Goal: Task Accomplishment & Management: Manage account settings

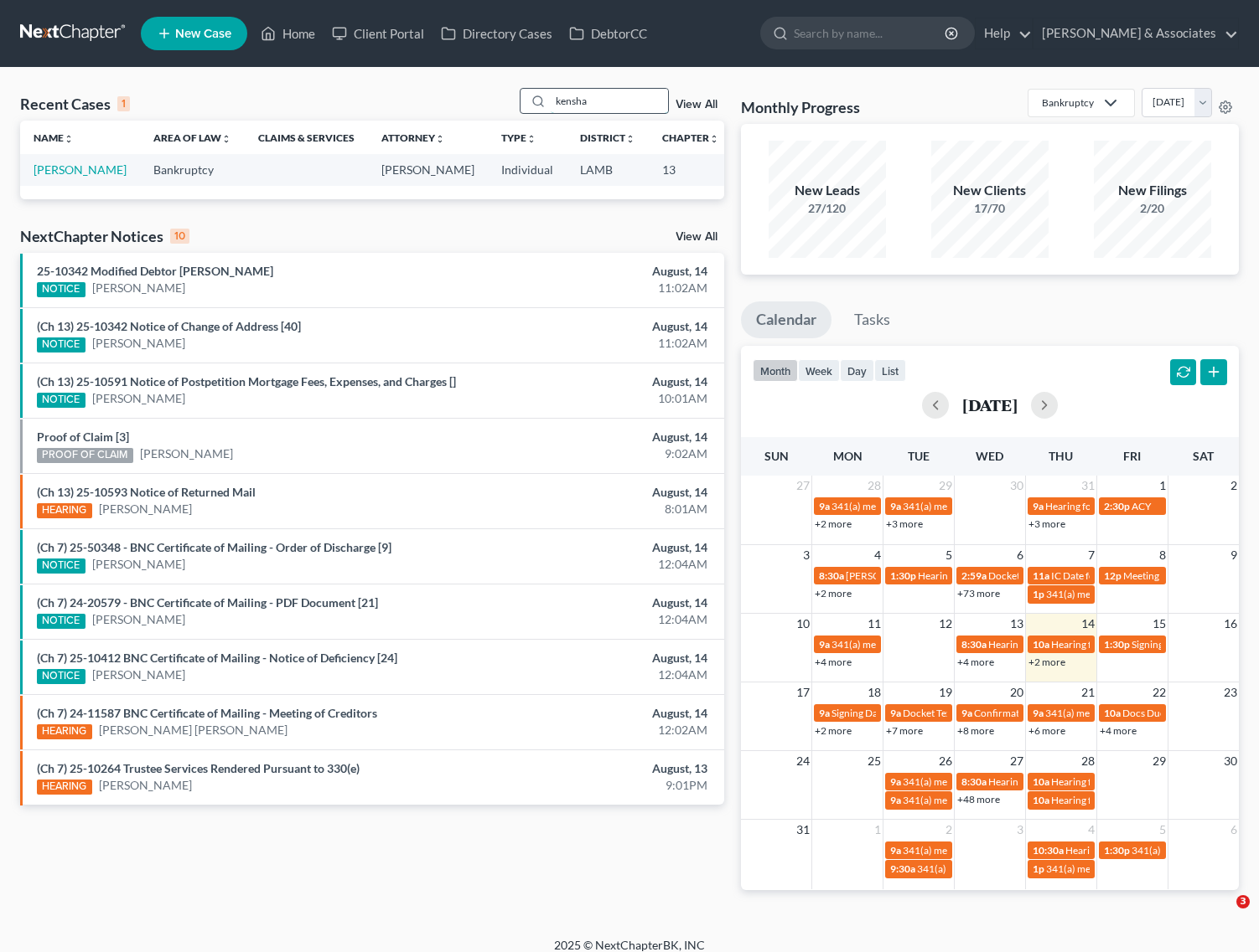
drag, startPoint x: 0, startPoint y: 0, endPoint x: 587, endPoint y: 93, distance: 594.3
click at [576, 97] on input "kensha" at bounding box center [609, 101] width 118 height 24
click at [587, 93] on input "kensha" at bounding box center [609, 101] width 118 height 24
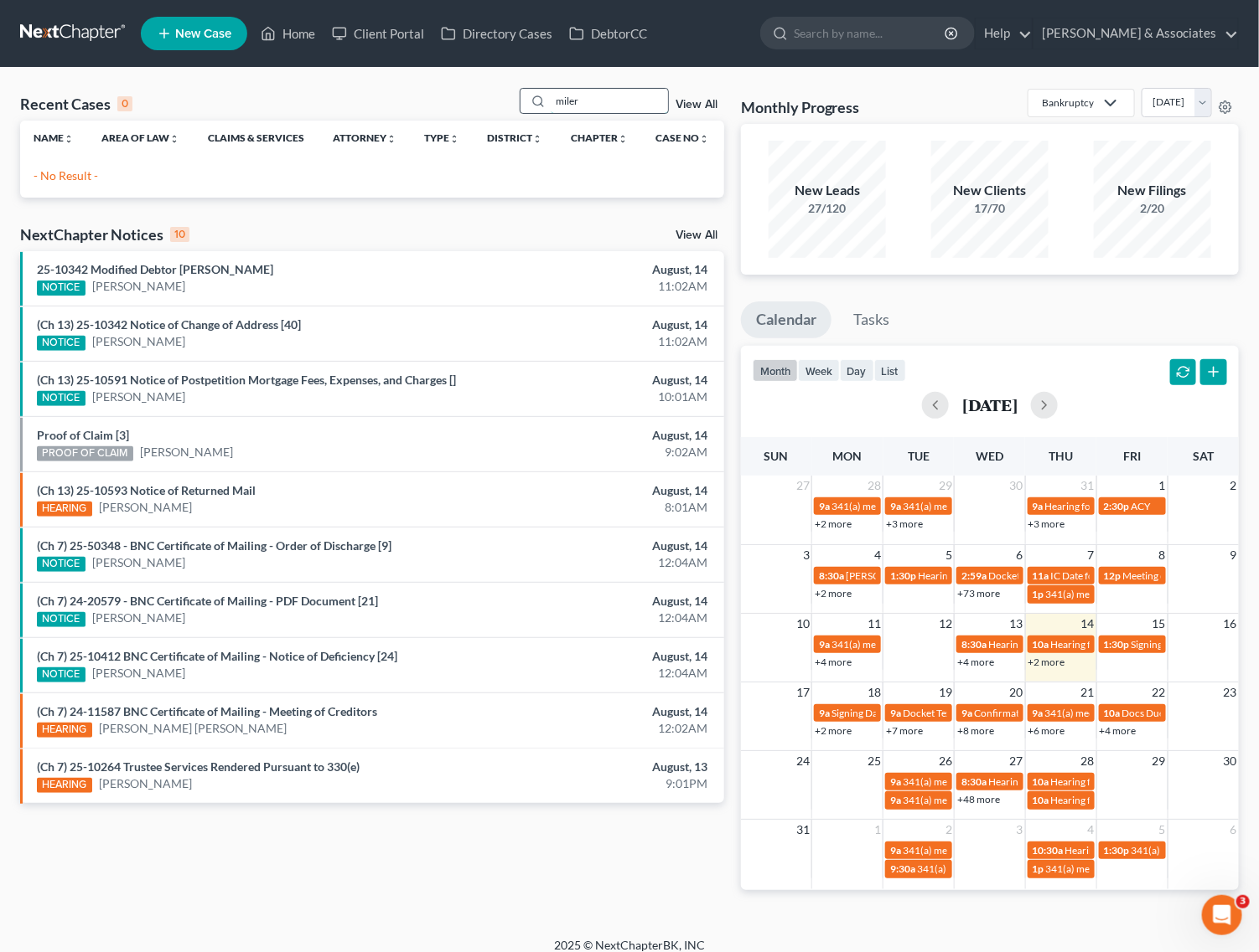
click at [566, 102] on input "miler" at bounding box center [609, 101] width 118 height 24
type input "miller"
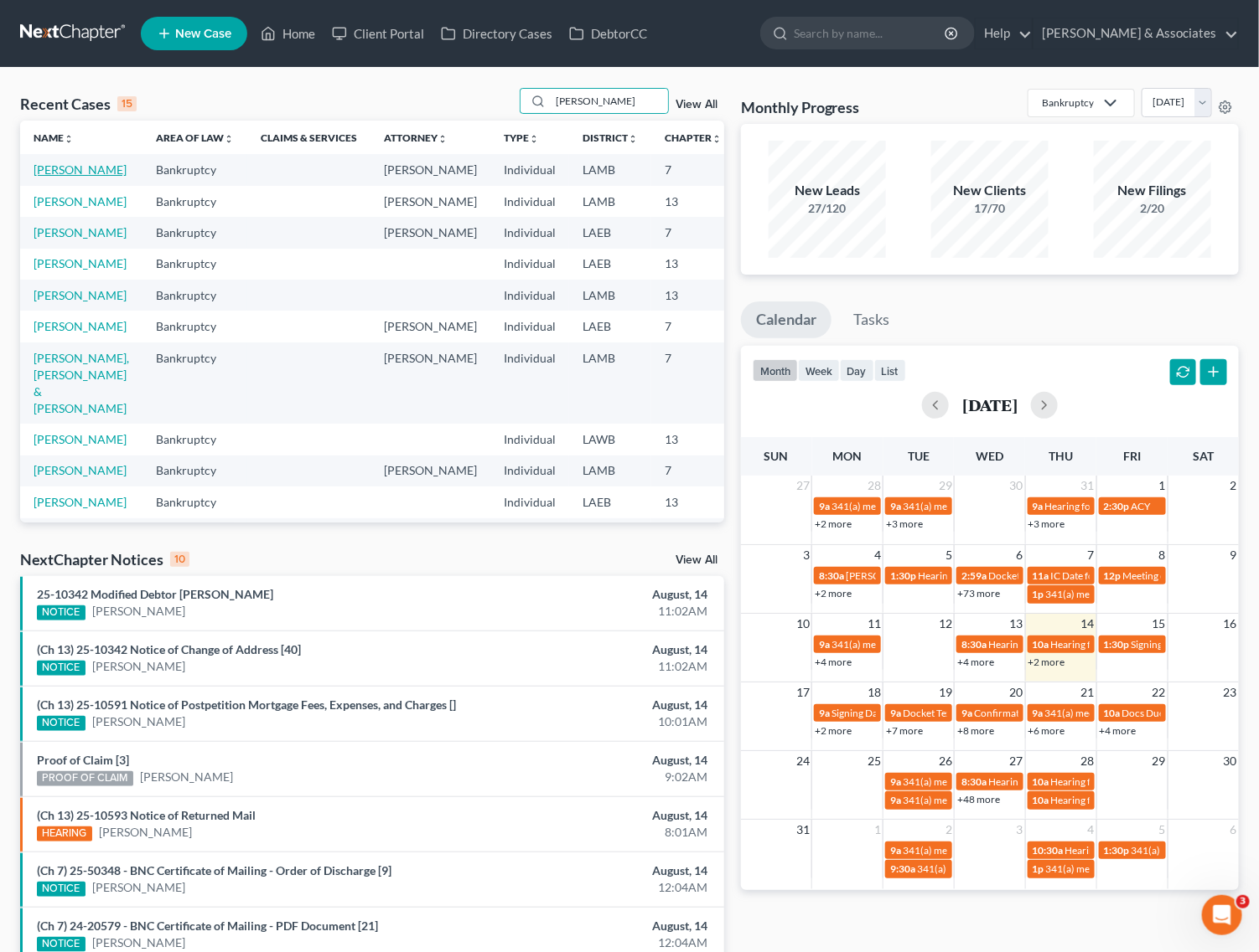
click at [72, 168] on link "[PERSON_NAME]" at bounding box center [80, 170] width 93 height 14
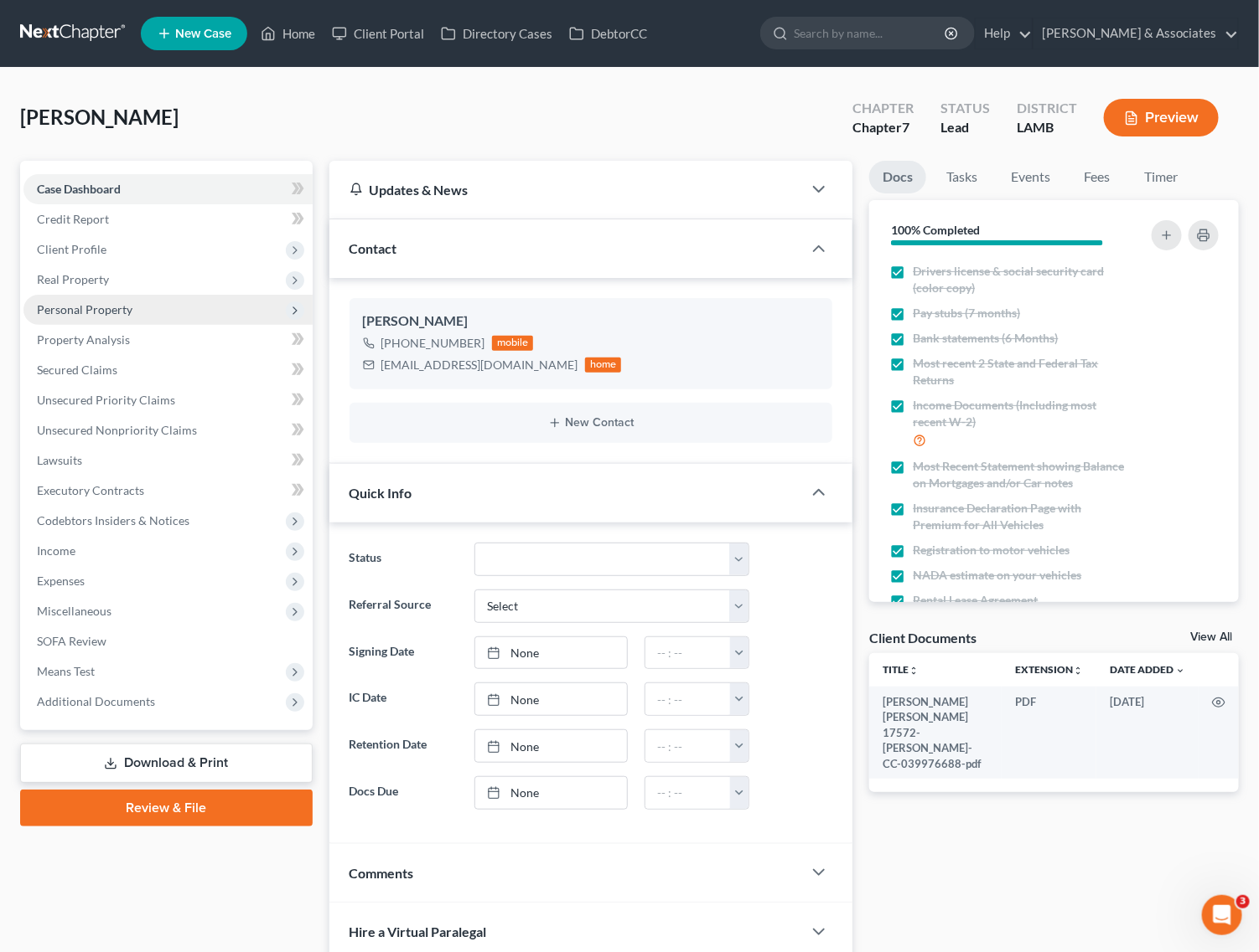
click at [86, 305] on span "Personal Property" at bounding box center [85, 309] width 96 height 14
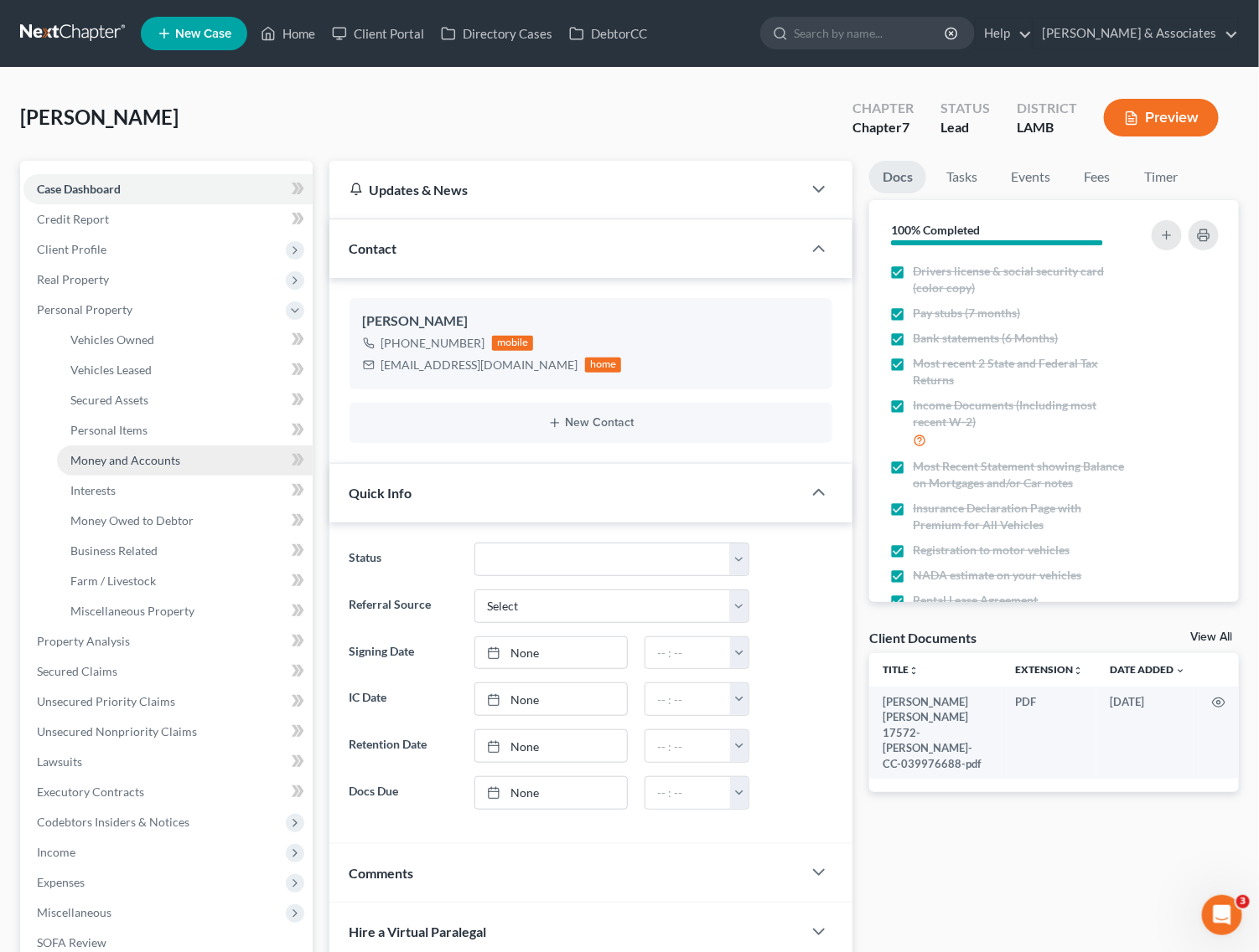
click at [93, 453] on span "Money and Accounts" at bounding box center [126, 460] width 110 height 14
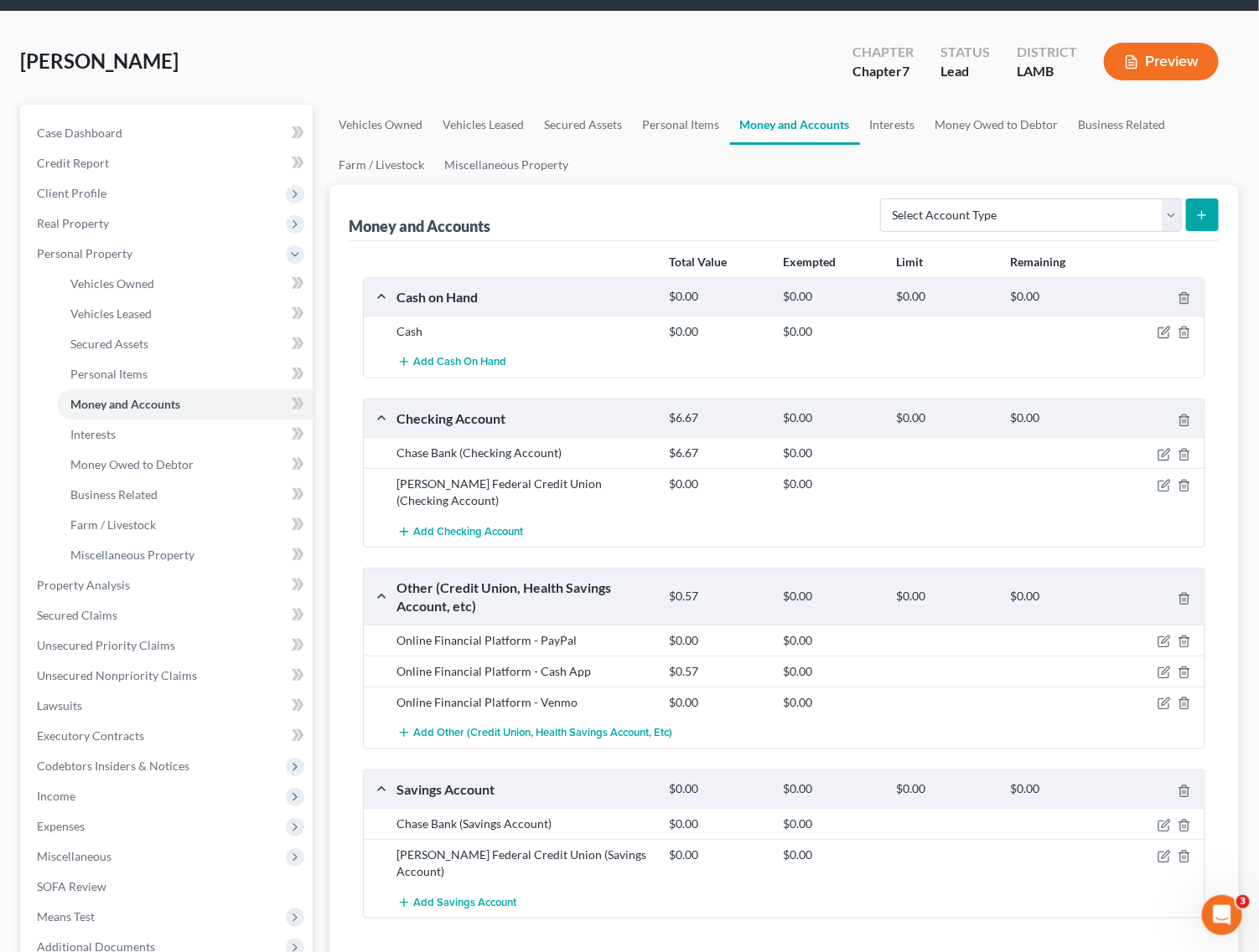
scroll to position [210, 0]
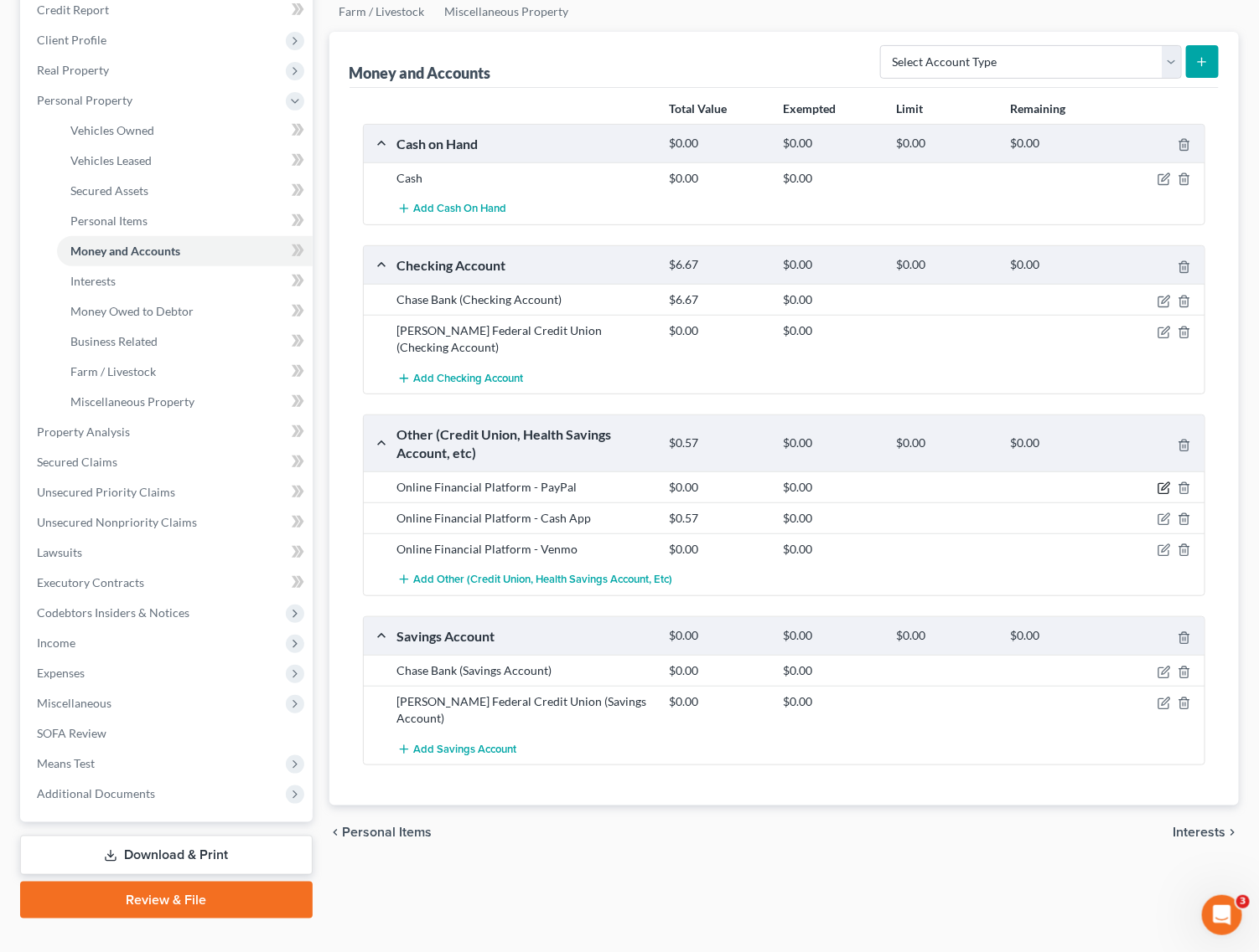
click at [1165, 486] on icon "button" at bounding box center [1163, 488] width 13 height 13
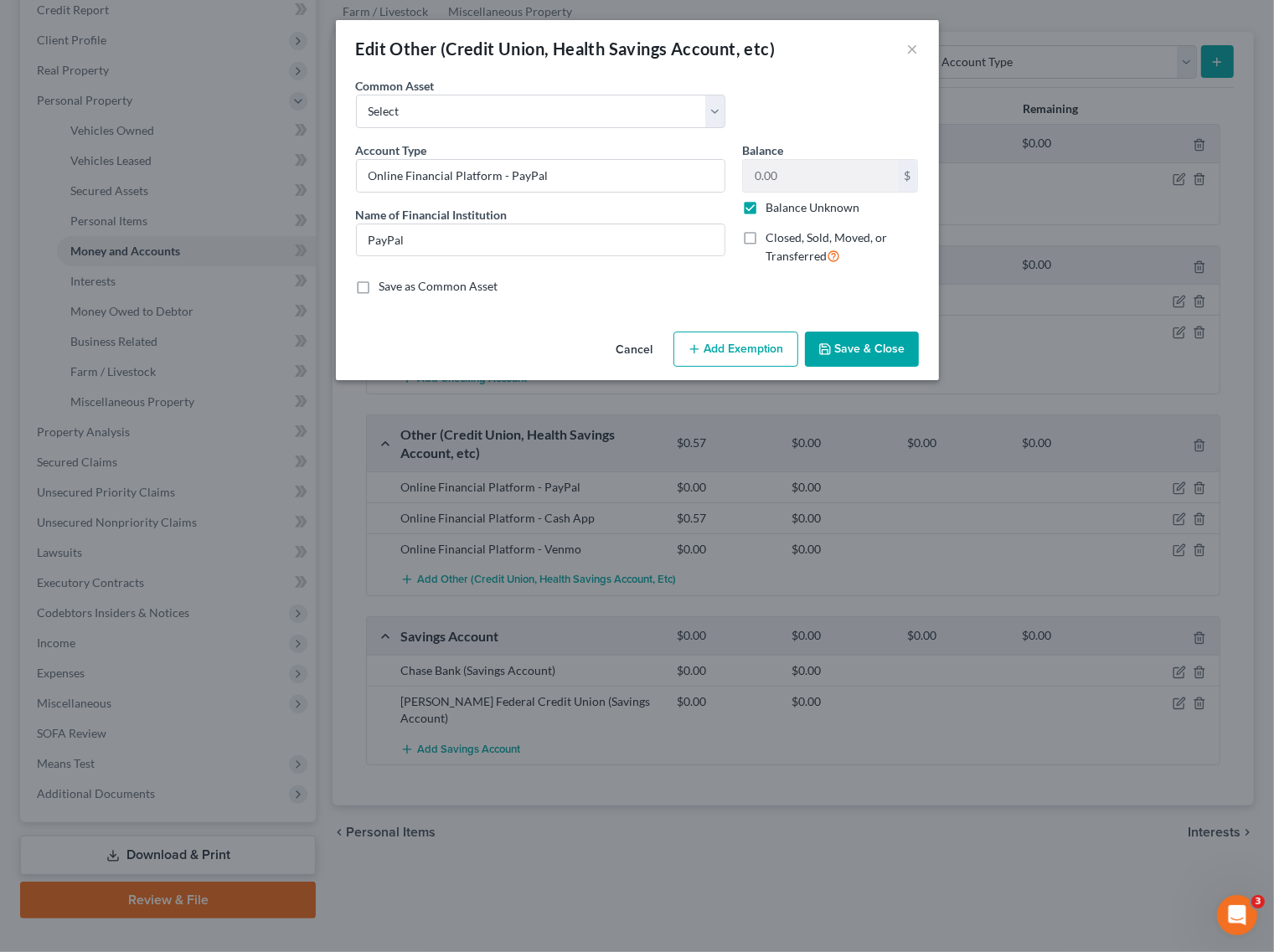
click at [765, 210] on label "Balance Unknown" at bounding box center [812, 208] width 94 height 17
click at [772, 210] on input "Balance Unknown" at bounding box center [777, 205] width 11 height 11
checkbox input "false"
click at [843, 352] on button "Save & Close" at bounding box center [862, 348] width 114 height 35
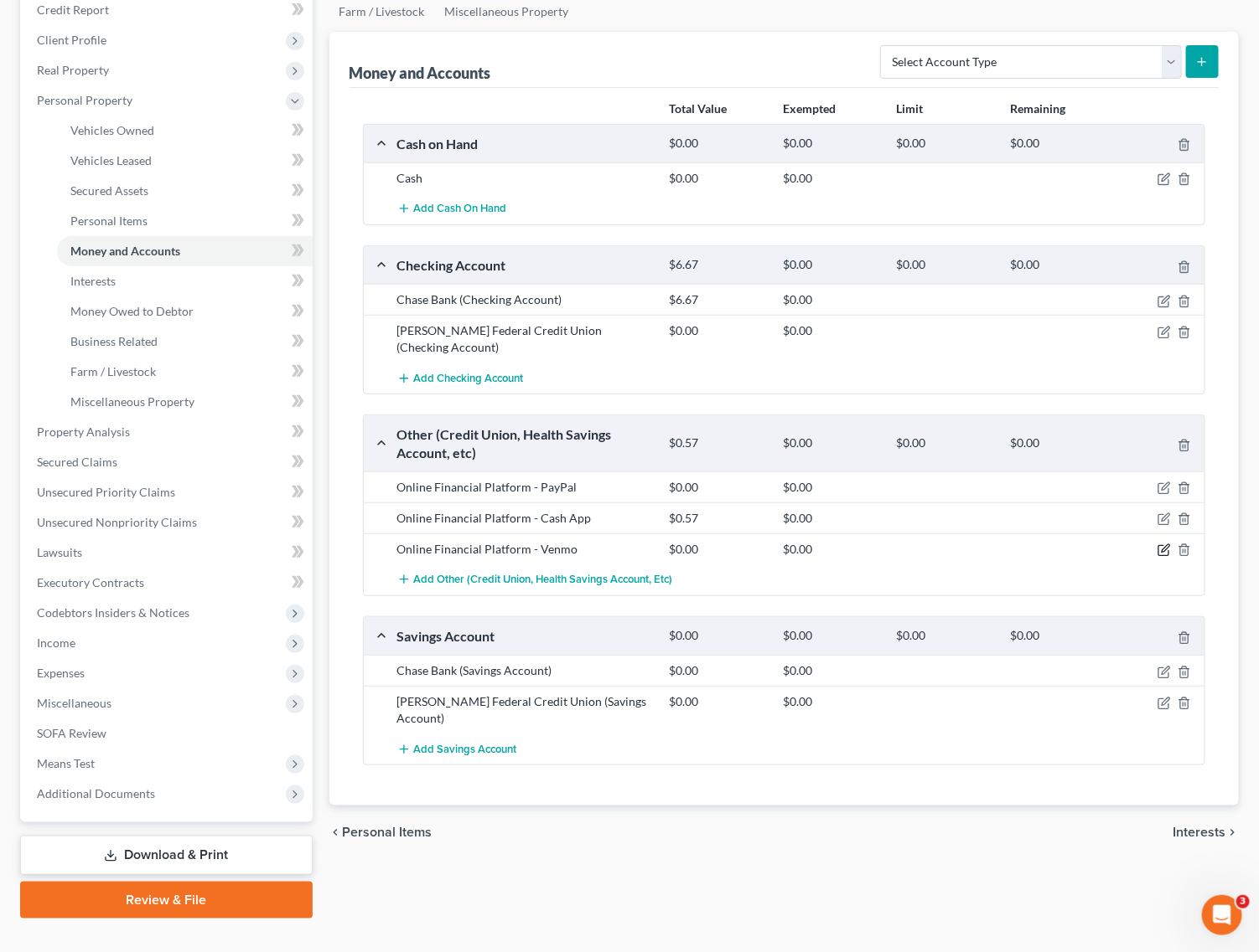
click at [1163, 555] on icon "button" at bounding box center [1163, 550] width 13 height 13
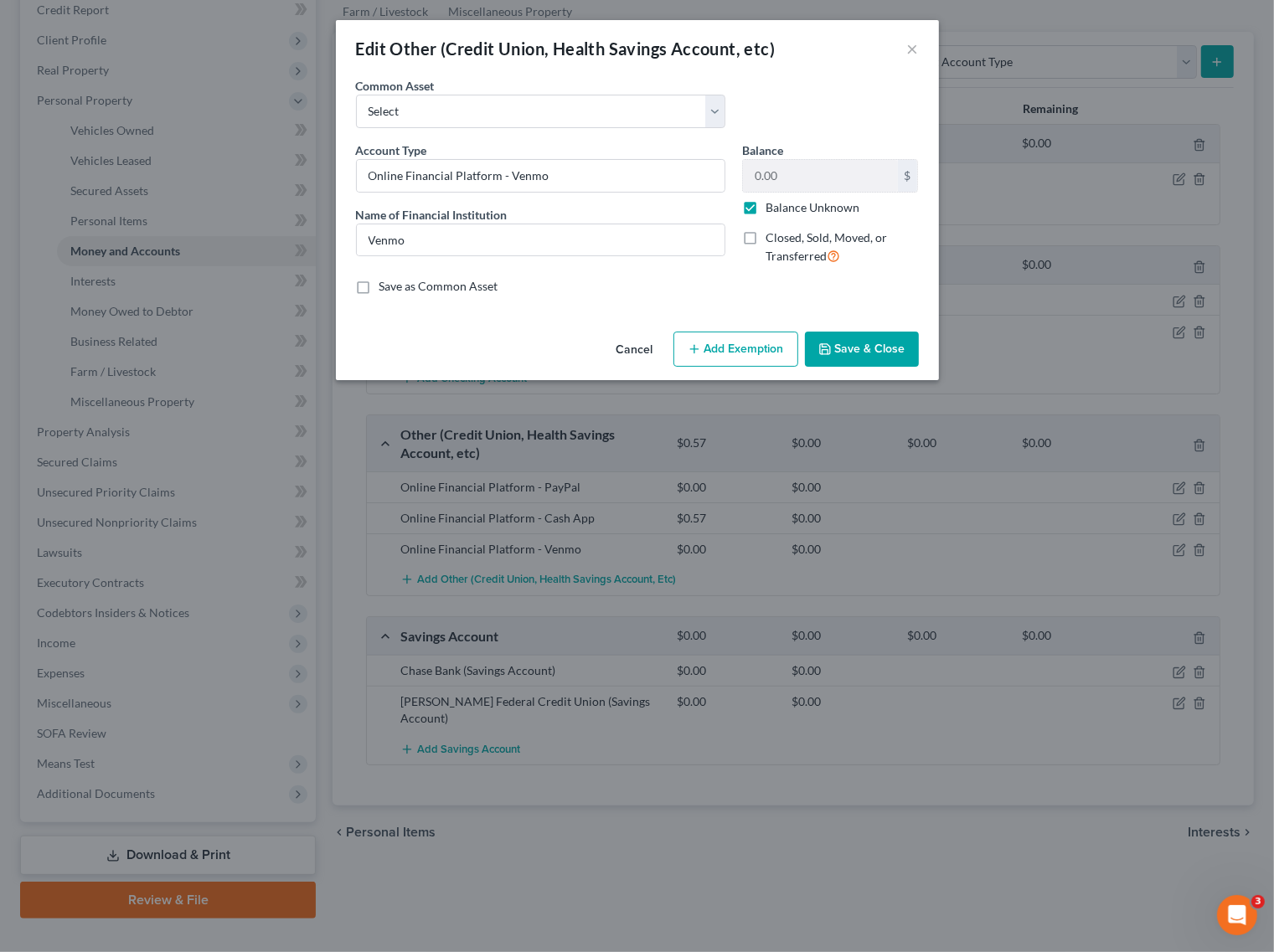
click at [765, 208] on label "Balance Unknown" at bounding box center [812, 208] width 94 height 17
click at [772, 208] on input "Balance Unknown" at bounding box center [777, 205] width 11 height 11
checkbox input "false"
click at [847, 354] on button "Save & Close" at bounding box center [862, 348] width 114 height 35
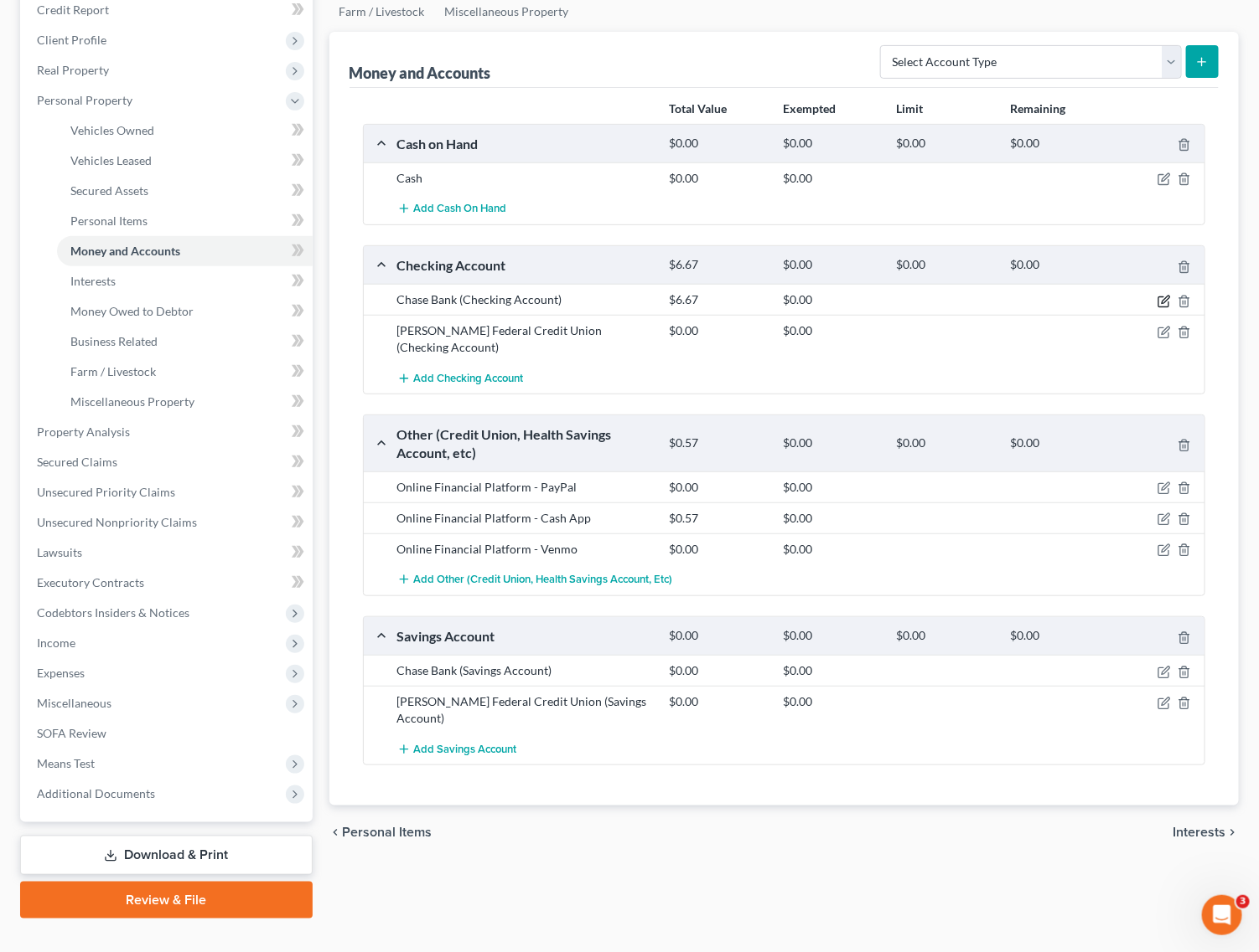
click at [1165, 304] on icon "button" at bounding box center [1163, 300] width 13 height 13
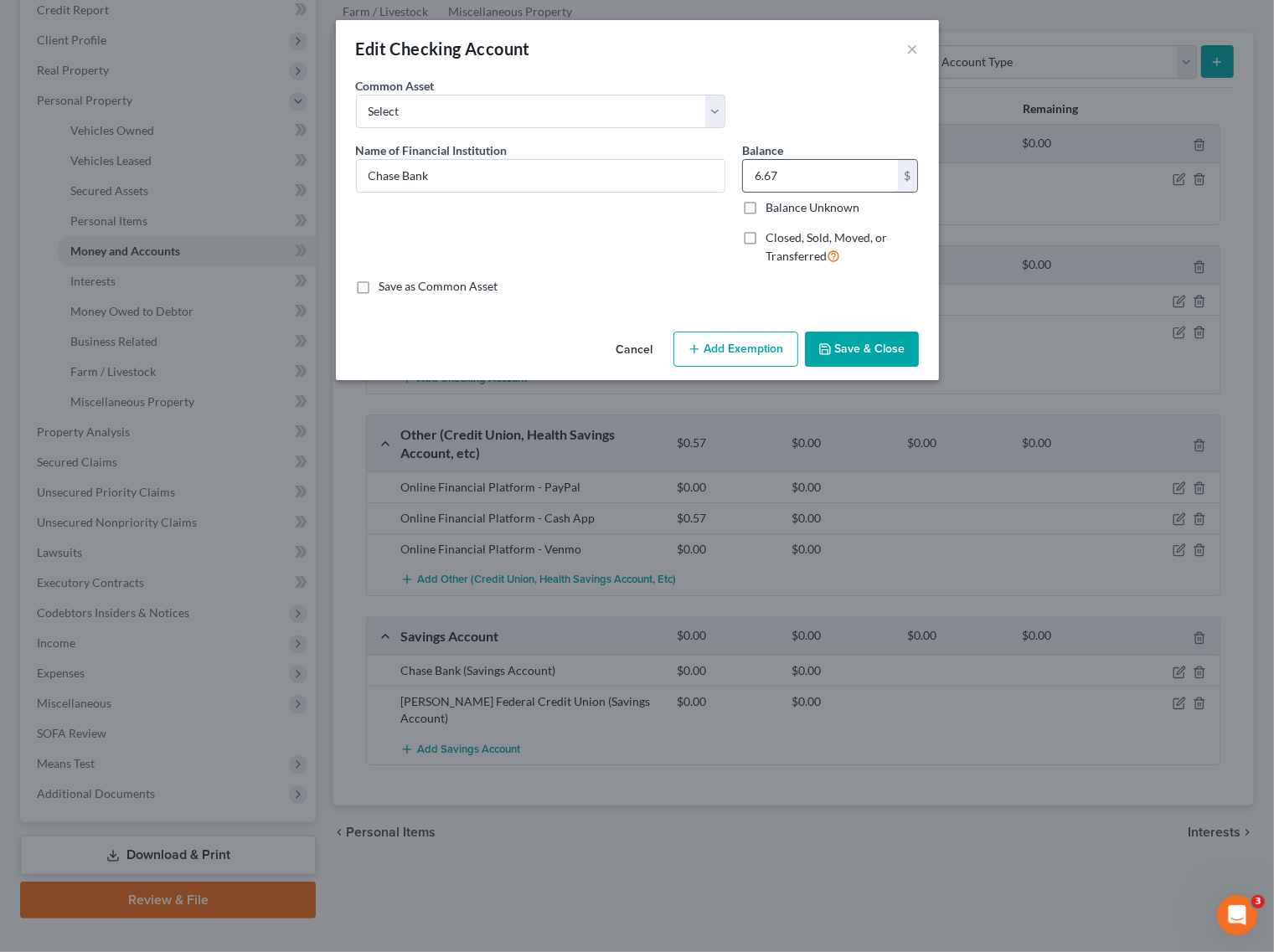
click at [789, 182] on input "6.67" at bounding box center [820, 176] width 155 height 32
type input "6.62"
click at [890, 357] on button "Save & Close" at bounding box center [862, 348] width 114 height 35
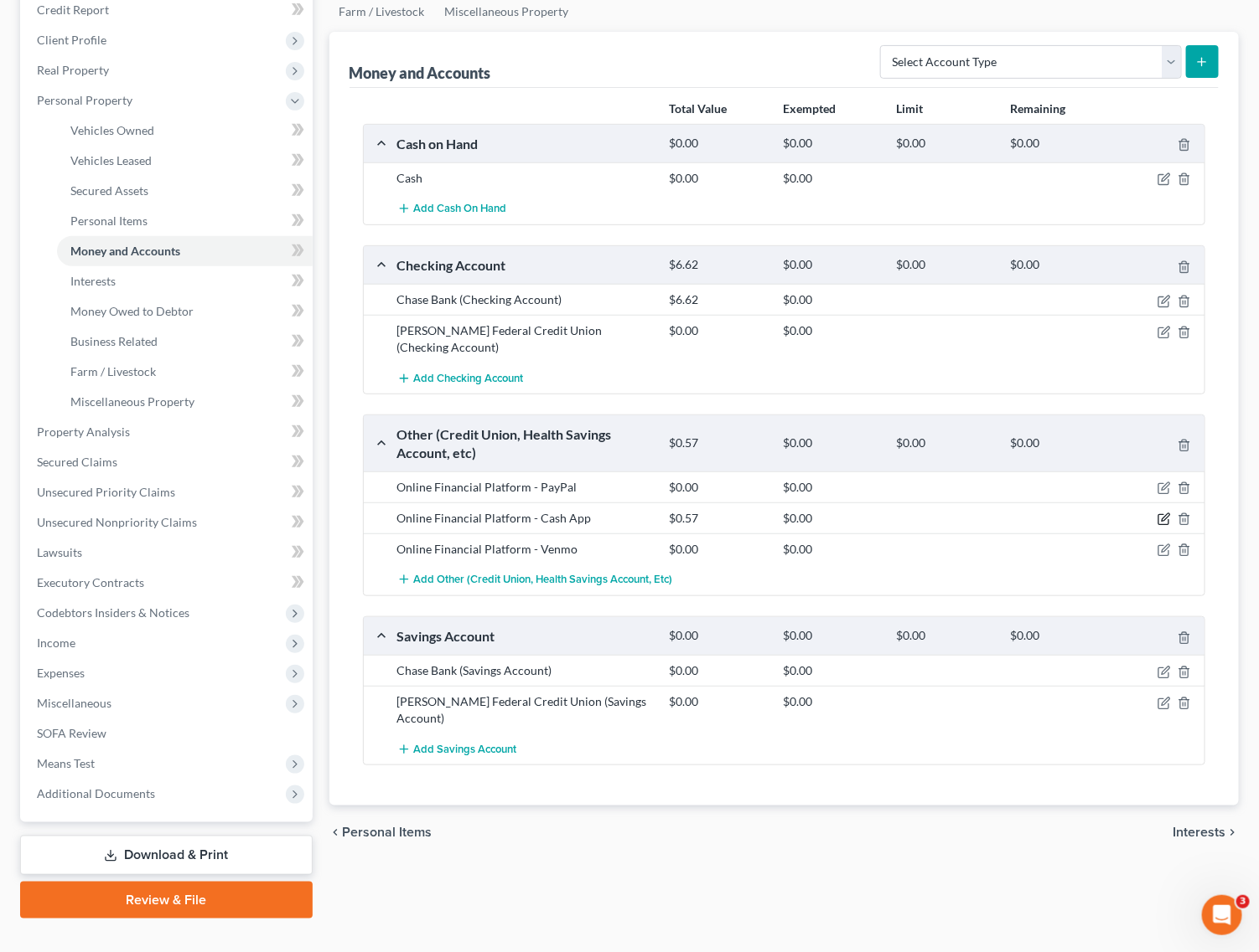
click at [1161, 519] on icon "button" at bounding box center [1163, 519] width 13 height 13
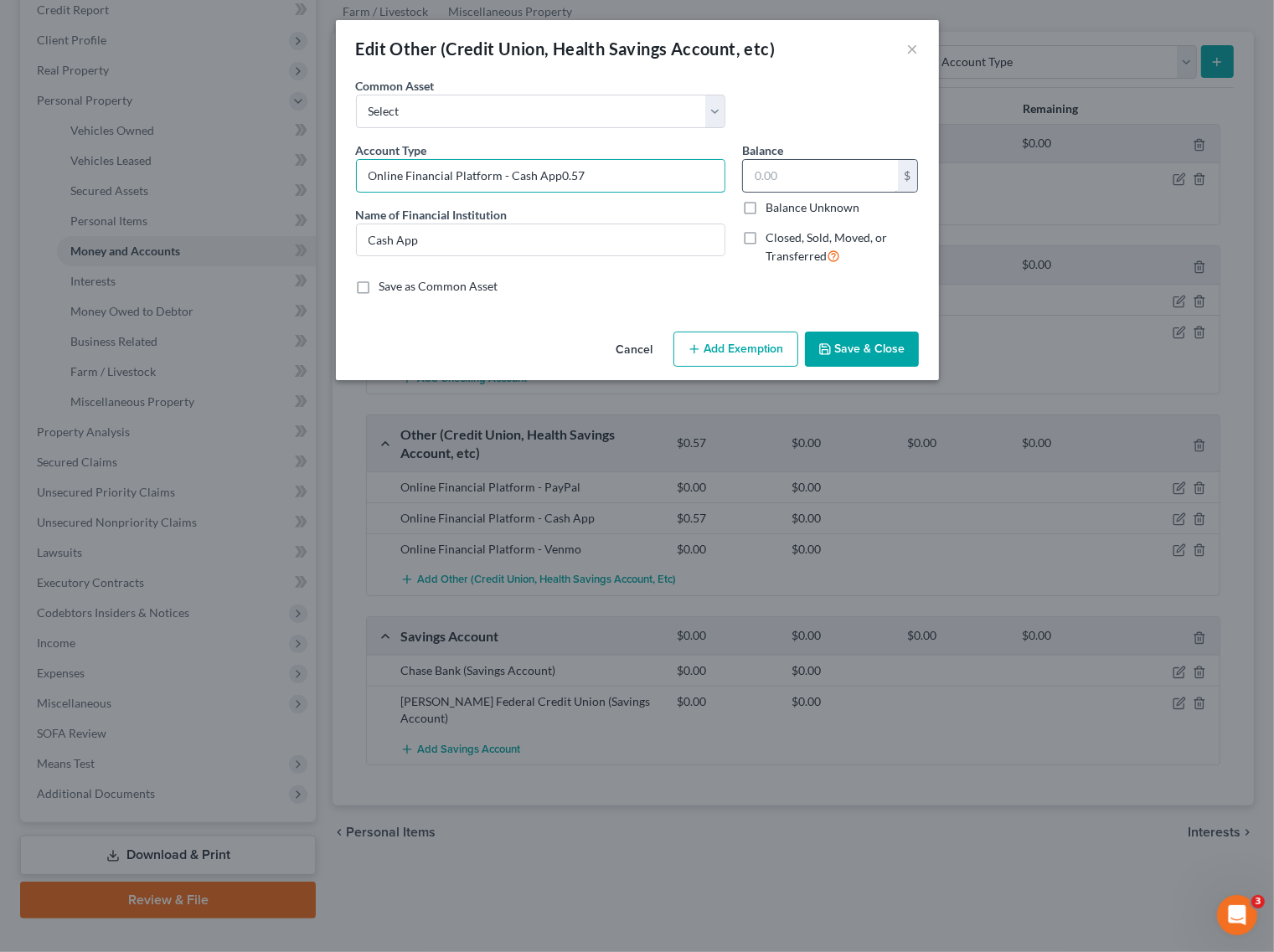
type input "Online Financial Platform - Cash App"
click at [816, 183] on input "text" at bounding box center [820, 176] width 155 height 32
type input "0"
click at [855, 371] on div "Cancel Add Exemption Save & Close" at bounding box center [637, 352] width 603 height 55
click at [859, 358] on button "Save & Close" at bounding box center [862, 348] width 114 height 35
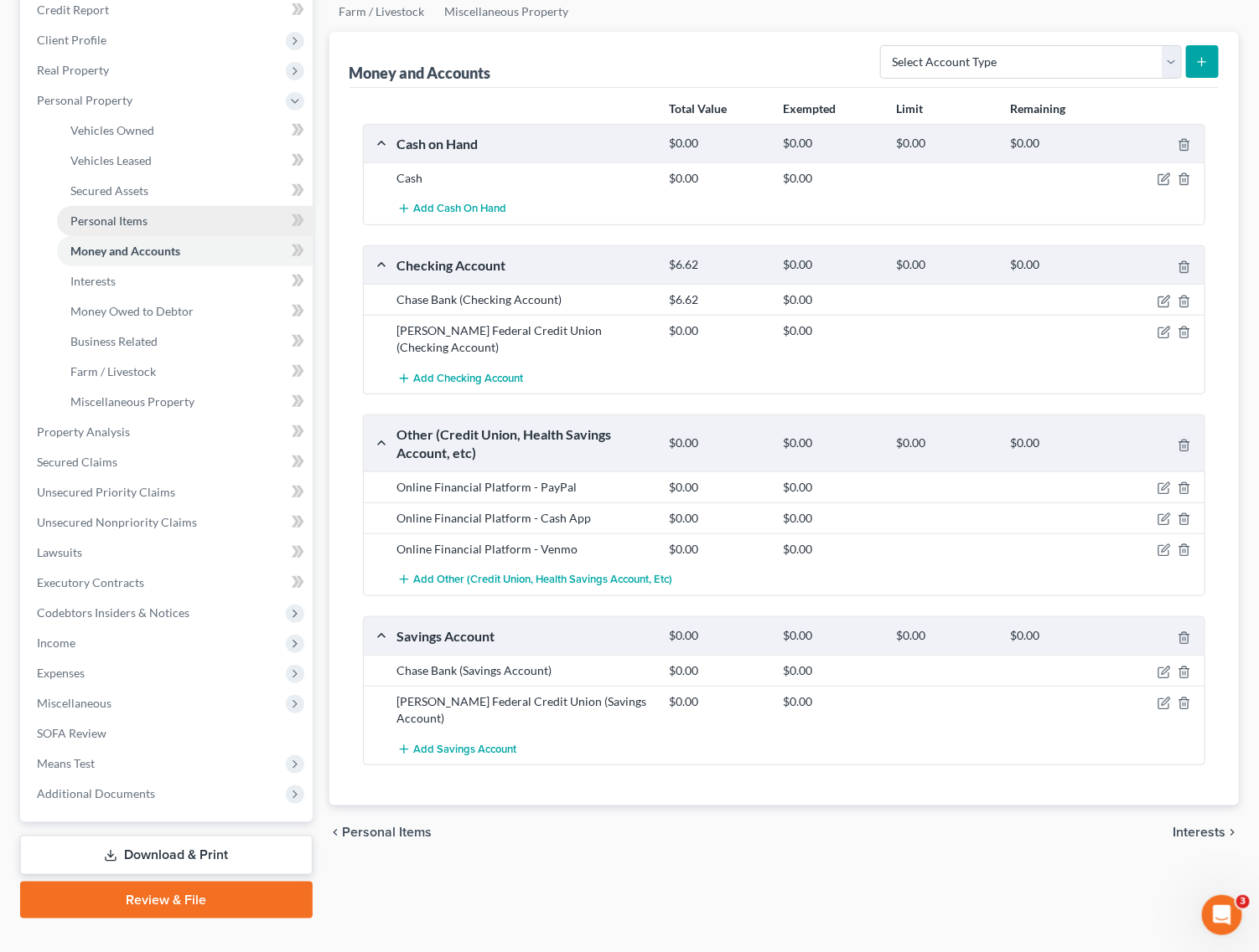
click at [130, 225] on span "Personal Items" at bounding box center [109, 221] width 77 height 14
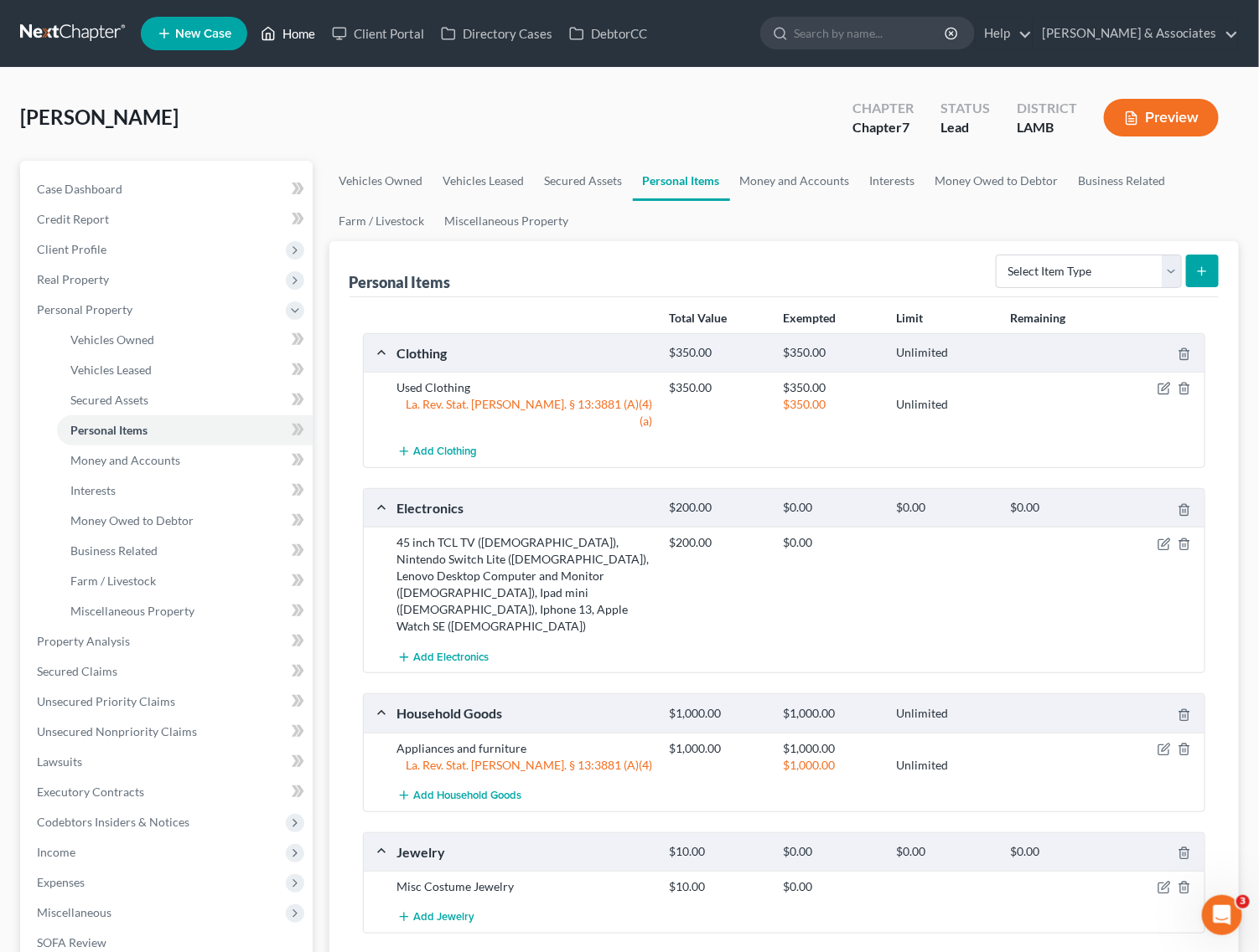
click at [284, 43] on link "Home" at bounding box center [288, 33] width 71 height 30
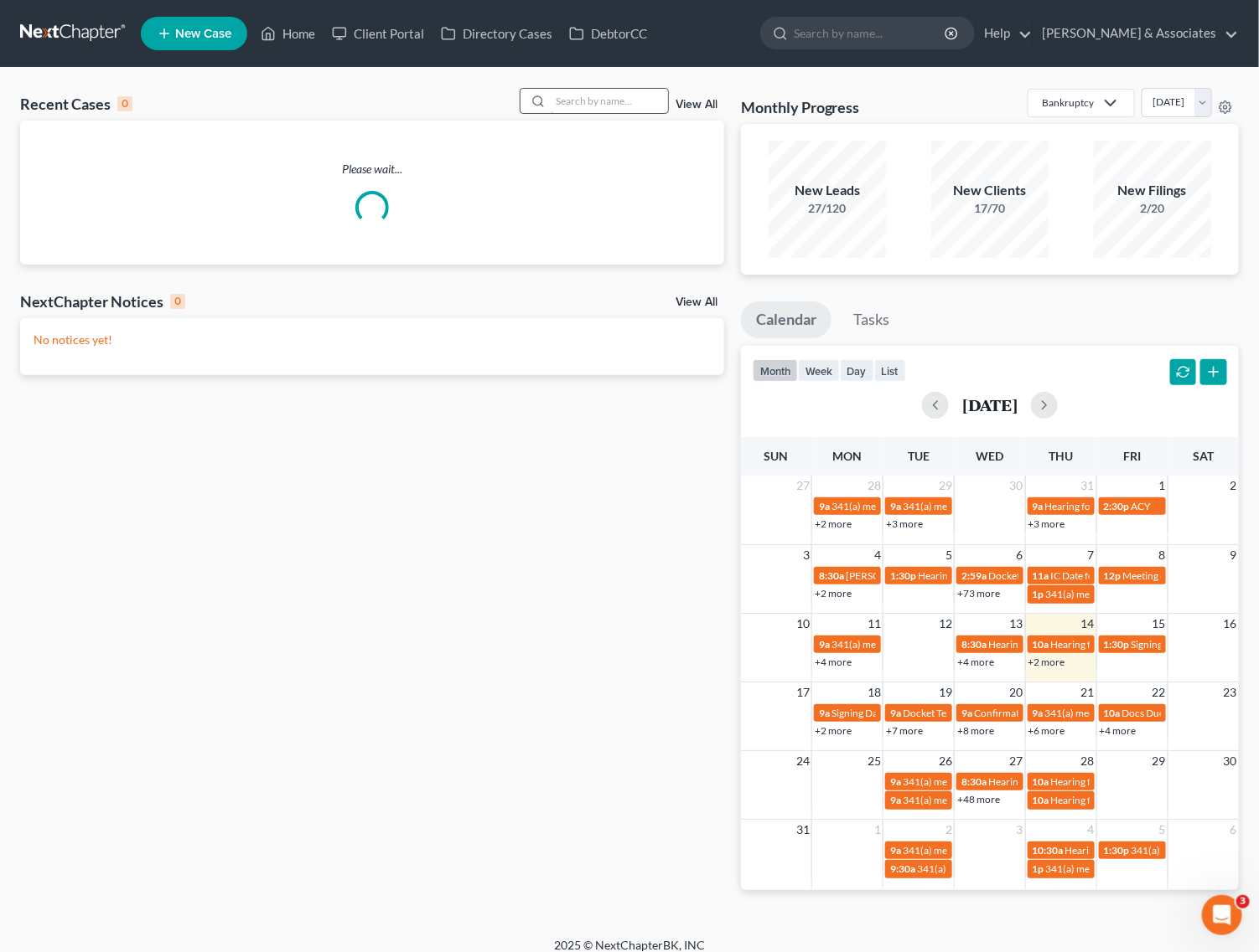
click at [629, 95] on input "search" at bounding box center [609, 101] width 118 height 24
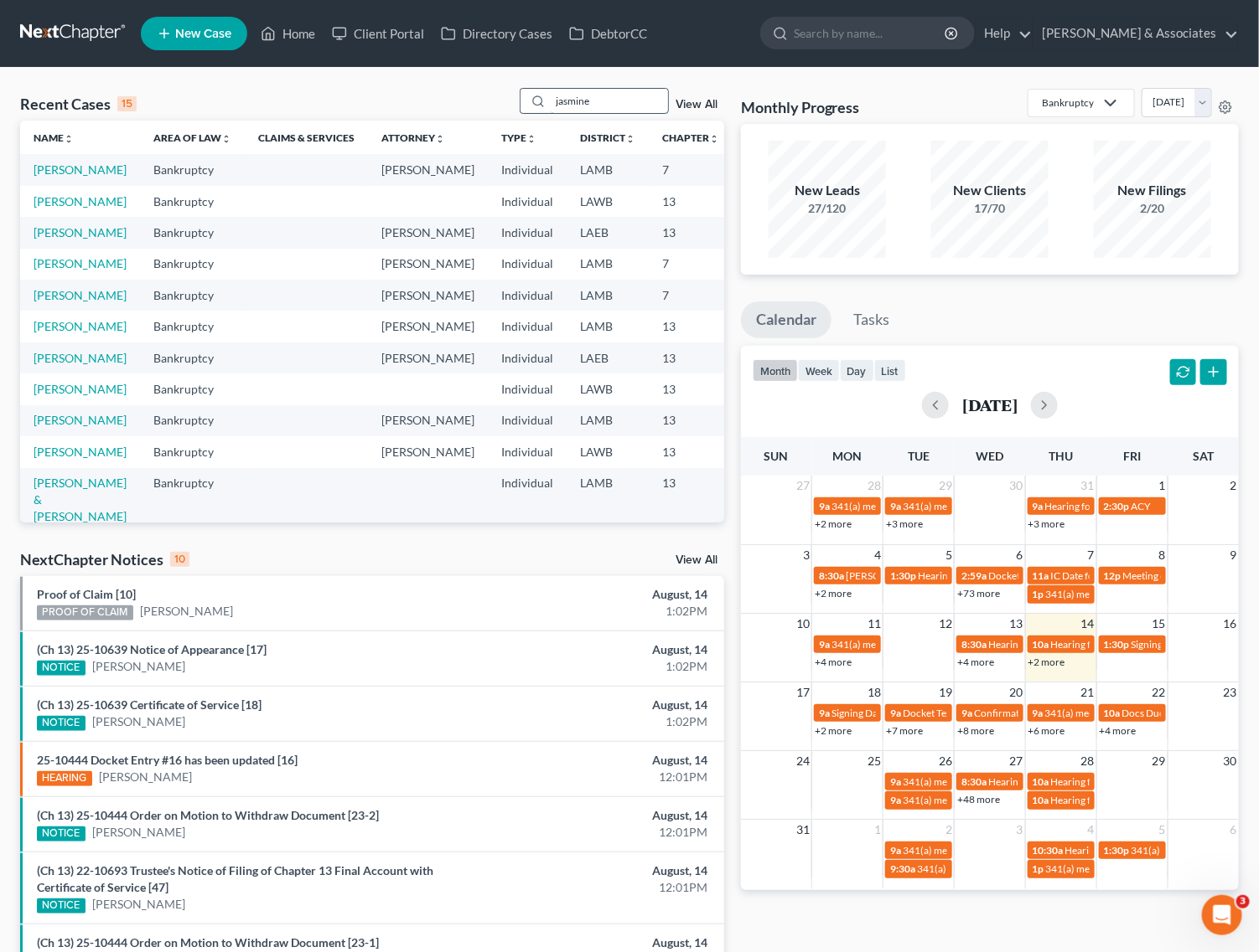
type input "jasmine"
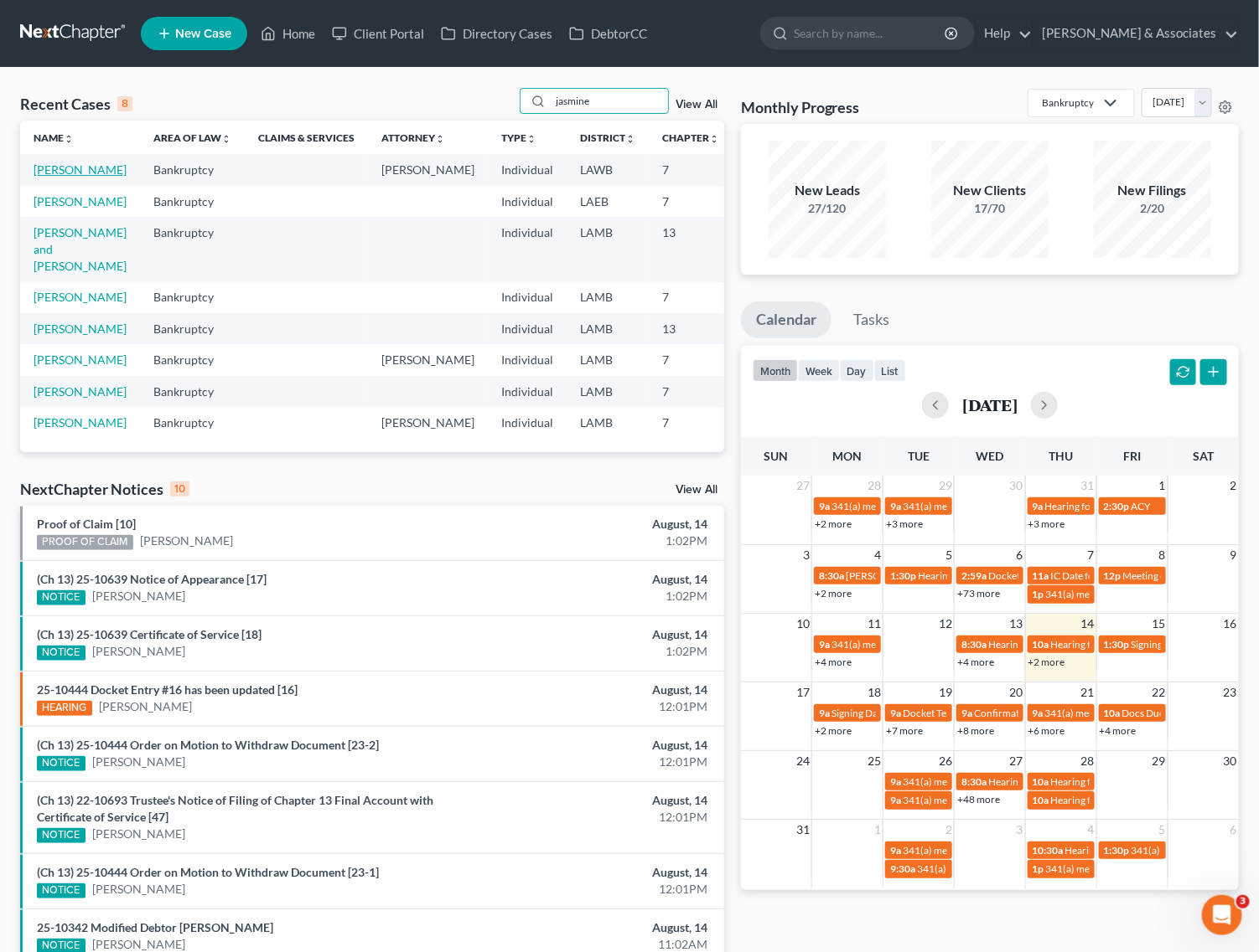
click at [49, 177] on link "[PERSON_NAME]" at bounding box center [80, 170] width 93 height 14
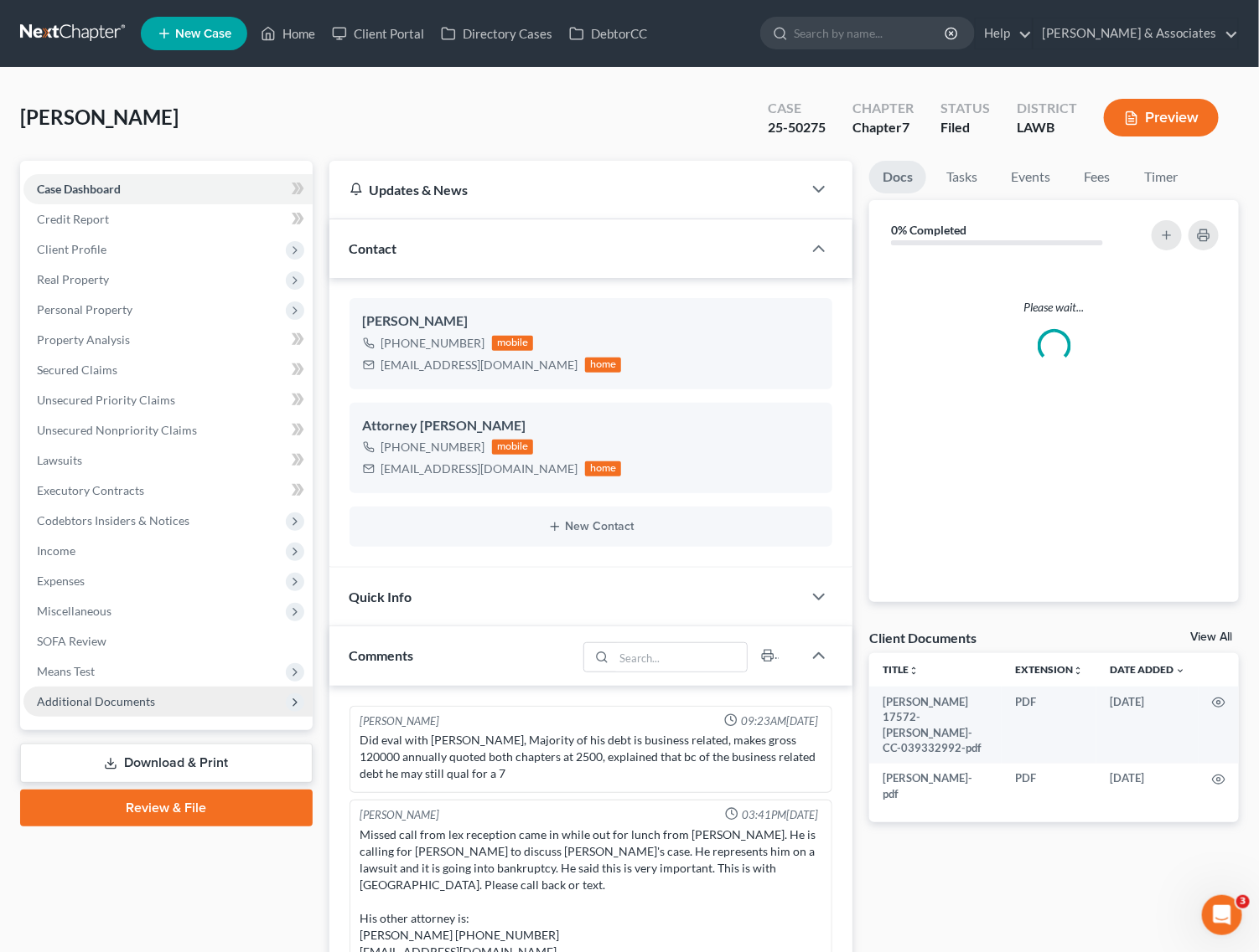
click at [123, 709] on span "Additional Documents" at bounding box center [169, 702] width 290 height 30
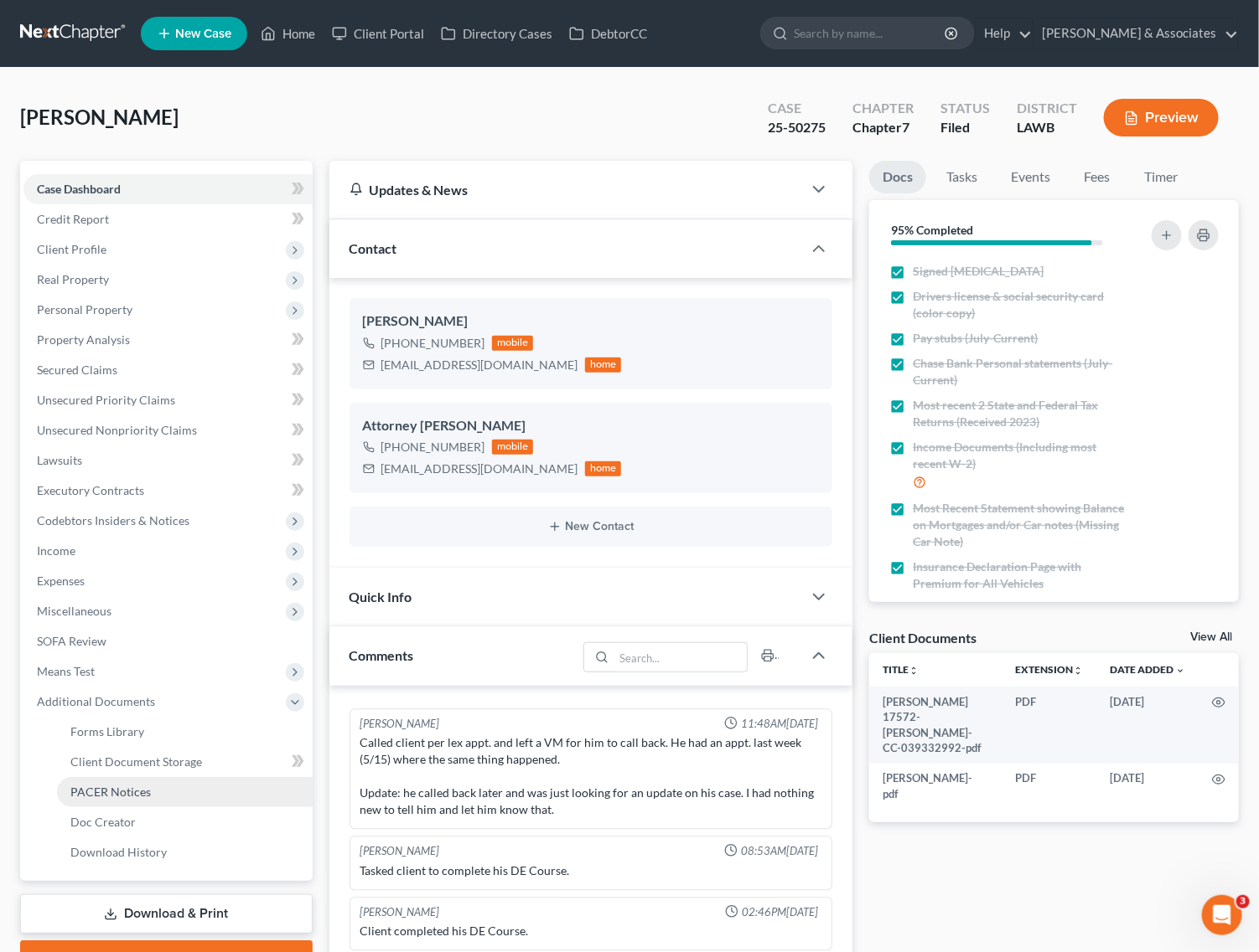
scroll to position [459, 0]
click at [102, 791] on span "PACER Notices" at bounding box center [111, 792] width 81 height 14
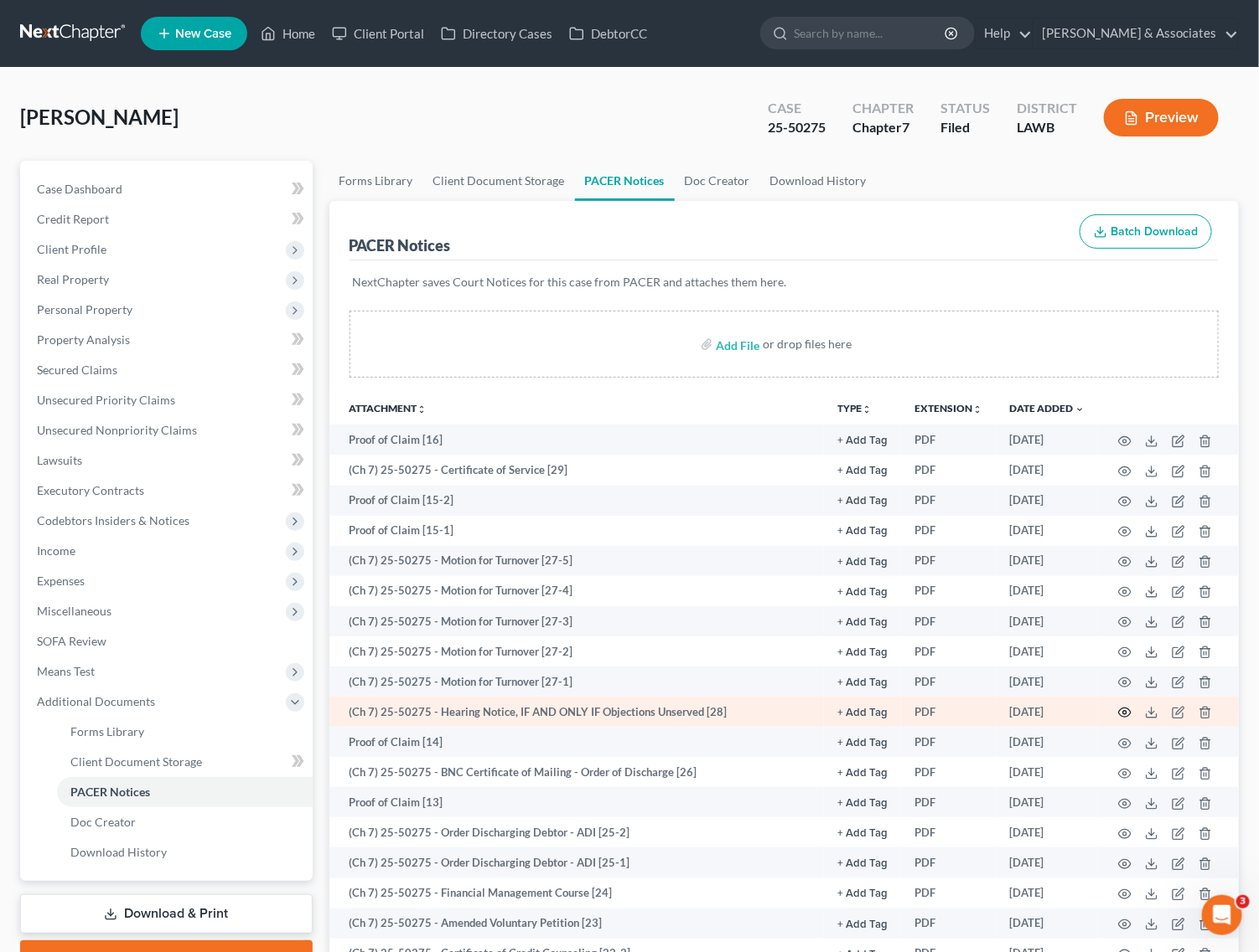
click at [1124, 712] on circle "button" at bounding box center [1124, 713] width 3 height 3
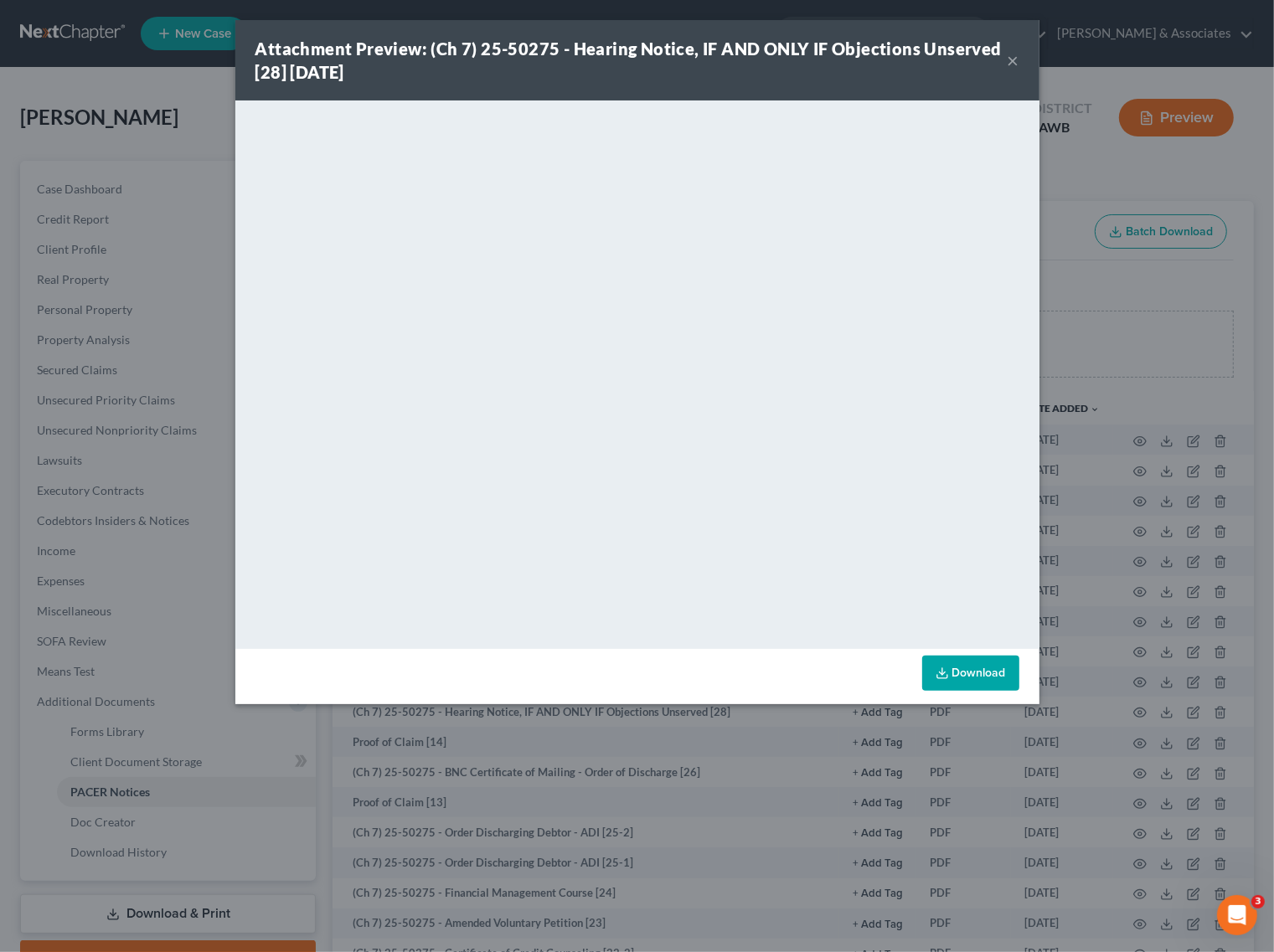
click at [1008, 59] on button "×" at bounding box center [1014, 60] width 12 height 20
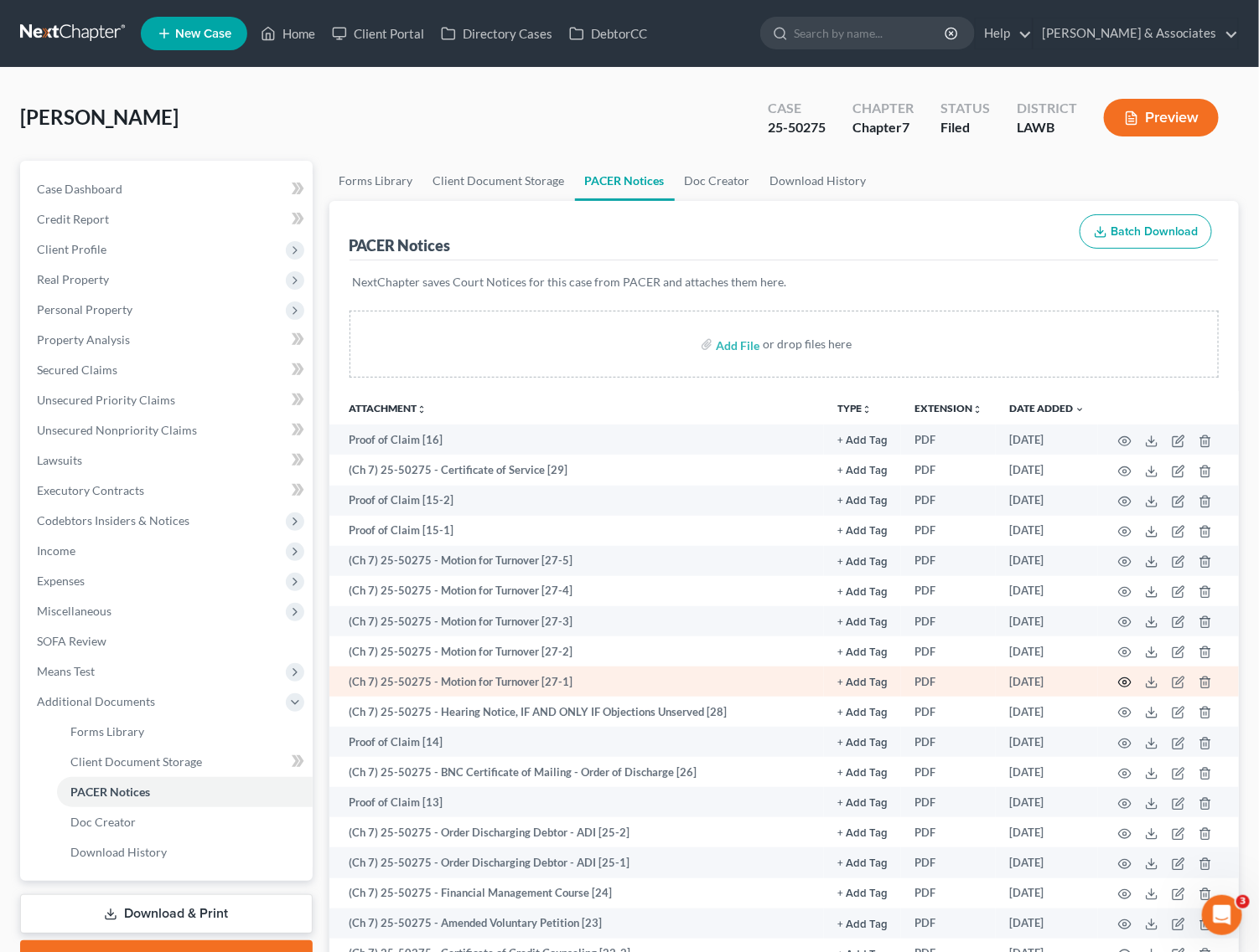
click at [1124, 684] on circle "button" at bounding box center [1124, 682] width 3 height 3
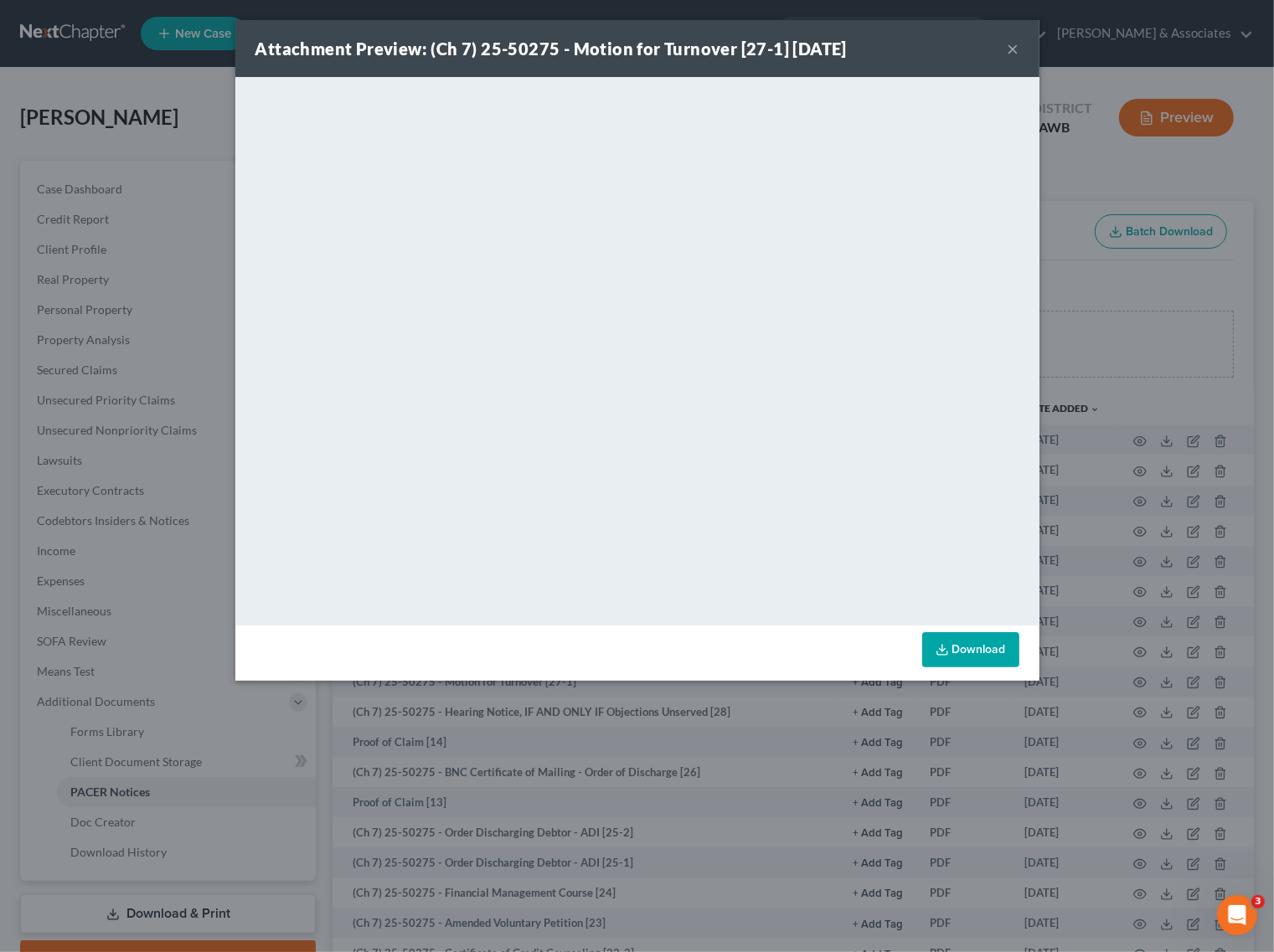
click at [1005, 49] on div "Attachment Preview: (Ch 7) 25-50275 - Motion for Turnover [27-1] 08/07/2025 ×" at bounding box center [637, 48] width 804 height 57
click at [1014, 51] on button "×" at bounding box center [1014, 49] width 12 height 20
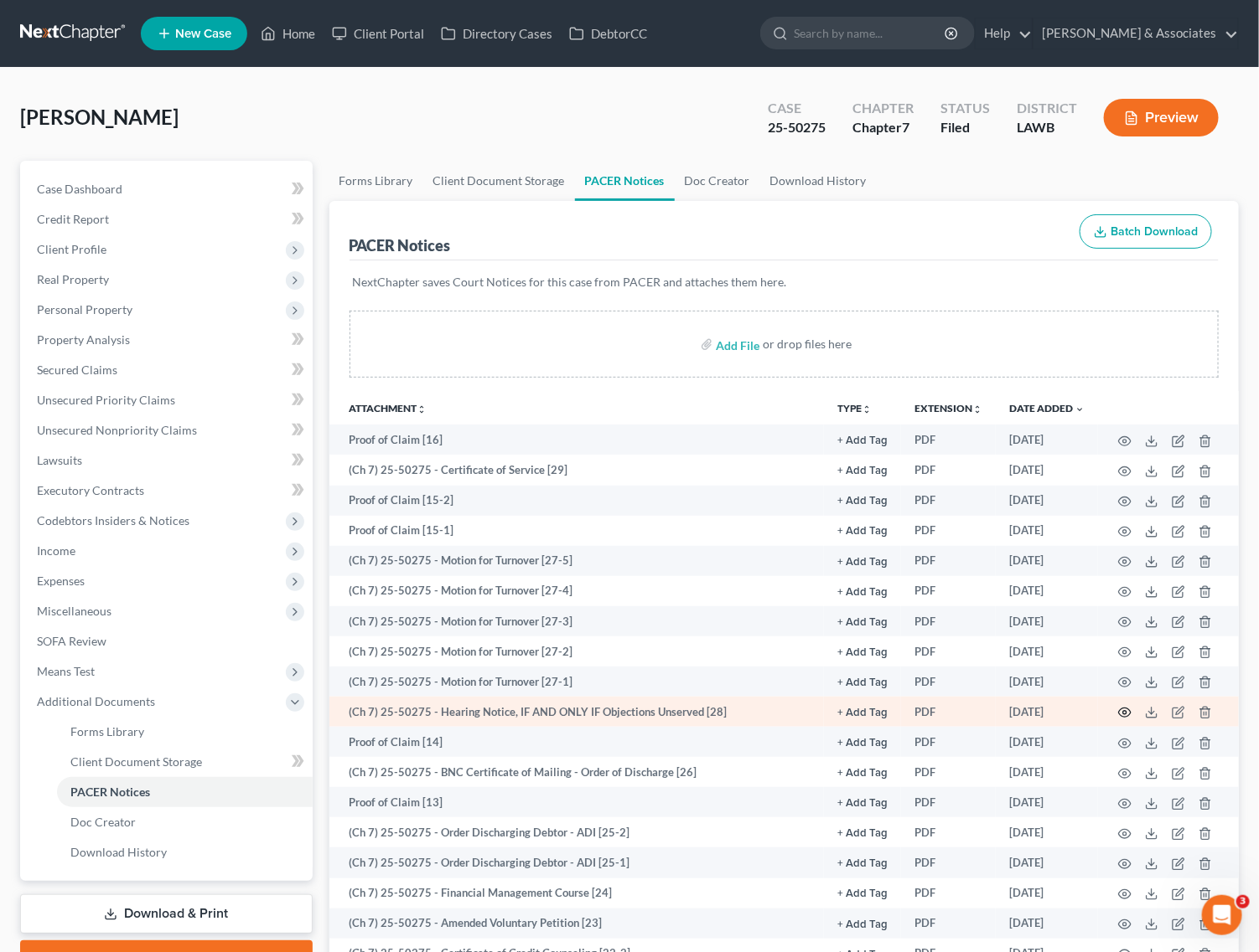
click at [1124, 714] on icon "button" at bounding box center [1124, 713] width 13 height 13
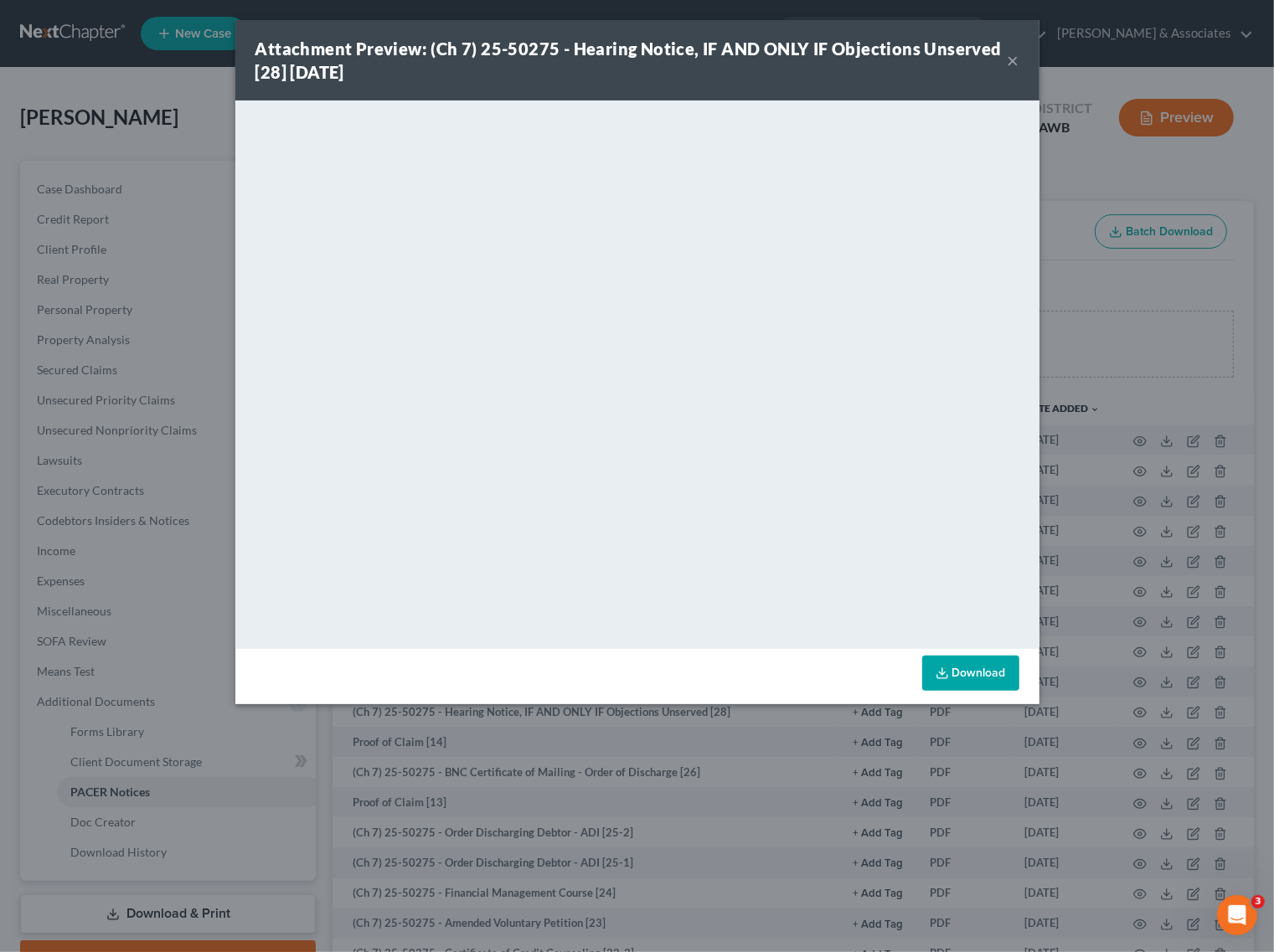
click at [1011, 60] on button "×" at bounding box center [1014, 60] width 12 height 20
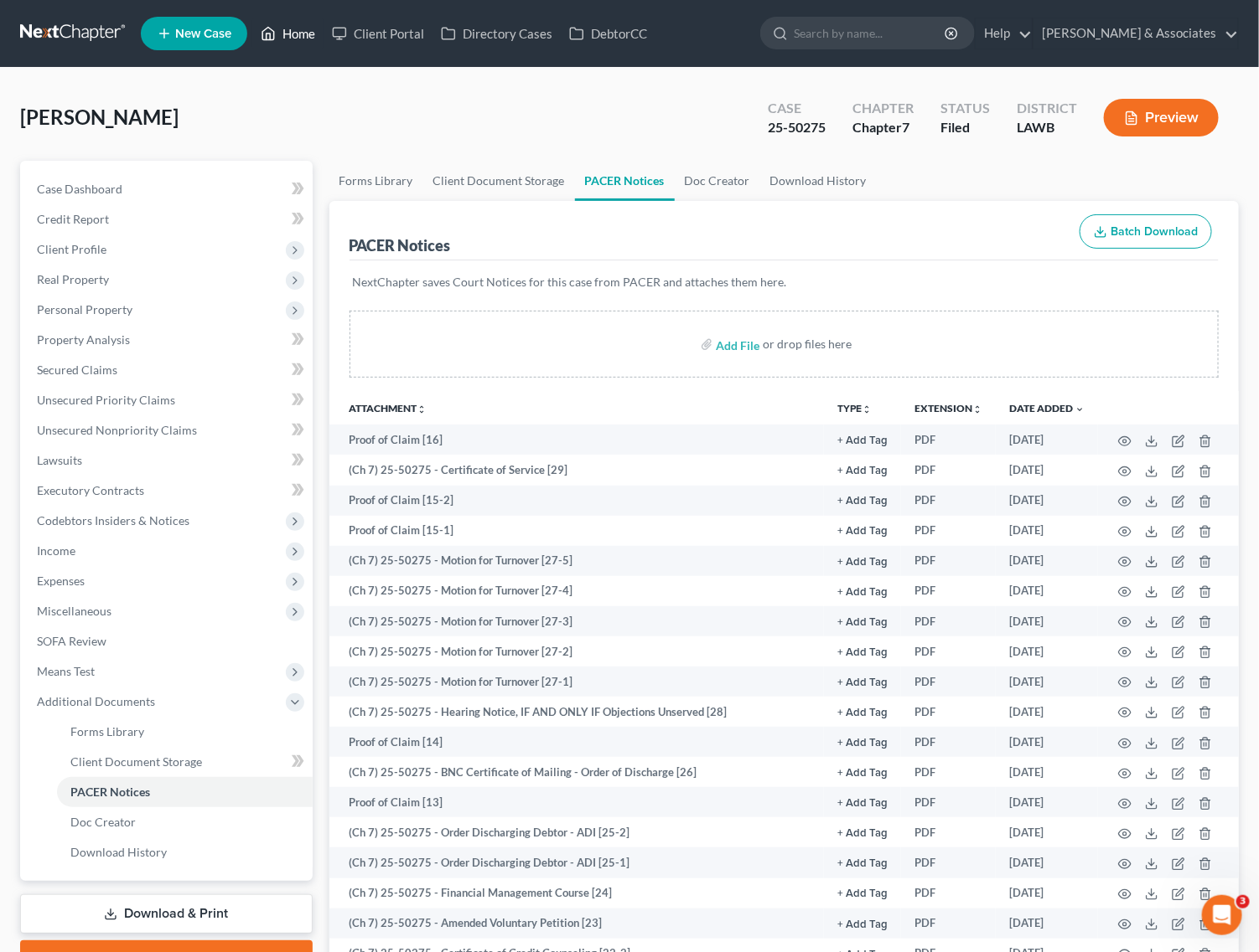
click at [287, 25] on link "Home" at bounding box center [288, 33] width 71 height 30
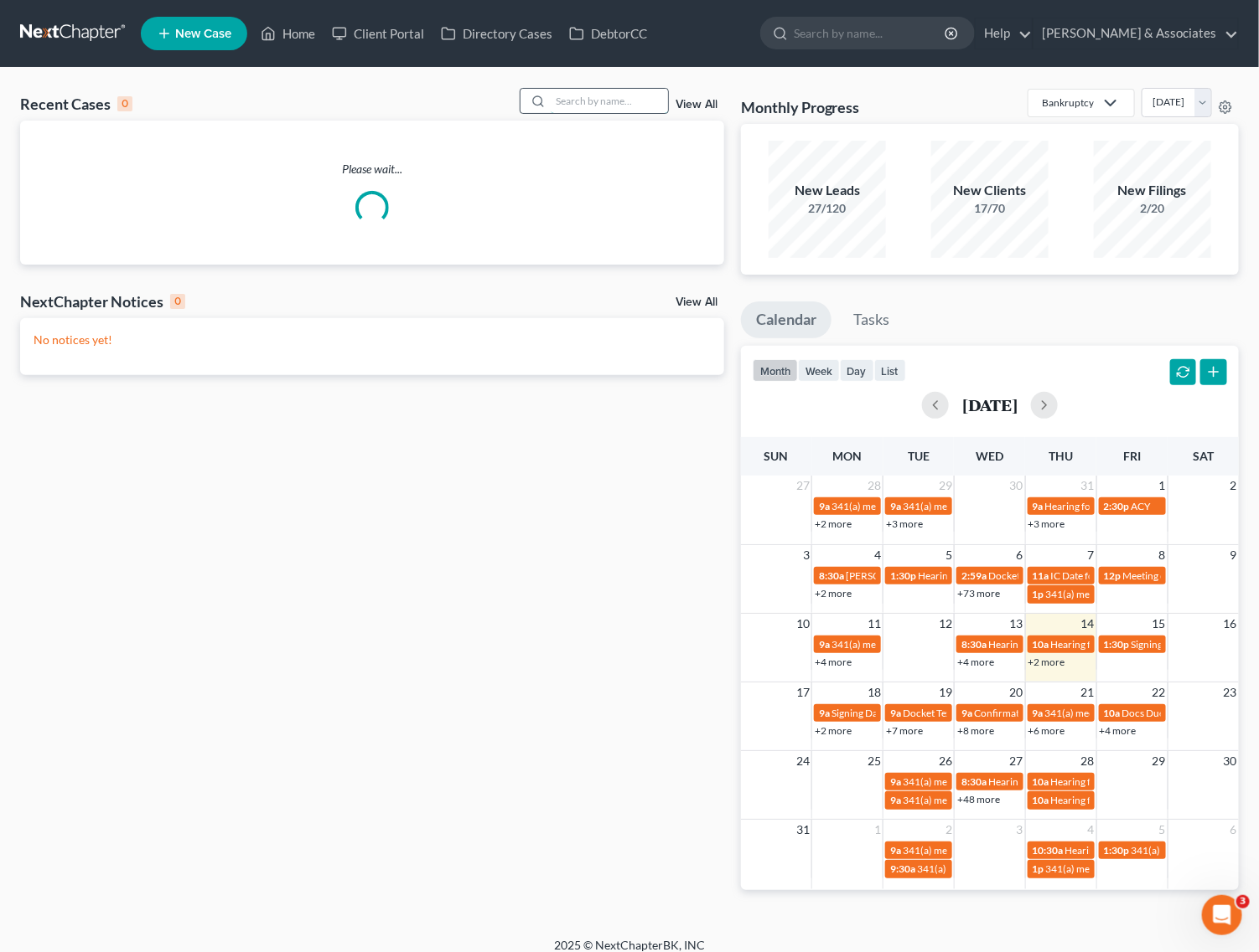
click at [600, 89] on input "search" at bounding box center [609, 101] width 118 height 24
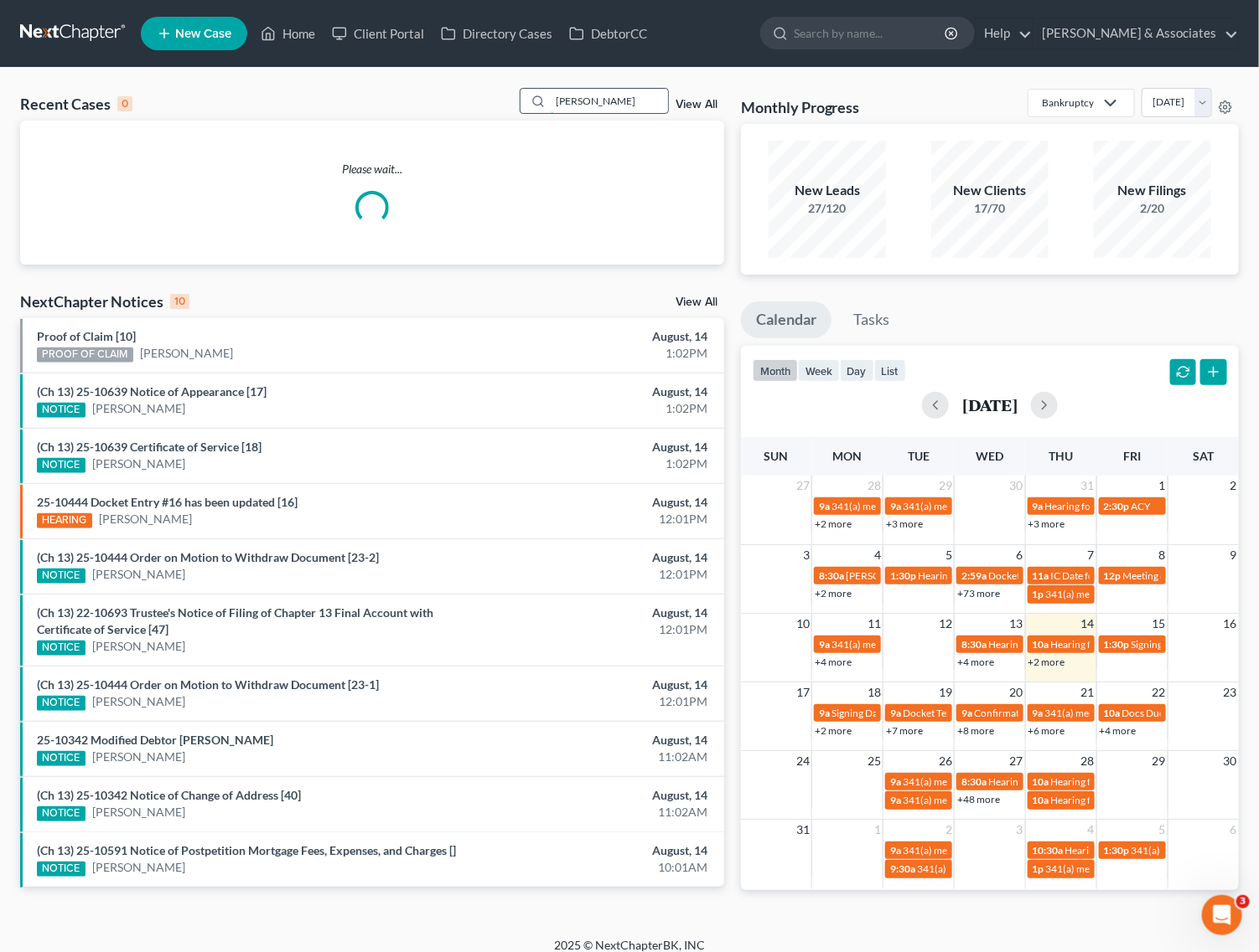
type input "comeaux"
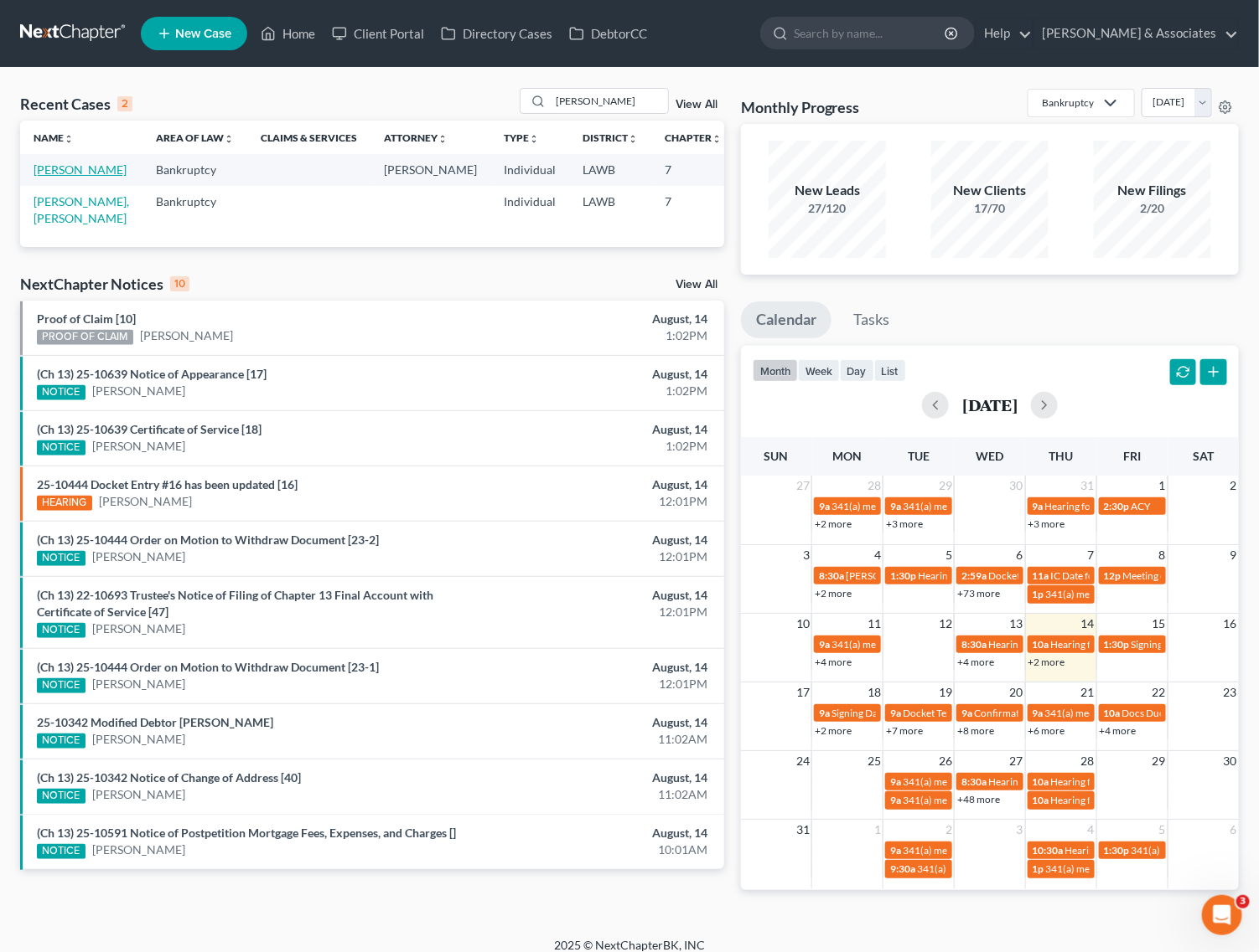
click at [60, 177] on link "Comeaux, Cynthia" at bounding box center [80, 170] width 93 height 14
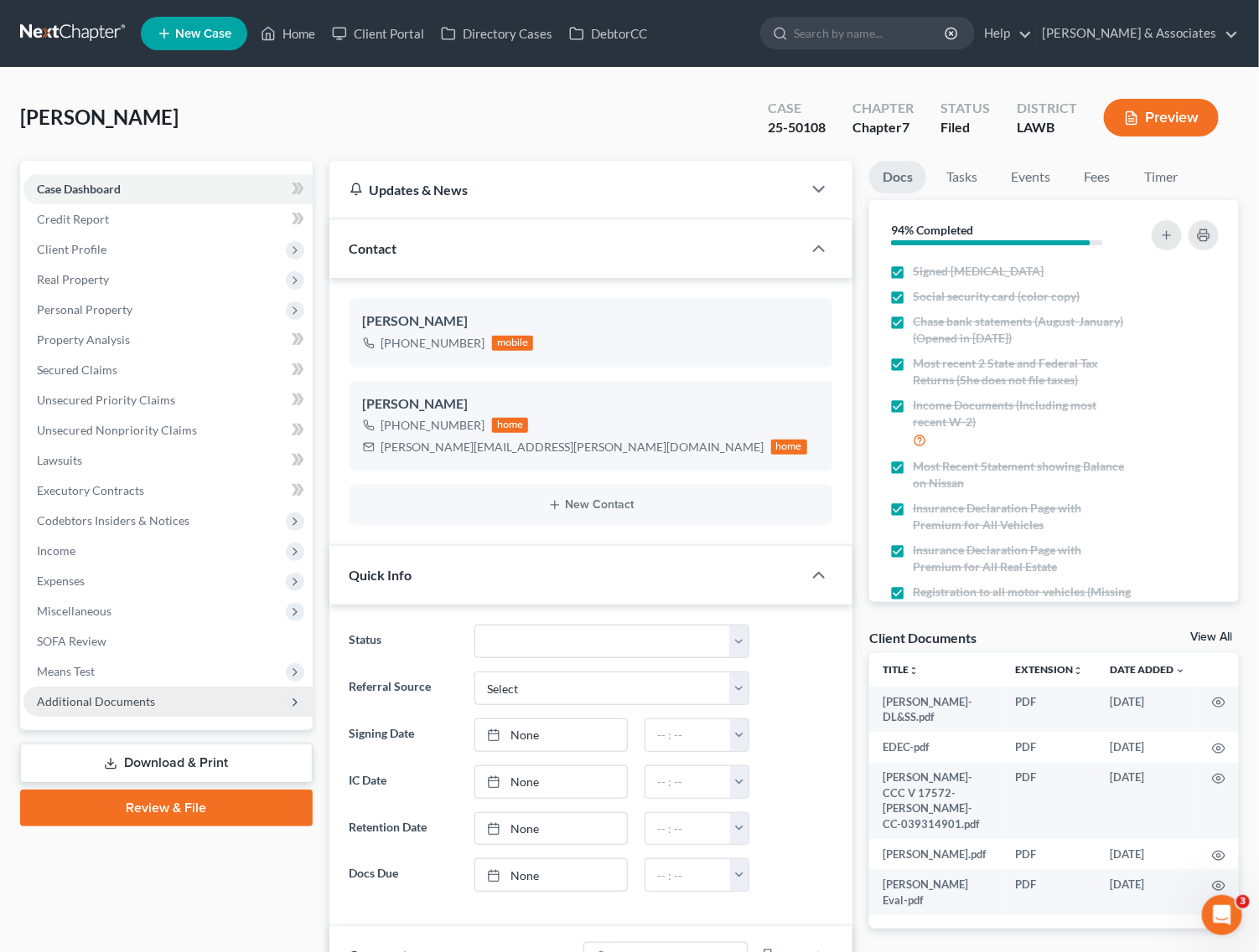
scroll to position [3490, 0]
click at [97, 687] on span "Additional Documents" at bounding box center [169, 702] width 290 height 30
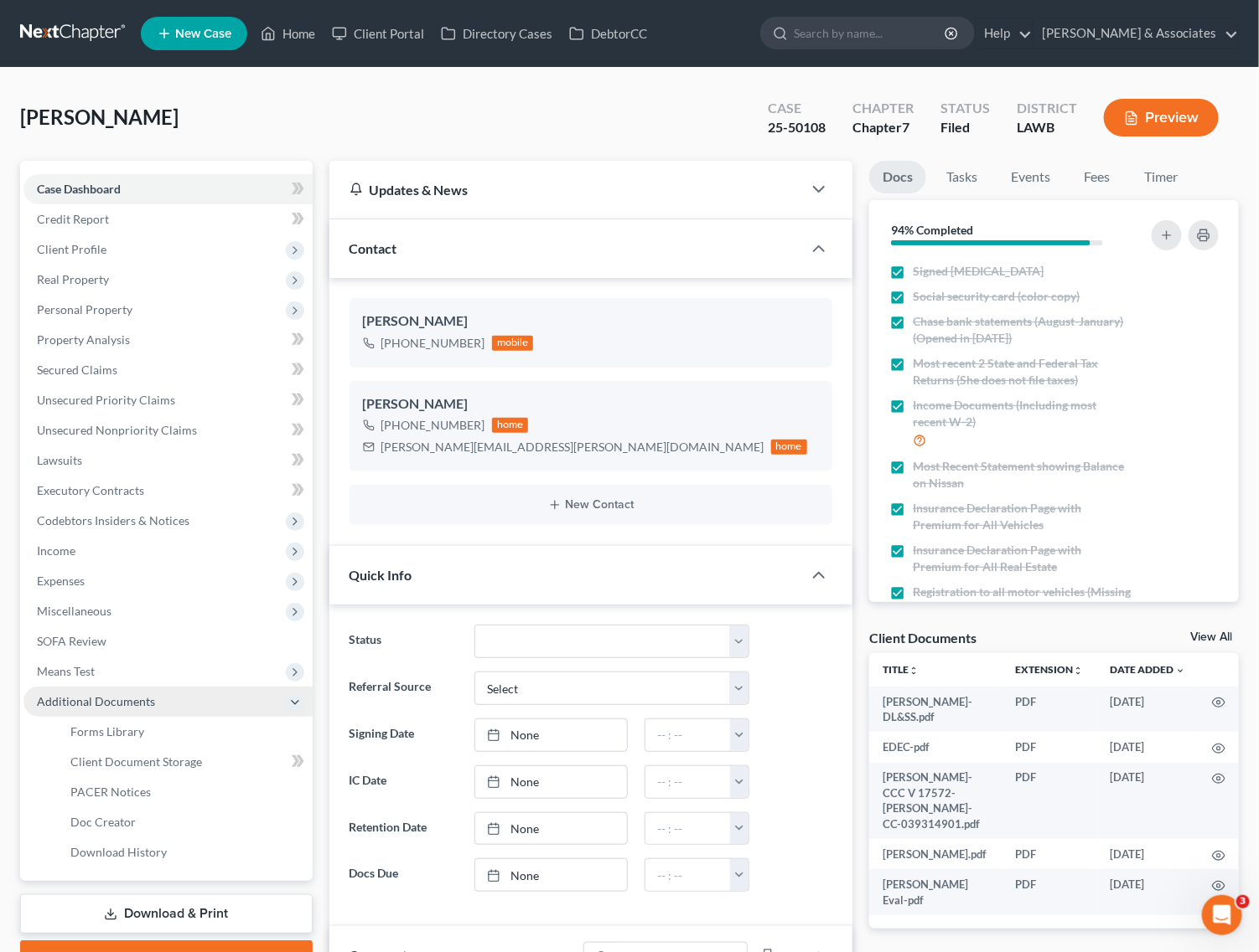
scroll to position [597, 0]
click at [109, 777] on link "PACER Notices" at bounding box center [185, 792] width 256 height 30
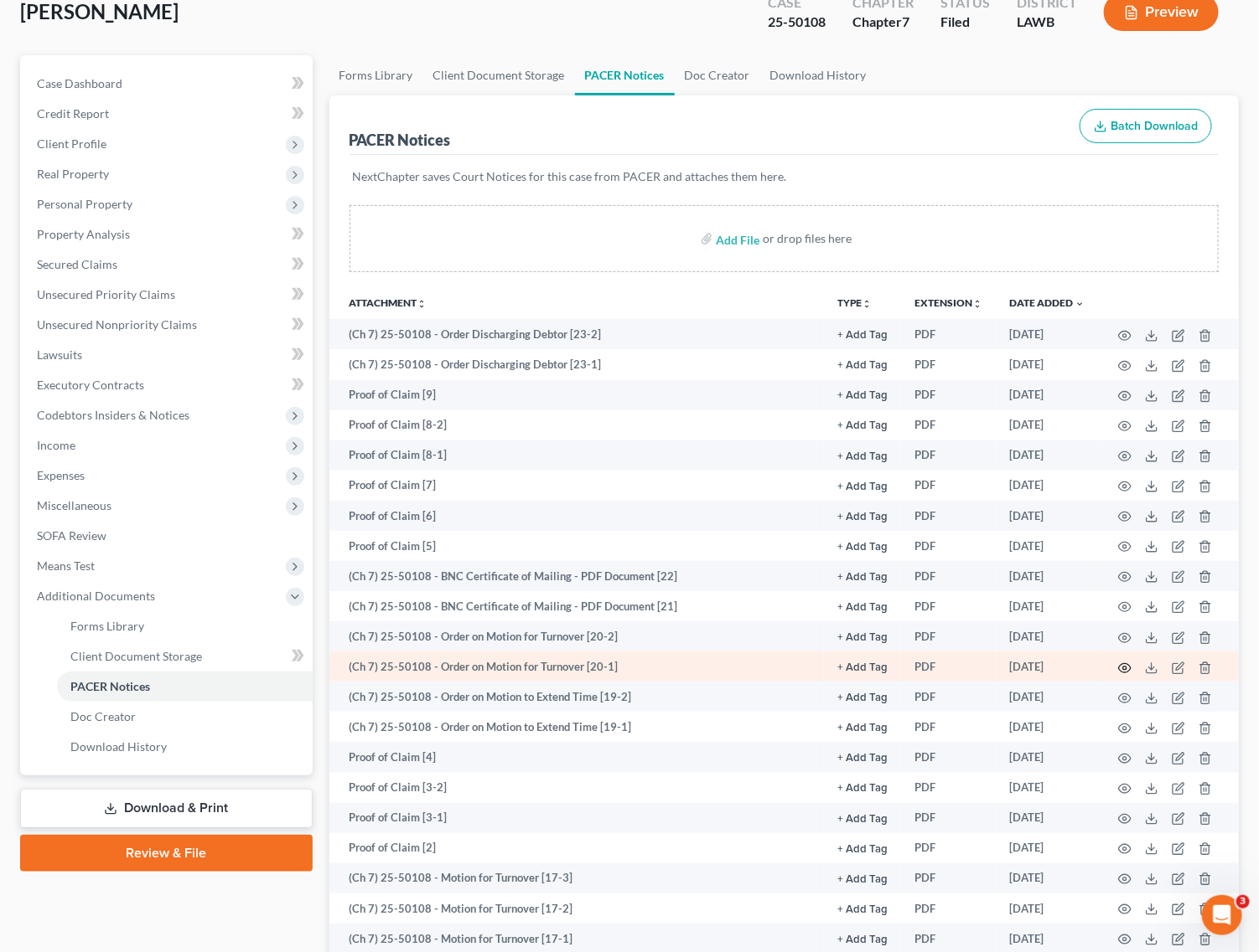
scroll to position [105, 0]
click at [1120, 668] on icon "button" at bounding box center [1124, 669] width 13 height 13
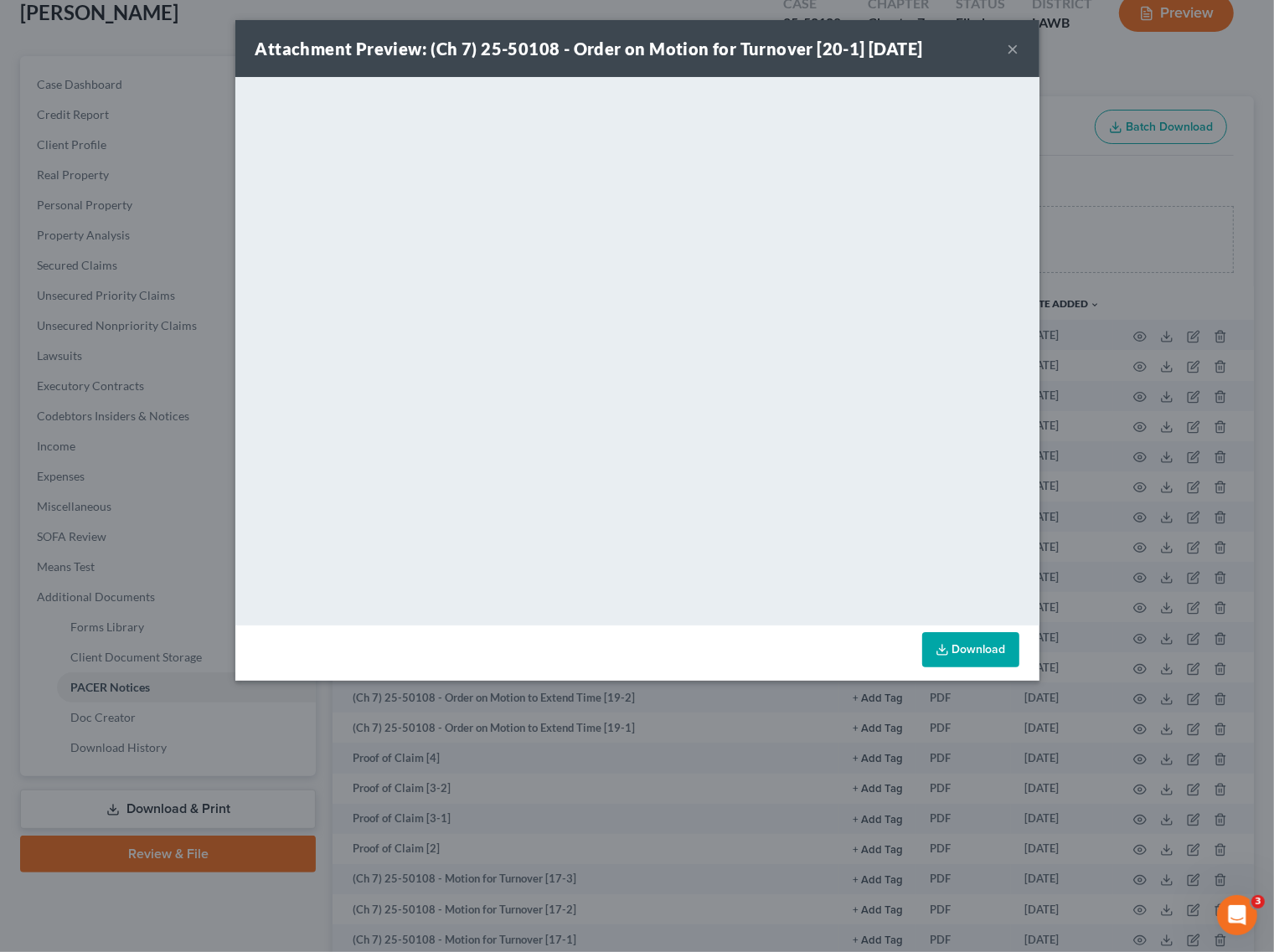
click at [1011, 55] on button "×" at bounding box center [1014, 49] width 12 height 20
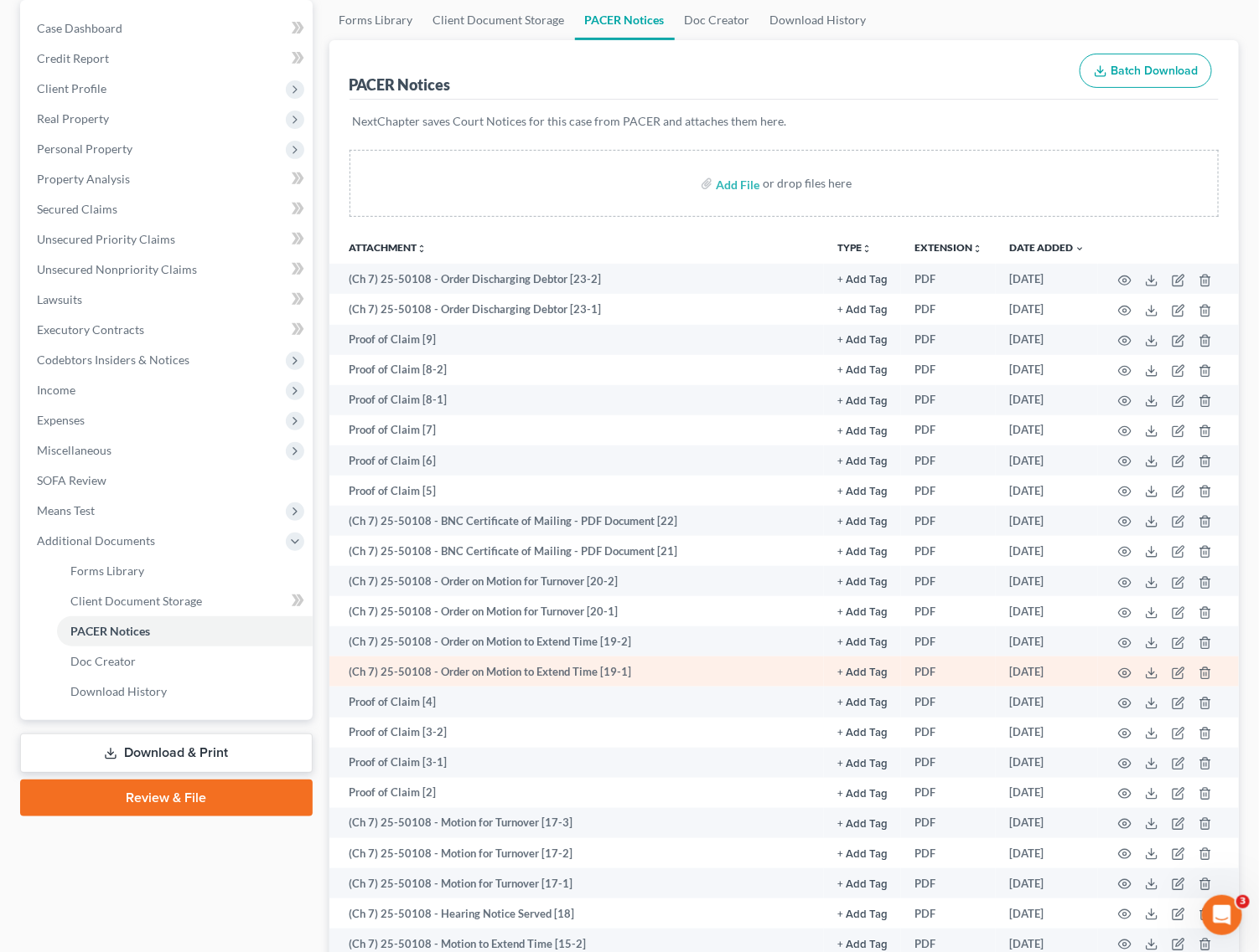
scroll to position [210, 0]
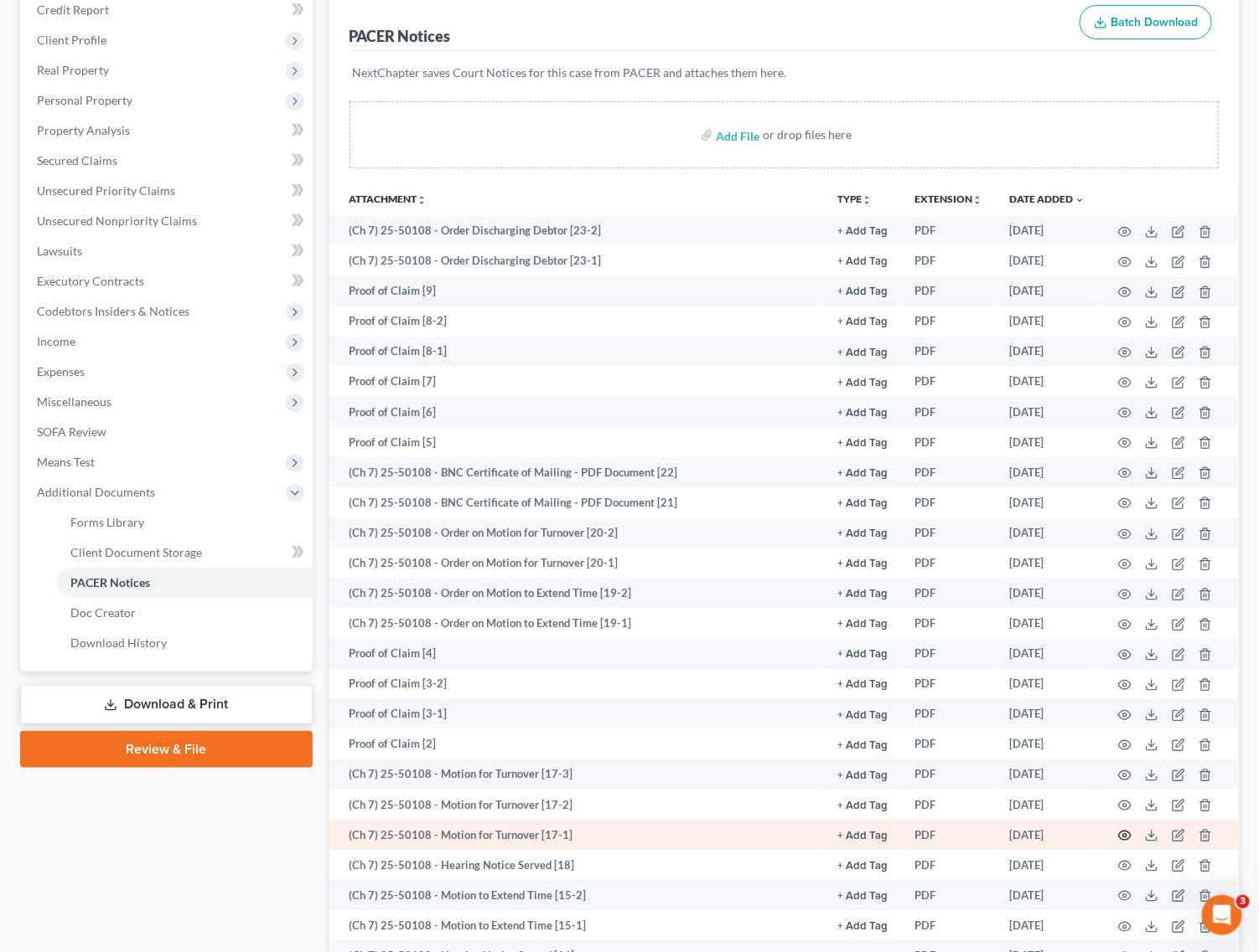
click at [1125, 829] on icon "button" at bounding box center [1124, 835] width 13 height 13
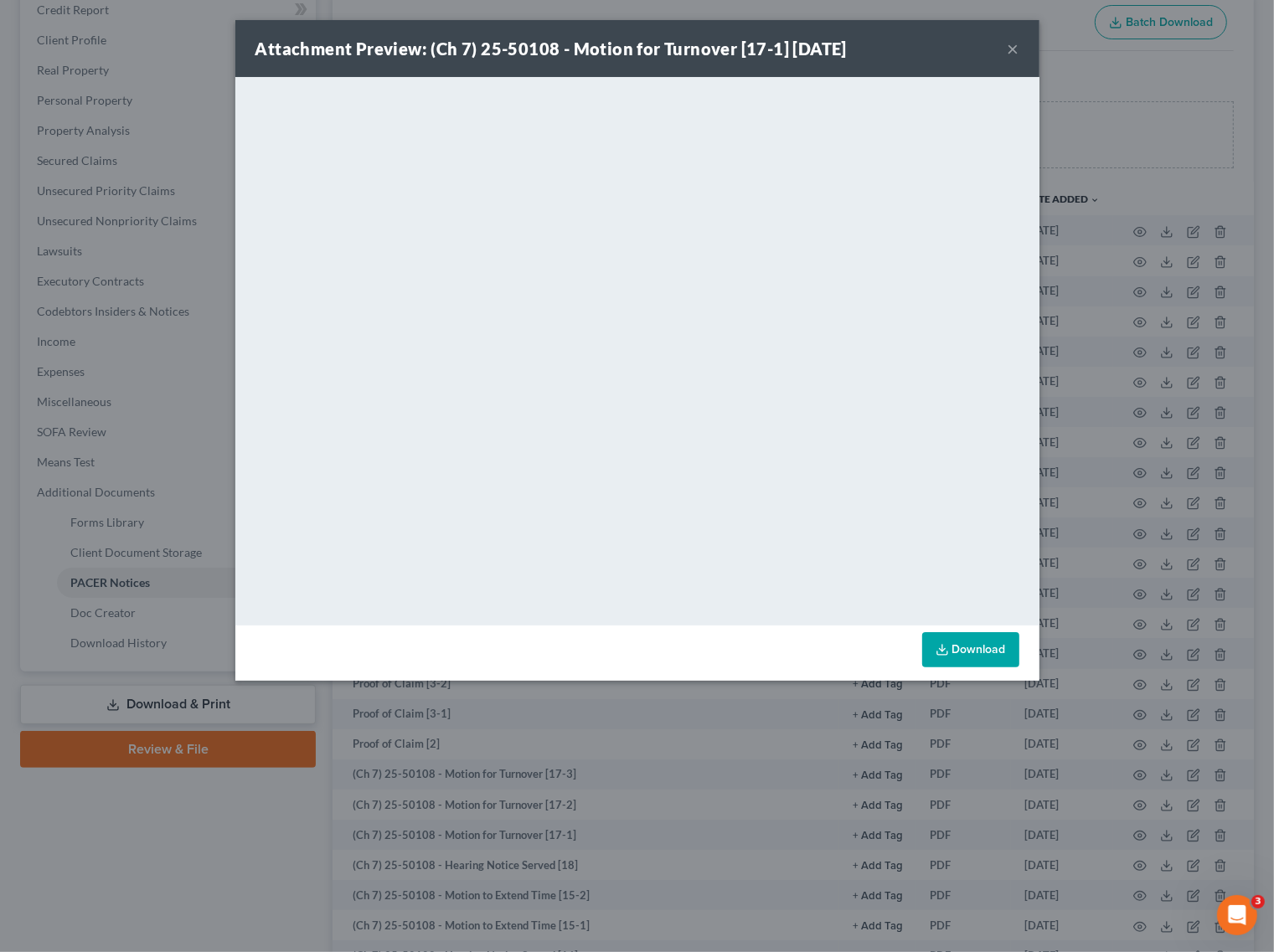
click at [1010, 42] on button "×" at bounding box center [1014, 49] width 12 height 20
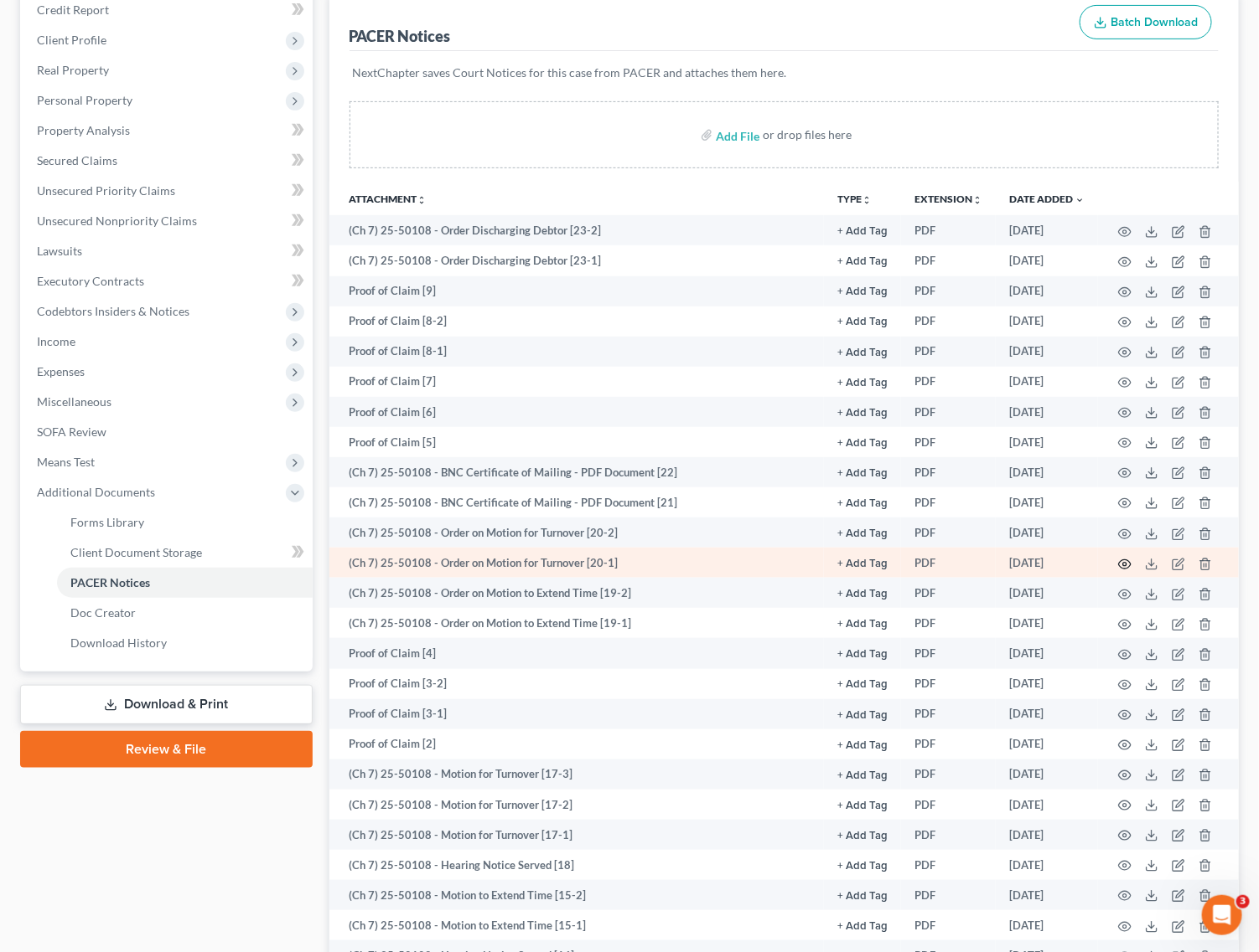
click at [1129, 562] on icon "button" at bounding box center [1124, 564] width 13 height 13
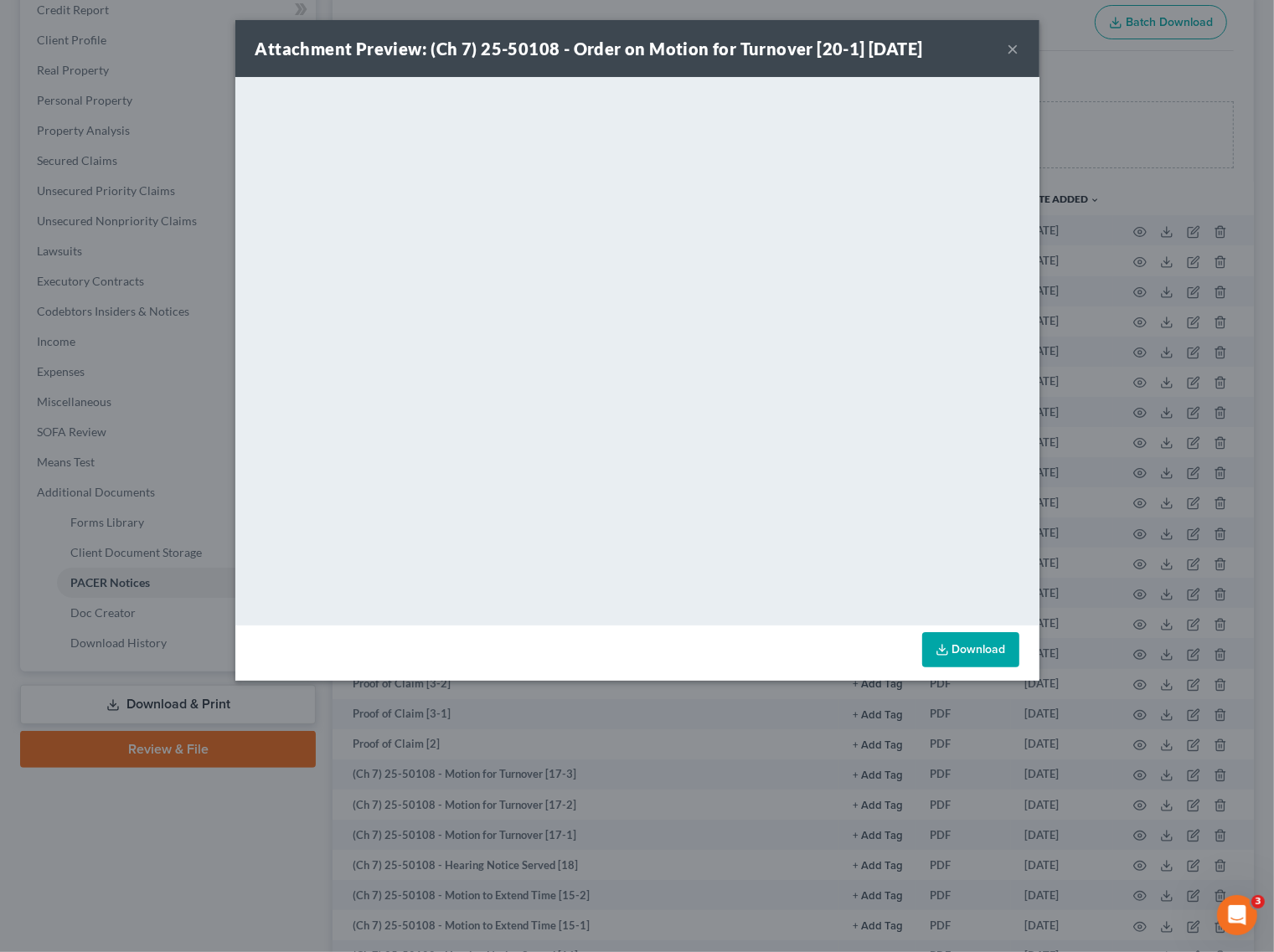
click at [1011, 49] on button "×" at bounding box center [1014, 49] width 12 height 20
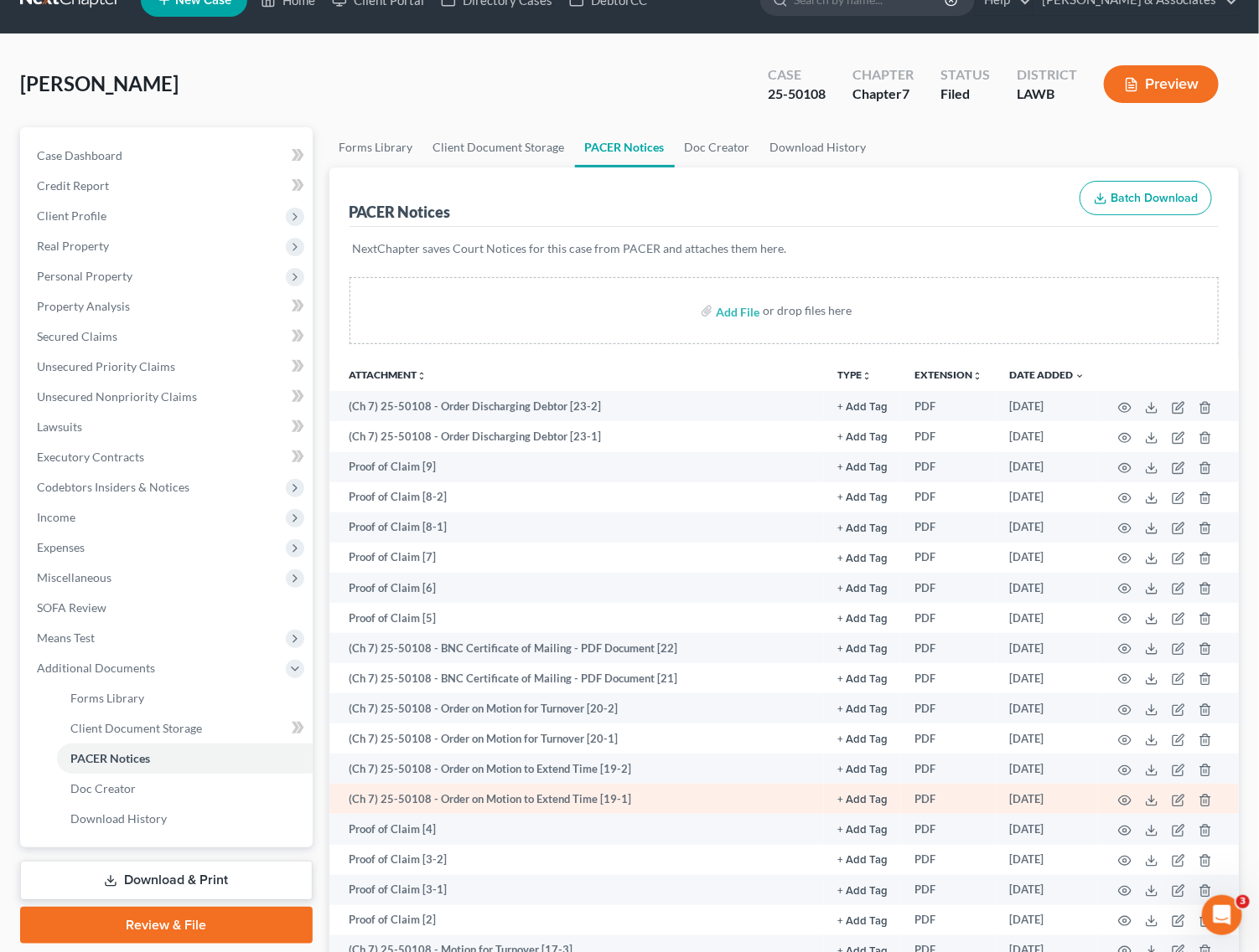
scroll to position [0, 0]
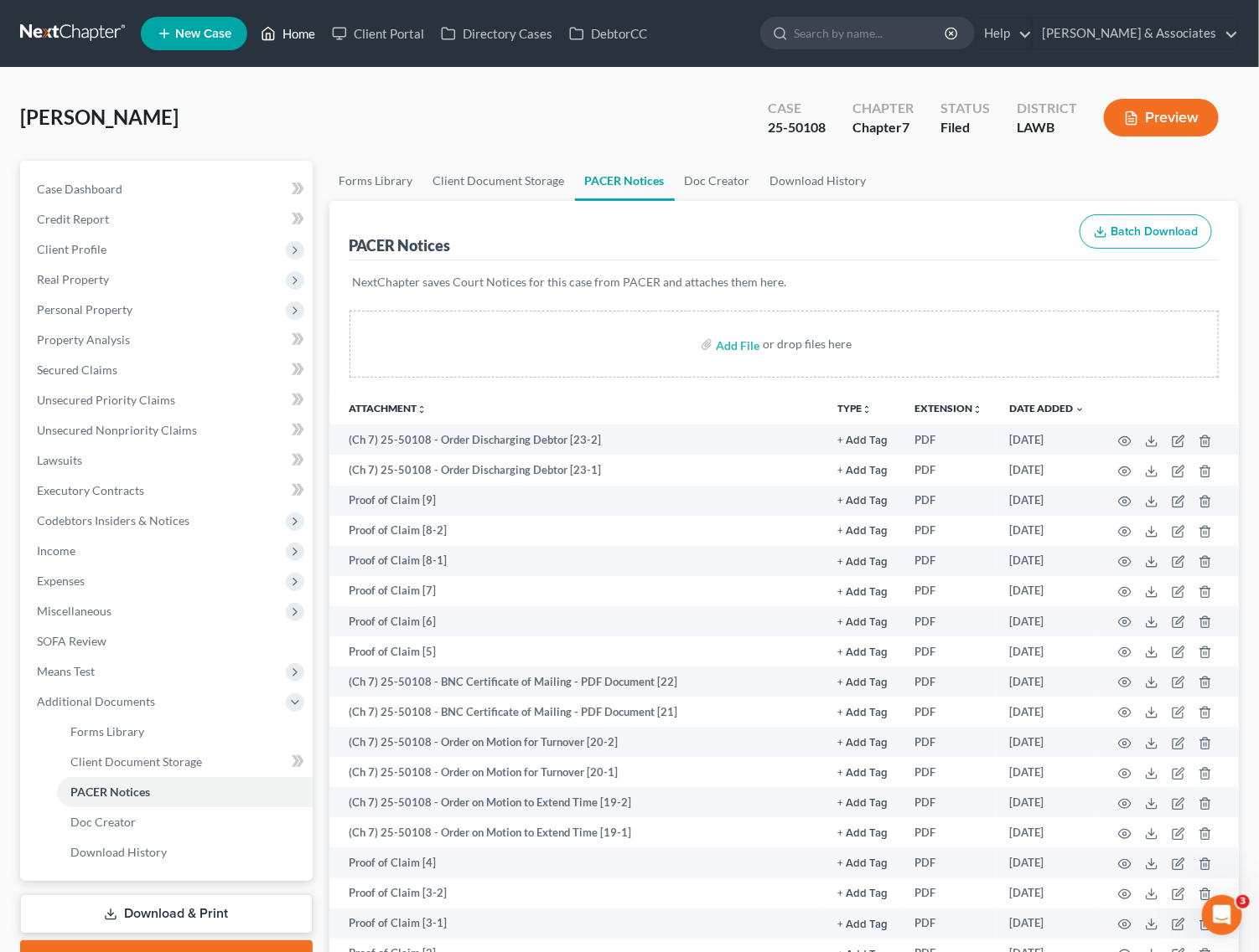
click at [276, 34] on icon at bounding box center [268, 34] width 15 height 20
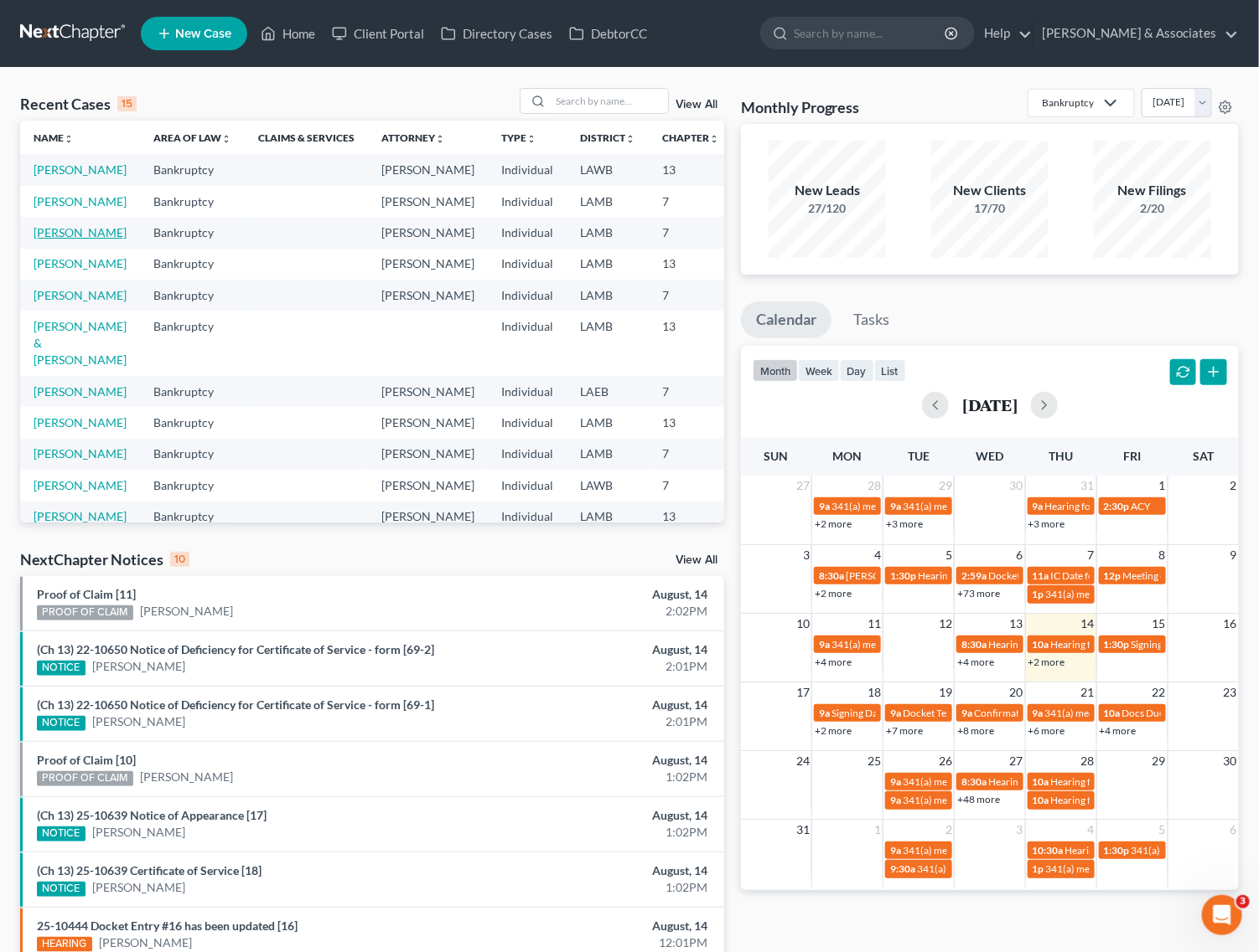
click at [44, 239] on link "Russell, Darryl" at bounding box center [80, 233] width 93 height 14
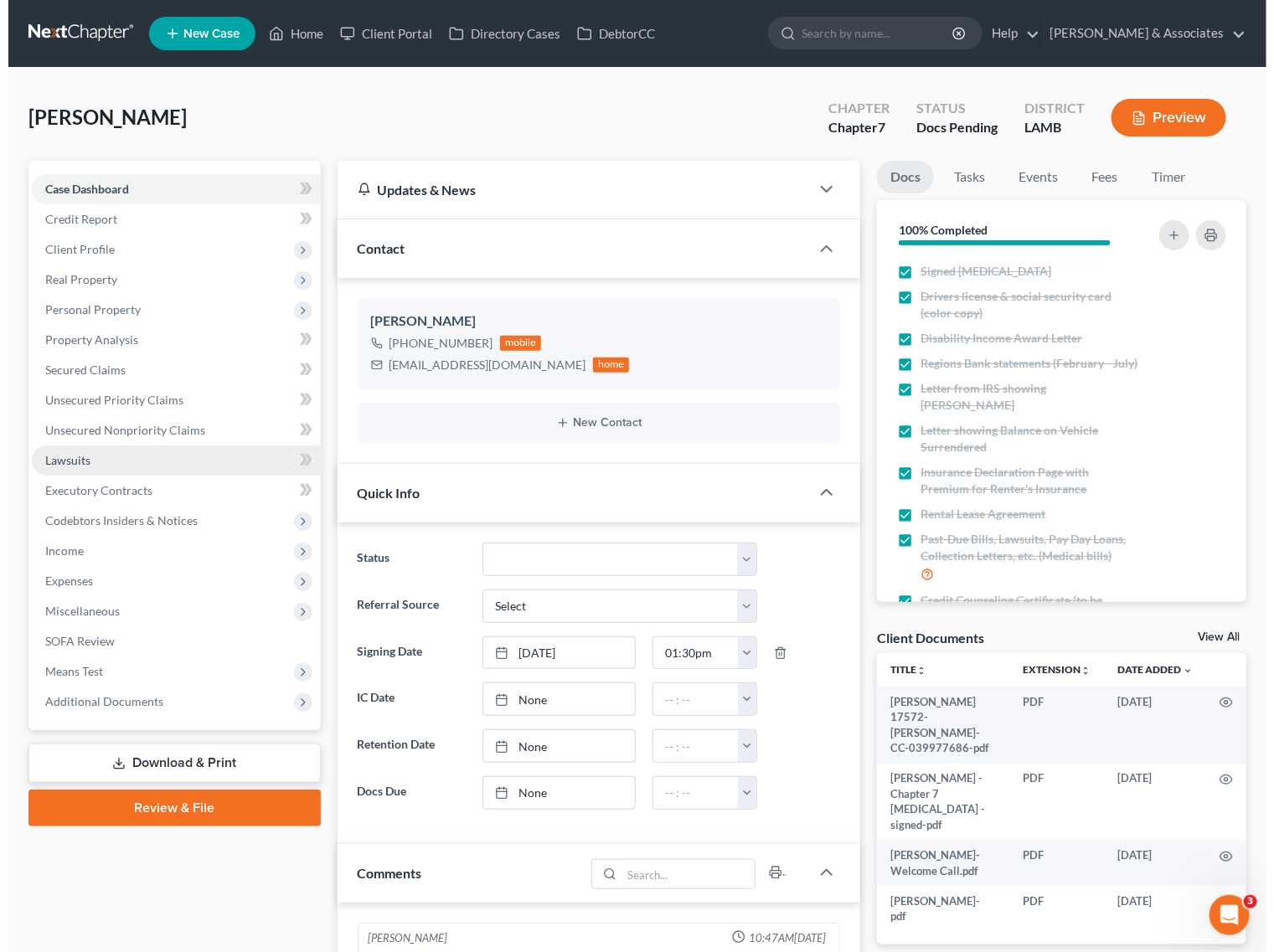
scroll to position [1334, 0]
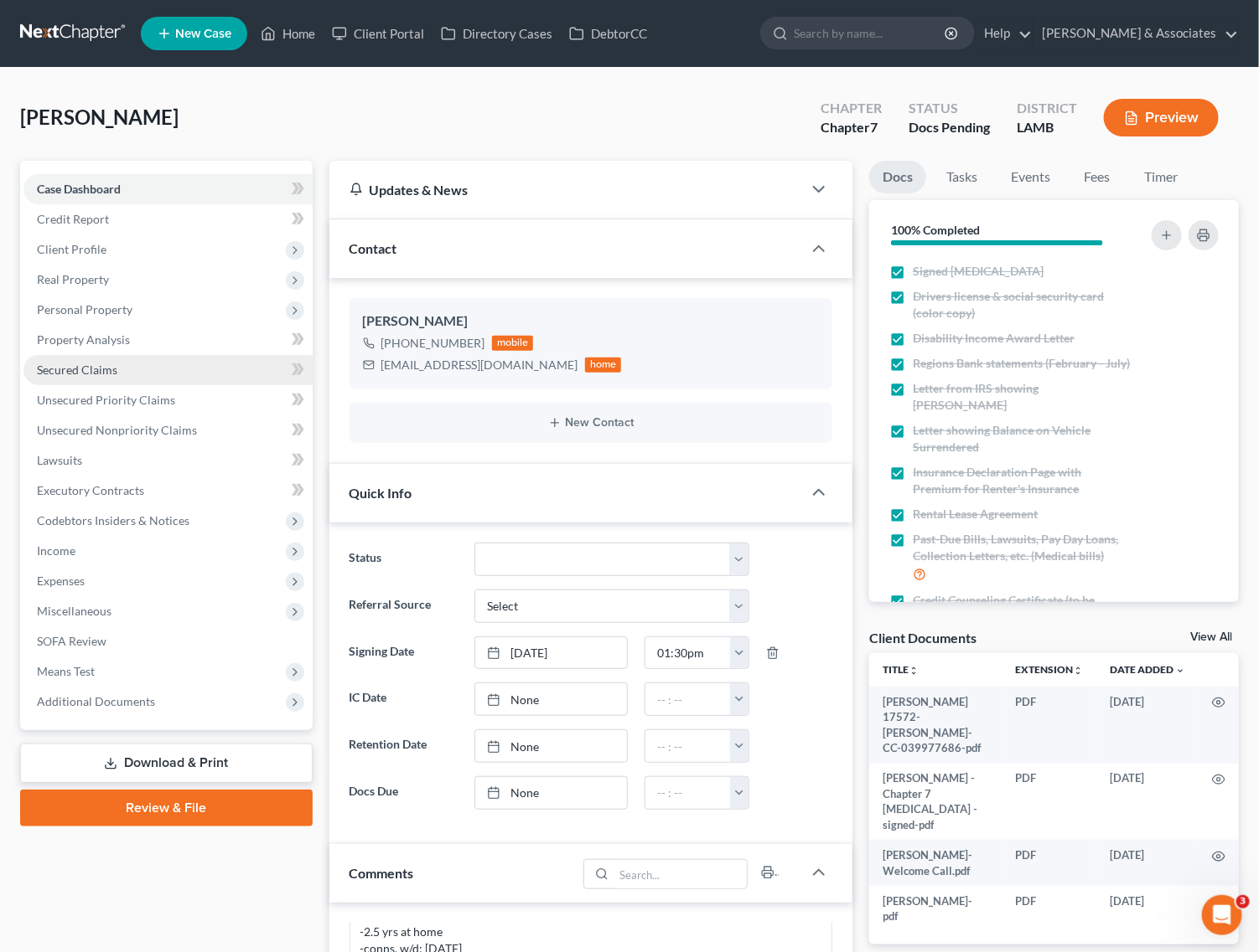
click at [89, 374] on span "Secured Claims" at bounding box center [77, 369] width 81 height 14
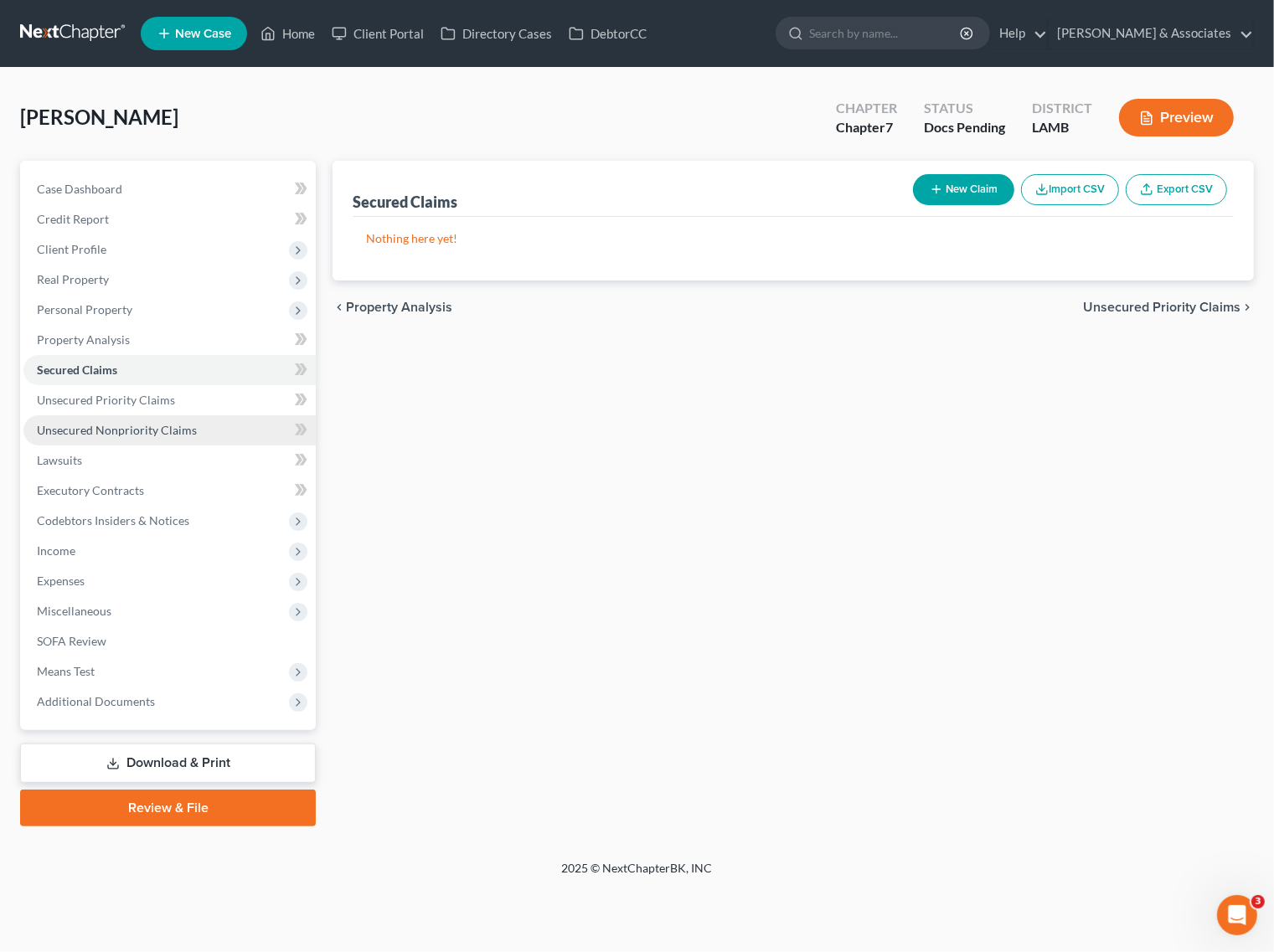
click at [53, 430] on span "Unsecured Nonpriority Claims" at bounding box center [117, 430] width 160 height 14
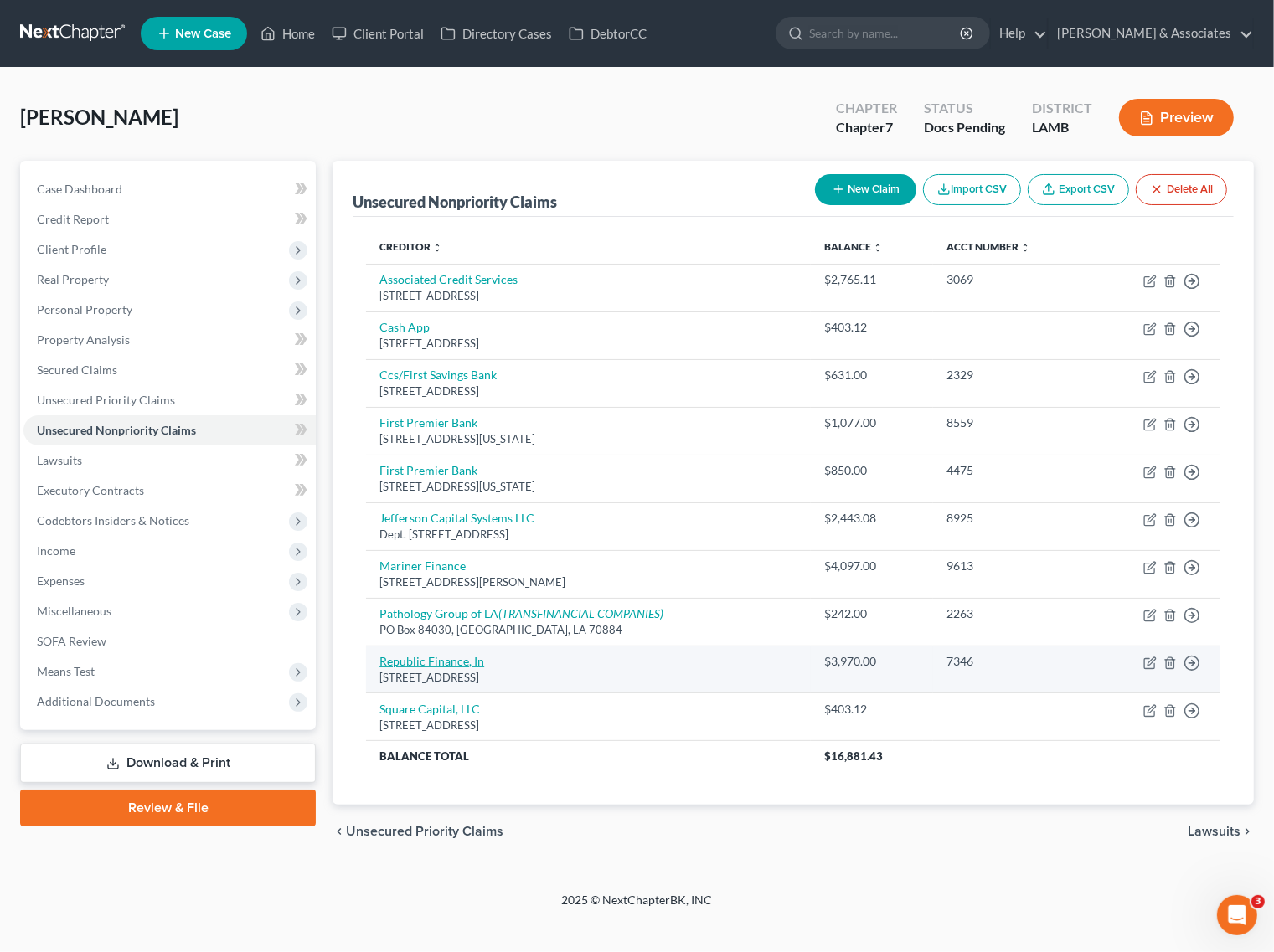
click at [461, 662] on link "Republic Finance, In" at bounding box center [431, 662] width 105 height 14
select select "19"
select select "4"
select select "0"
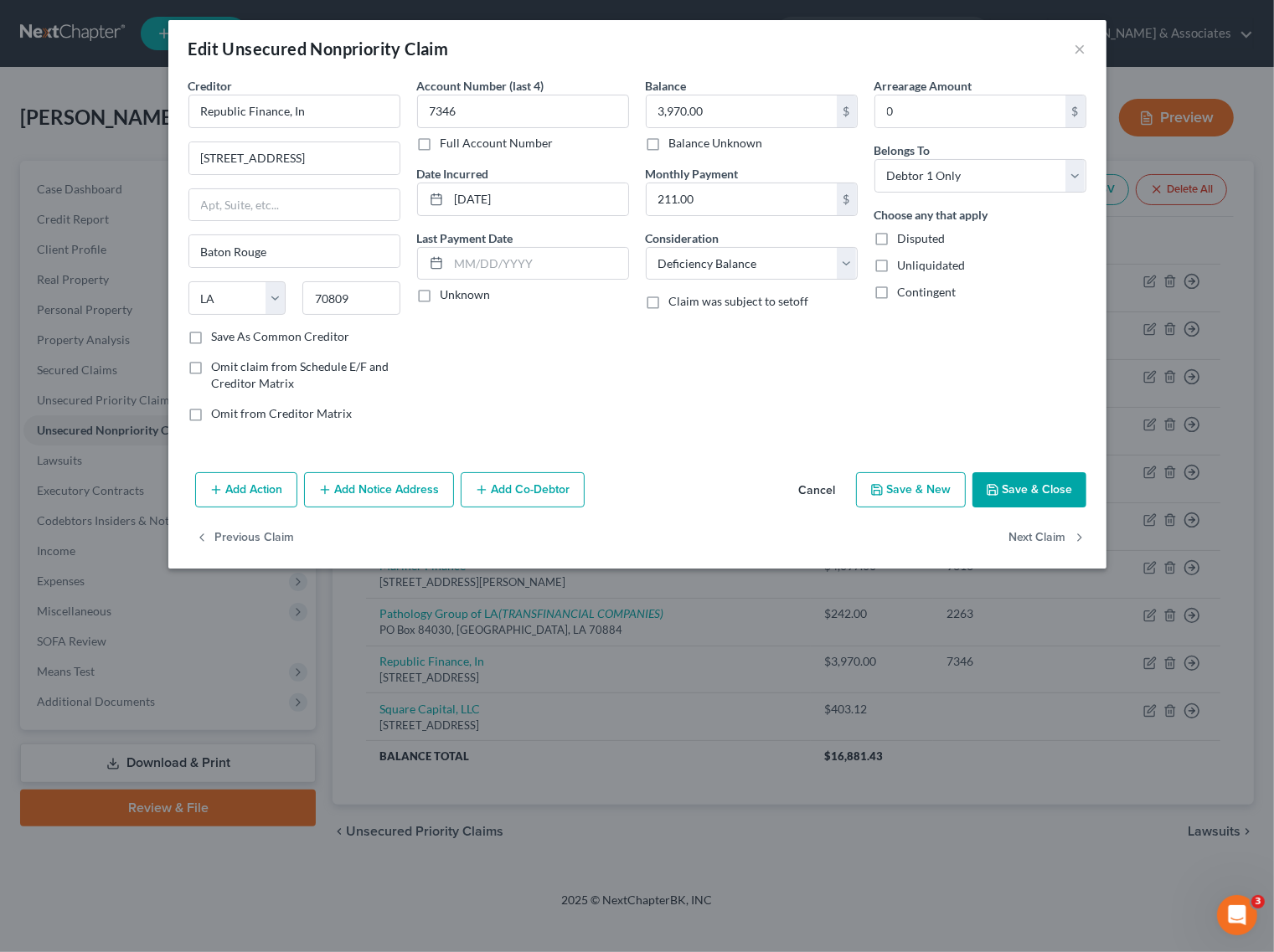
click at [244, 496] on button "Add Action" at bounding box center [246, 489] width 102 height 35
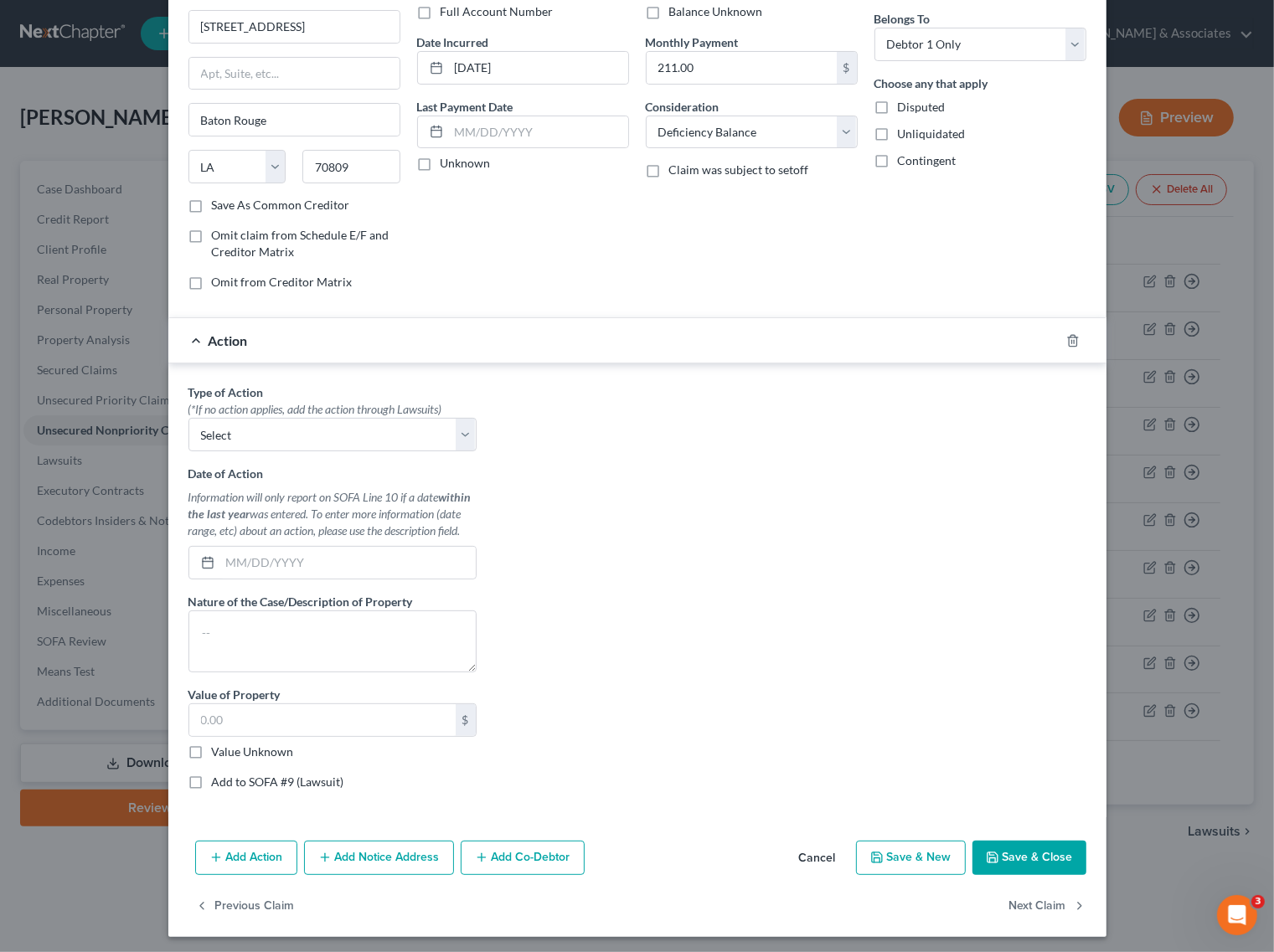
scroll to position [140, 0]
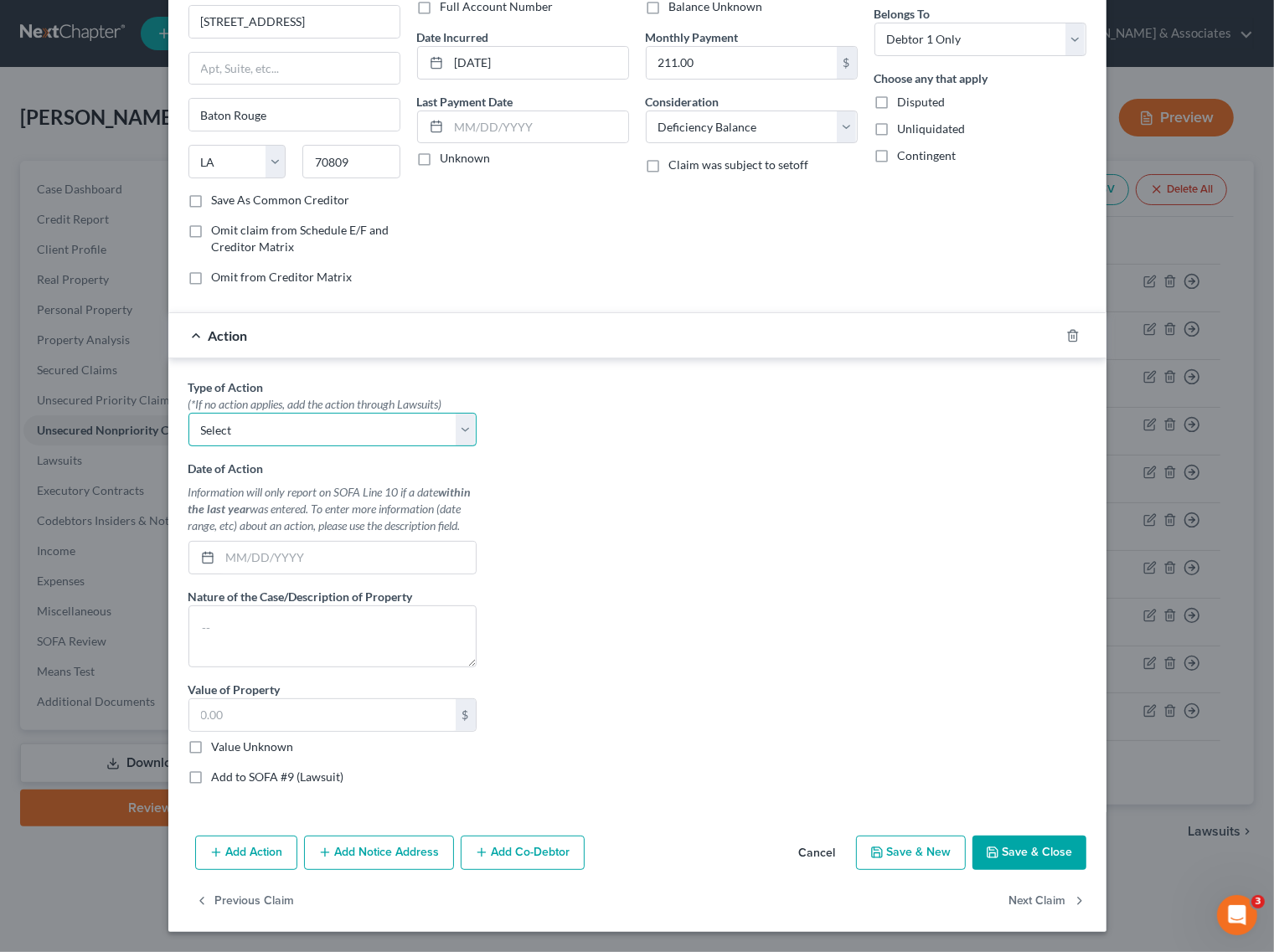
click at [282, 437] on select "Select Repossession Garnishment Foreclosure Personal Injury Attached, Seized, O…" at bounding box center [332, 430] width 288 height 34
select select "0"
click at [189, 413] on select "Select Repossession Garnishment Foreclosure Personal Injury Attached, Seized, O…" at bounding box center [332, 430] width 288 height 34
click at [299, 550] on input "text" at bounding box center [348, 558] width 255 height 32
click at [280, 566] on input "text" at bounding box center [348, 558] width 255 height 32
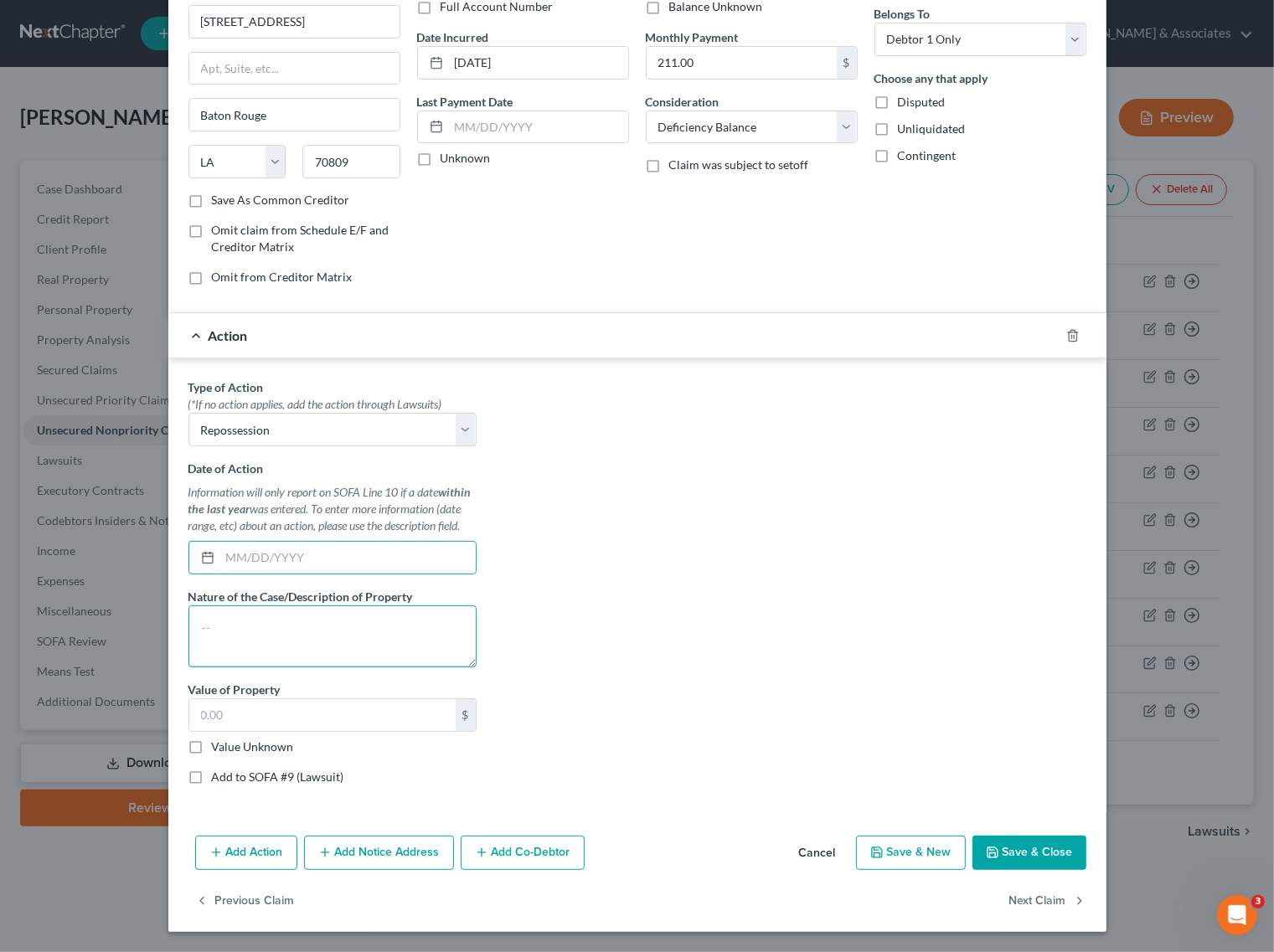
click at [378, 639] on textarea at bounding box center [332, 637] width 288 height 62
click at [332, 566] on input "text" at bounding box center [348, 558] width 255 height 32
type input "02/2025"
click at [369, 635] on textarea at bounding box center [332, 637] width 288 height 62
click at [366, 629] on textarea at bounding box center [332, 637] width 288 height 62
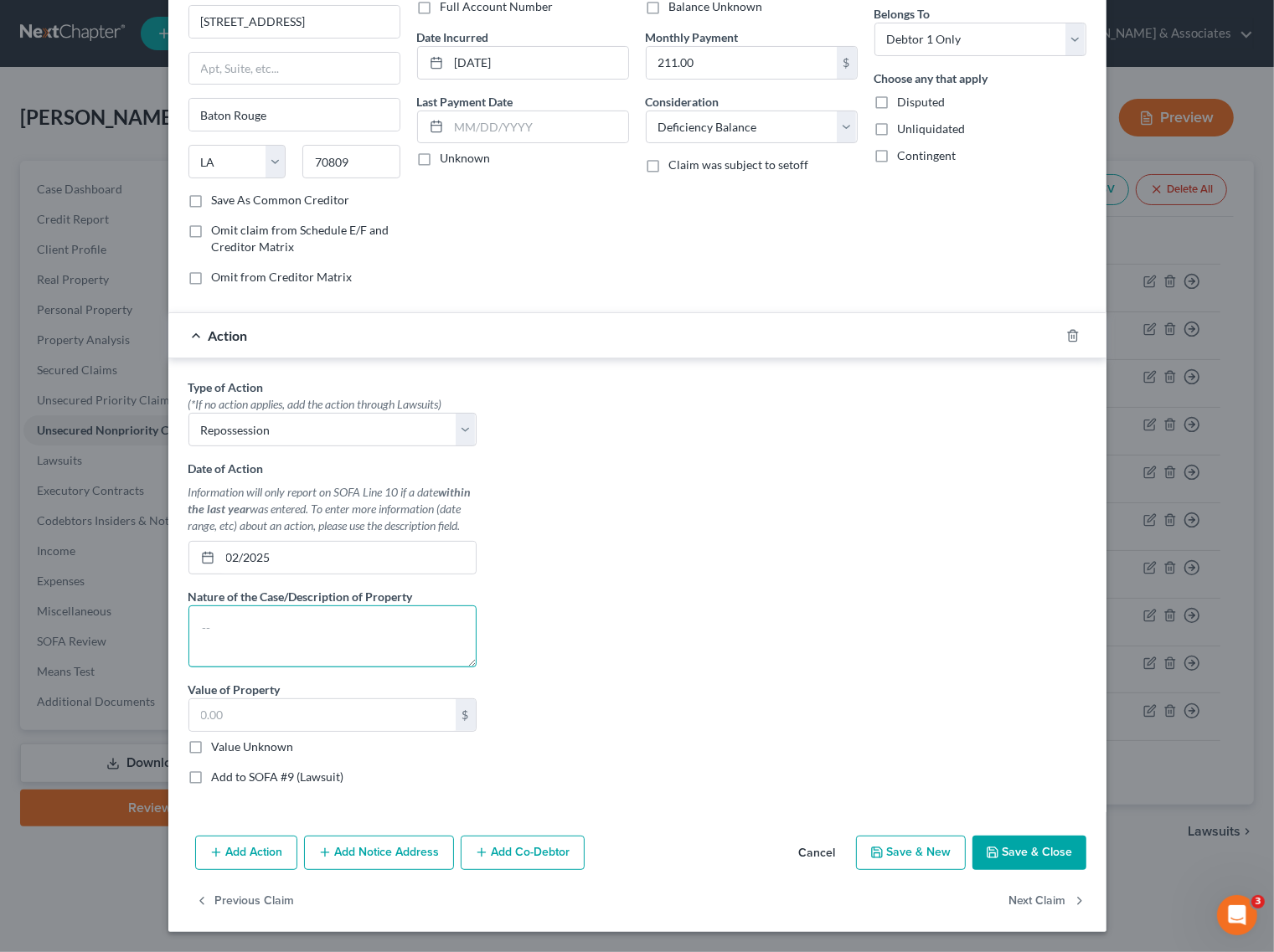
paste textarea "Toyota Rav4"
type textarea "Toyota Rav4"
click at [294, 708] on input "text" at bounding box center [322, 715] width 266 height 32
click at [212, 743] on label "Value Unknown" at bounding box center [252, 746] width 82 height 17
click at [218, 743] on input "Value Unknown" at bounding box center [223, 743] width 11 height 11
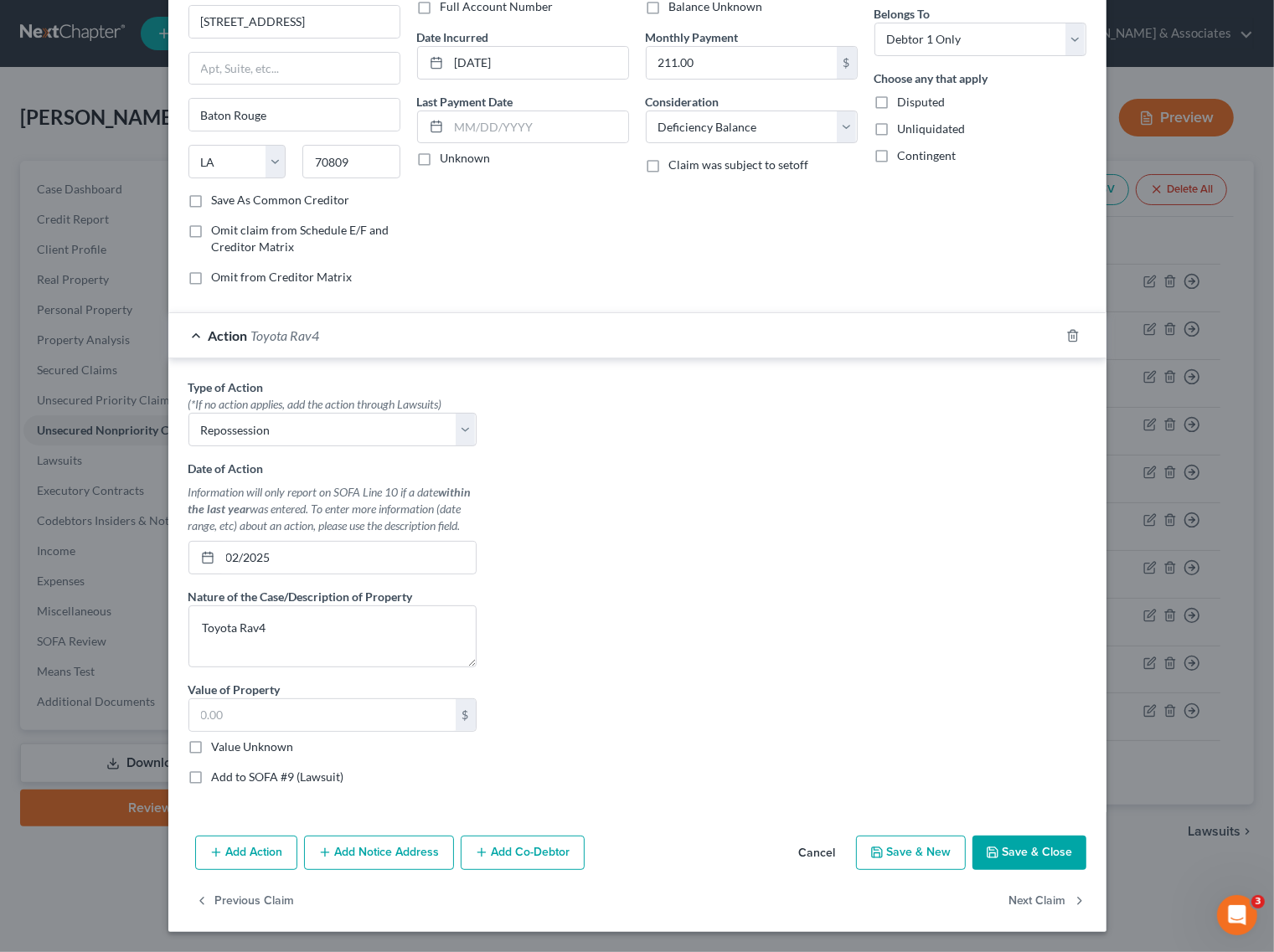
checkbox input "true"
type input "0.00"
click at [212, 776] on label "Add to SOFA #9 (Lawsuit)" at bounding box center [277, 777] width 133 height 17
click at [218, 776] on input "Add to SOFA #9 (Lawsuit)" at bounding box center [223, 774] width 11 height 11
checkbox input "true"
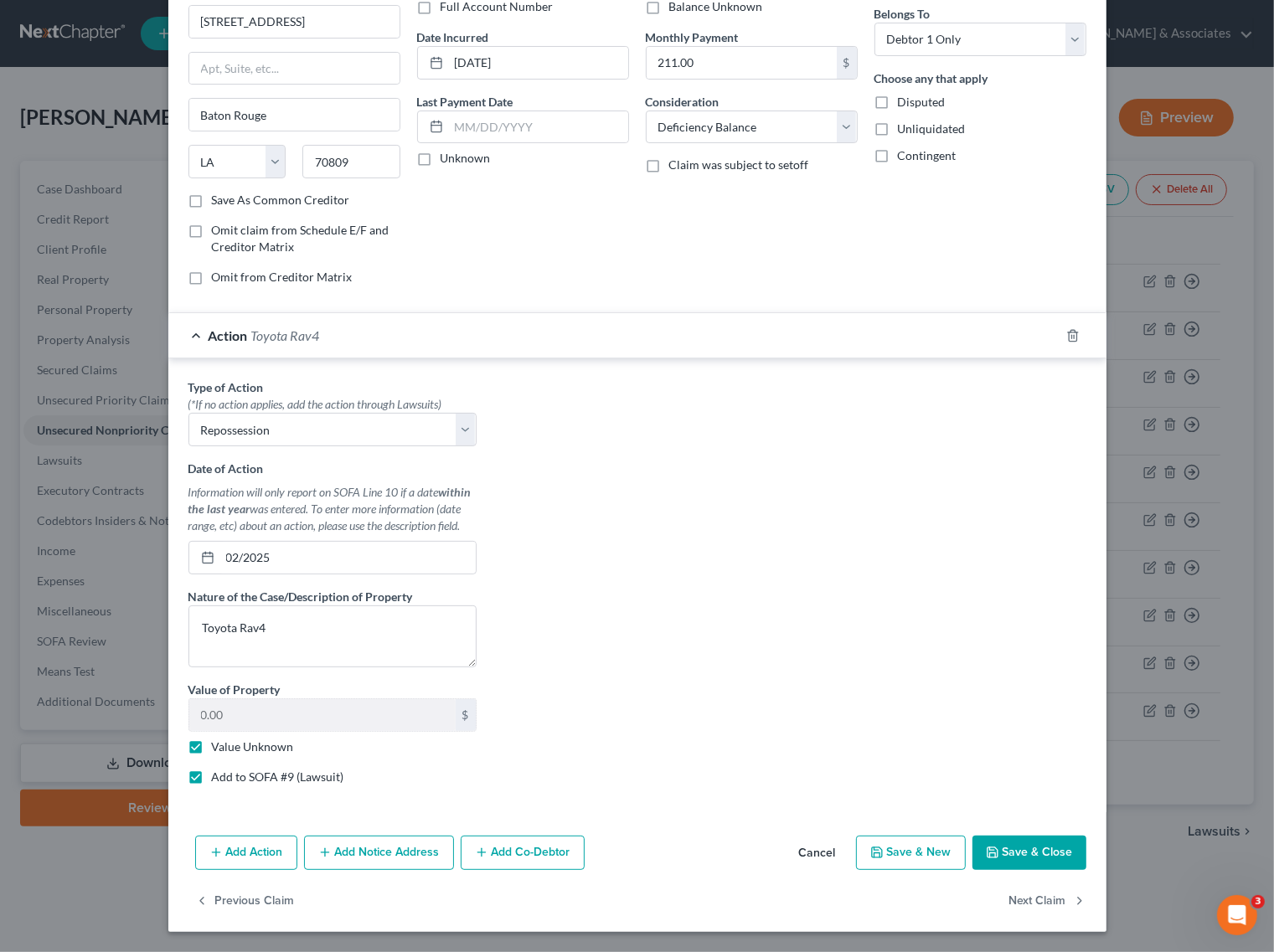
select select "0"
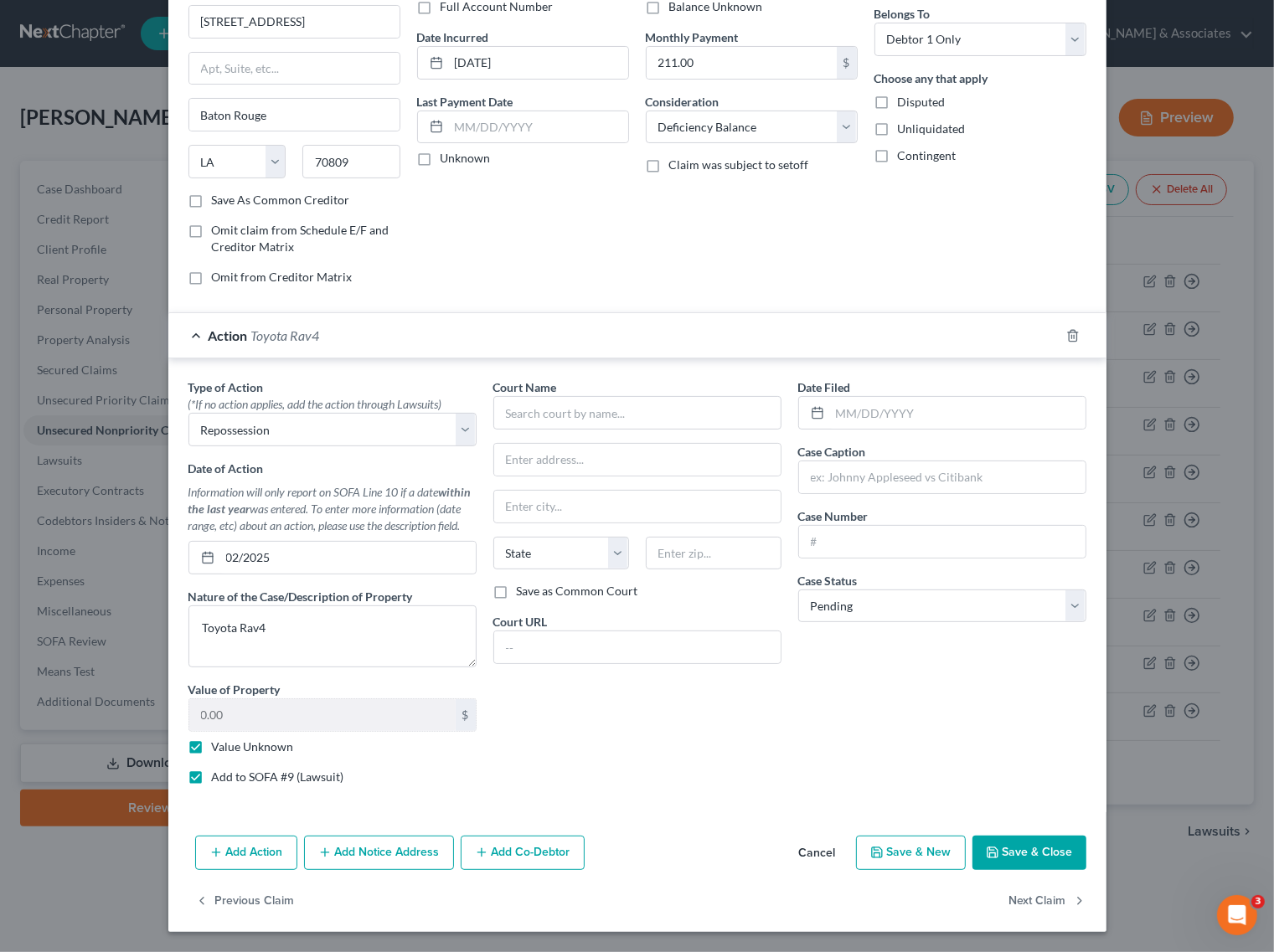
click at [212, 775] on label "Add to SOFA #9 (Lawsuit)" at bounding box center [277, 777] width 133 height 17
click at [218, 775] on input "Add to SOFA #9 (Lawsuit)" at bounding box center [223, 774] width 11 height 11
checkbox input "false"
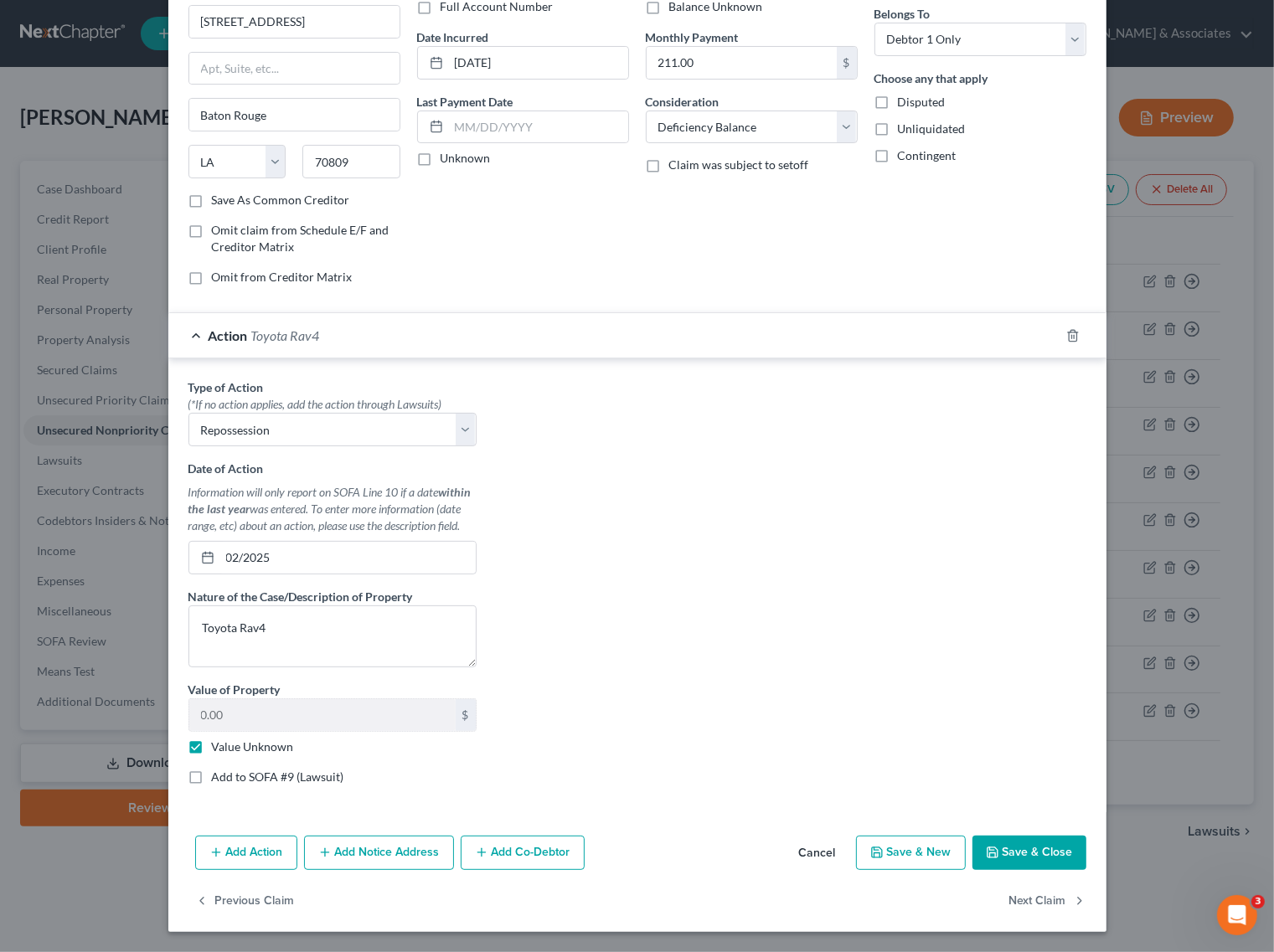
click at [1040, 854] on button "Save & Close" at bounding box center [1030, 853] width 114 height 35
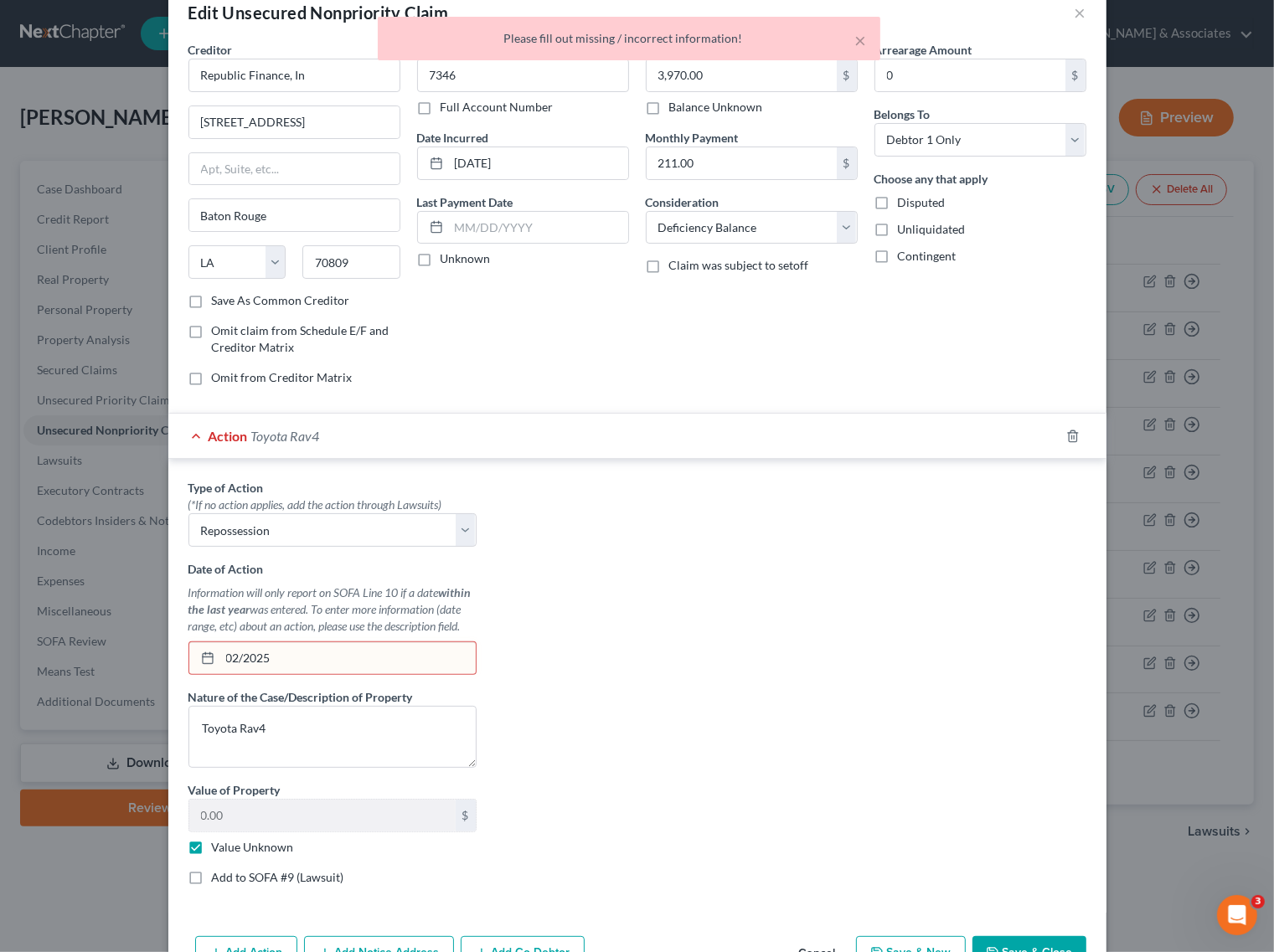
scroll to position [35, 0]
click at [258, 662] on input "02/2025" at bounding box center [348, 660] width 255 height 32
click at [234, 656] on input "02/2025" at bounding box center [348, 660] width 255 height 32
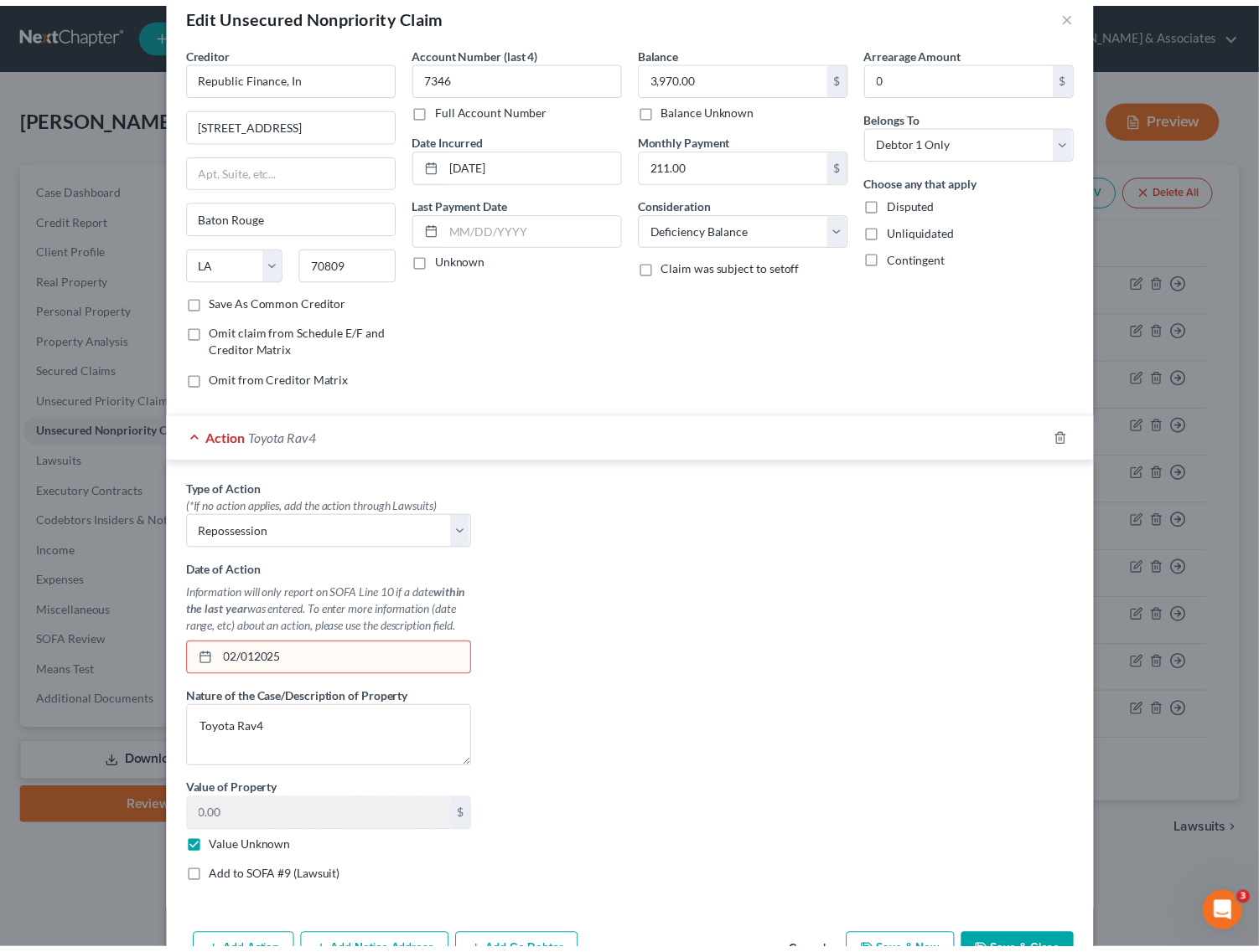
scroll to position [140, 0]
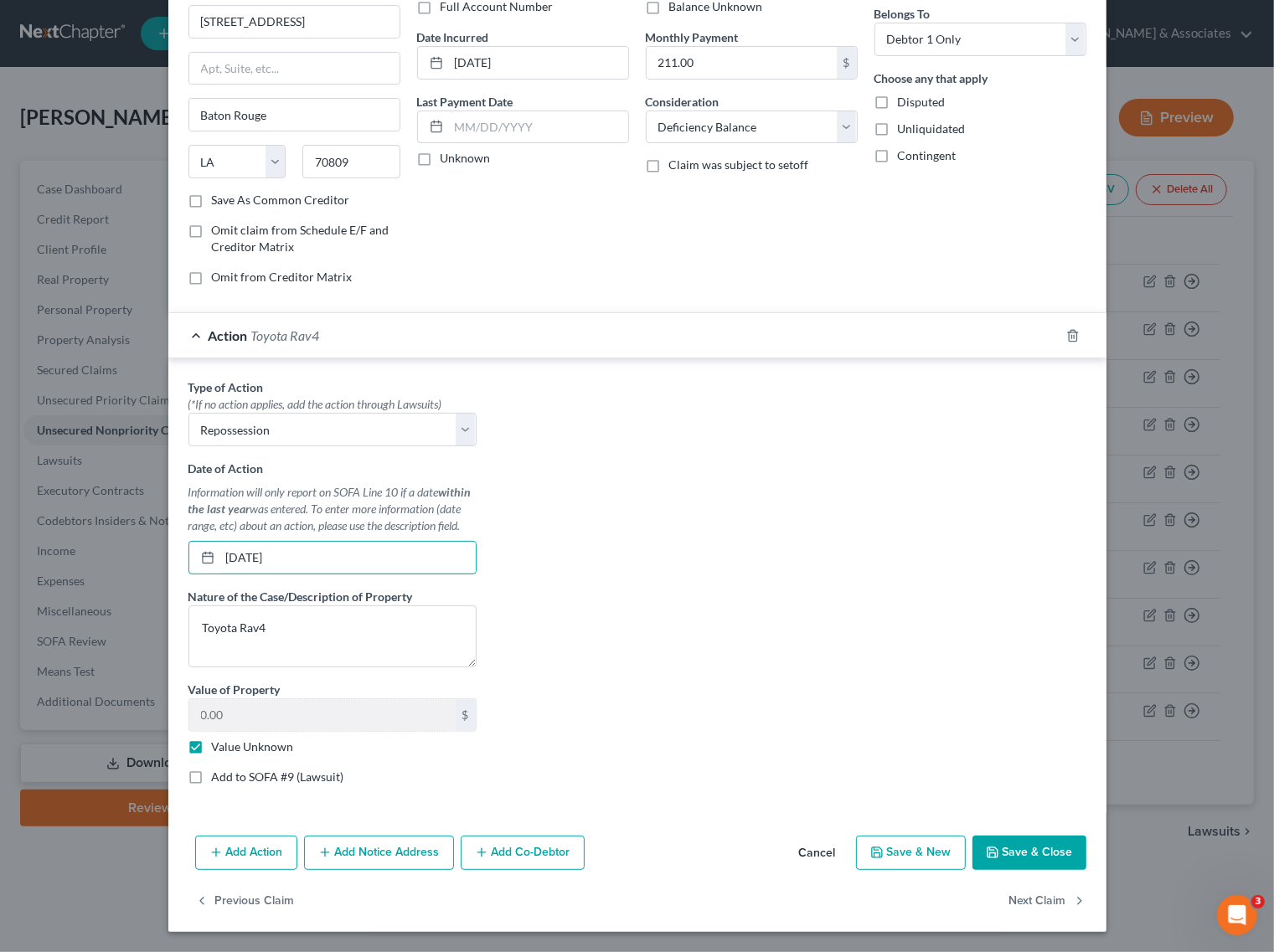
type input "02/01/2025"
click at [1040, 857] on button "Save & Close" at bounding box center [1030, 853] width 114 height 35
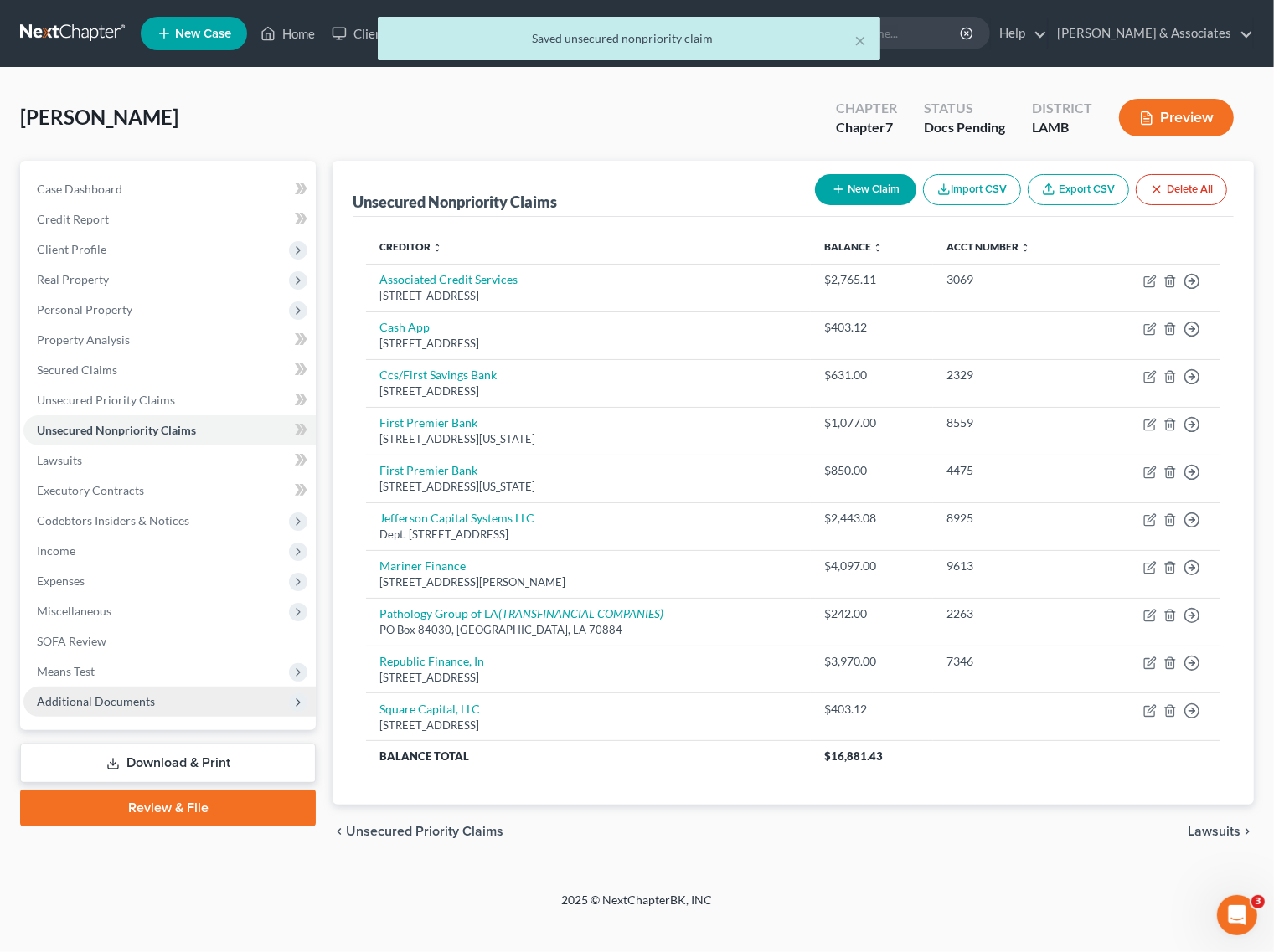
click at [86, 700] on span "Additional Documents" at bounding box center [96, 702] width 118 height 14
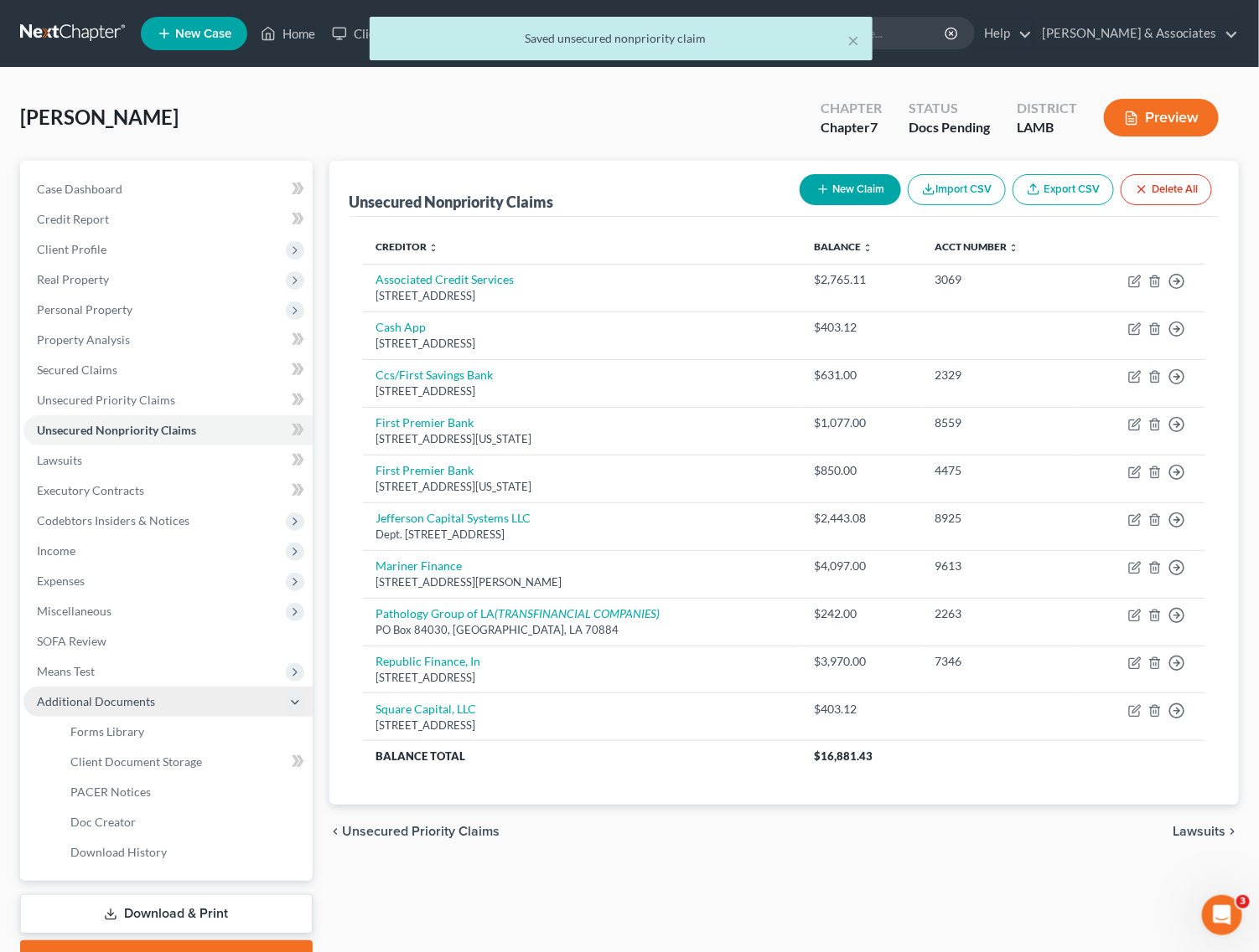
click at [97, 702] on span "Additional Documents" at bounding box center [96, 702] width 118 height 14
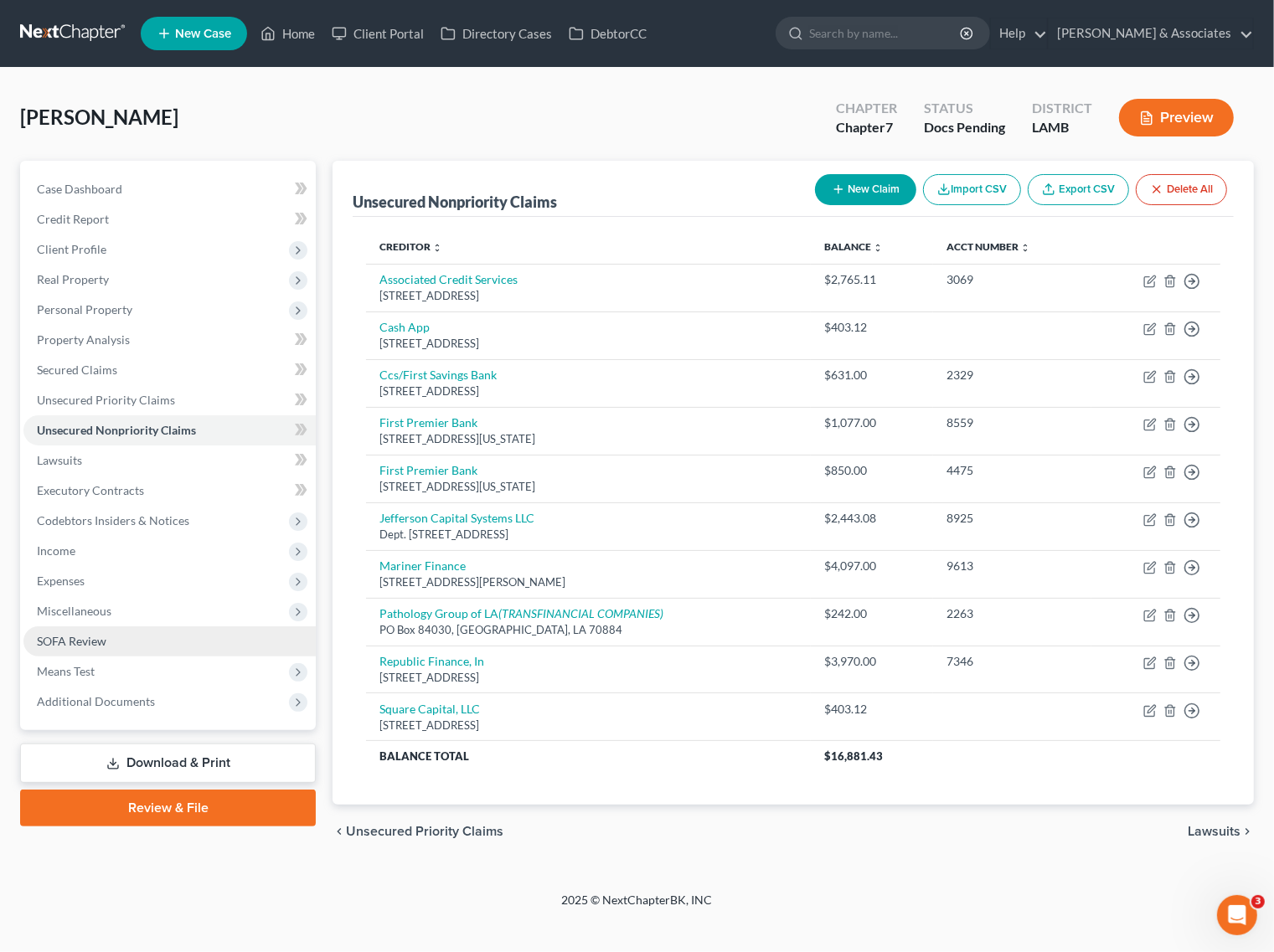
click at [86, 651] on link "SOFA Review" at bounding box center [170, 642] width 292 height 30
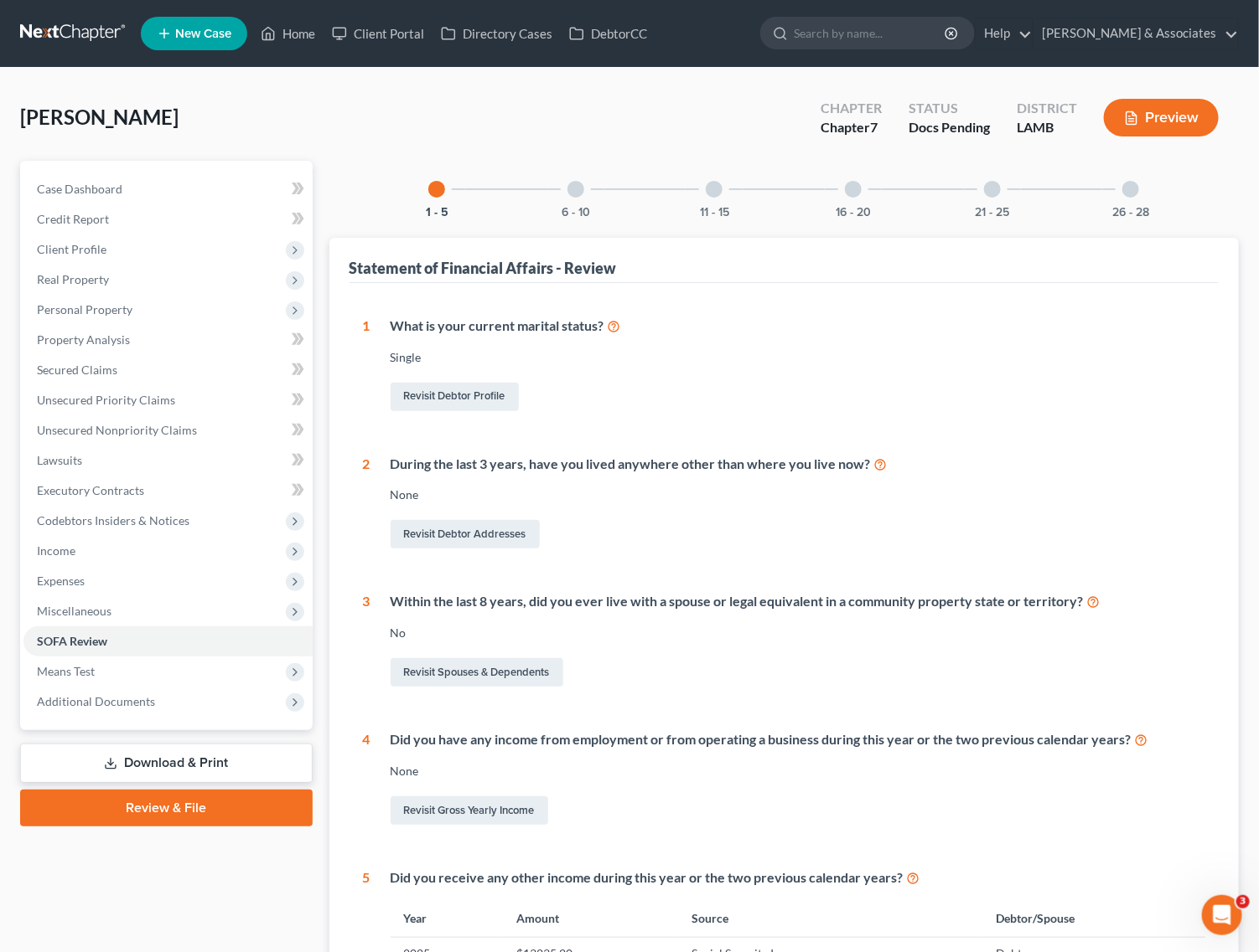
click at [585, 191] on div "6 - 10" at bounding box center [575, 189] width 57 height 57
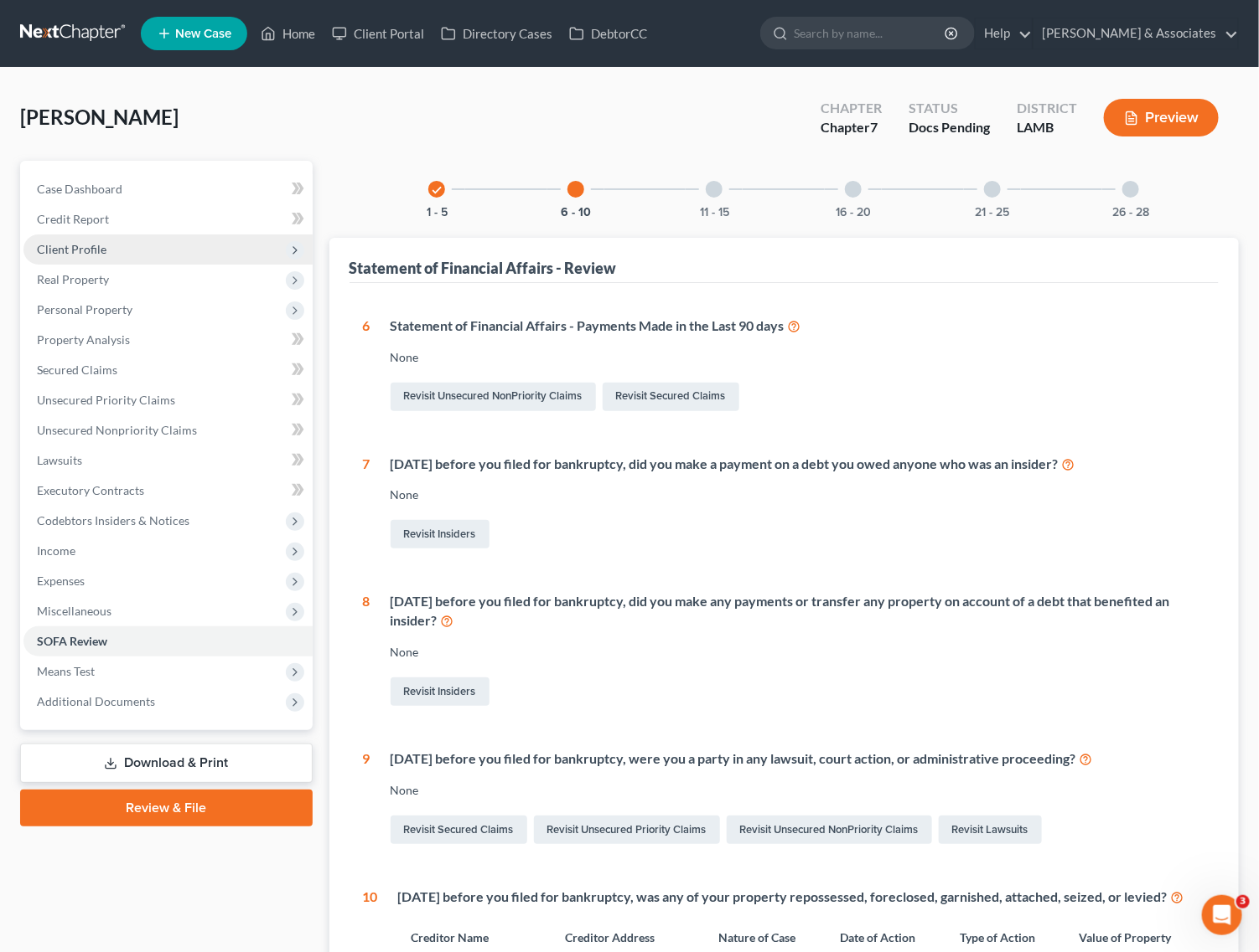
click at [140, 248] on span "Client Profile" at bounding box center [169, 249] width 290 height 30
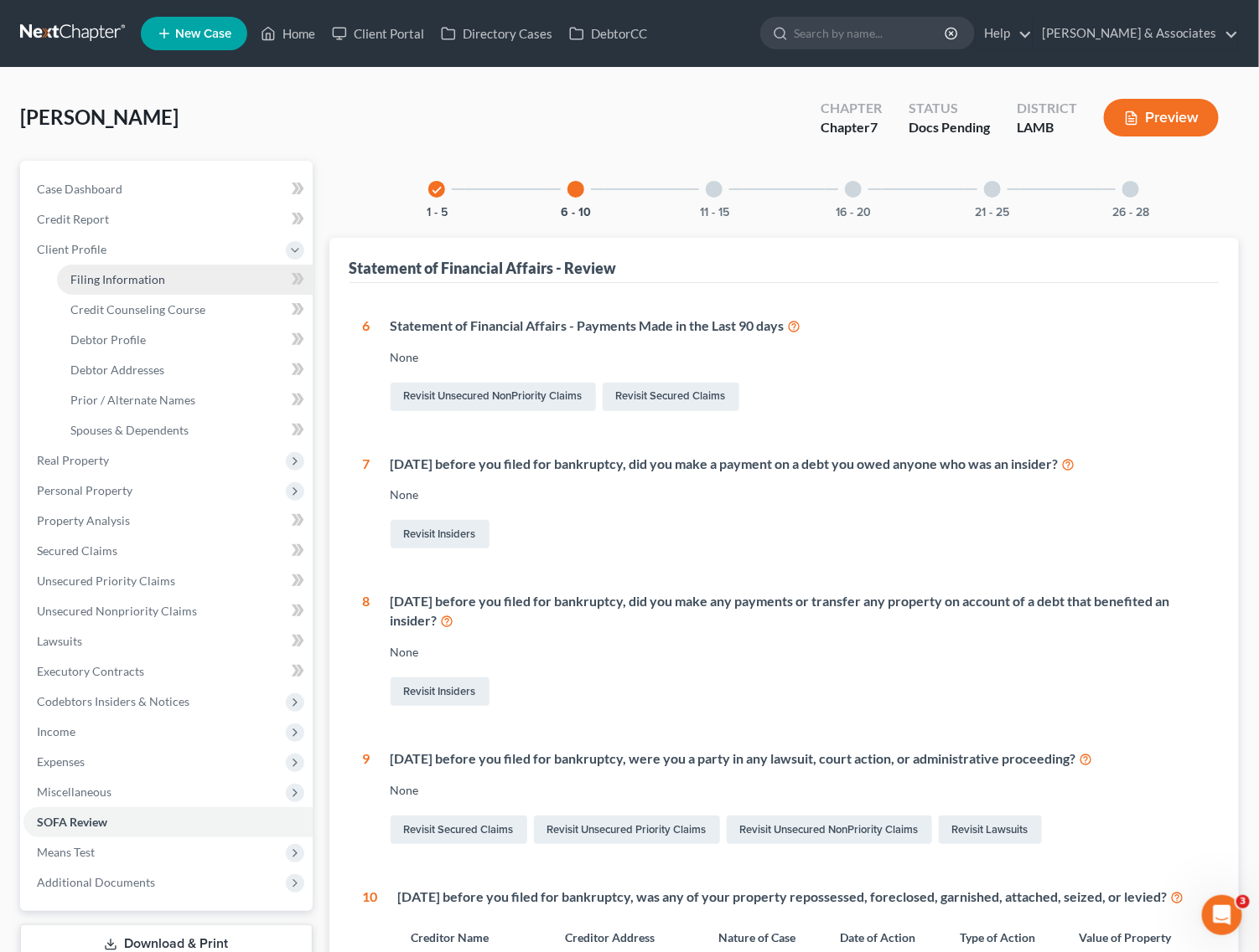
click at [189, 278] on link "Filing Information" at bounding box center [185, 279] width 256 height 30
select select "1"
select select "0"
select select "19"
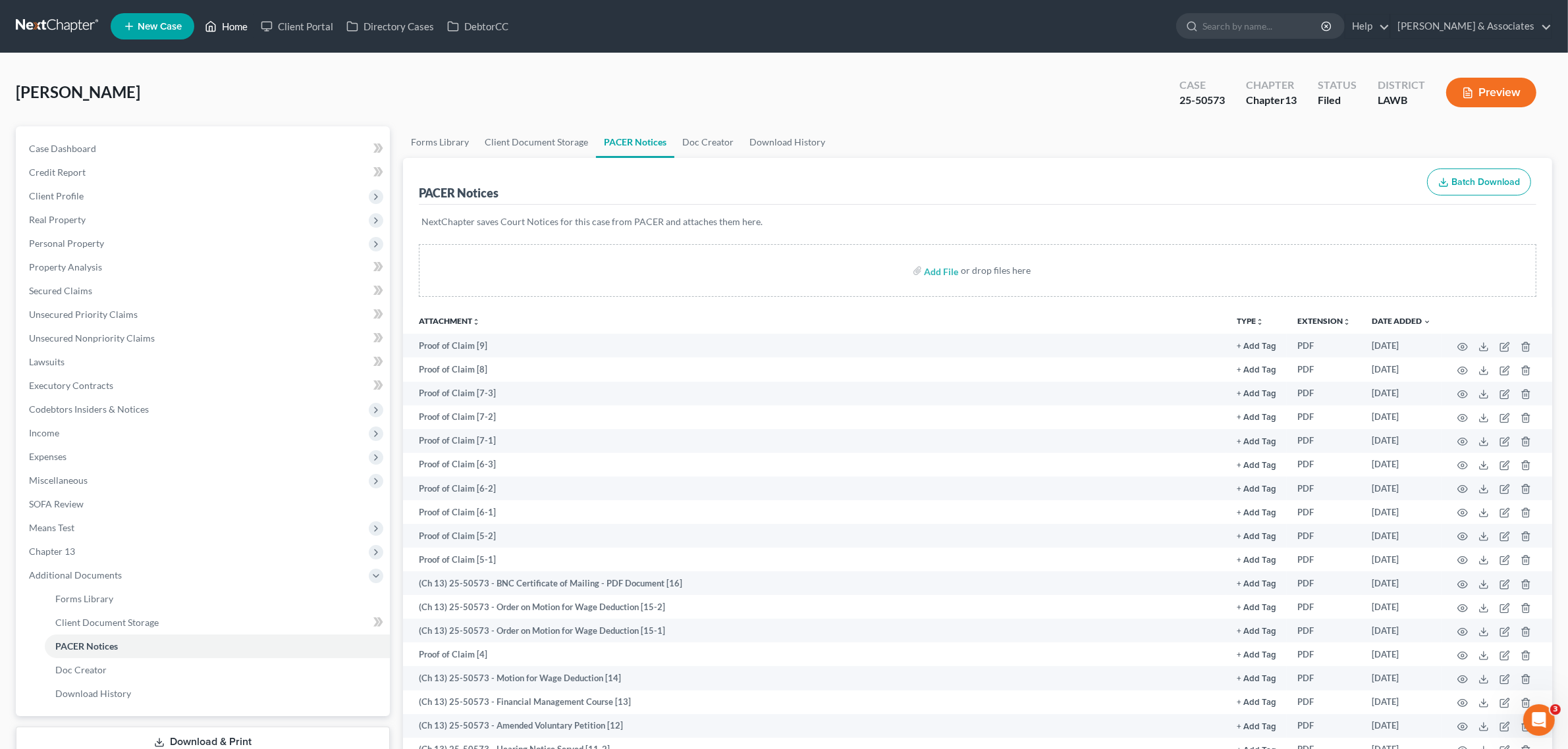
click at [226, 25] on link "Home" at bounding box center [226, 26] width 56 height 24
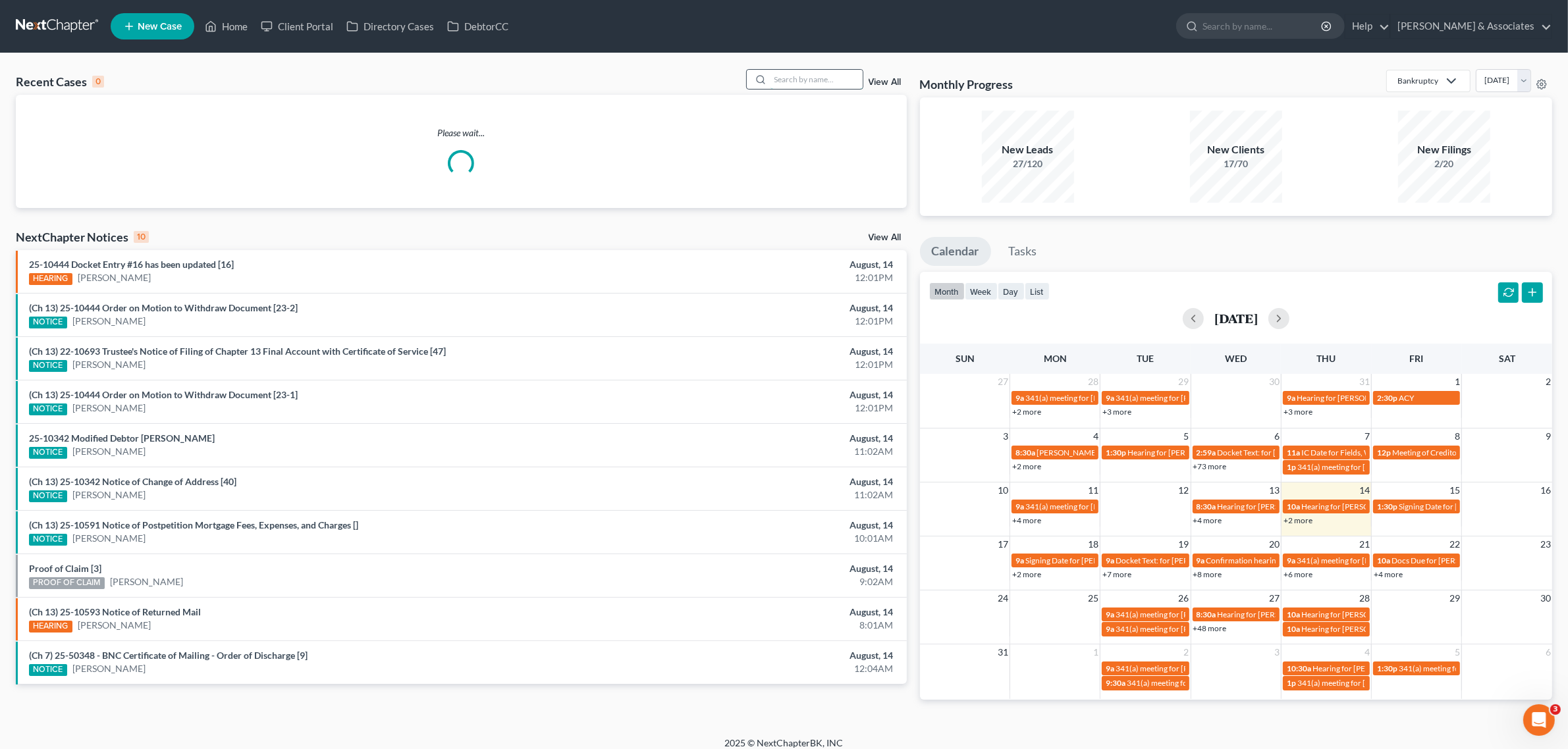
click at [815, 89] on input "search" at bounding box center [817, 79] width 93 height 19
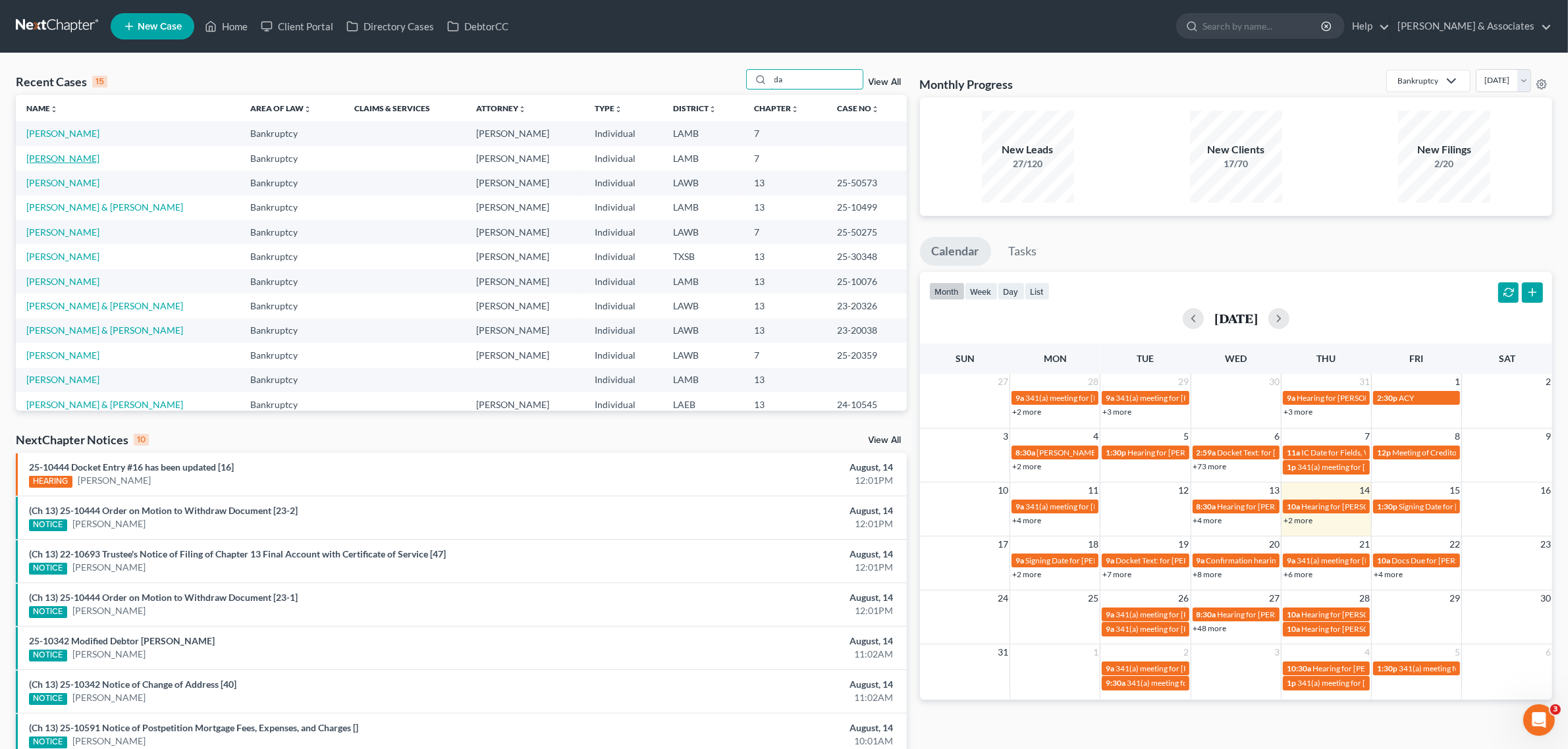
type input "da"
click at [35, 158] on link "Miller, Dana" at bounding box center [63, 158] width 73 height 11
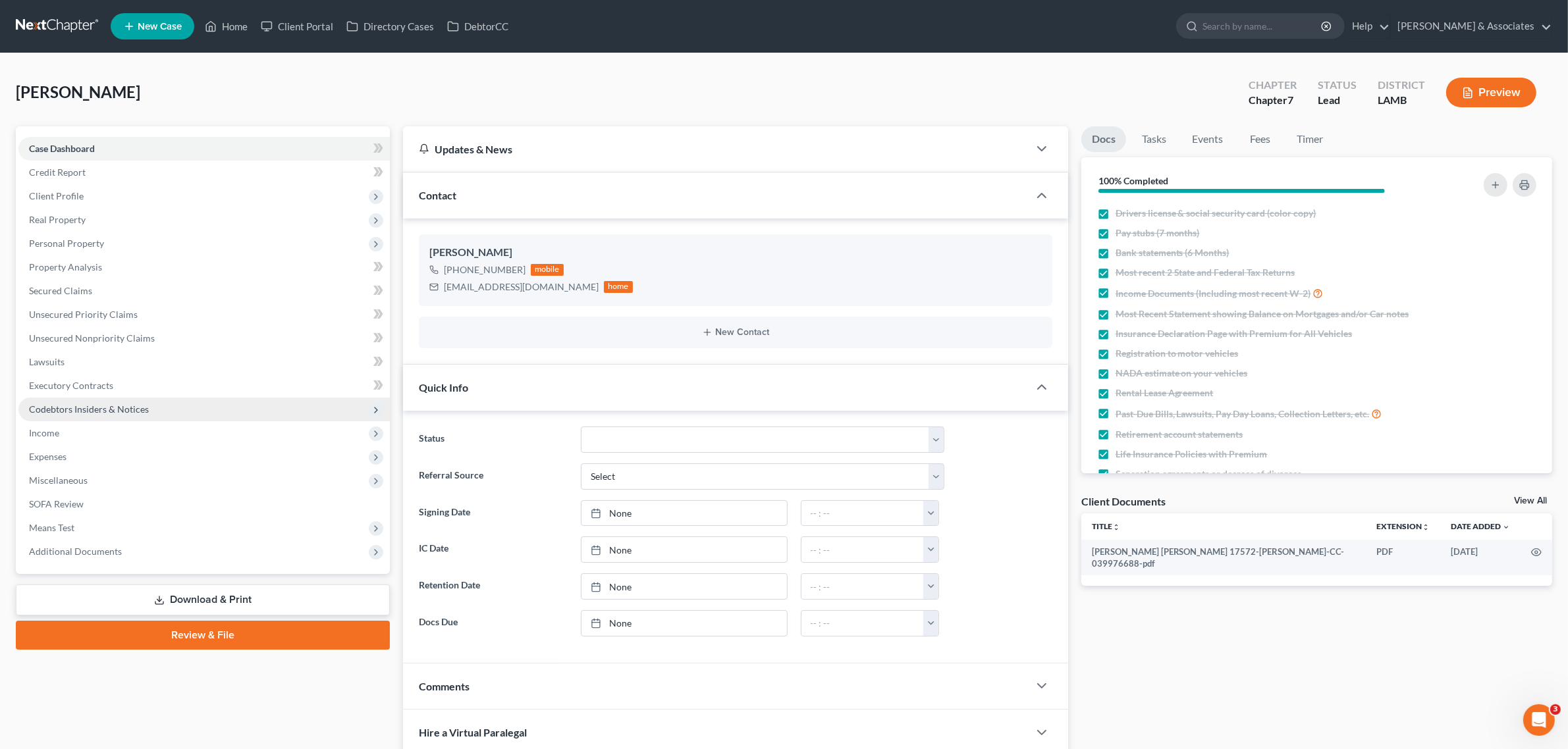
click at [75, 406] on span "Codebtors Insiders & Notices" at bounding box center [89, 409] width 120 height 11
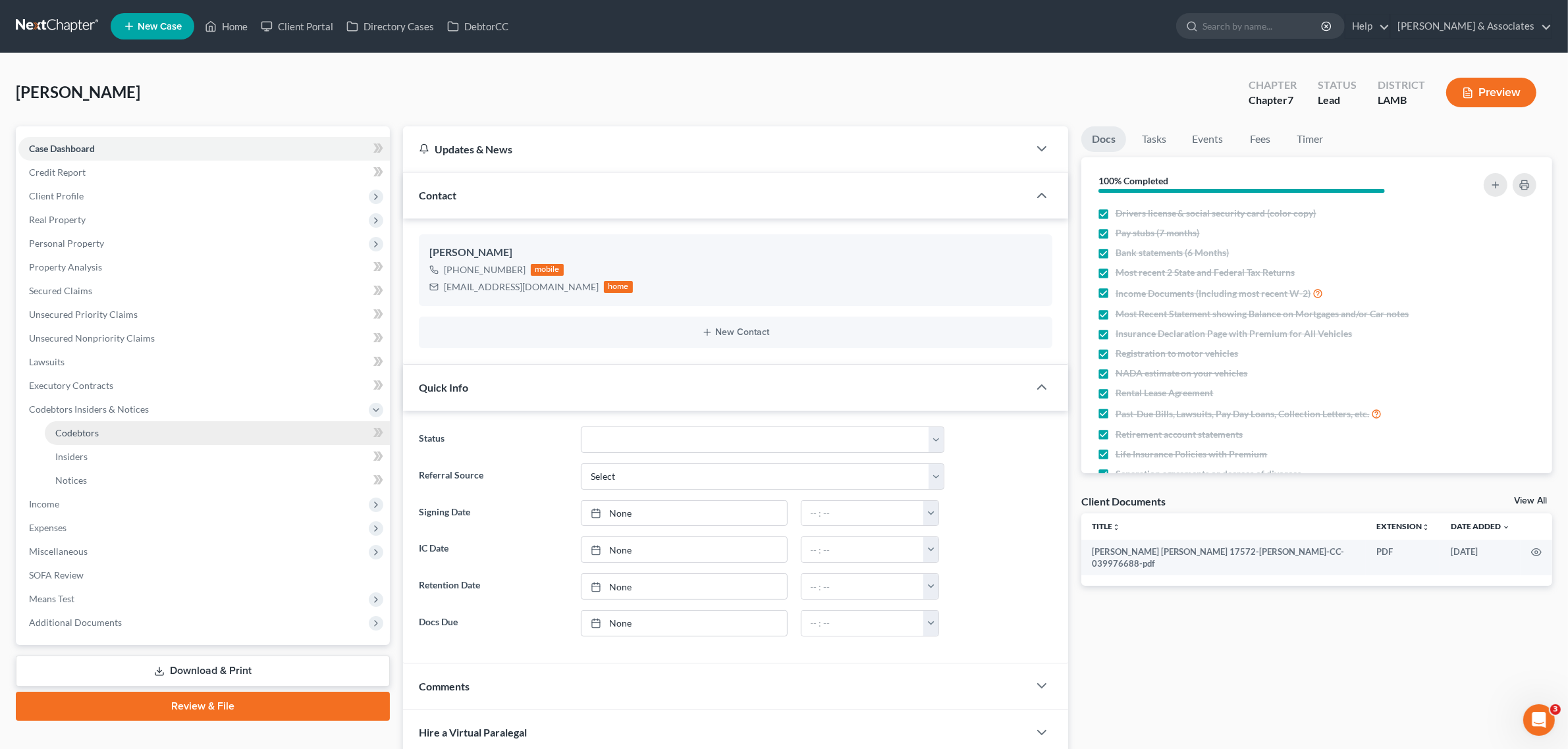
click at [88, 436] on span "Codebtors" at bounding box center [77, 433] width 43 height 11
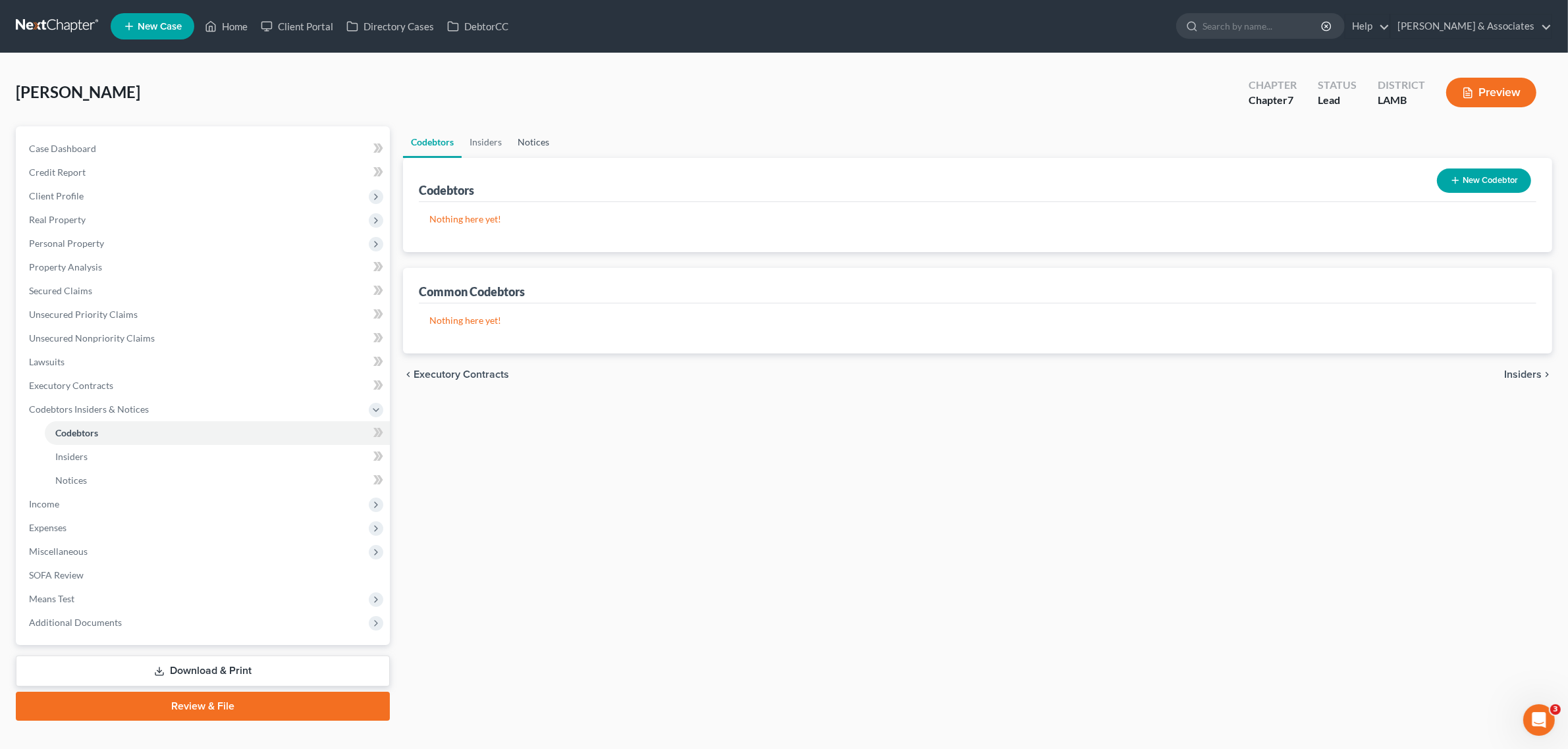
click at [515, 145] on link "Notices" at bounding box center [533, 142] width 47 height 31
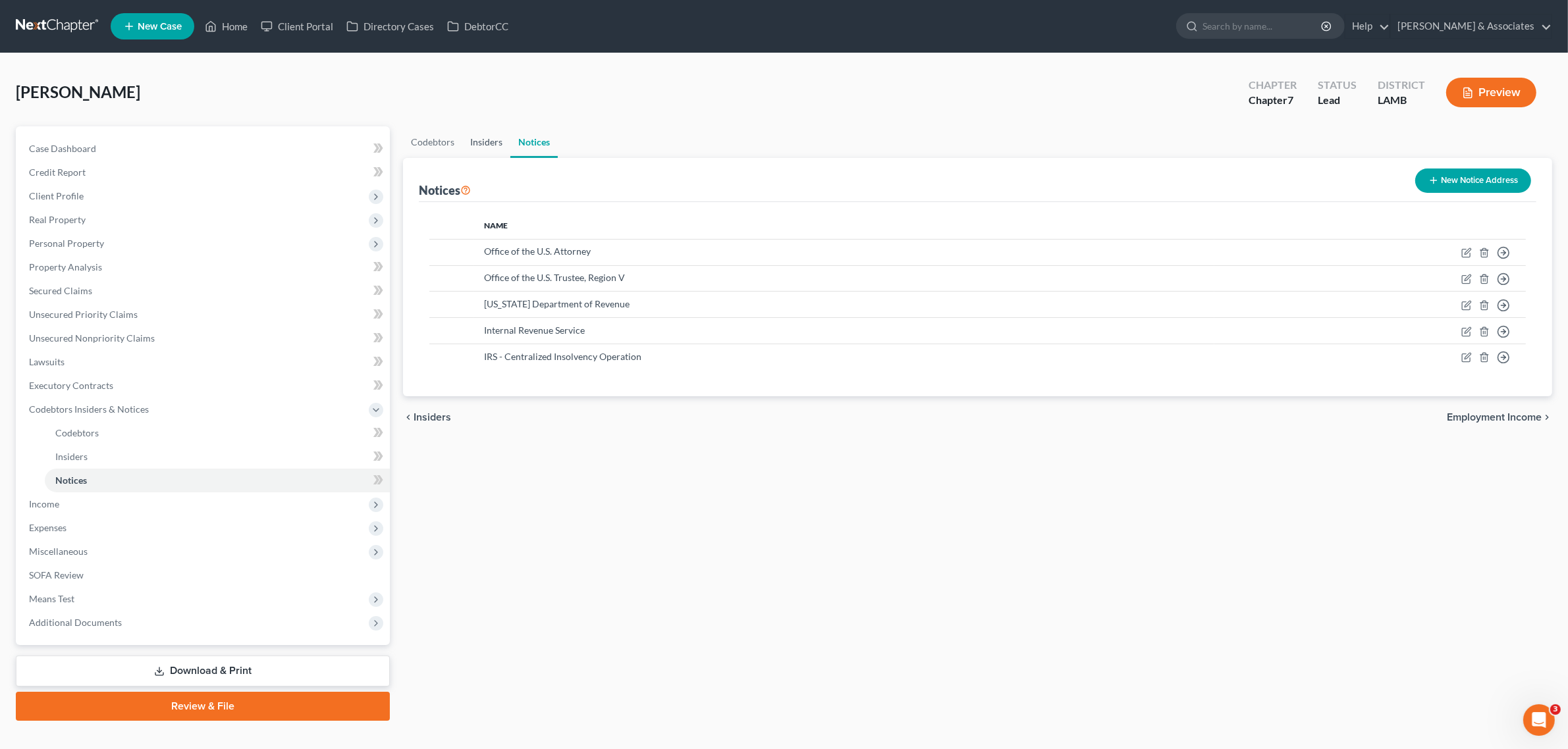
click at [478, 137] on link "Insiders" at bounding box center [486, 142] width 48 height 31
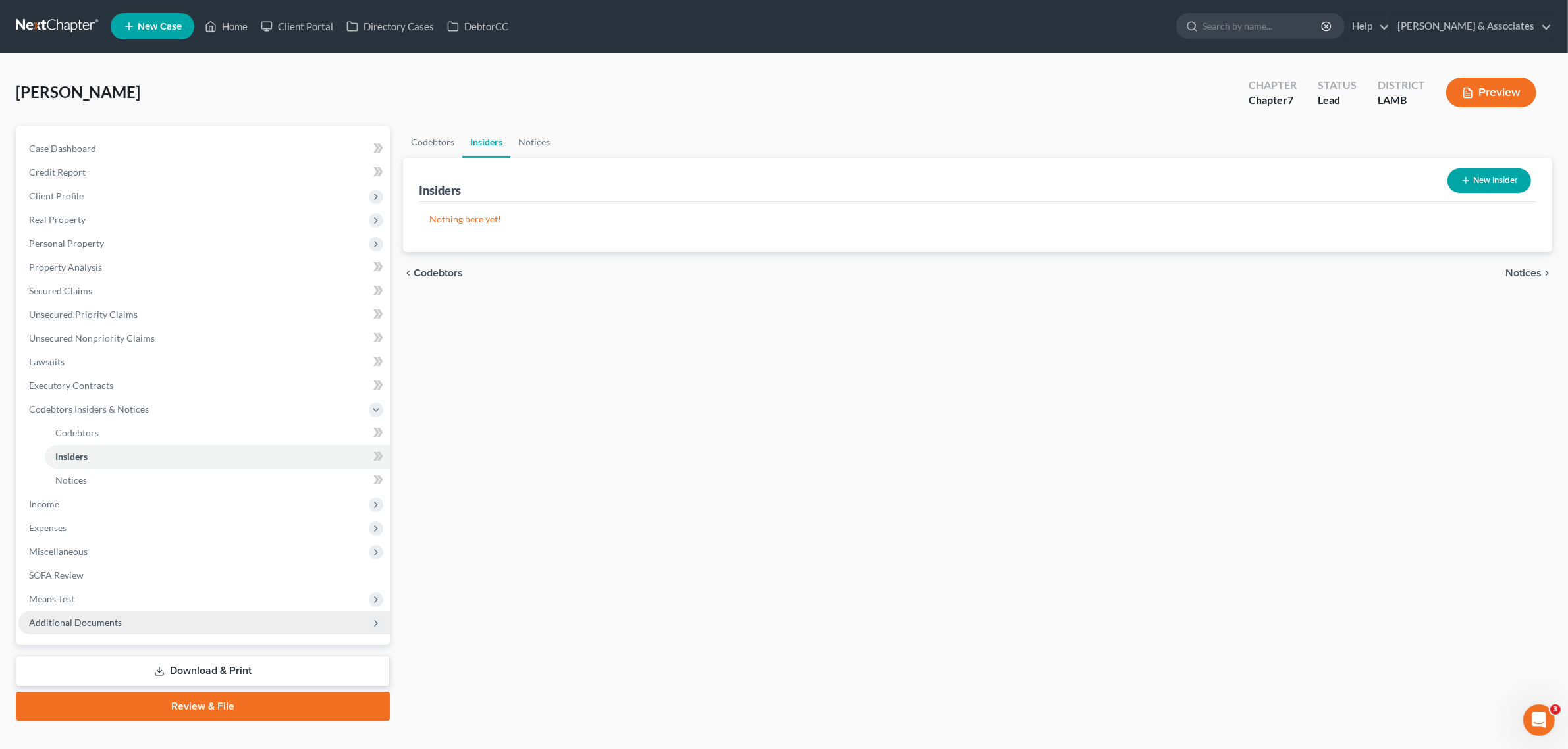
click at [90, 629] on span "Additional Documents" at bounding box center [204, 623] width 371 height 24
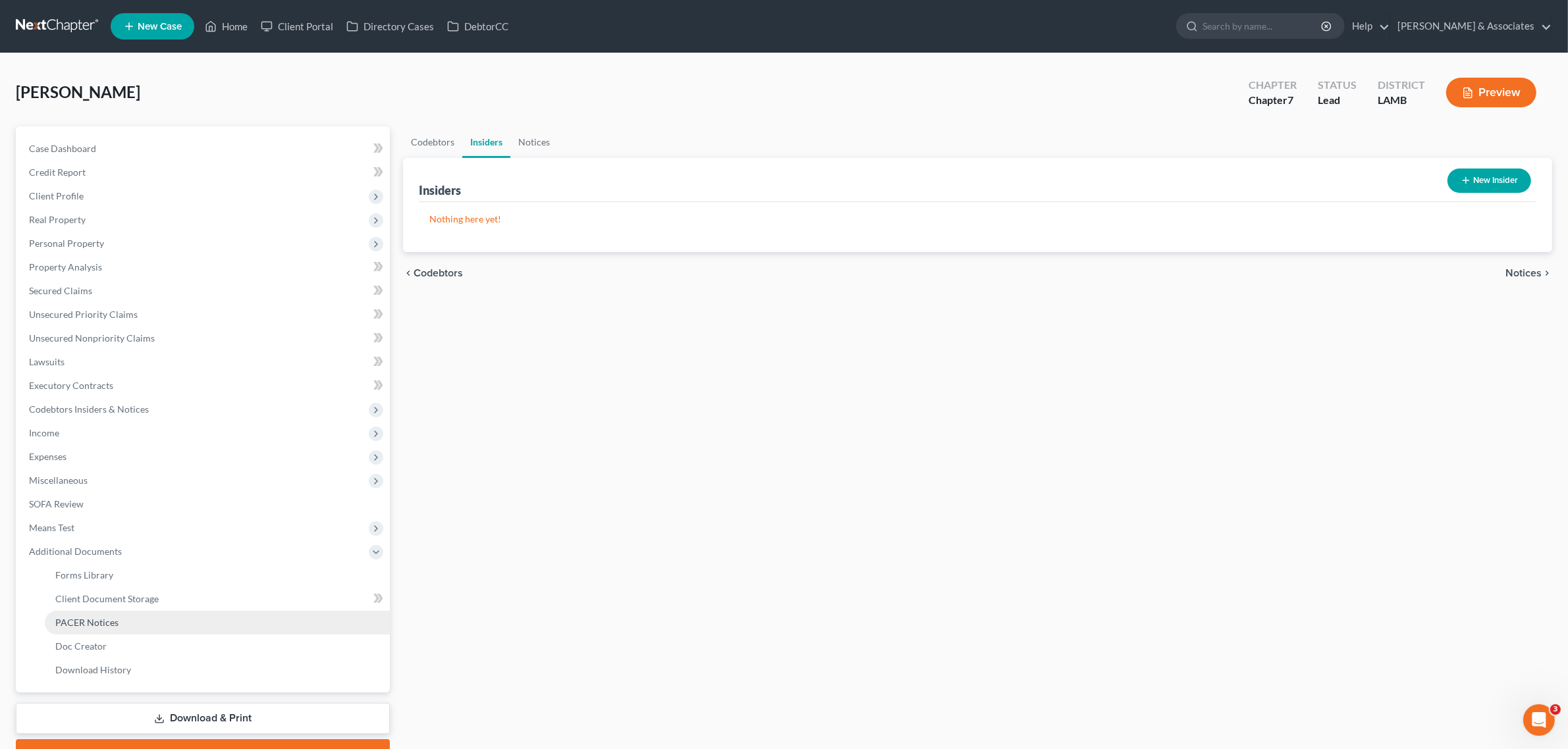
click at [96, 626] on span "PACER Notices" at bounding box center [87, 623] width 64 height 11
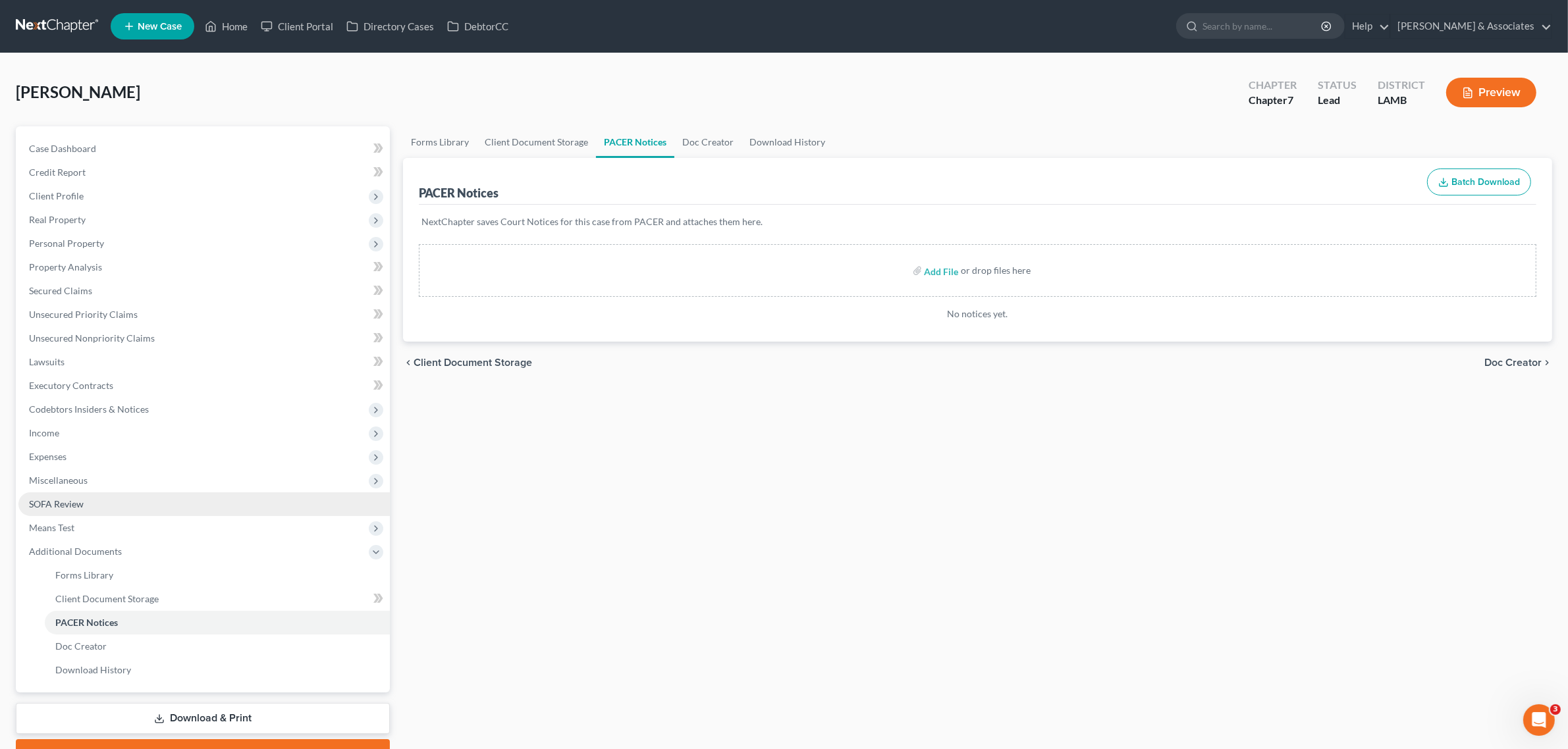
click at [100, 501] on link "SOFA Review" at bounding box center [204, 504] width 371 height 24
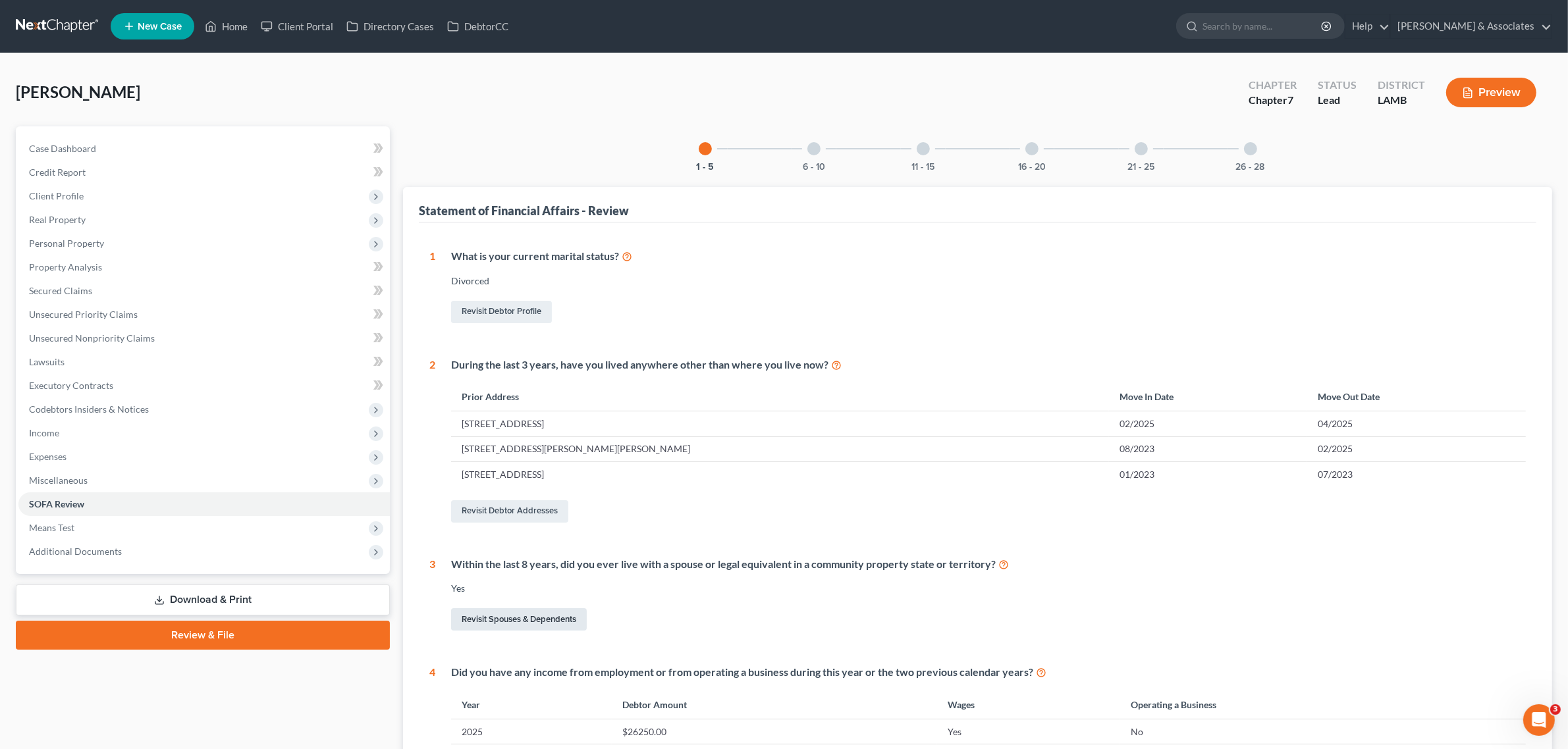
click at [530, 630] on link "Revisit Spouses & Dependents" at bounding box center [518, 620] width 136 height 23
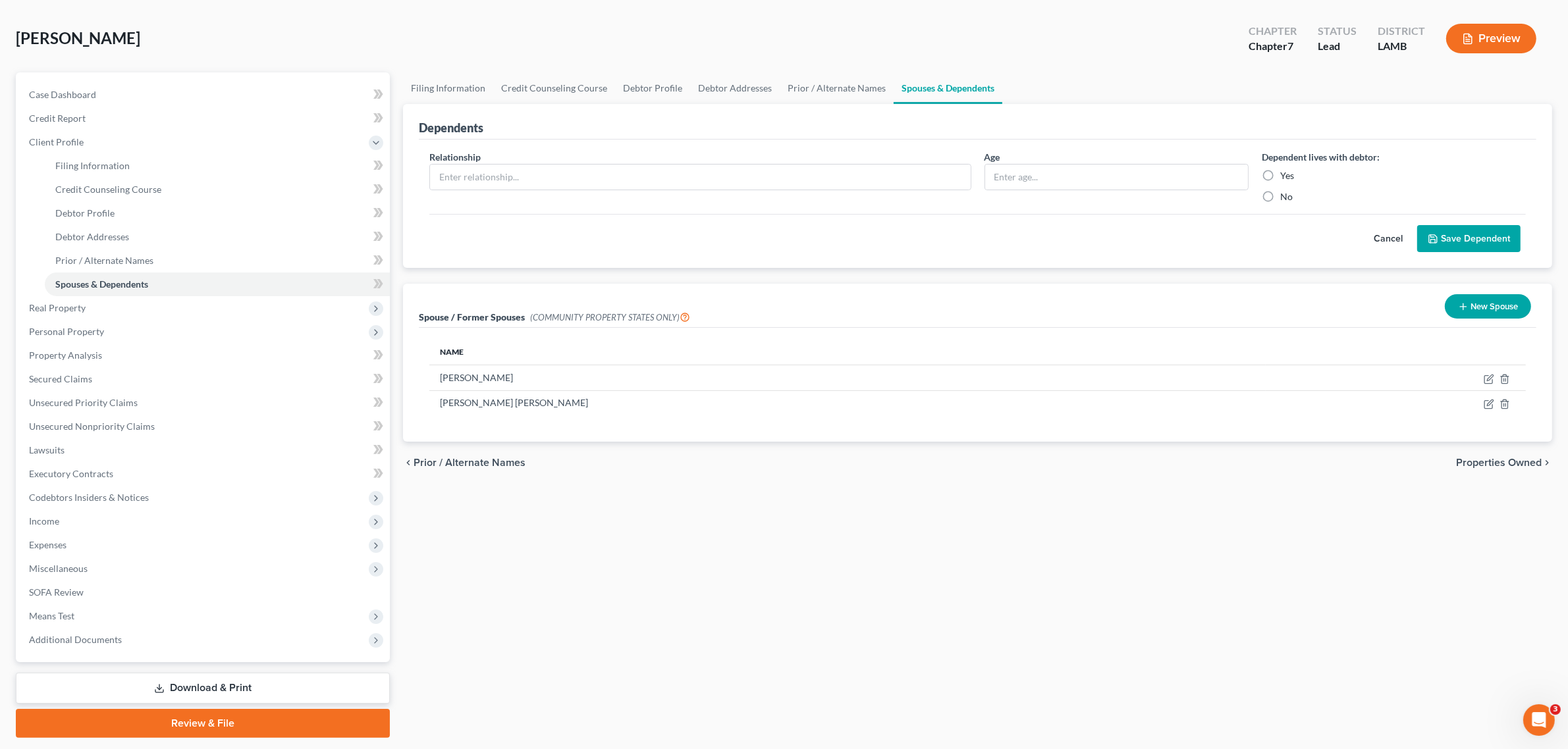
scroll to position [82, 0]
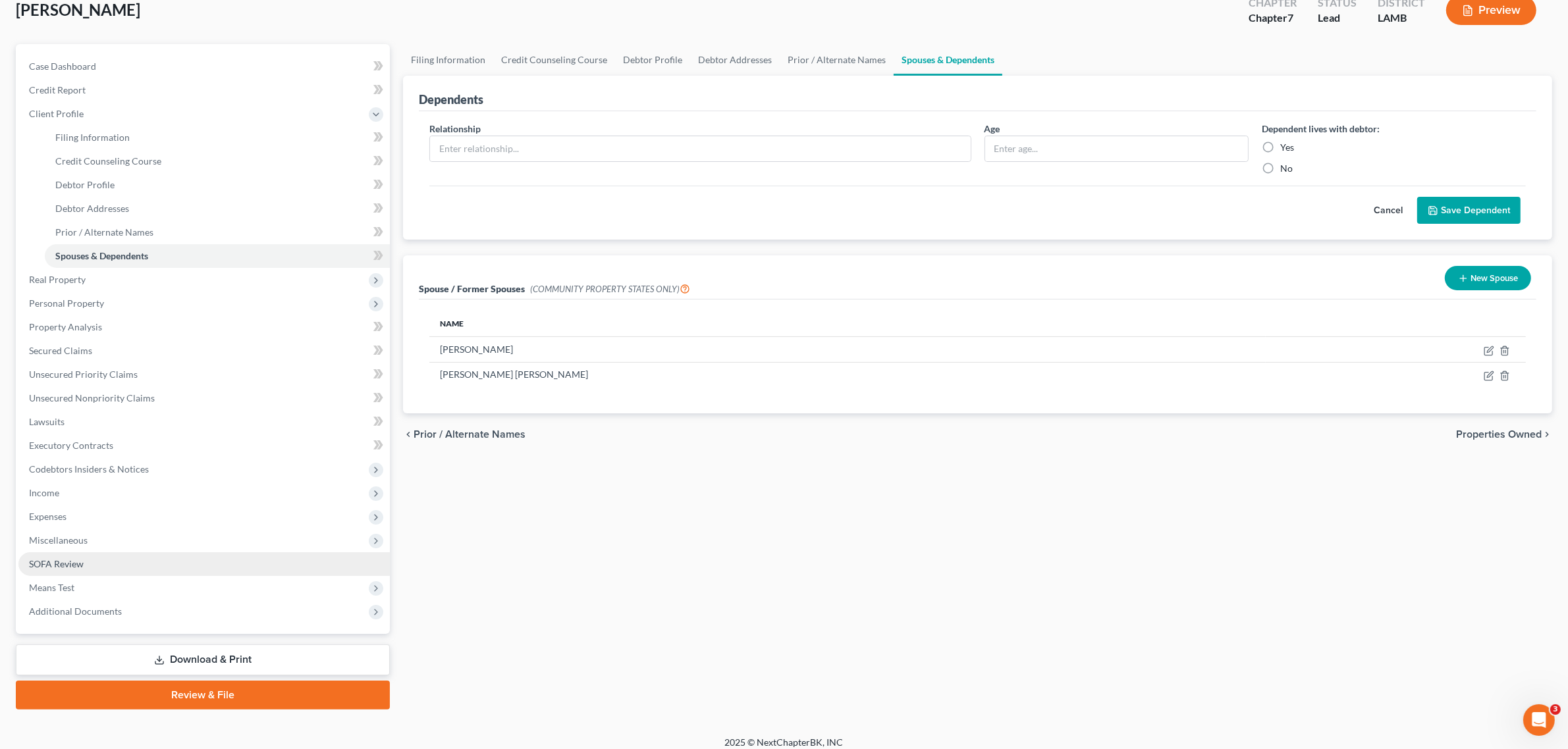
click at [83, 568] on span "SOFA Review" at bounding box center [56, 564] width 55 height 11
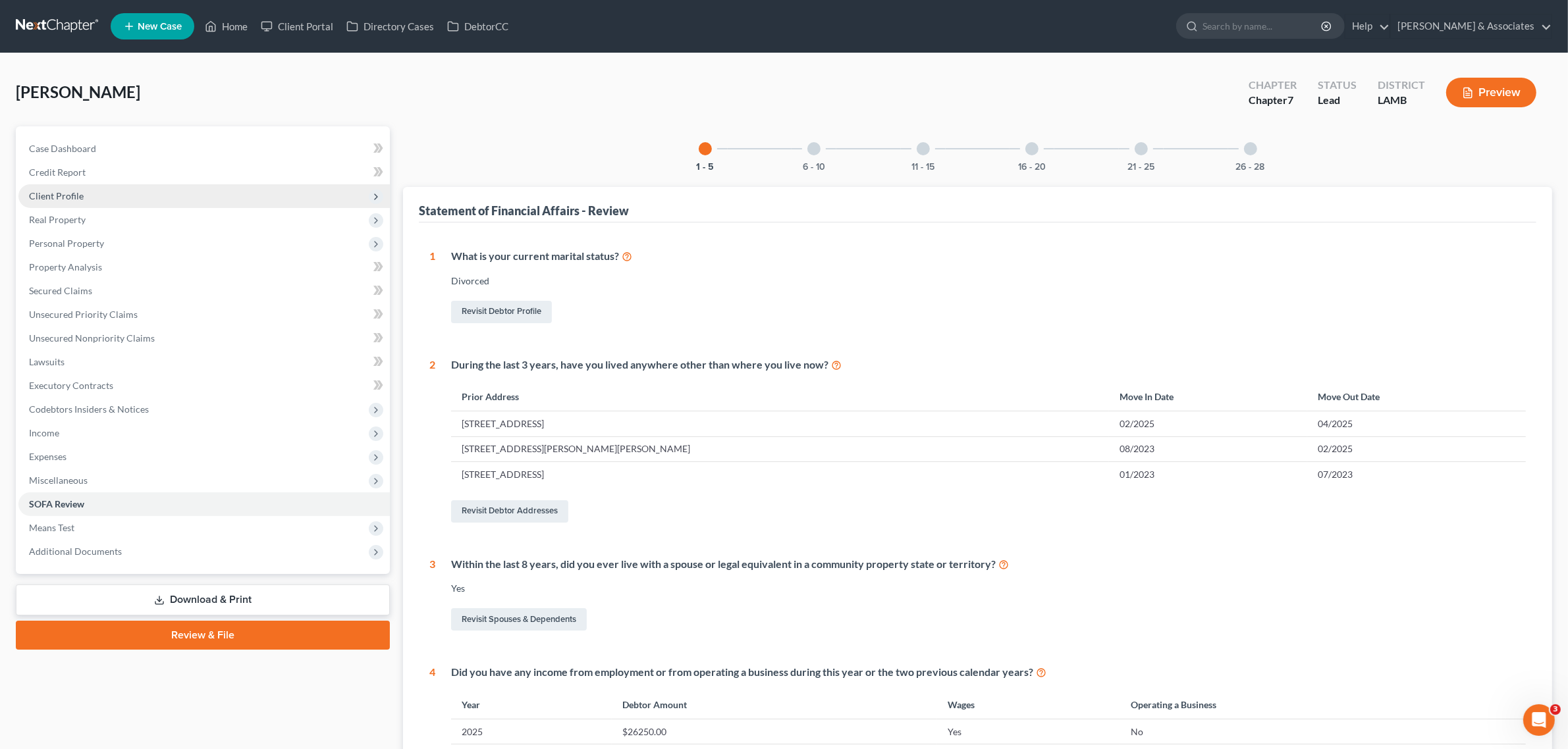
click at [50, 198] on span "Client Profile" at bounding box center [56, 196] width 55 height 11
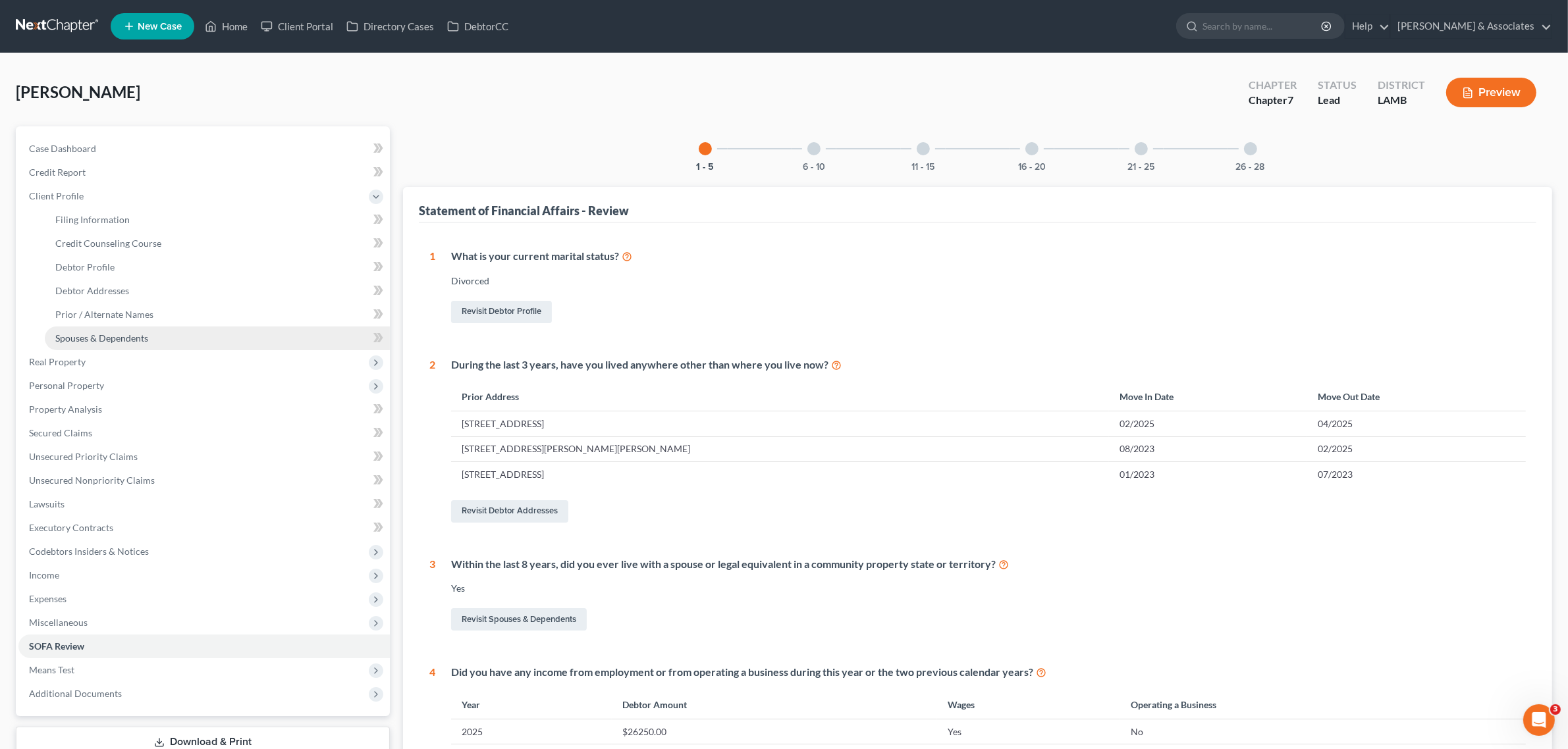
click at [215, 344] on link "Spouses & Dependents" at bounding box center [217, 338] width 345 height 24
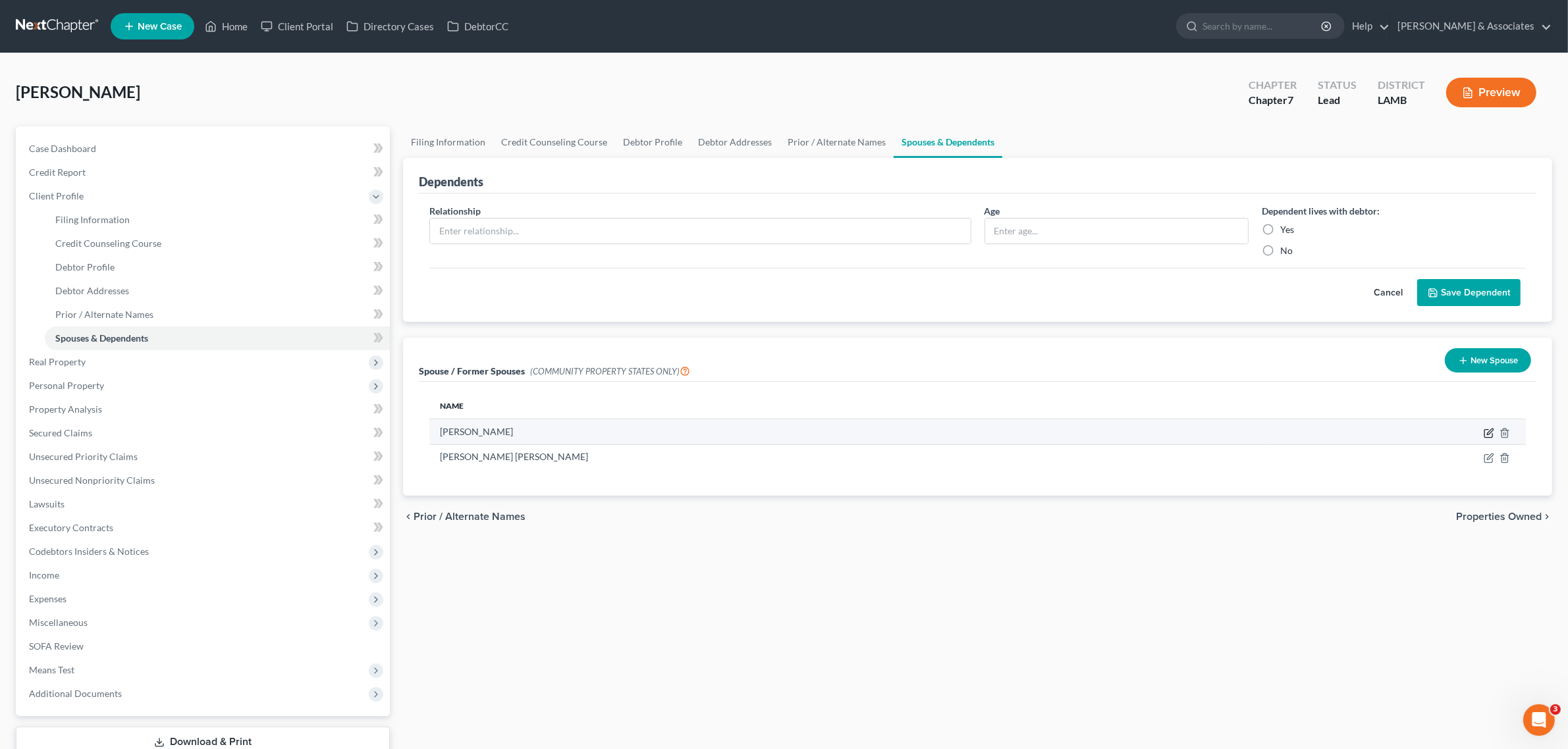
click at [1488, 437] on icon "button" at bounding box center [1488, 433] width 8 height 8
select select "4"
select select "19"
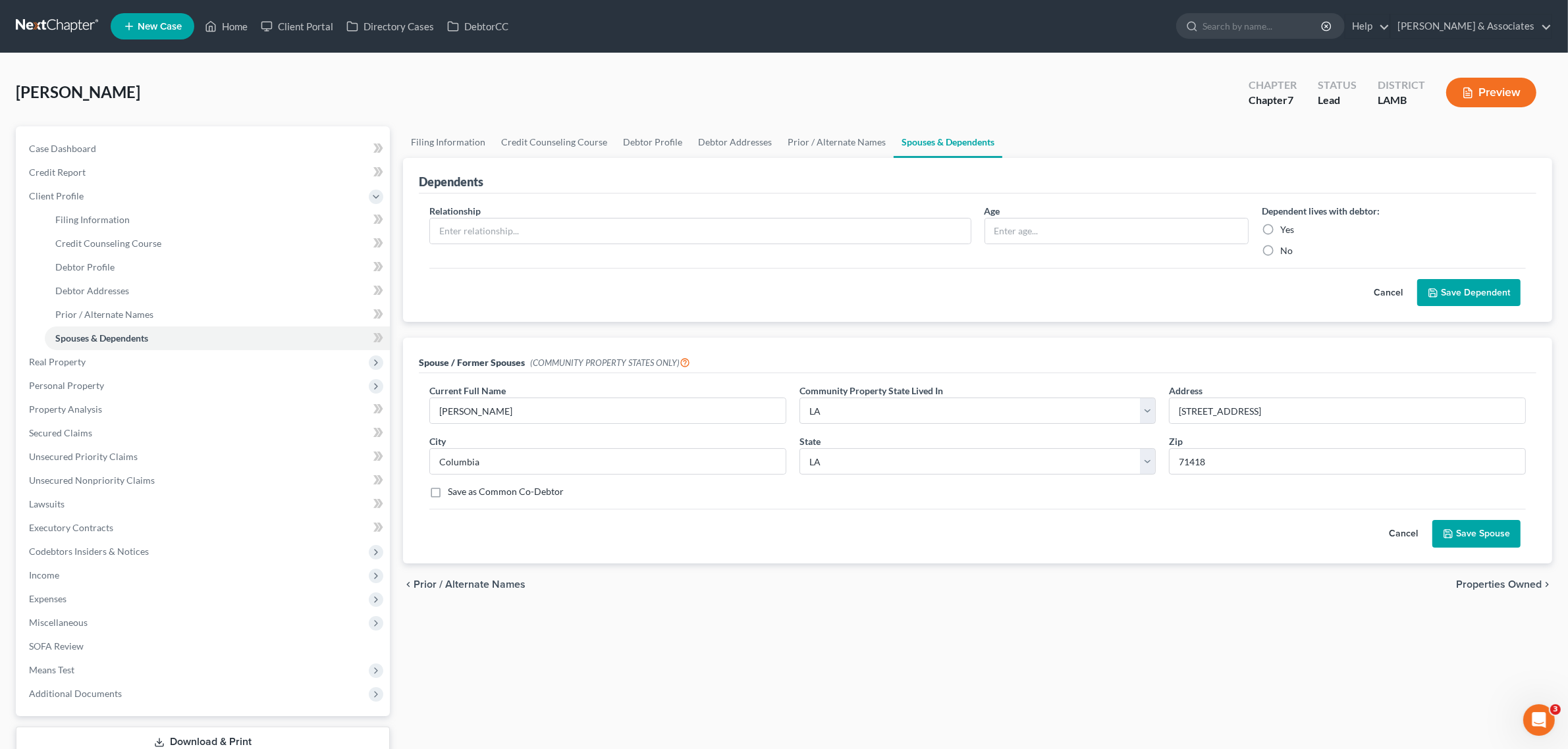
click at [1457, 531] on button "Save Spouse" at bounding box center [1476, 533] width 88 height 27
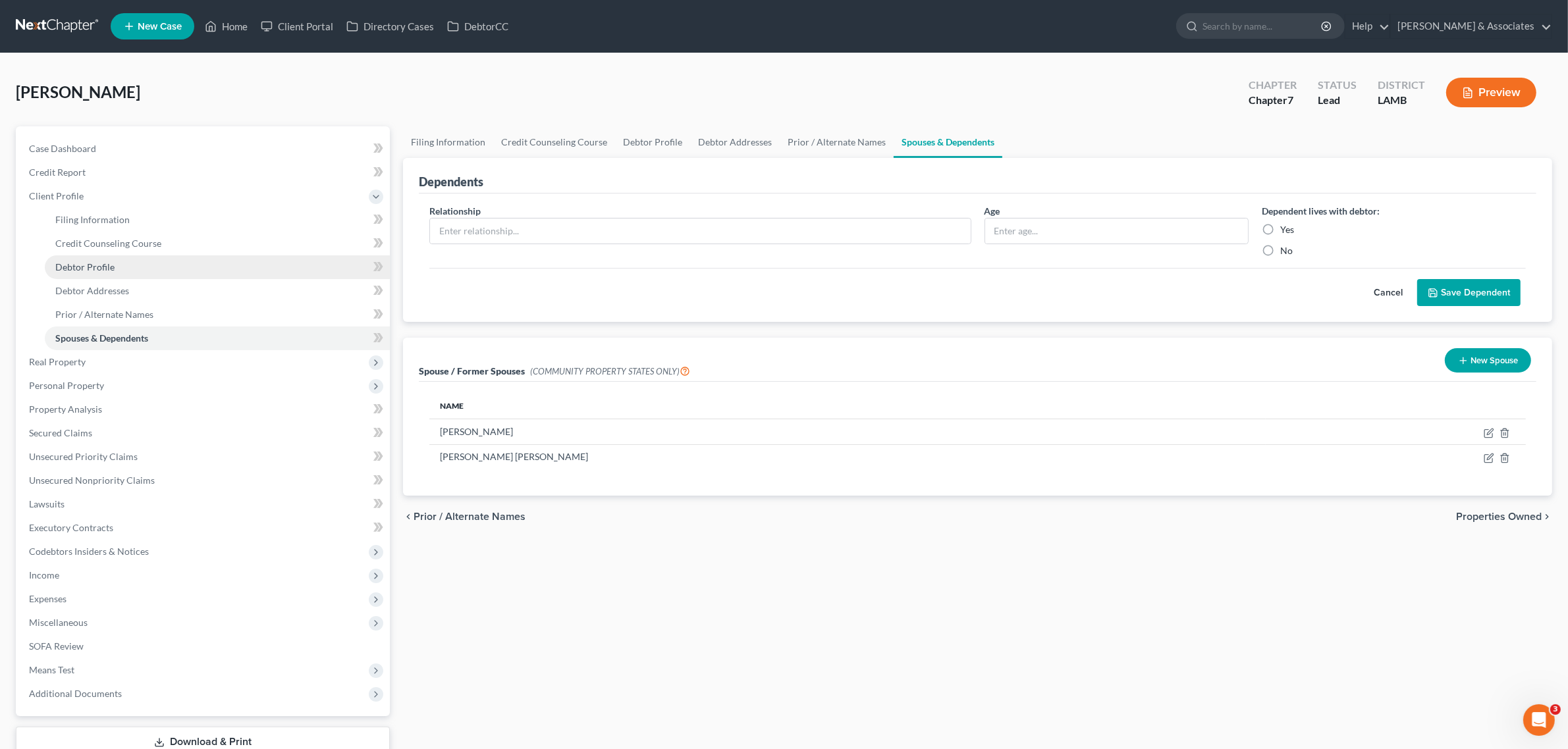
click at [89, 260] on link "Debtor Profile" at bounding box center [217, 267] width 345 height 24
select select "3"
select select "0"
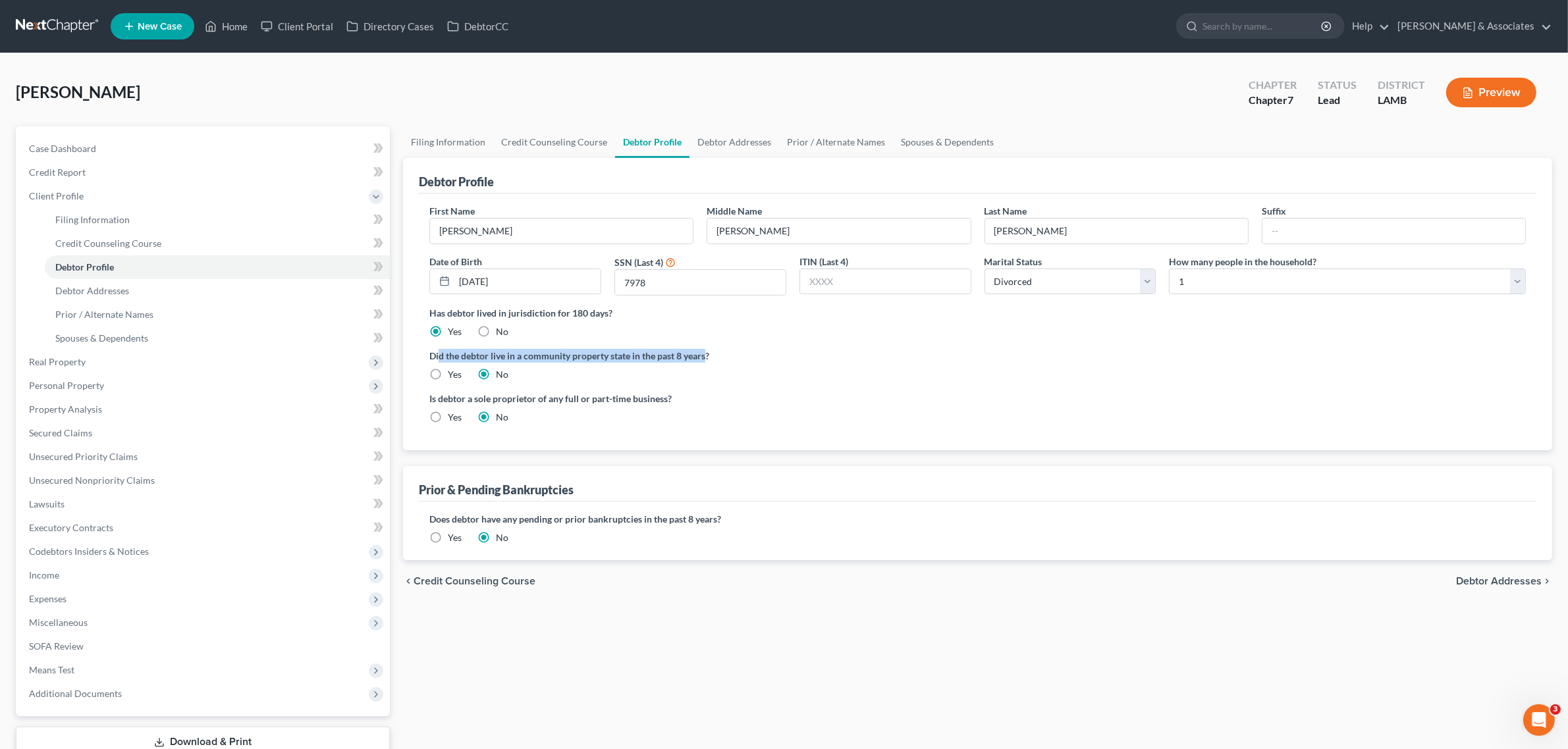
drag, startPoint x: 439, startPoint y: 358, endPoint x: 708, endPoint y: 354, distance: 269.0
click at [708, 354] on label "Did the debtor live in a community property state in the past 8 years?" at bounding box center [977, 356] width 1097 height 14
click at [448, 379] on label "Yes" at bounding box center [455, 374] width 14 height 13
click at [453, 376] on input "Yes" at bounding box center [457, 372] width 9 height 9
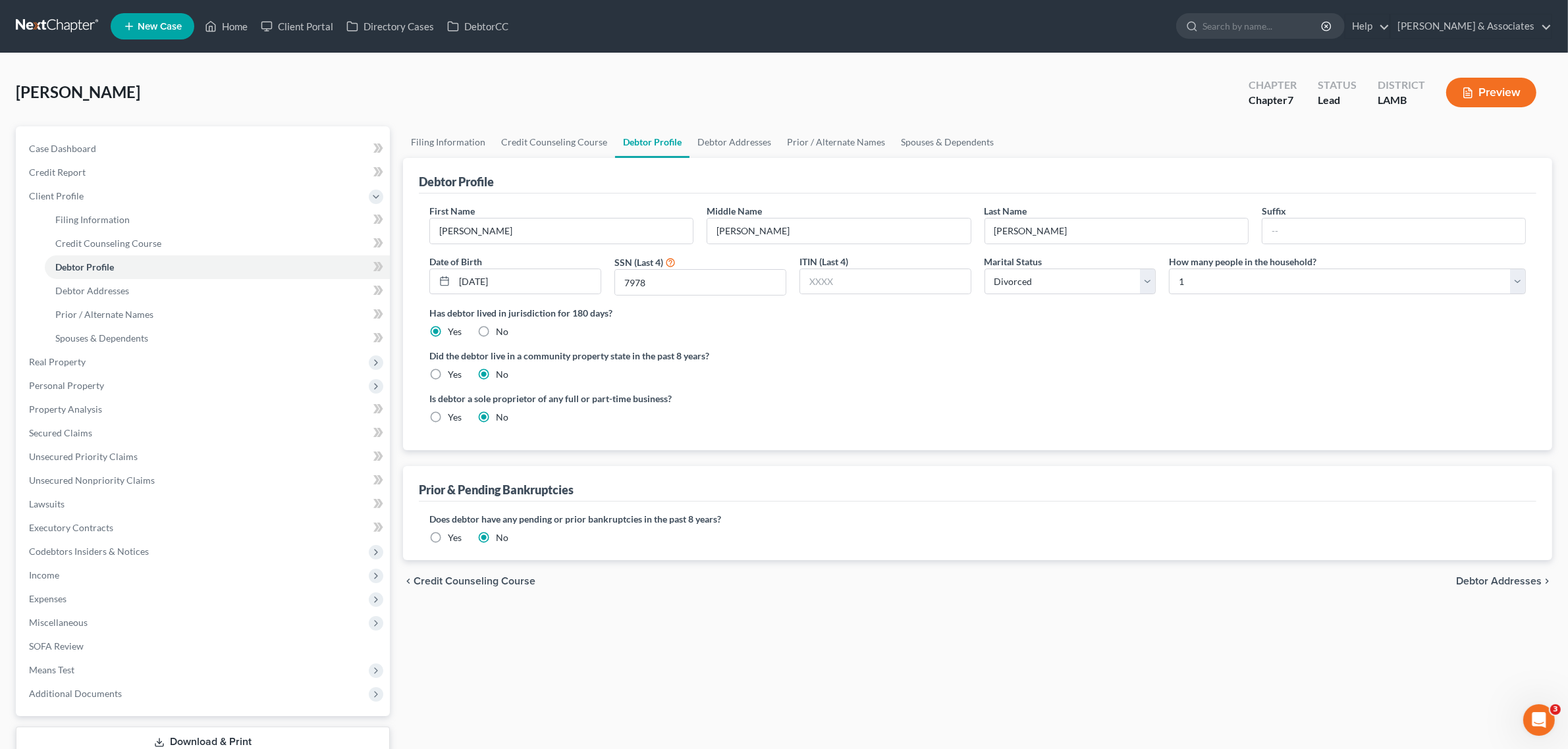
radio input "true"
radio input "false"
click at [1493, 96] on button "Preview" at bounding box center [1490, 93] width 90 height 30
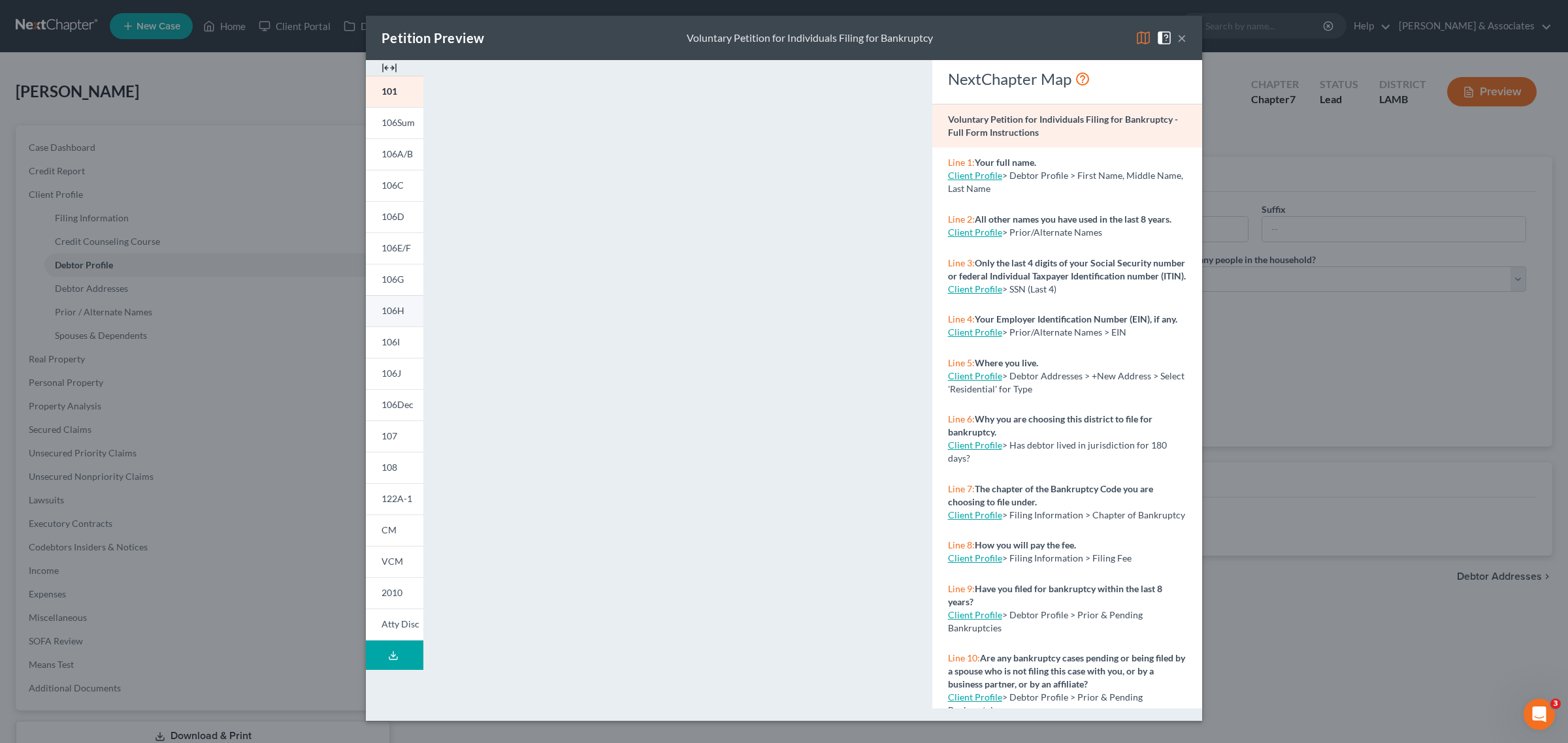
click at [397, 311] on span "106H" at bounding box center [392, 310] width 23 height 11
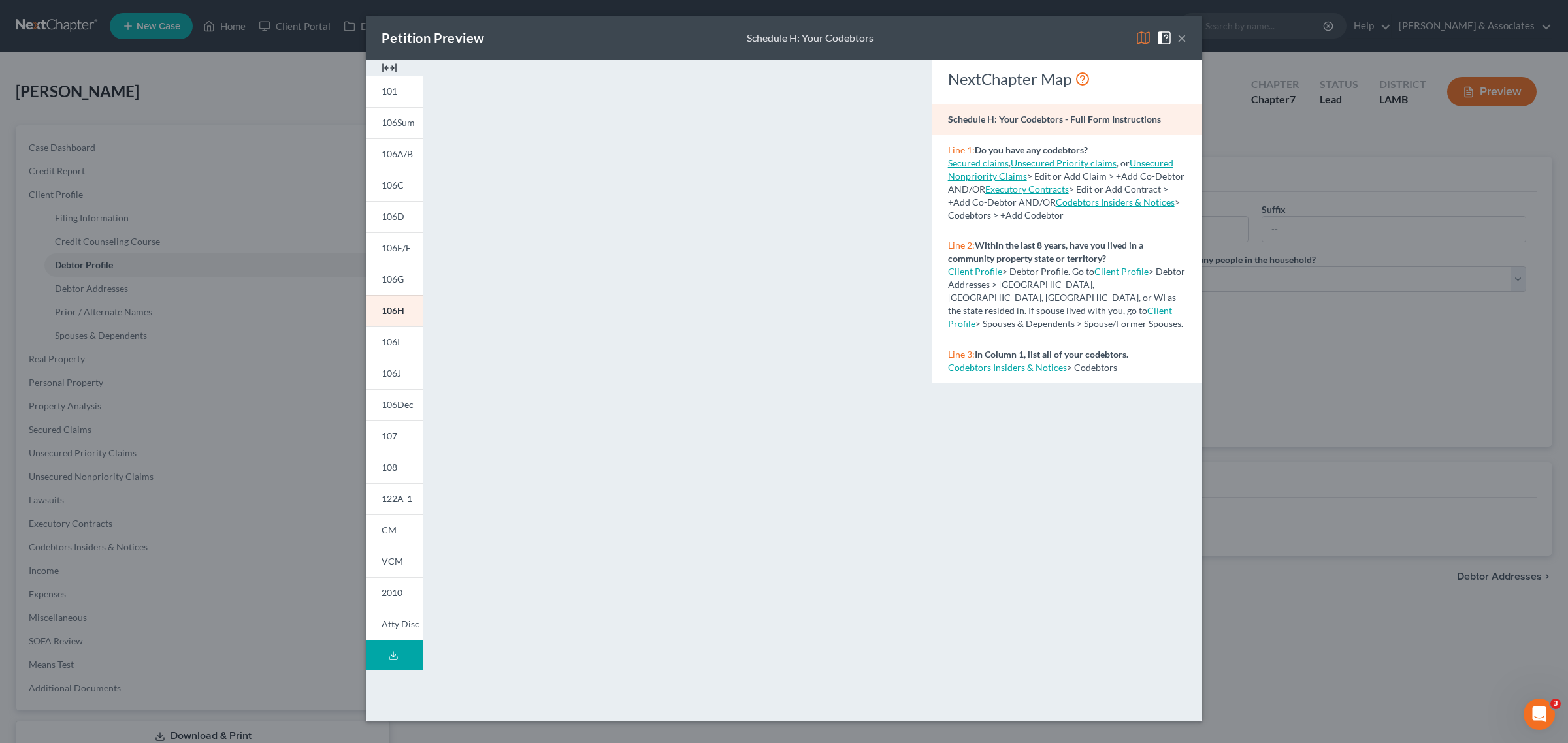
click at [1183, 34] on button "×" at bounding box center [1182, 38] width 9 height 16
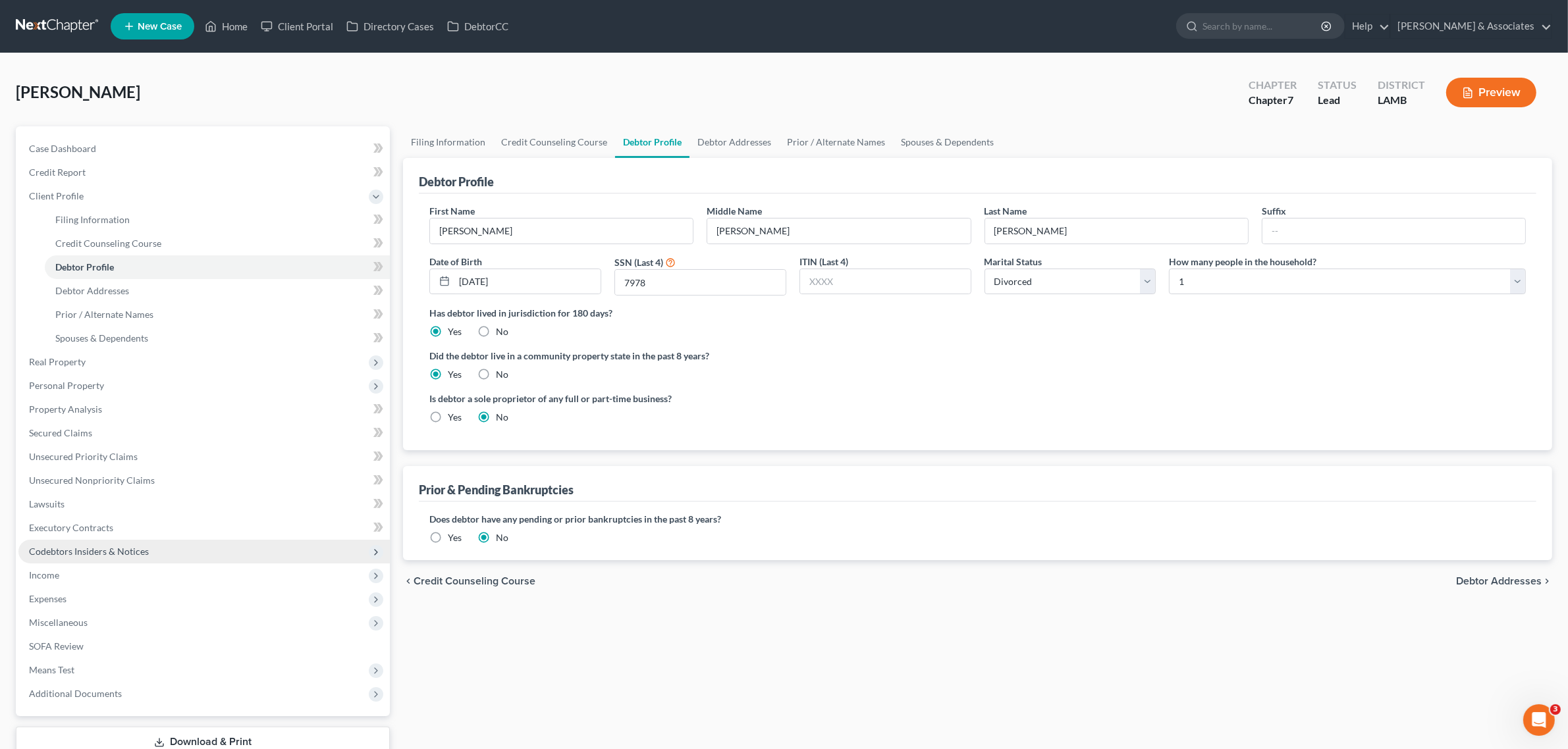
click at [133, 547] on span "Codebtors Insiders & Notices" at bounding box center [89, 551] width 120 height 11
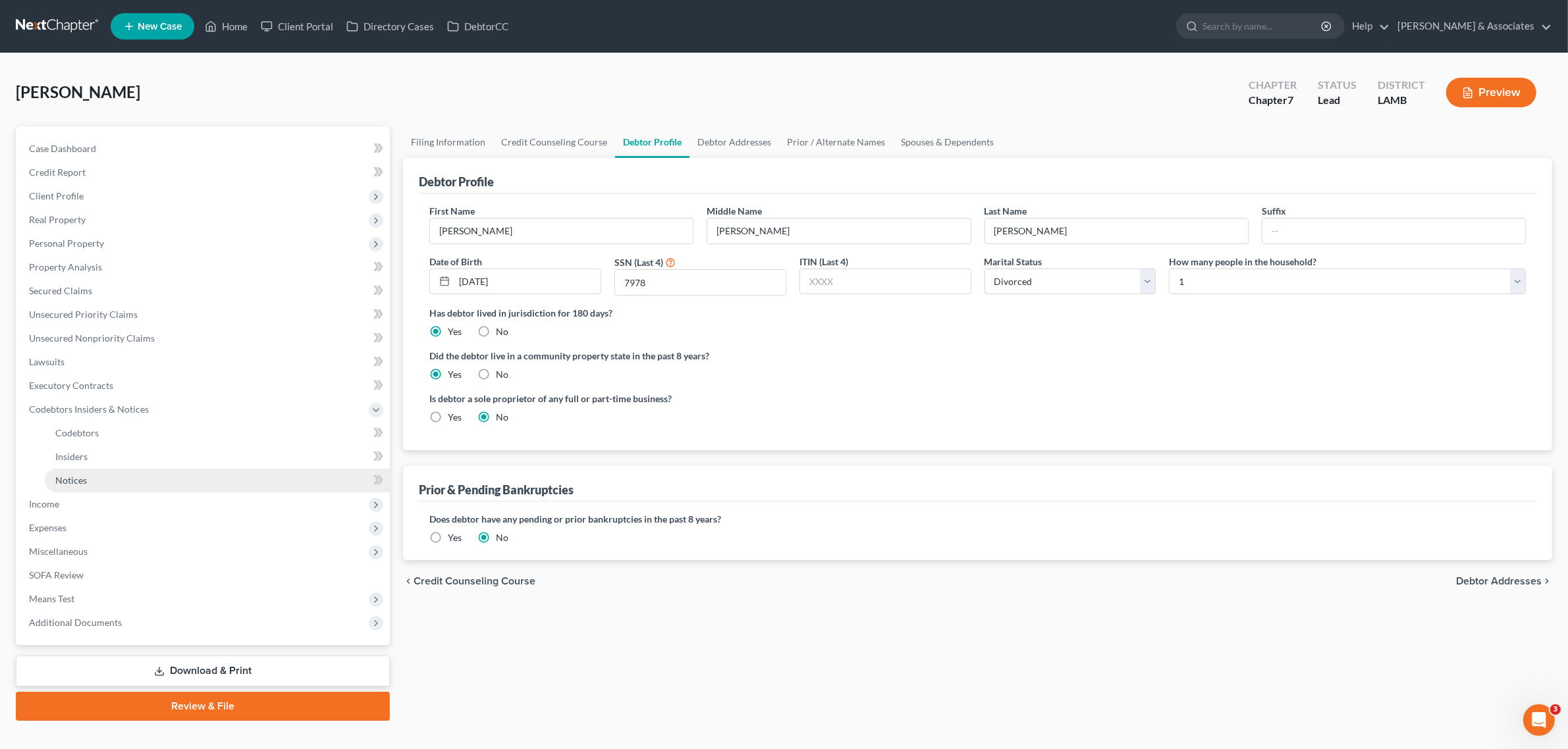
click at [132, 478] on link "Notices" at bounding box center [217, 481] width 345 height 24
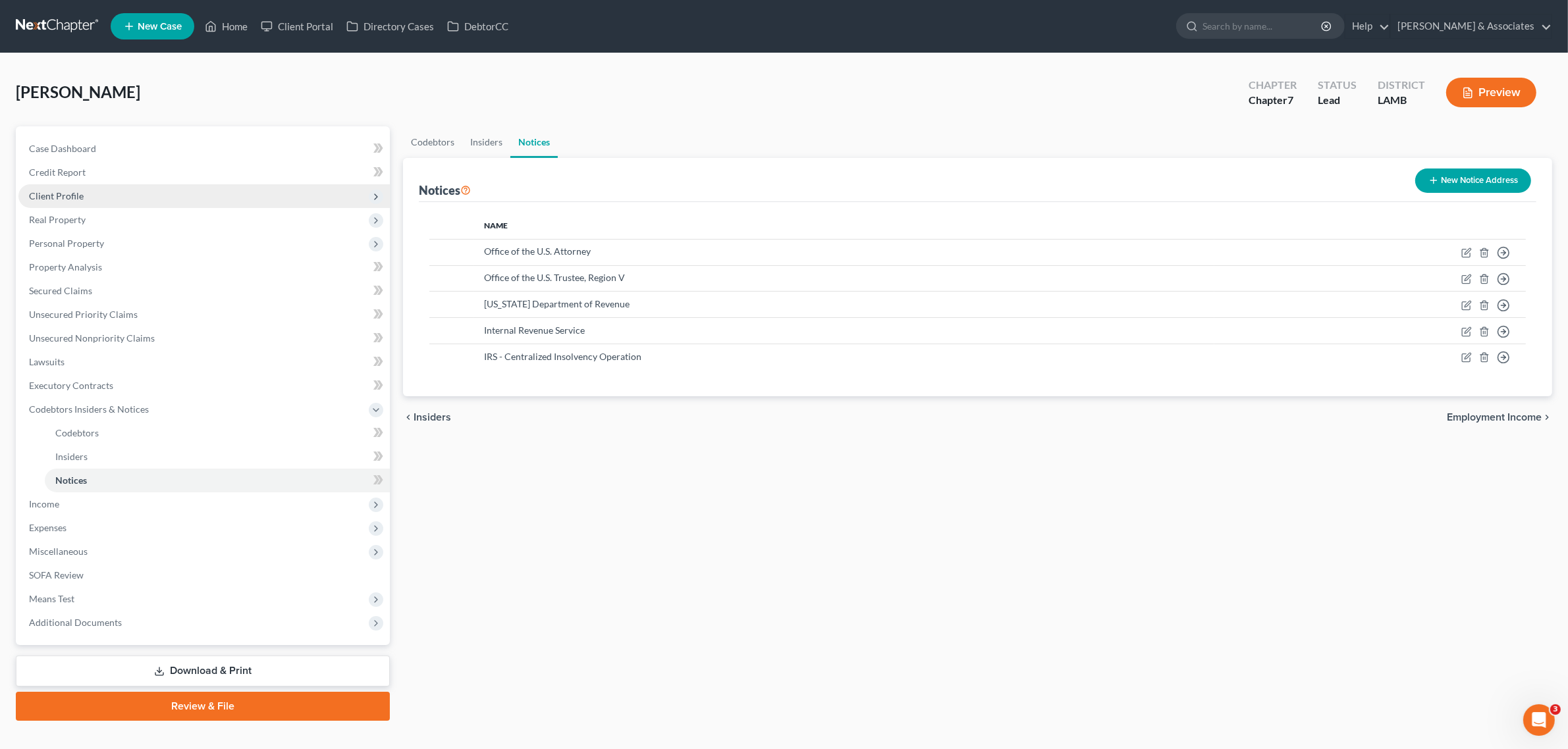
click at [84, 205] on span "Client Profile" at bounding box center [204, 196] width 371 height 24
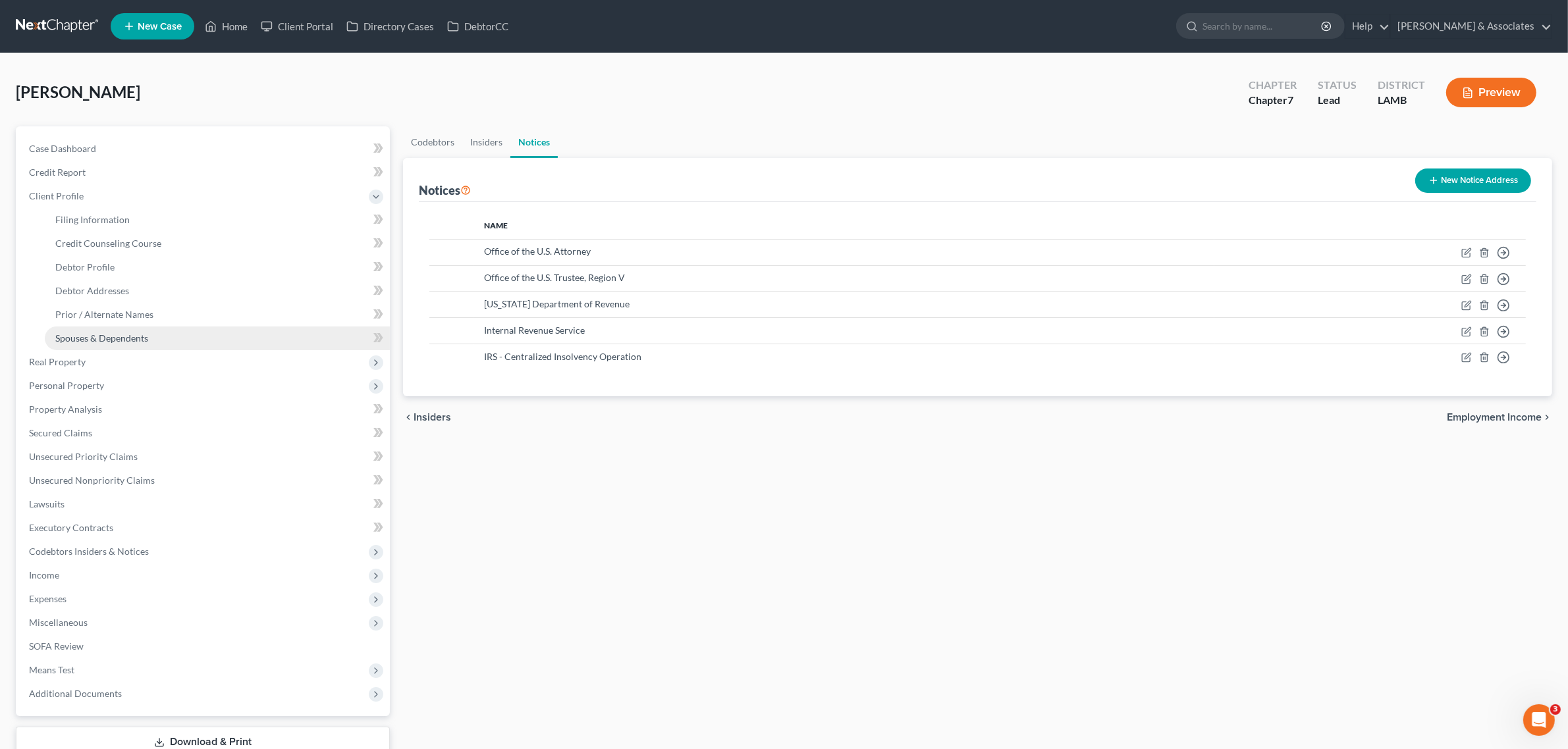
click at [93, 340] on span "Spouses & Dependents" at bounding box center [102, 338] width 93 height 11
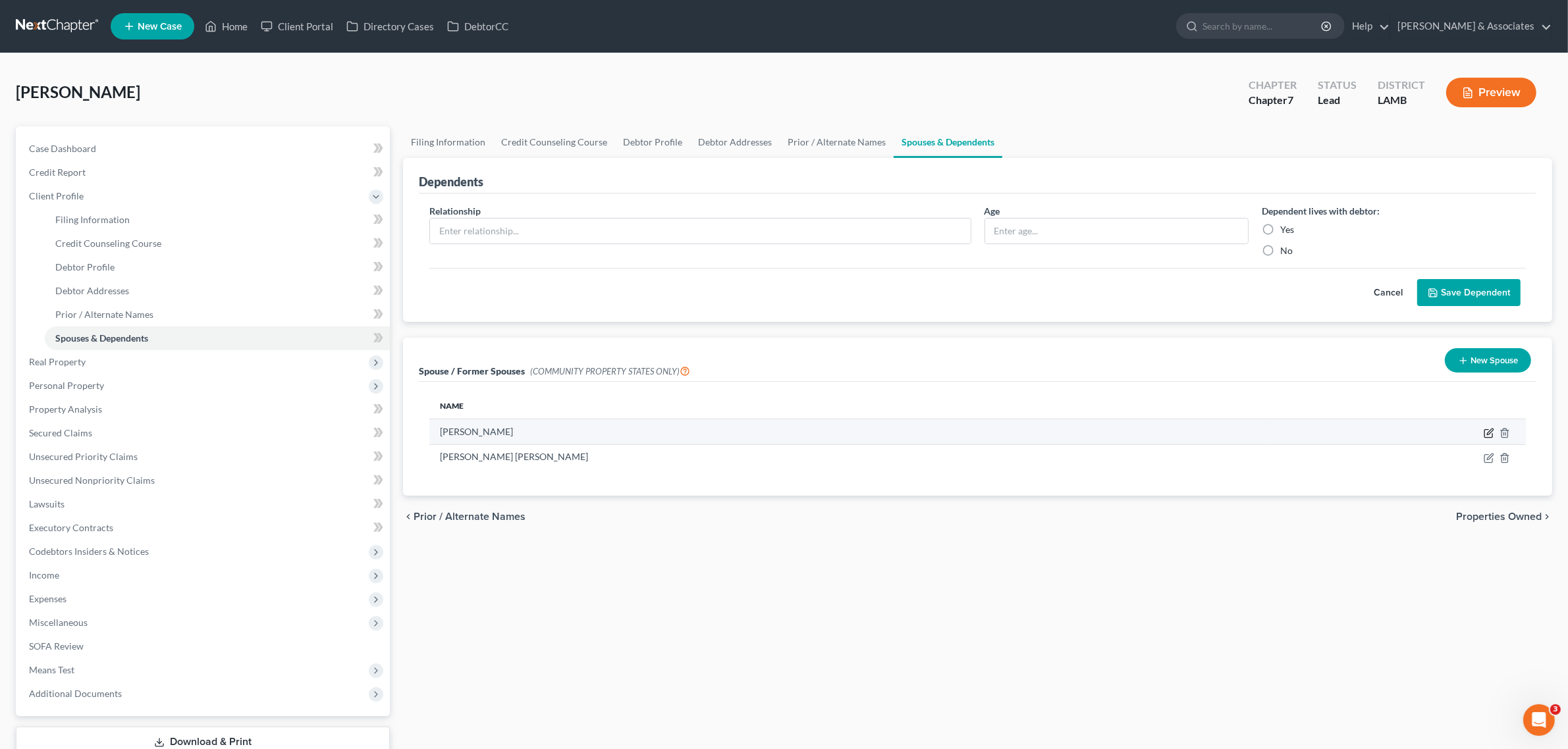
click at [1492, 431] on icon "button" at bounding box center [1490, 431] width 6 height 6
select select "4"
select select "19"
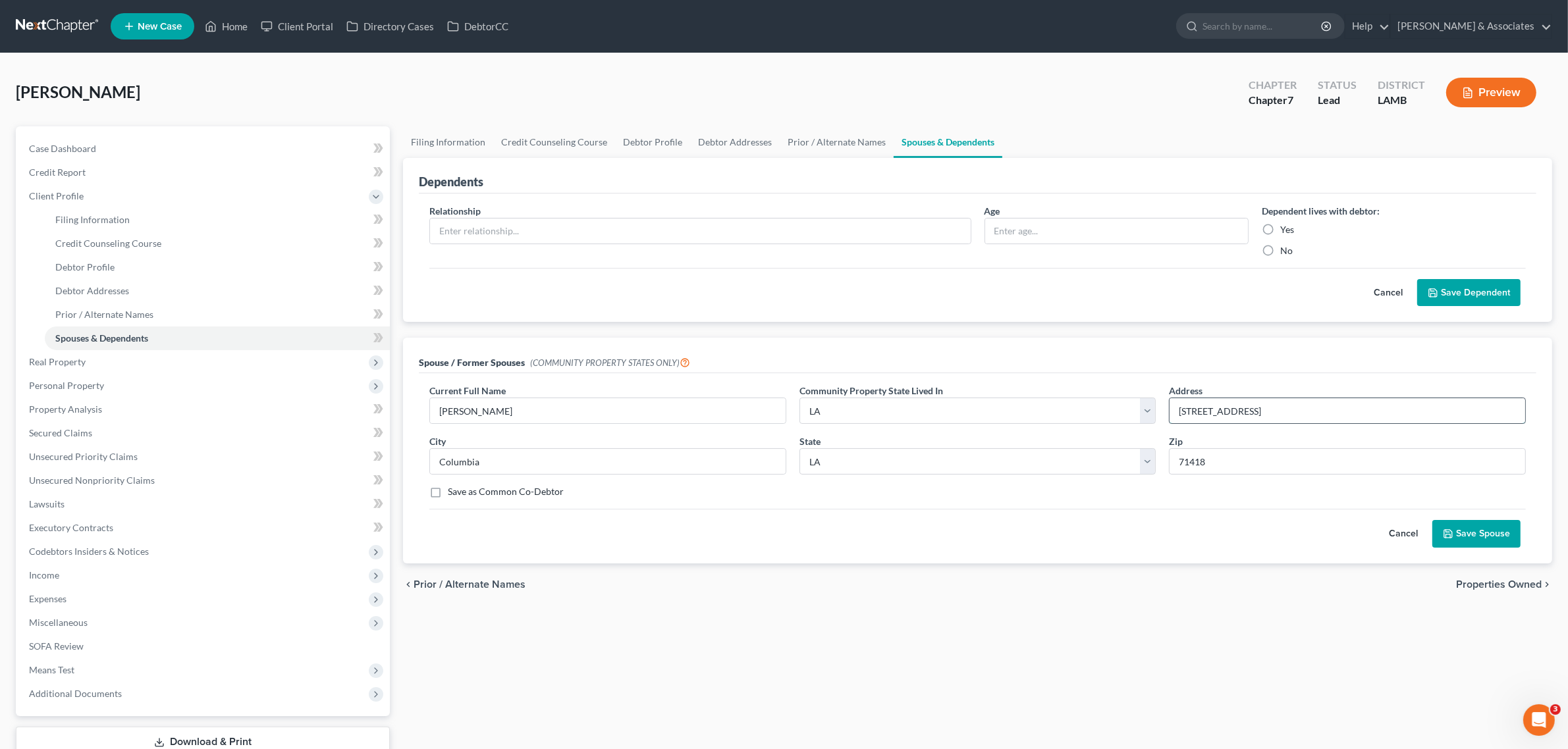
drag, startPoint x: 1193, startPoint y: 408, endPoint x: 1174, endPoint y: 409, distance: 19.0
click at [1174, 409] on input "[STREET_ADDRESS]" at bounding box center [1347, 411] width 355 height 25
type input "1529 Sweetwater Road"
click at [1495, 529] on button "Save Spouse" at bounding box center [1476, 533] width 88 height 27
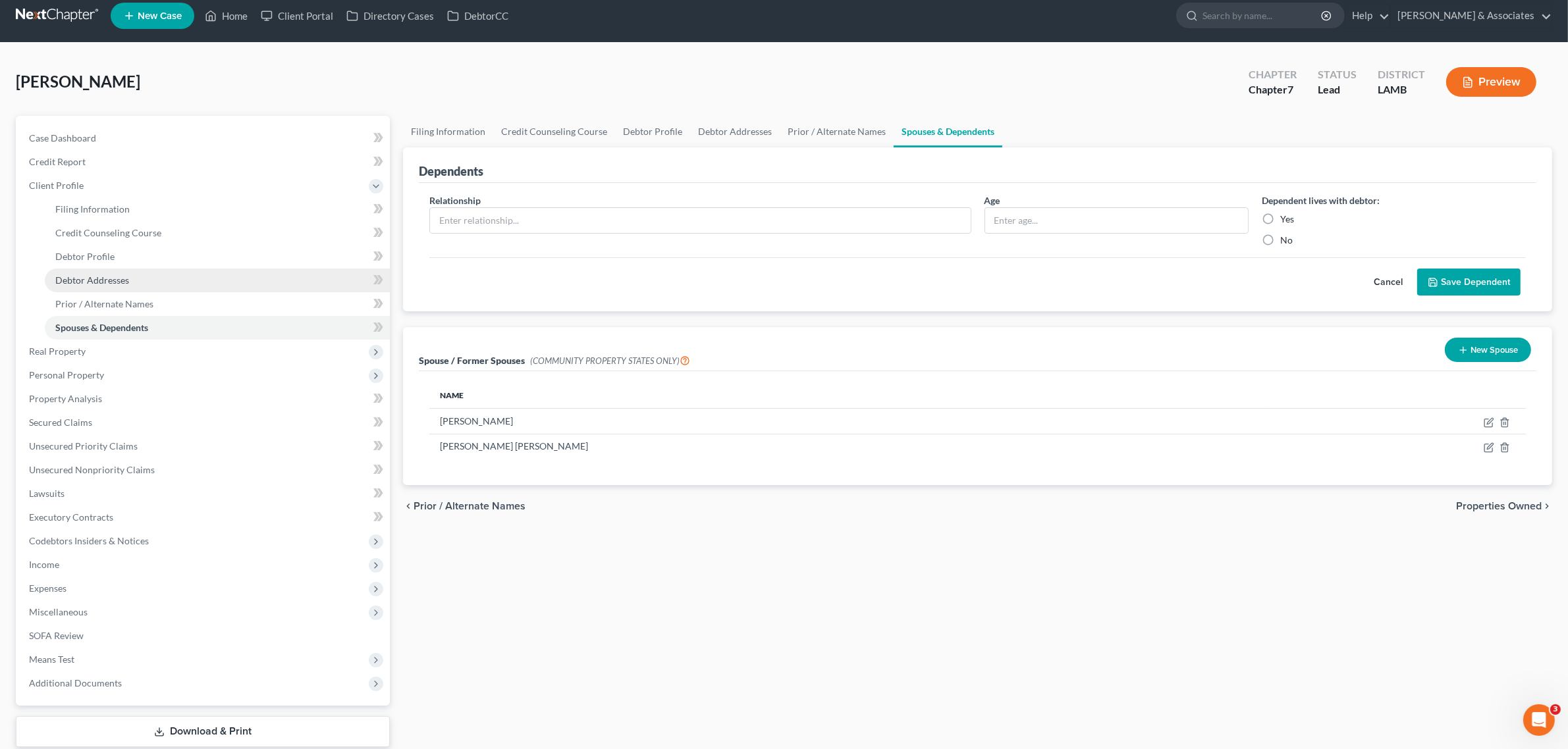
scroll to position [91, 0]
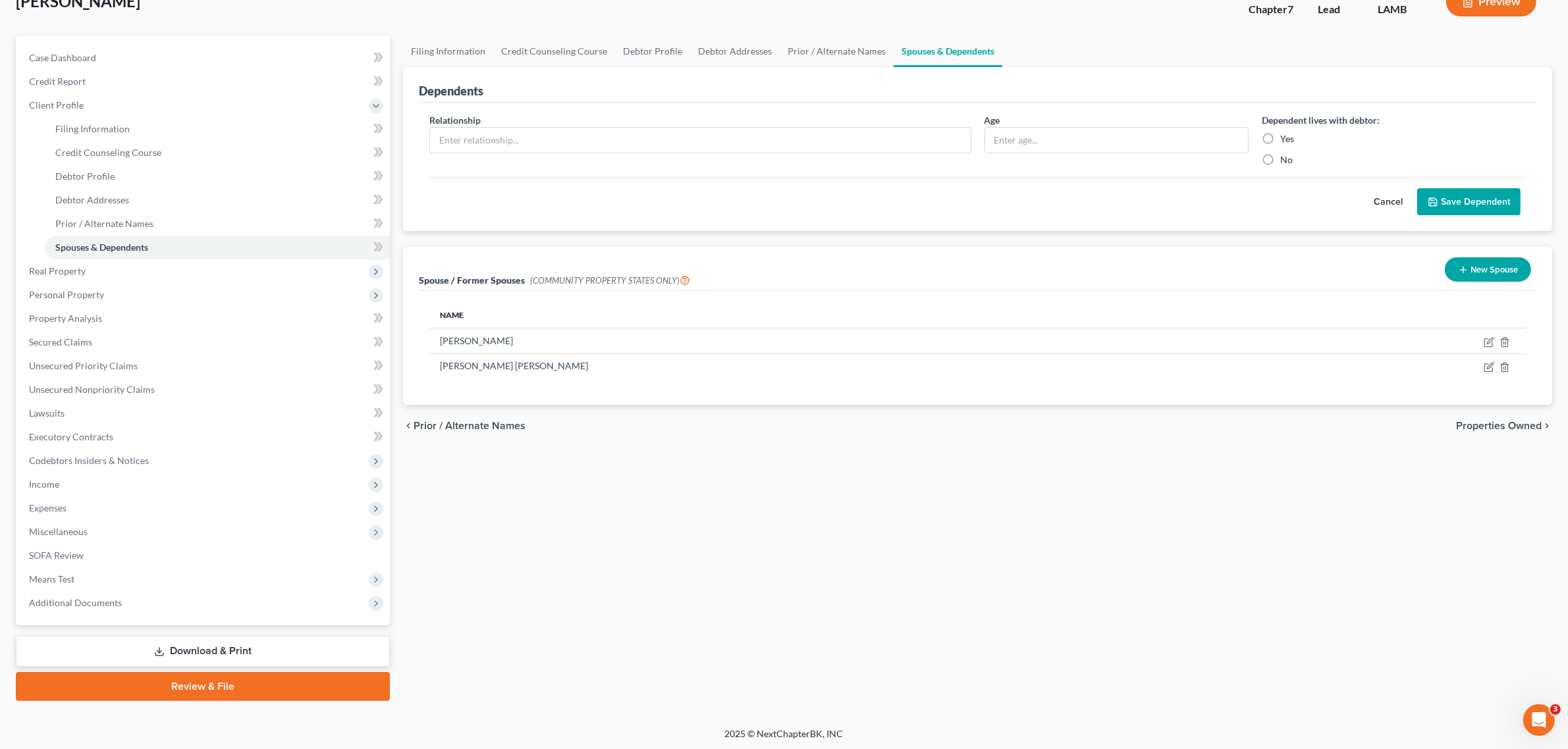
click at [179, 659] on link "Download & Print" at bounding box center [202, 651] width 374 height 31
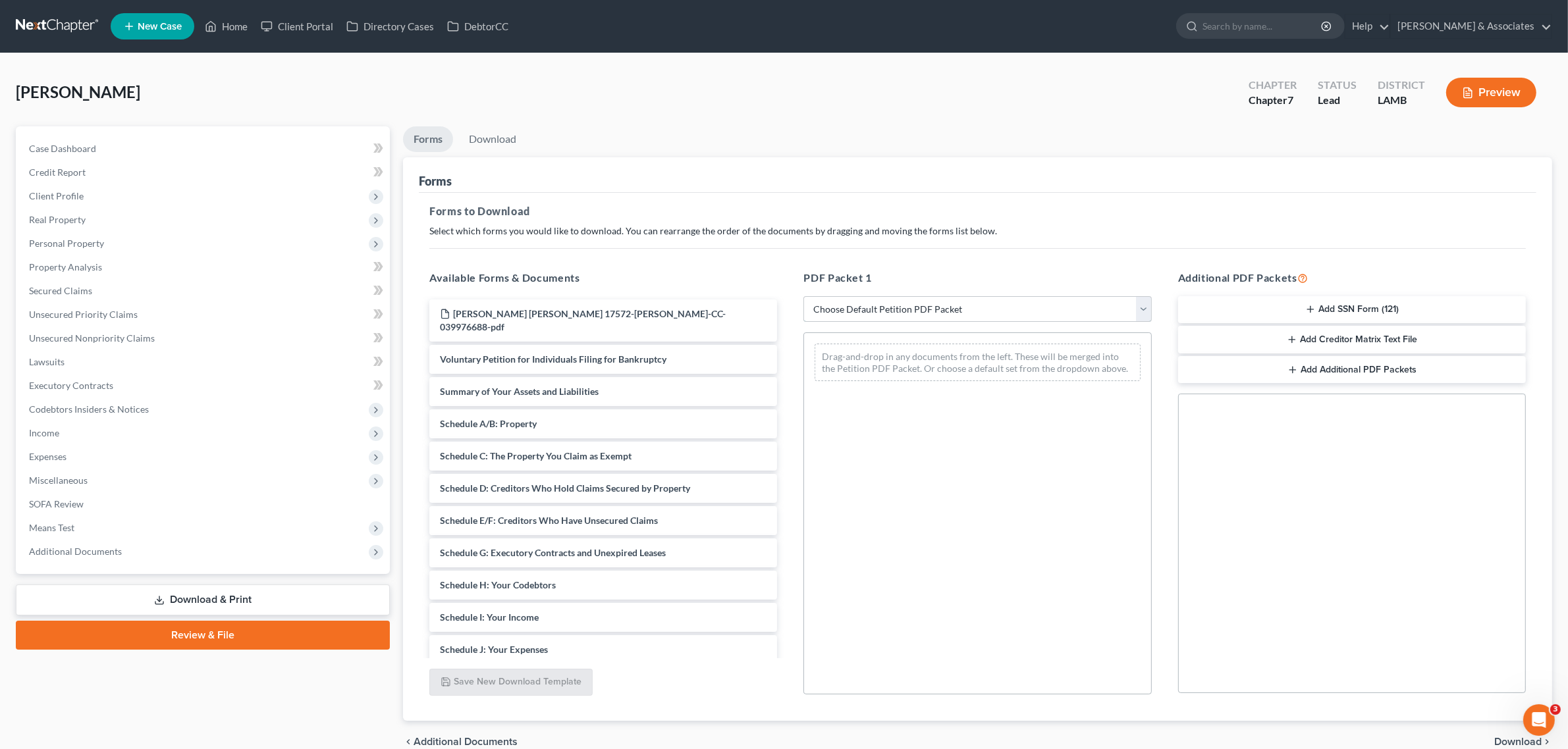
click at [940, 304] on select "Choose Default Petition PDF Packet Complete Bankruptcy Petition (all forms and …" at bounding box center [977, 310] width 347 height 27
select select "0"
click at [803, 296] on select "Choose Default Petition PDF Packet Complete Bankruptcy Petition (all forms and …" at bounding box center [977, 310] width 347 height 27
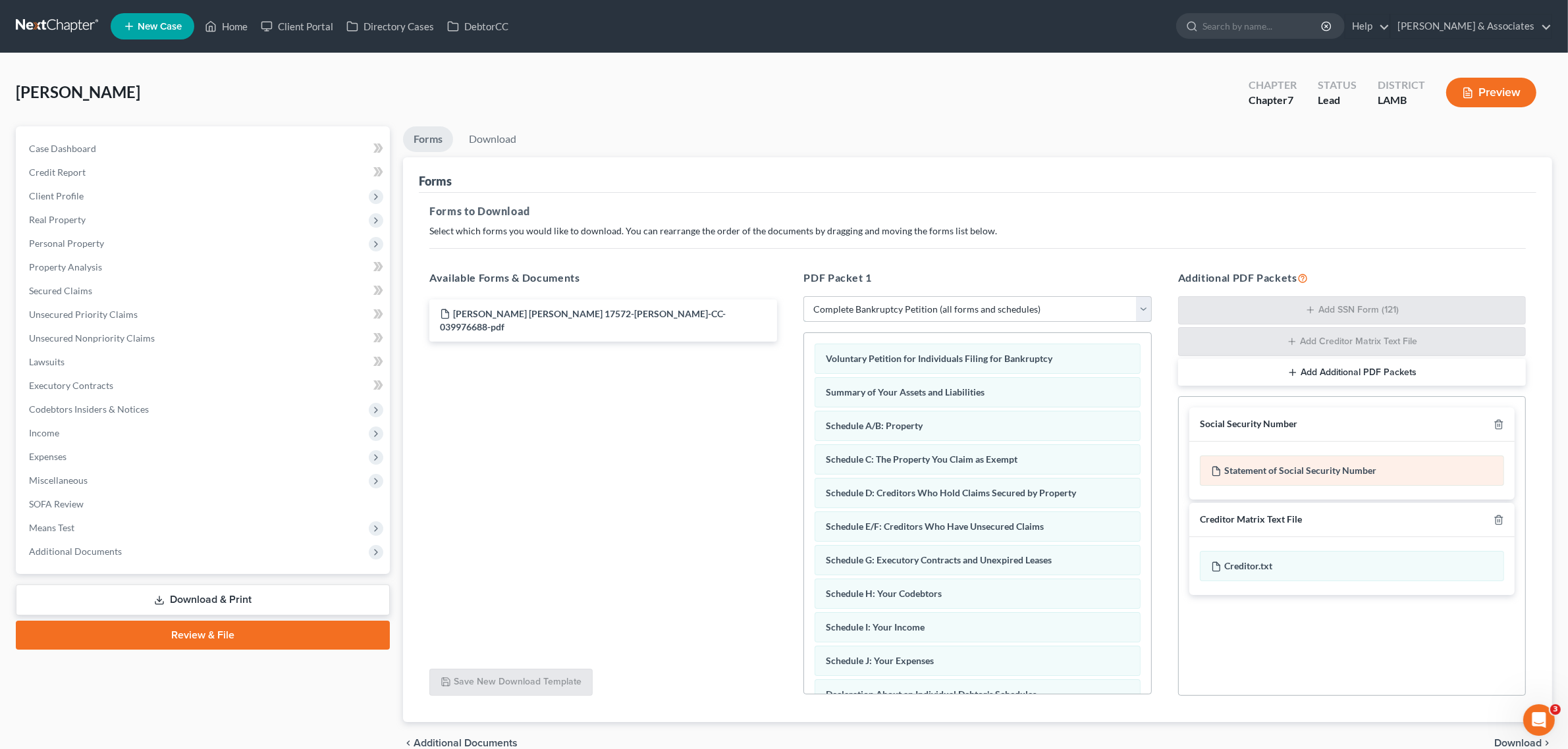
scroll to position [64, 0]
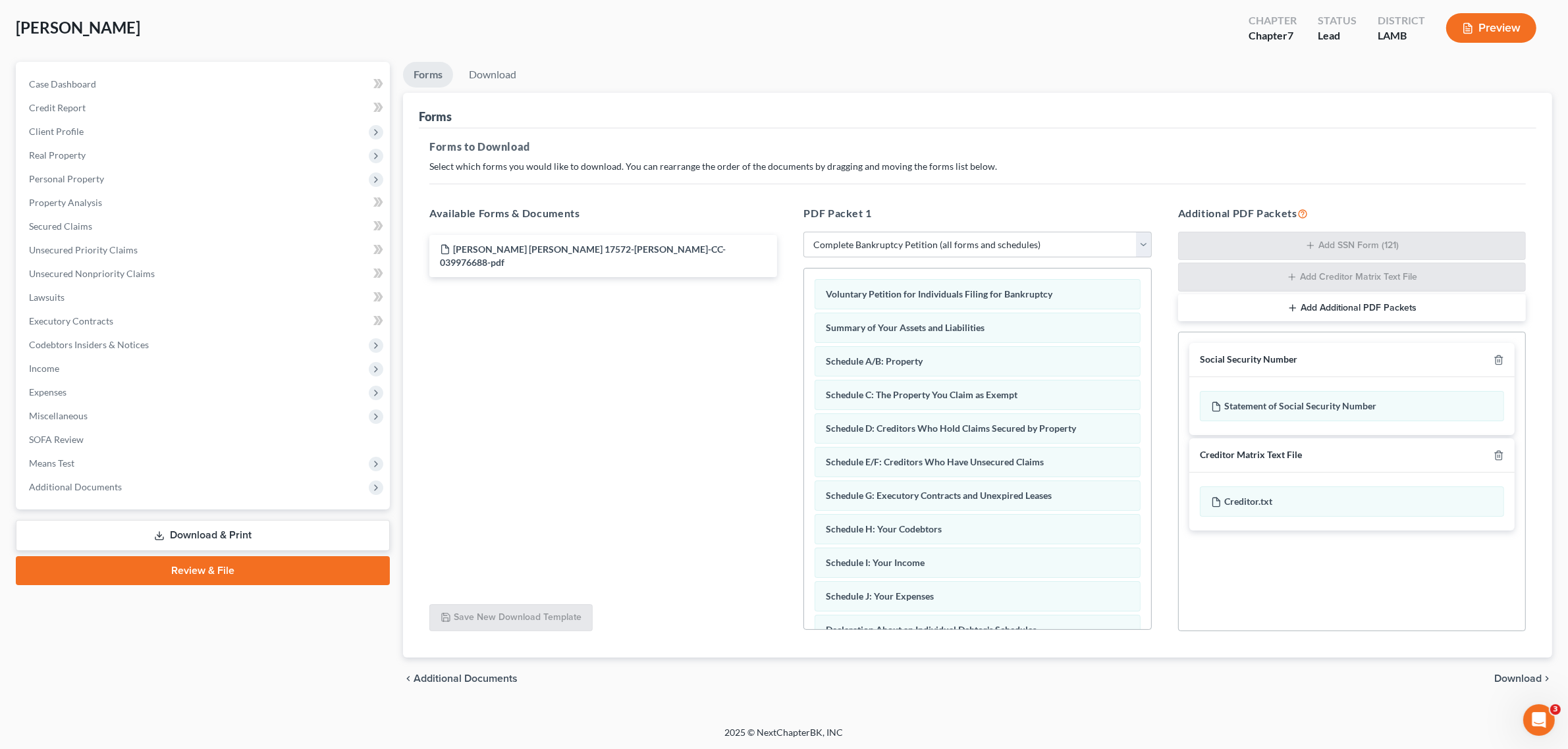
click at [1510, 678] on span "Download" at bounding box center [1518, 678] width 47 height 10
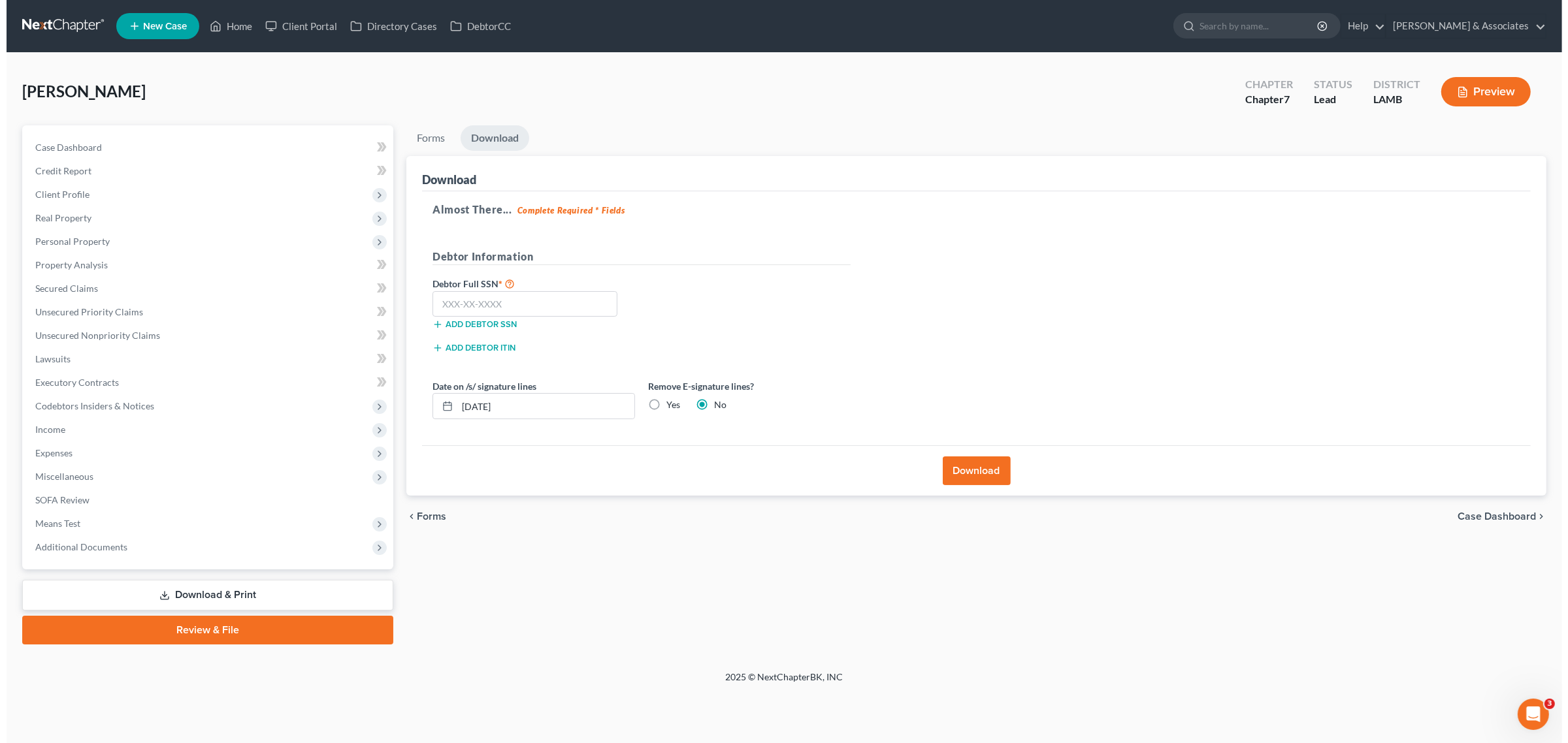
scroll to position [0, 0]
click at [534, 303] on input "text" at bounding box center [521, 304] width 185 height 26
type input "659-03-7978"
click at [966, 471] on button "Download" at bounding box center [977, 471] width 68 height 29
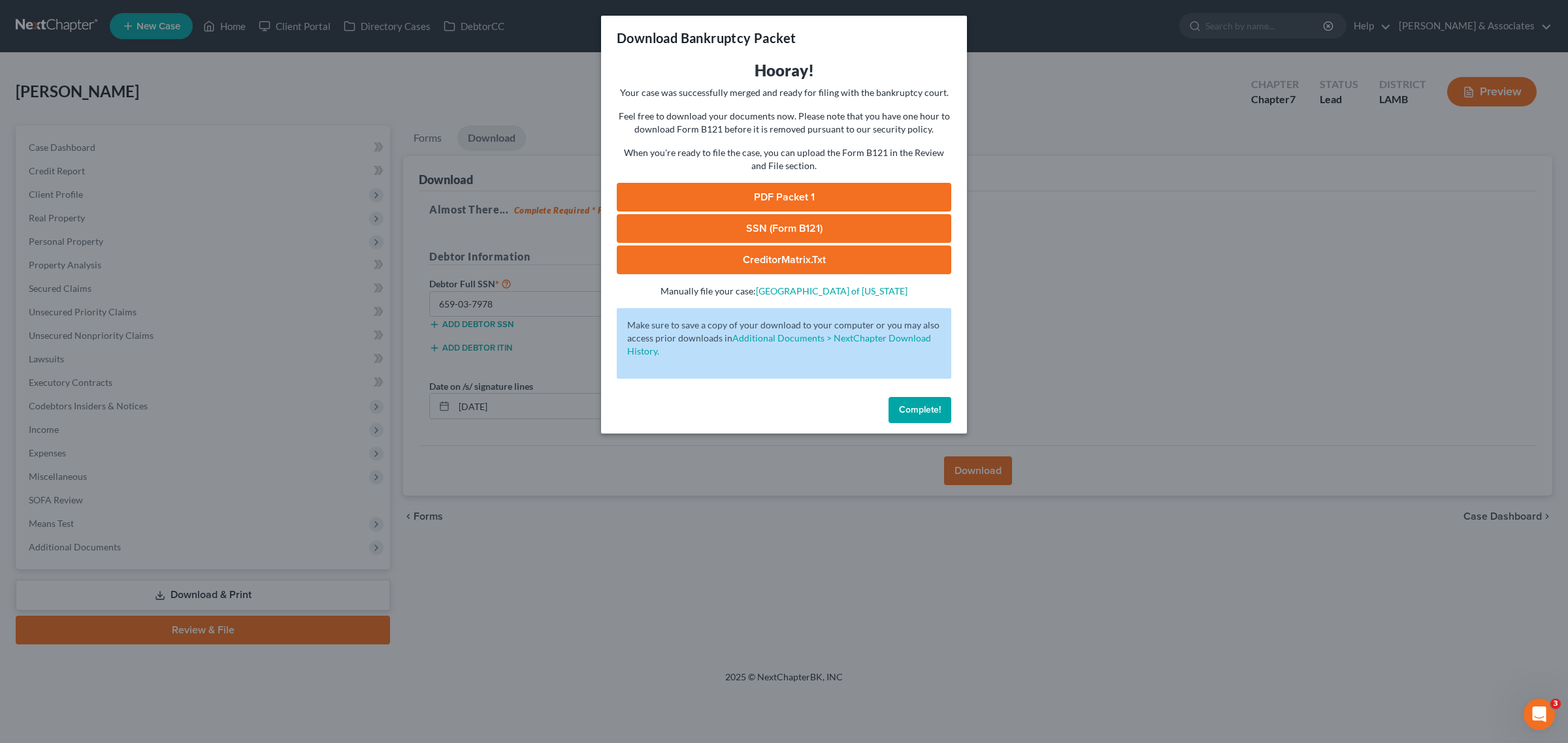
click at [810, 197] on link "PDF Packet 1" at bounding box center [784, 197] width 335 height 29
drag, startPoint x: 906, startPoint y: 410, endPoint x: 858, endPoint y: 405, distance: 48.3
click at [906, 410] on span "Complete!" at bounding box center [920, 410] width 42 height 11
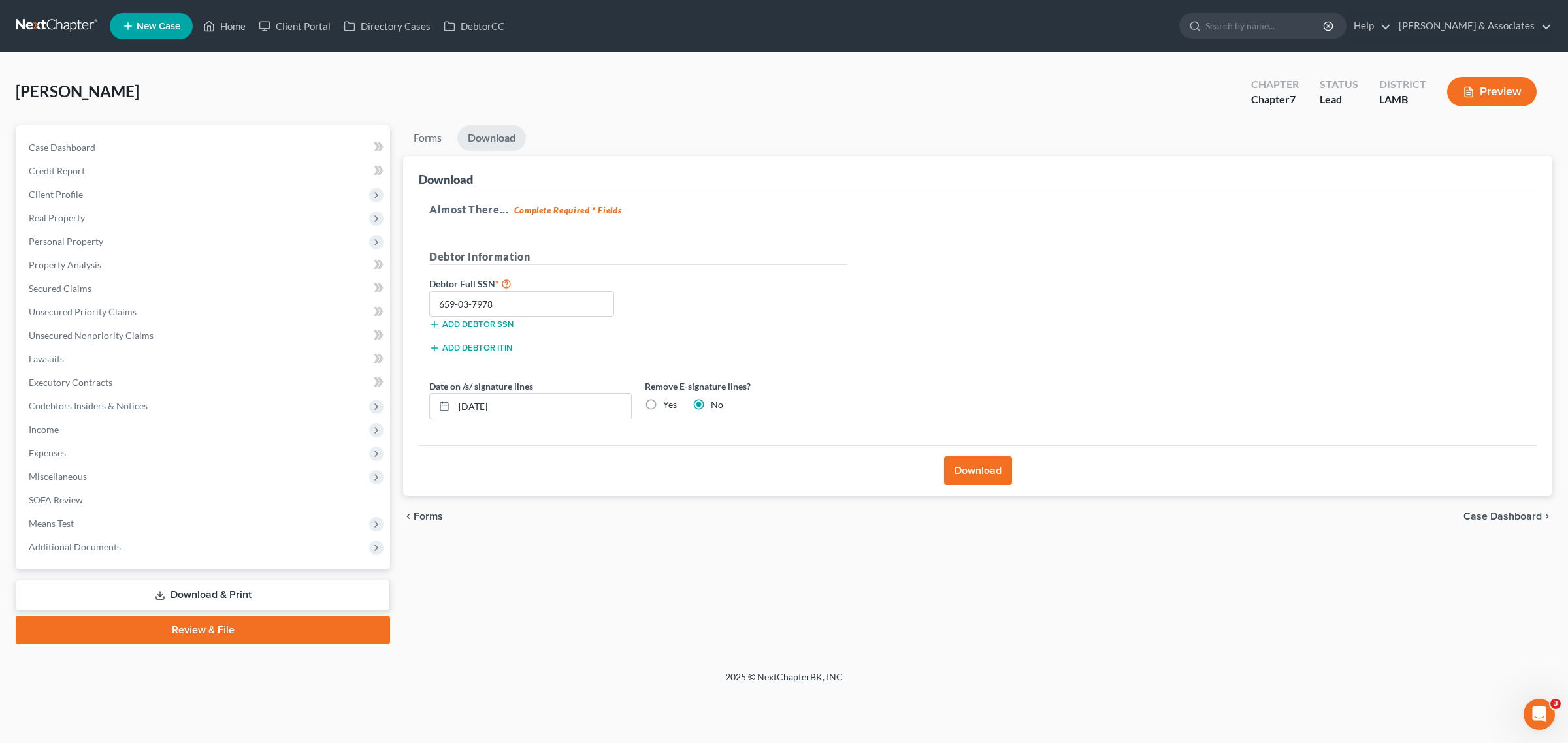
click at [663, 404] on label "Yes" at bounding box center [670, 405] width 14 height 13
click at [668, 404] on input "Yes" at bounding box center [672, 402] width 9 height 9
radio input "true"
radio input "false"
click at [985, 468] on button "Download" at bounding box center [977, 471] width 68 height 29
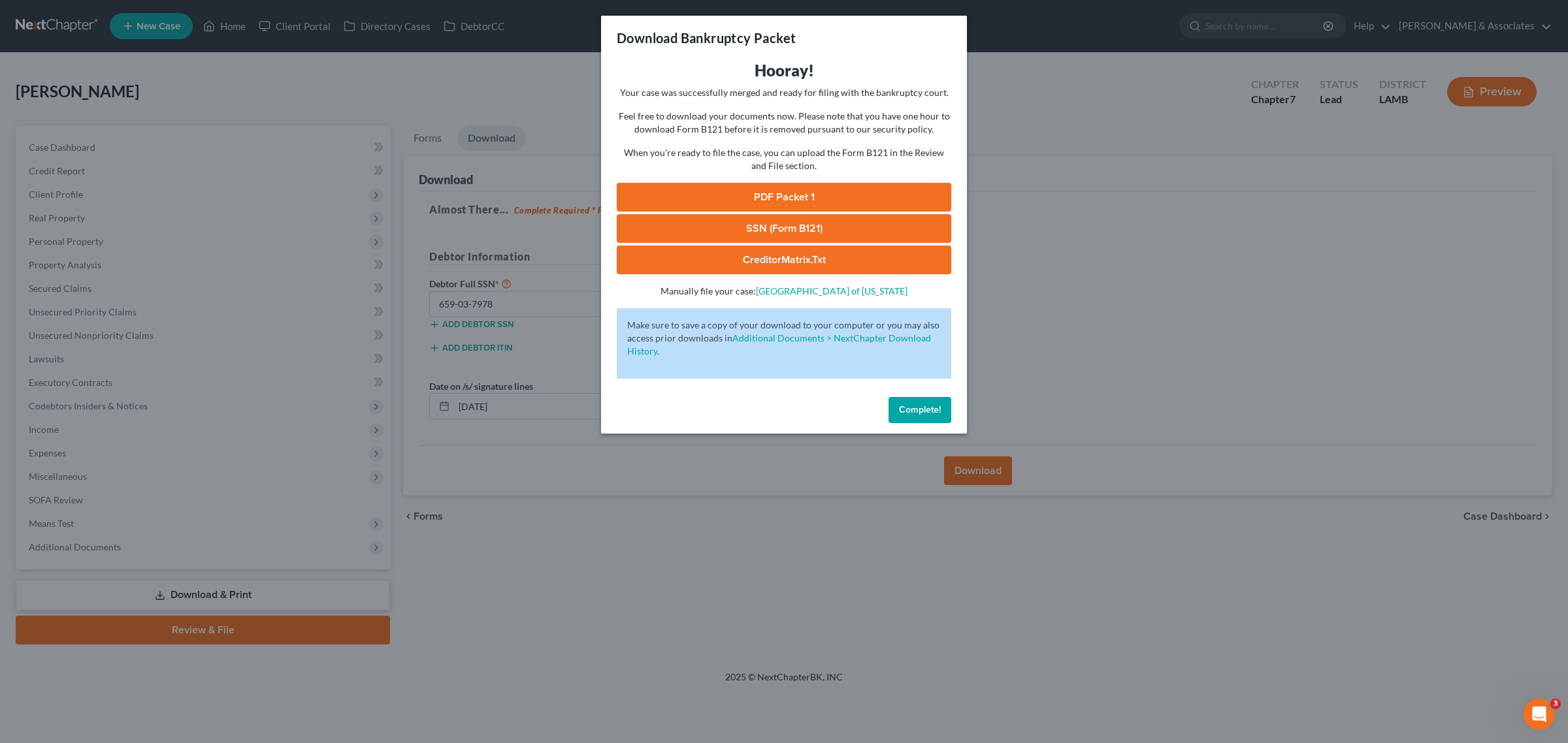
click at [782, 191] on link "PDF Packet 1" at bounding box center [784, 197] width 335 height 29
click at [805, 226] on link "SSN (Form B121)" at bounding box center [784, 228] width 335 height 29
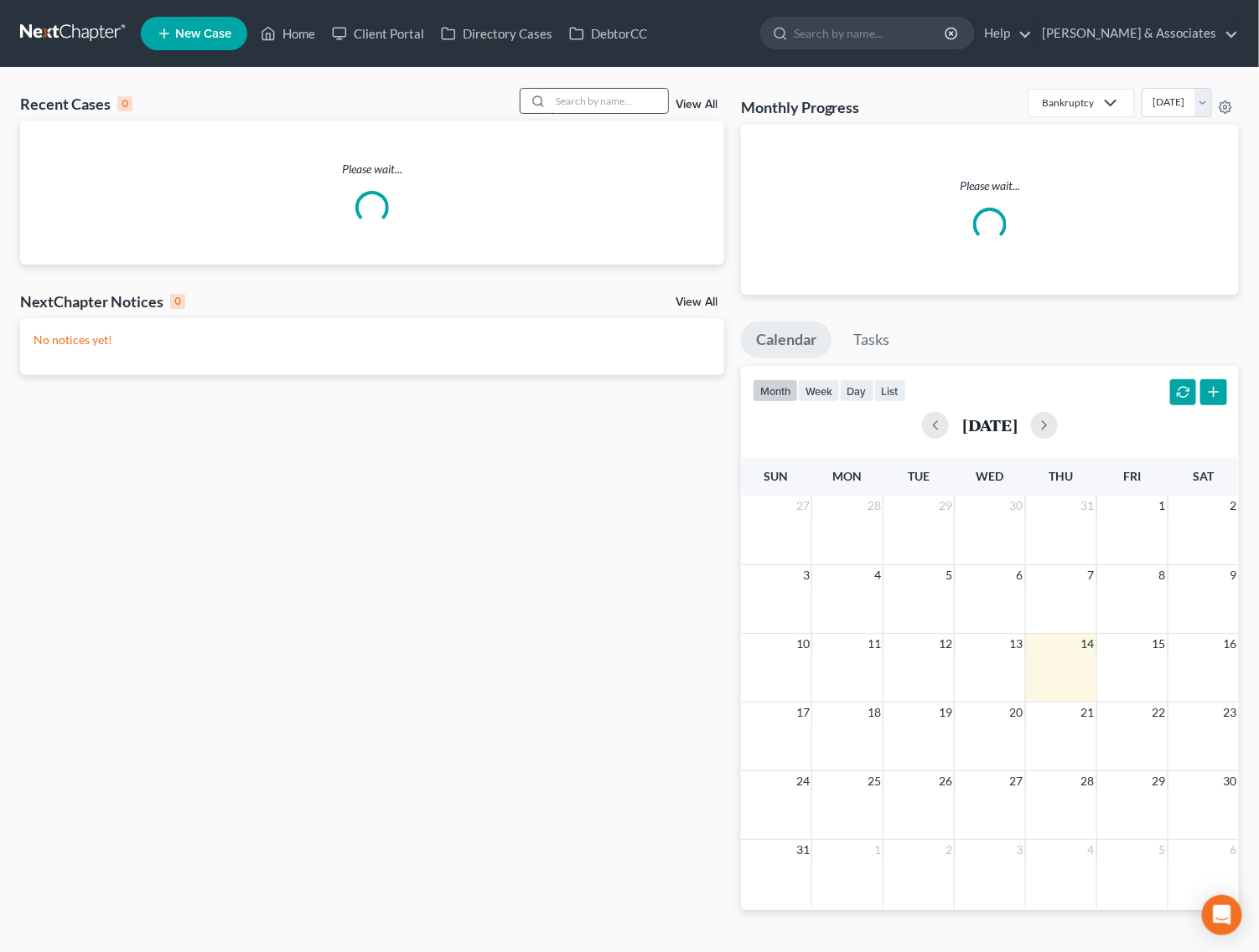
click at [634, 102] on input "search" at bounding box center [609, 101] width 118 height 24
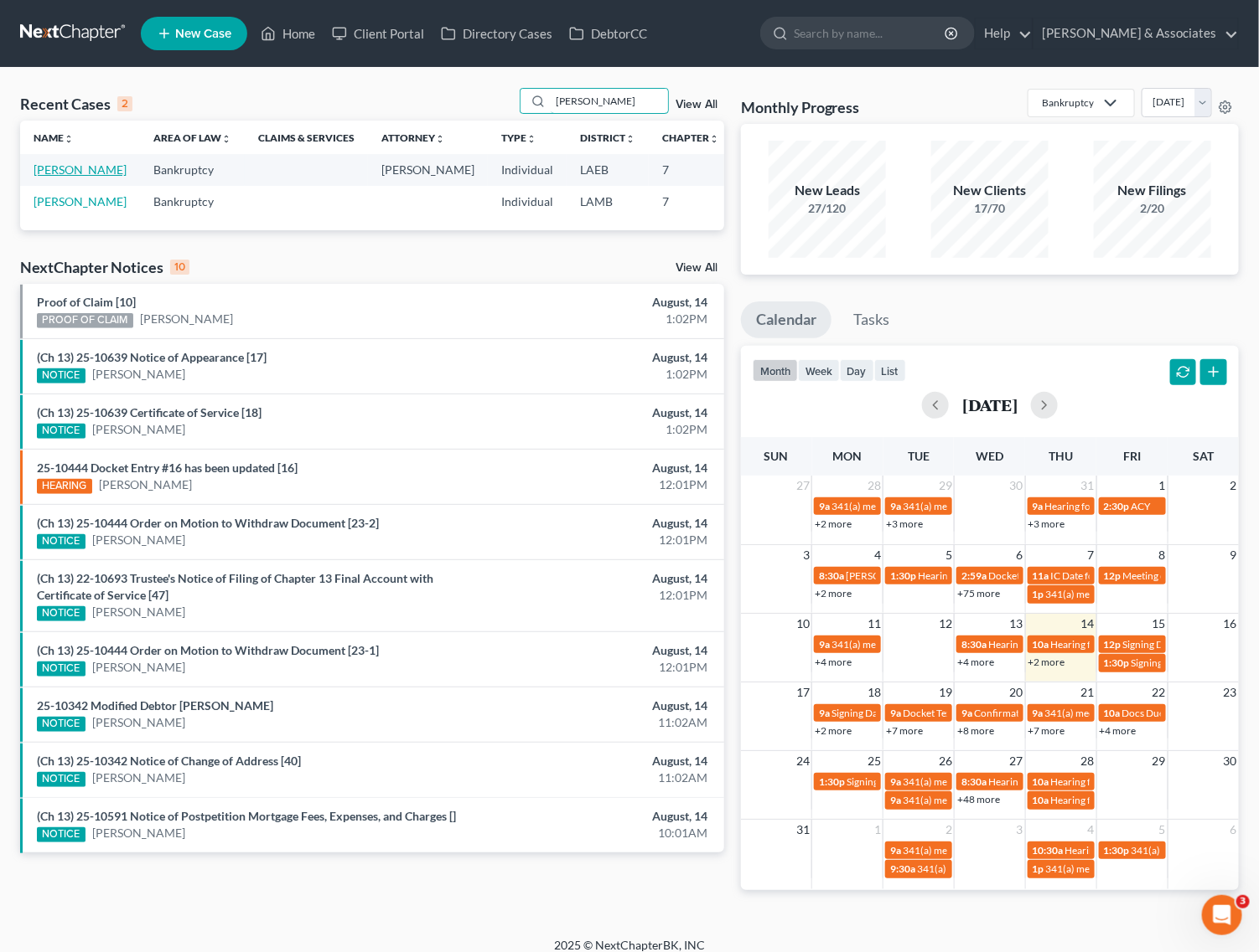
type input "moffett"
click at [55, 174] on link "Moffett, Theresa" at bounding box center [80, 170] width 93 height 14
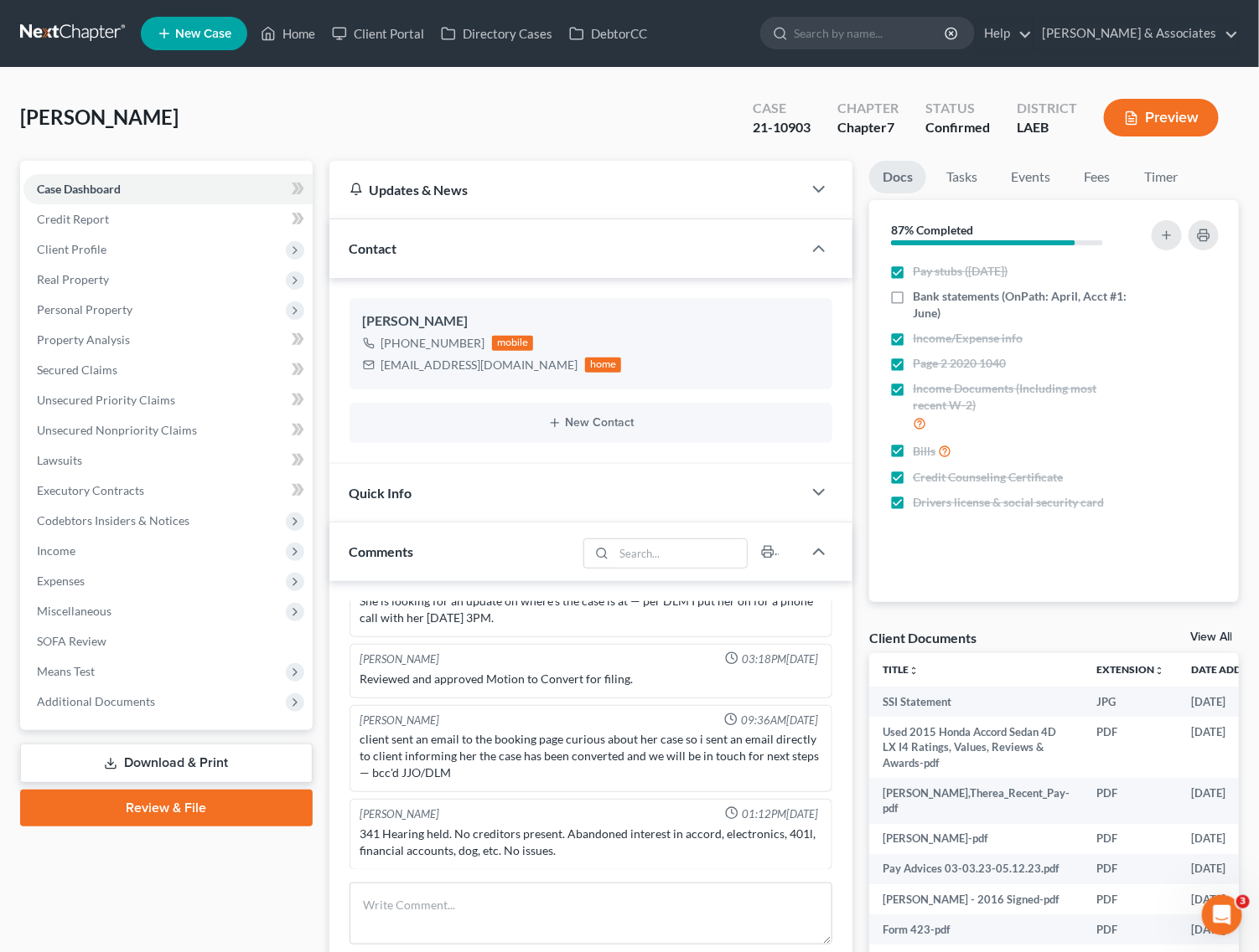
scroll to position [2224, 0]
click at [106, 698] on span "Additional Documents" at bounding box center [96, 702] width 118 height 14
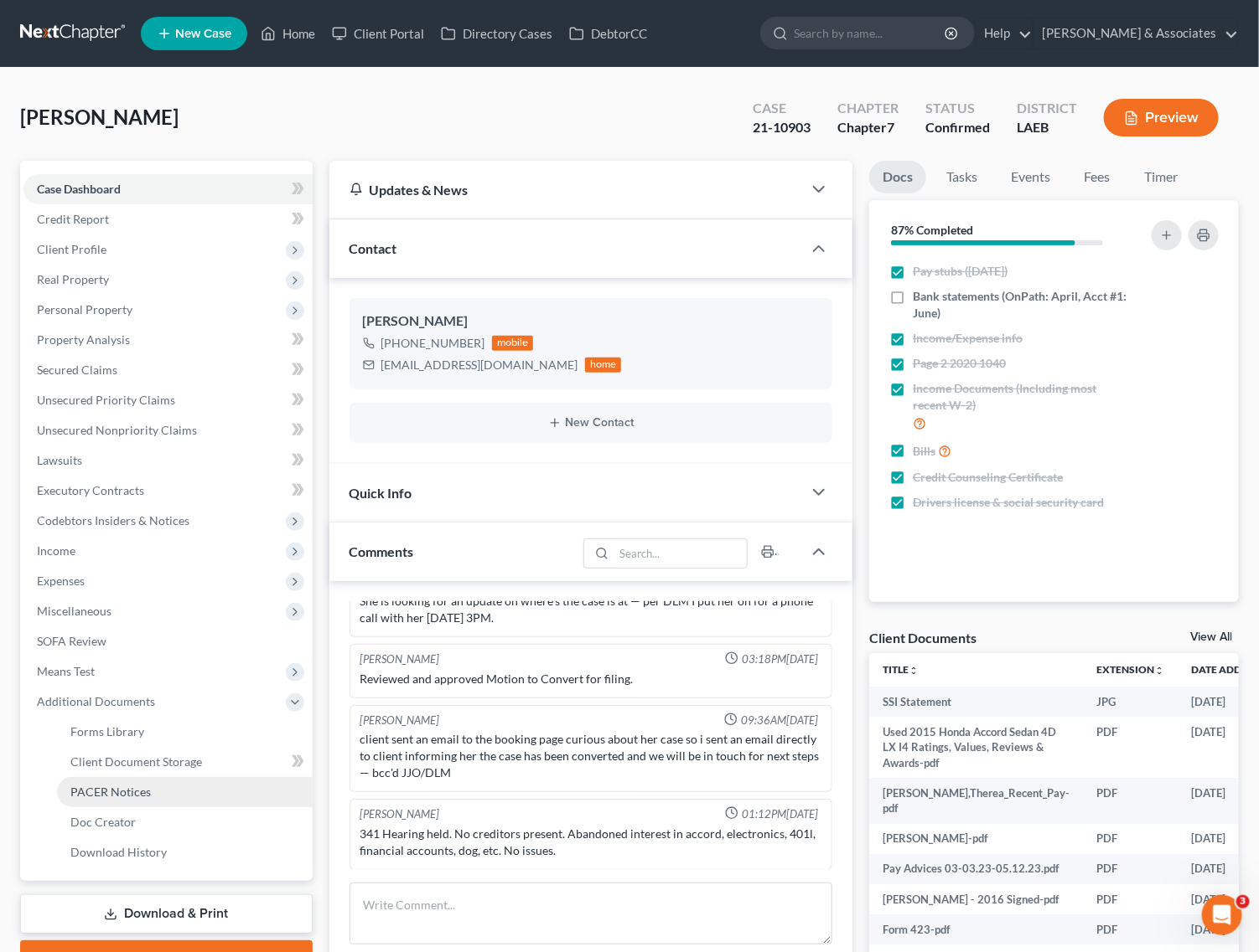
click at [94, 793] on span "PACER Notices" at bounding box center [111, 792] width 81 height 14
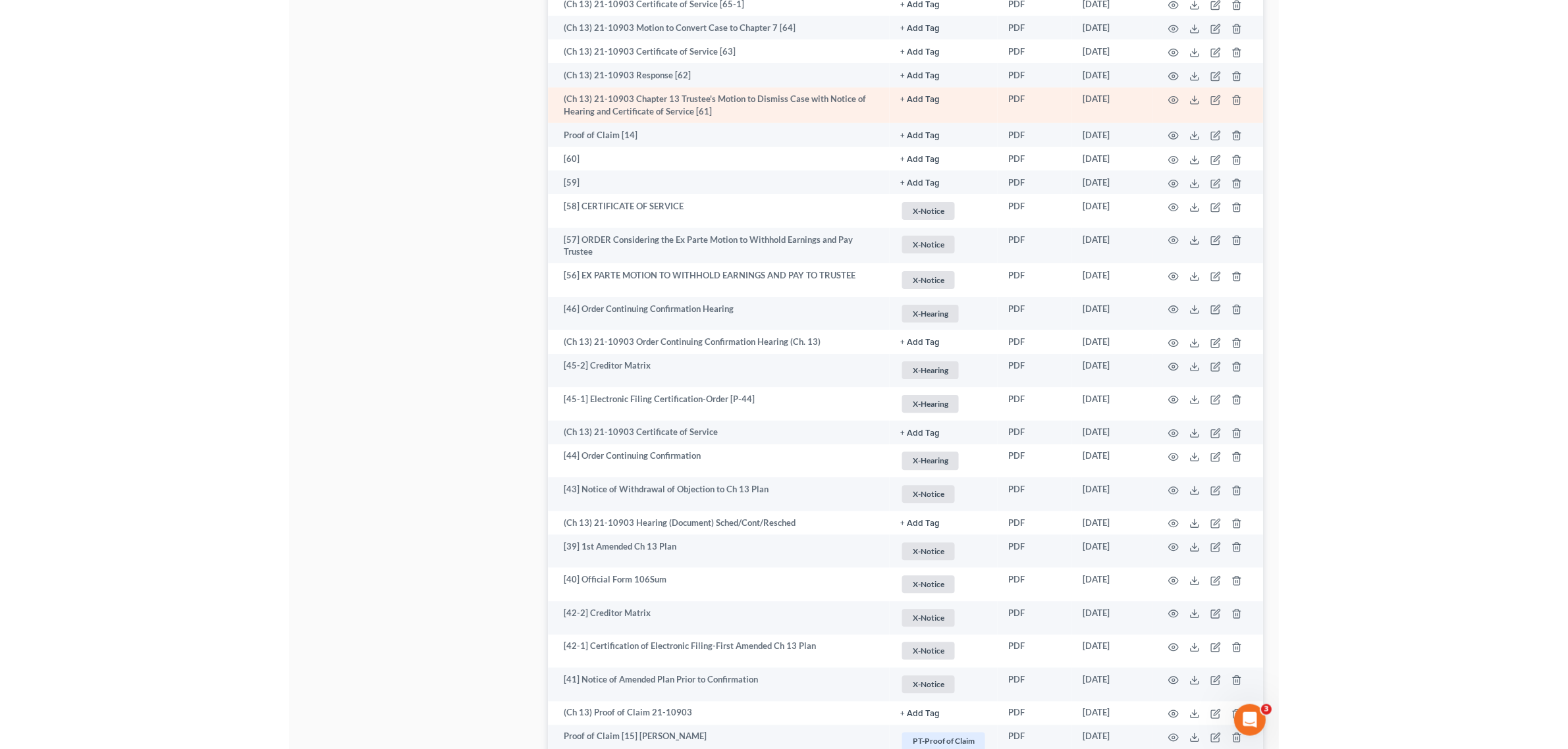
scroll to position [962, 0]
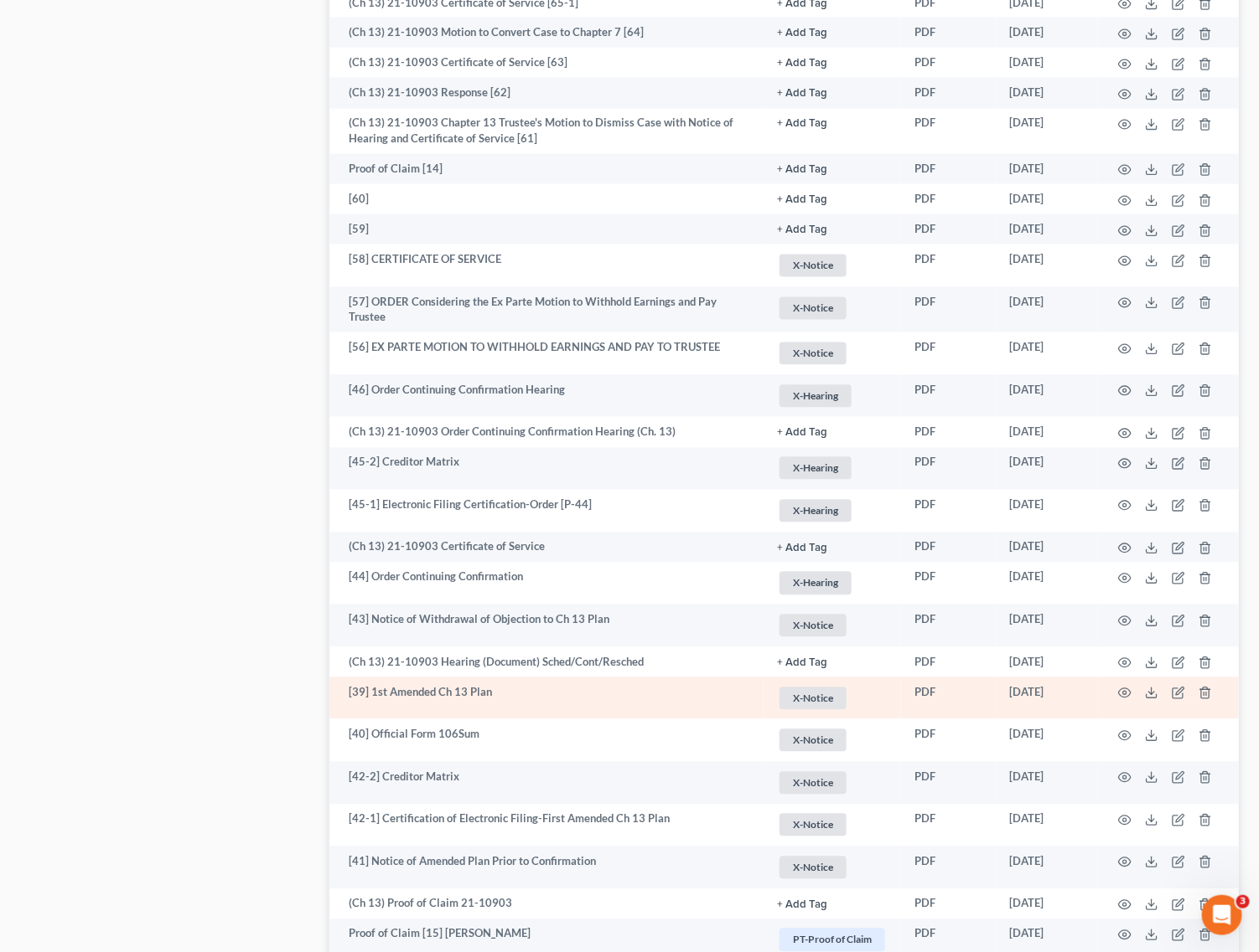
click at [1116, 689] on td at bounding box center [1168, 699] width 141 height 43
click at [1128, 687] on icon "button" at bounding box center [1124, 693] width 13 height 13
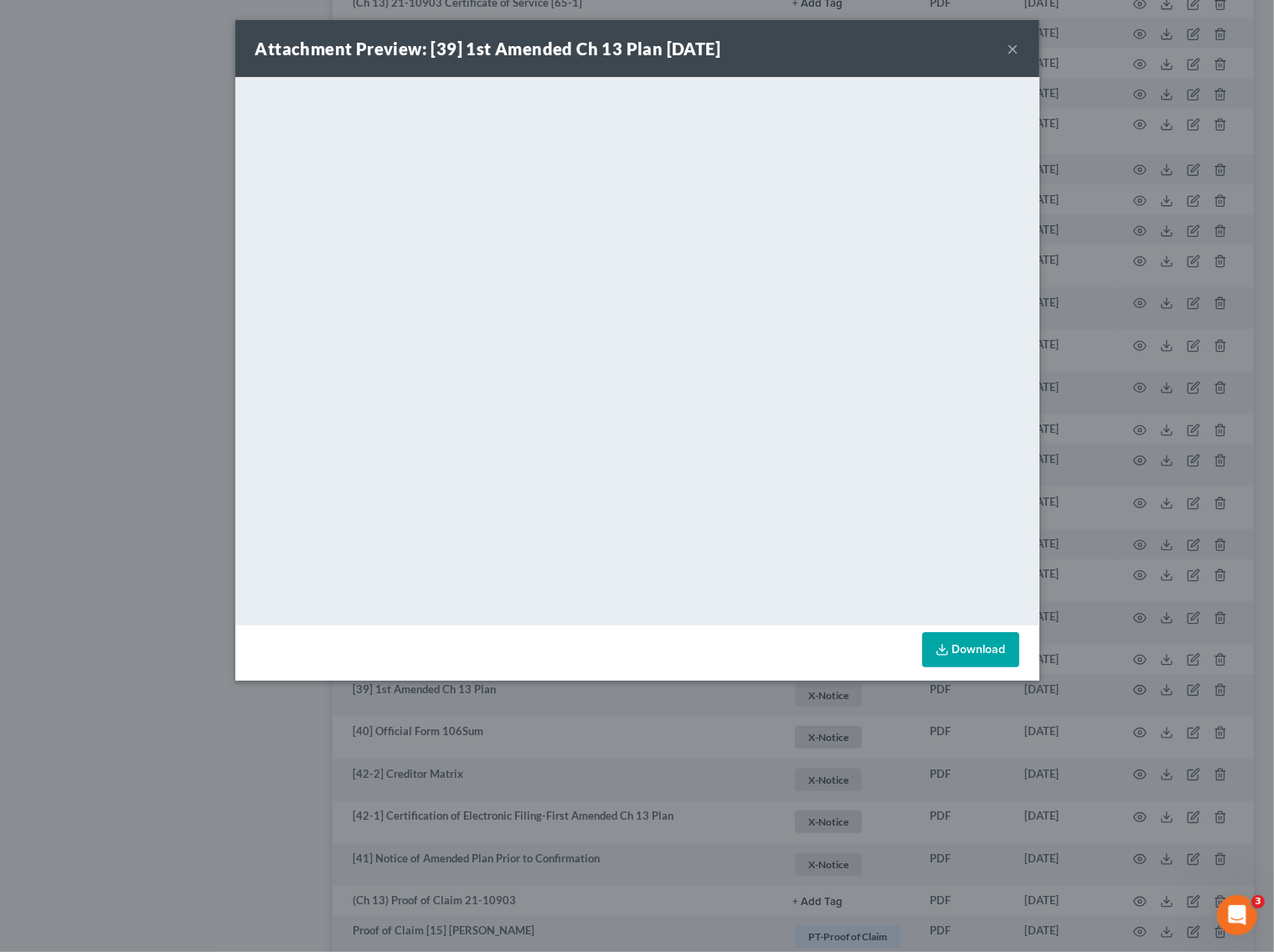
click at [1011, 46] on button "×" at bounding box center [1014, 49] width 12 height 20
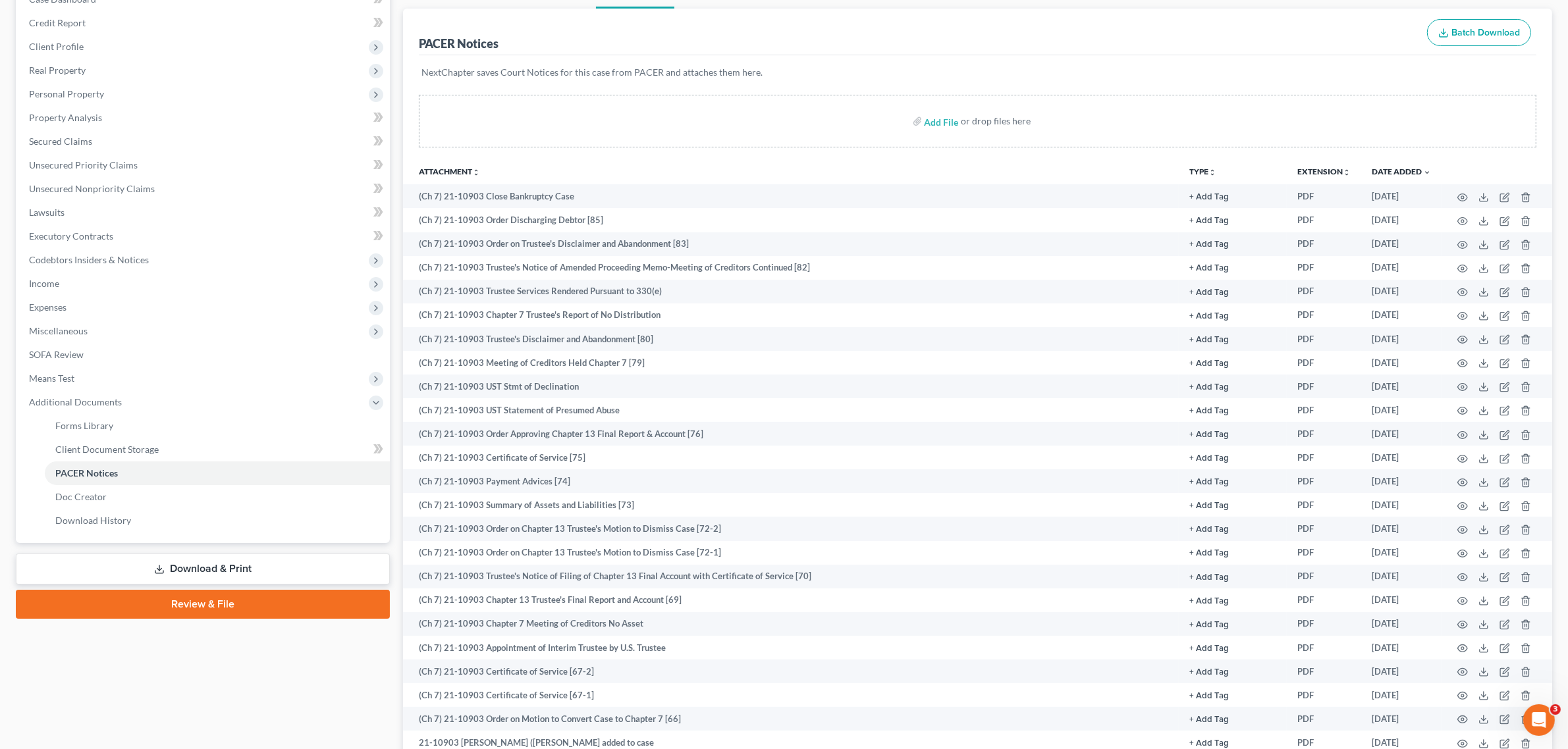
scroll to position [0, 0]
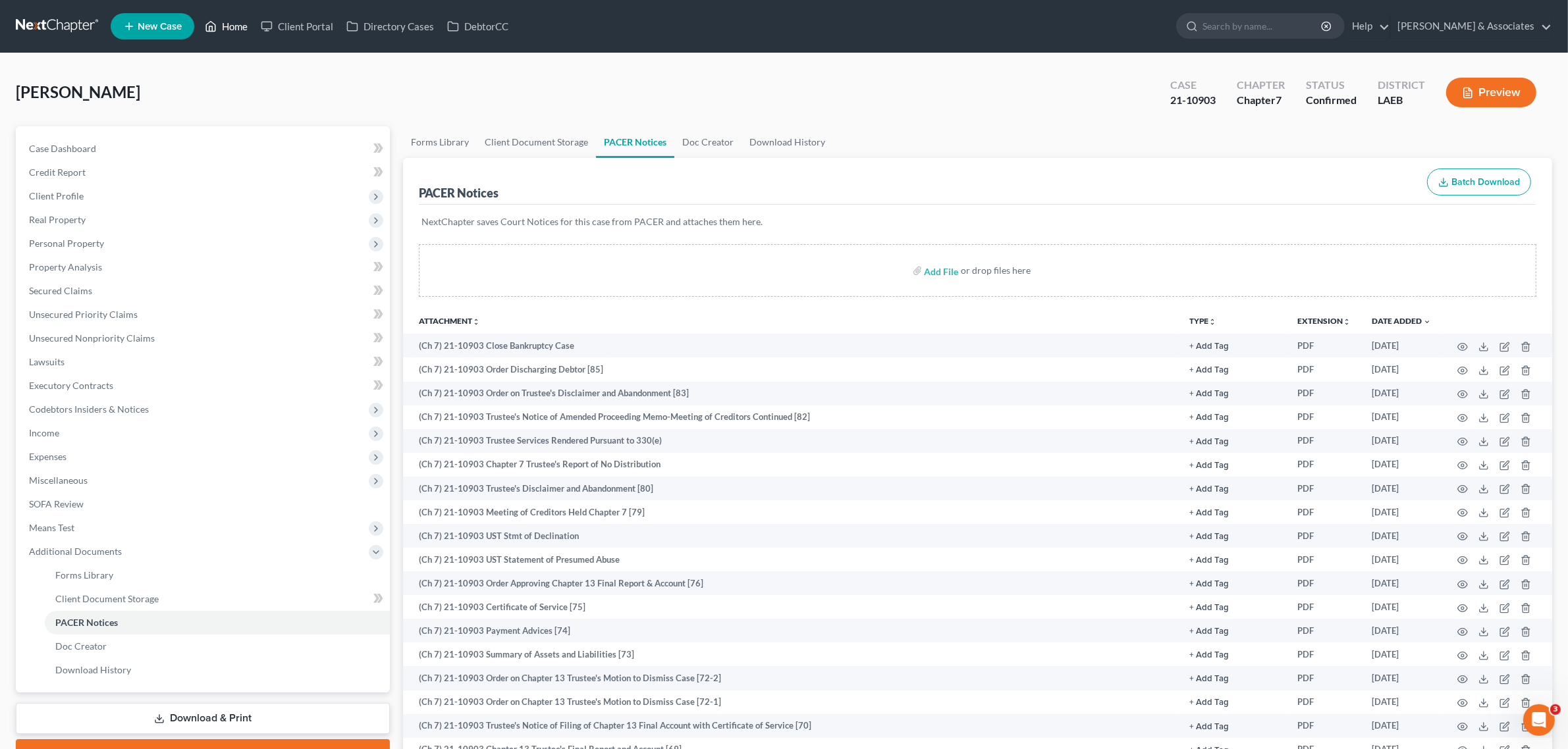
click at [220, 36] on link "Home" at bounding box center [226, 26] width 56 height 24
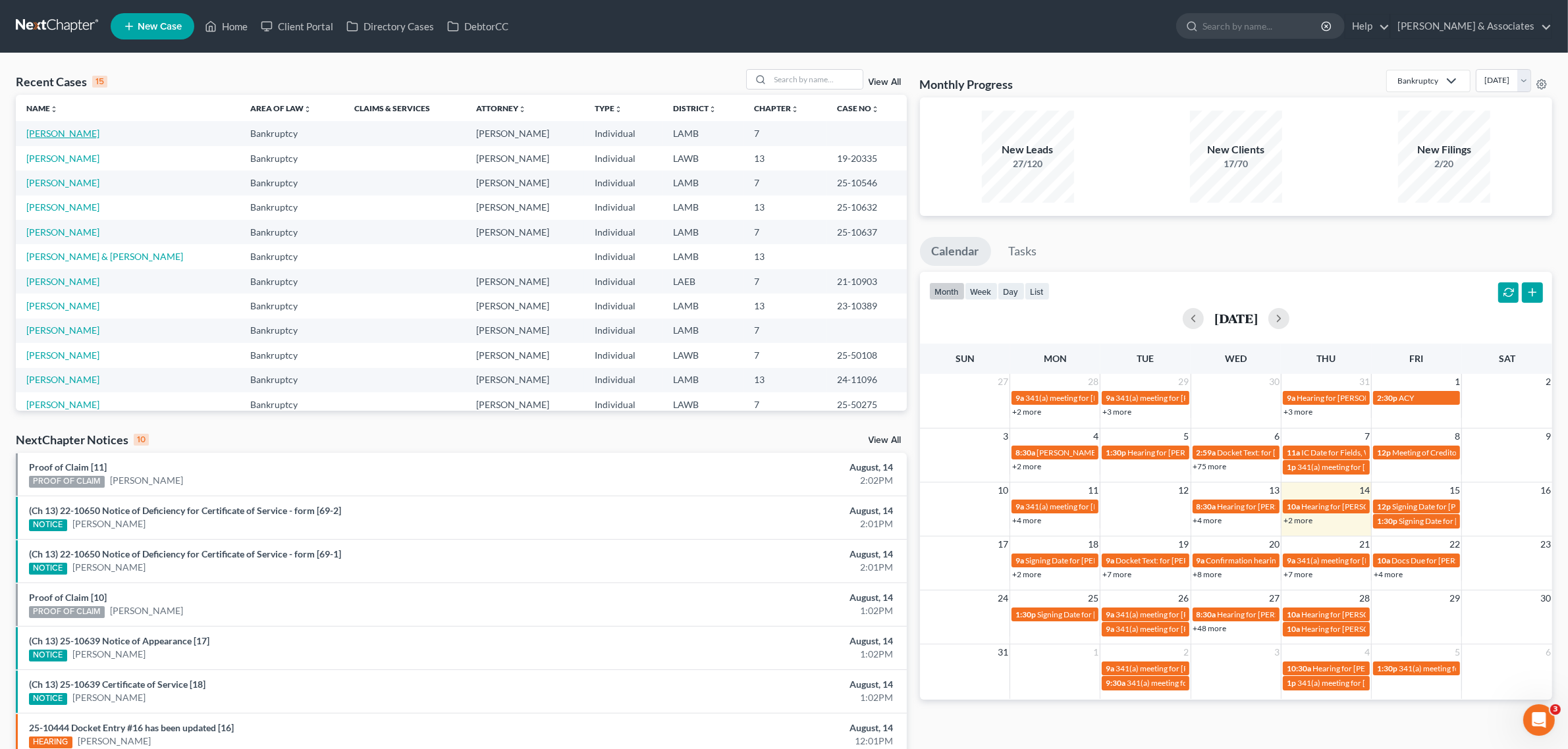
click at [55, 130] on link "Russell, Darryl" at bounding box center [63, 133] width 73 height 11
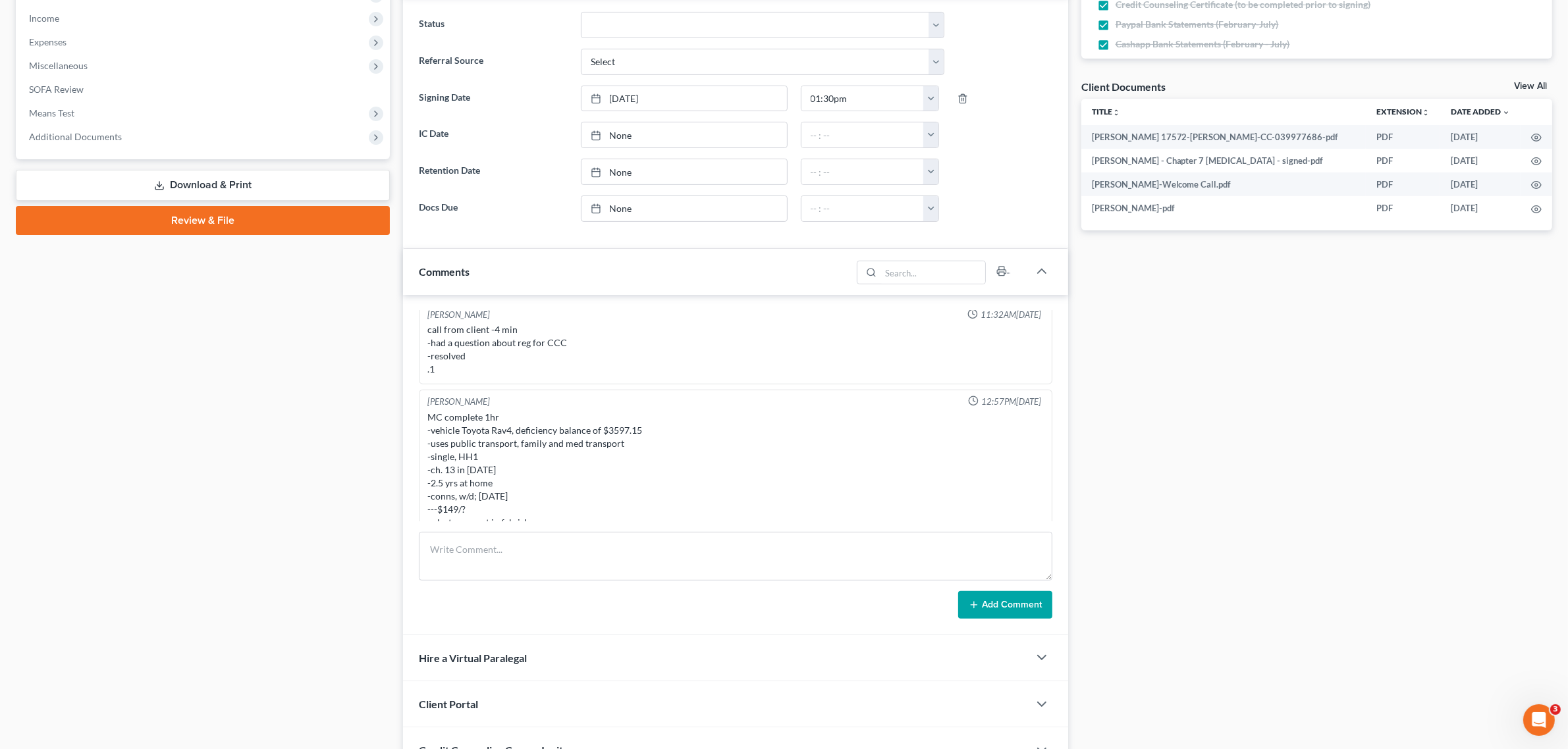
scroll to position [861, 0]
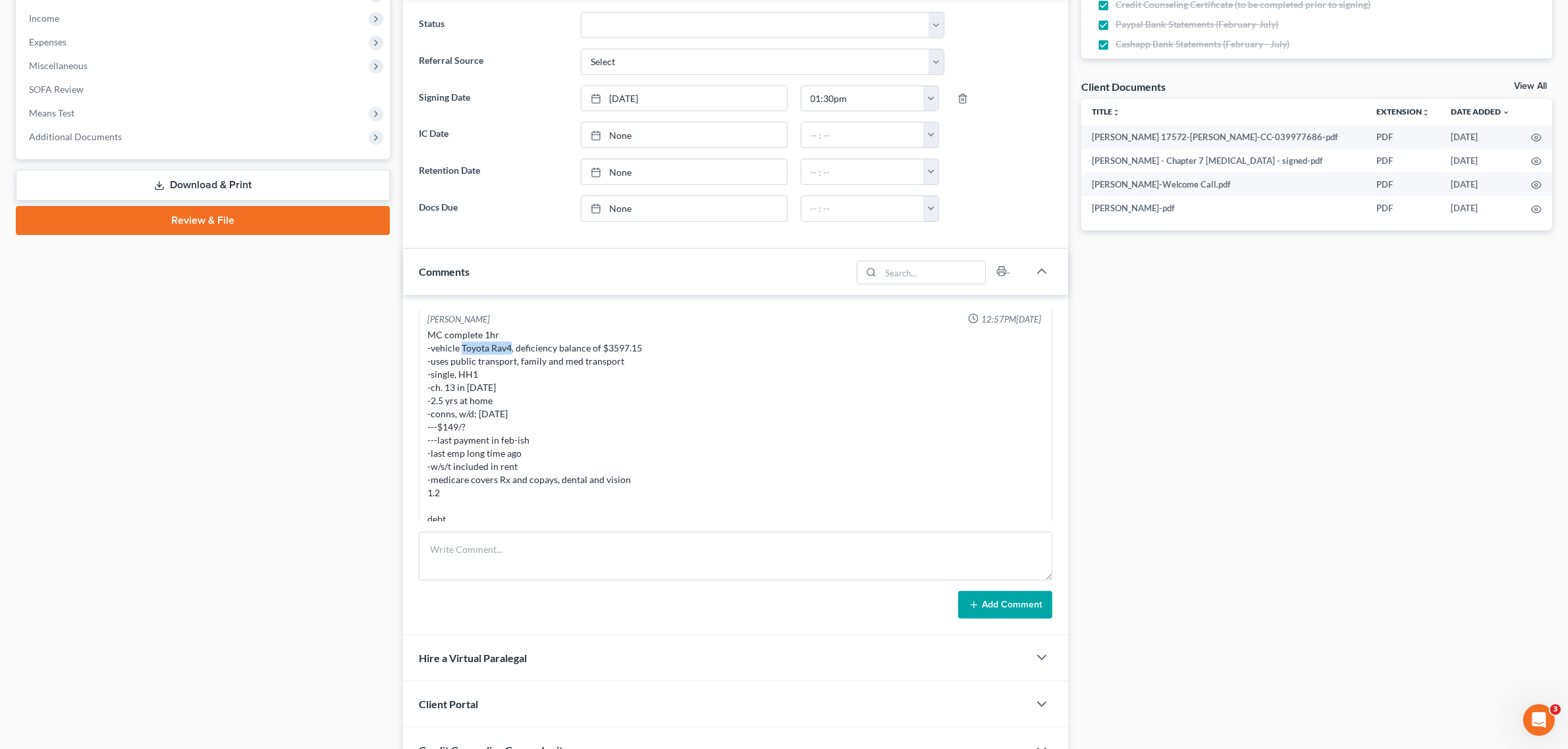
drag, startPoint x: 461, startPoint y: 339, endPoint x: 511, endPoint y: 334, distance: 50.2
click at [511, 334] on div "MC complete 1hr -vehicle Toyota Rav4, deficiency balance of $3597.15 -uses publ…" at bounding box center [735, 467] width 616 height 277
copy div "Toyota Rav4"
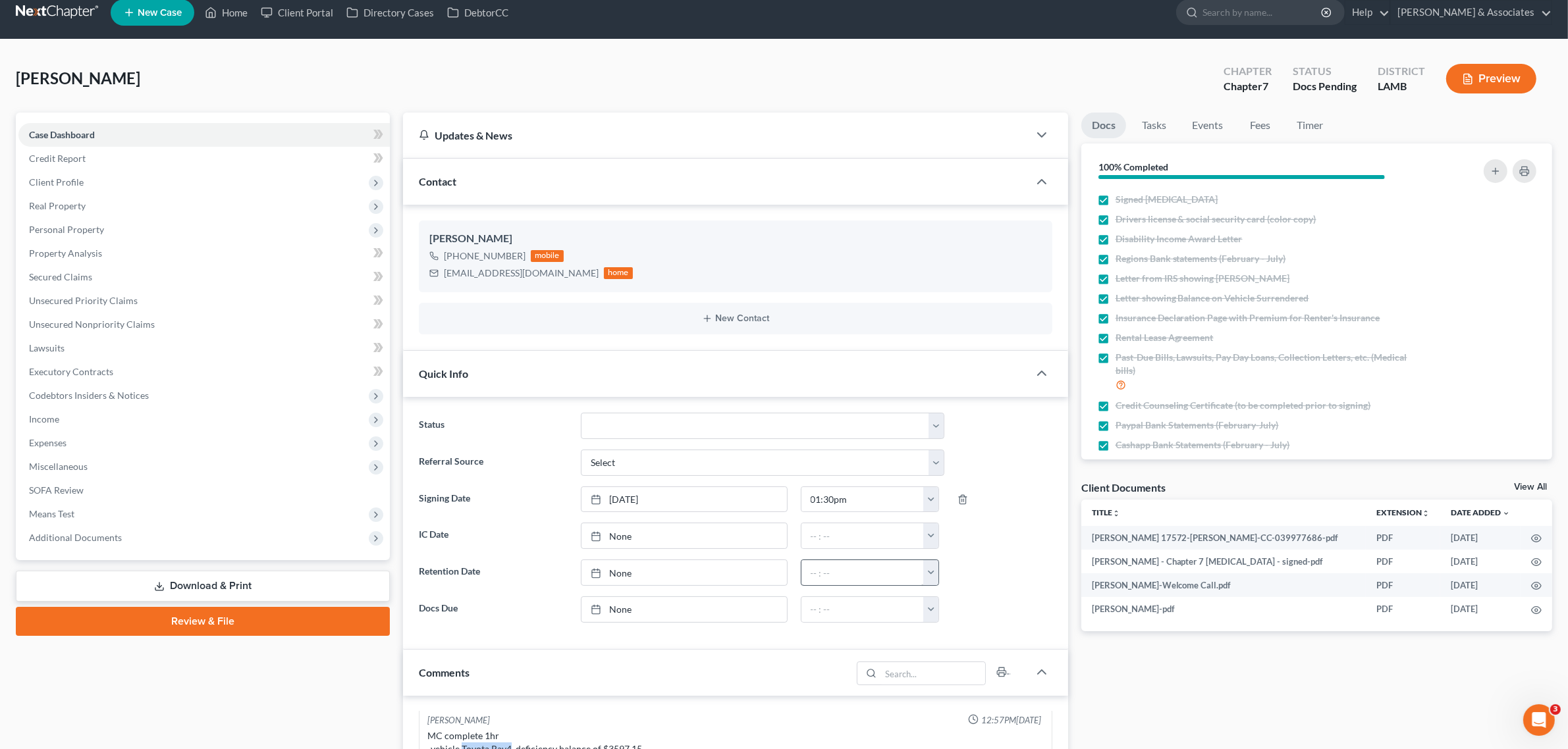
scroll to position [0, 0]
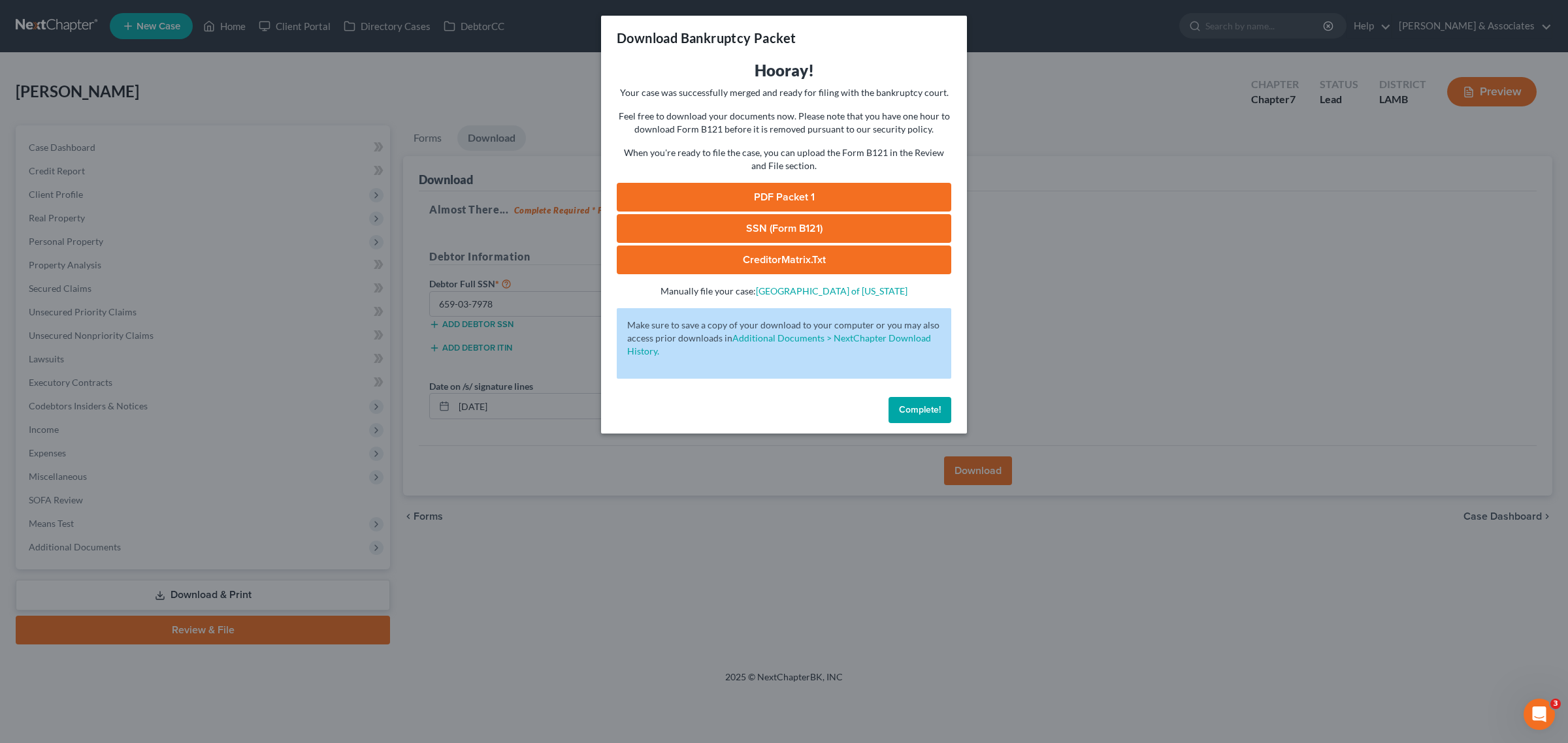
click at [913, 415] on span "Complete!" at bounding box center [920, 410] width 42 height 11
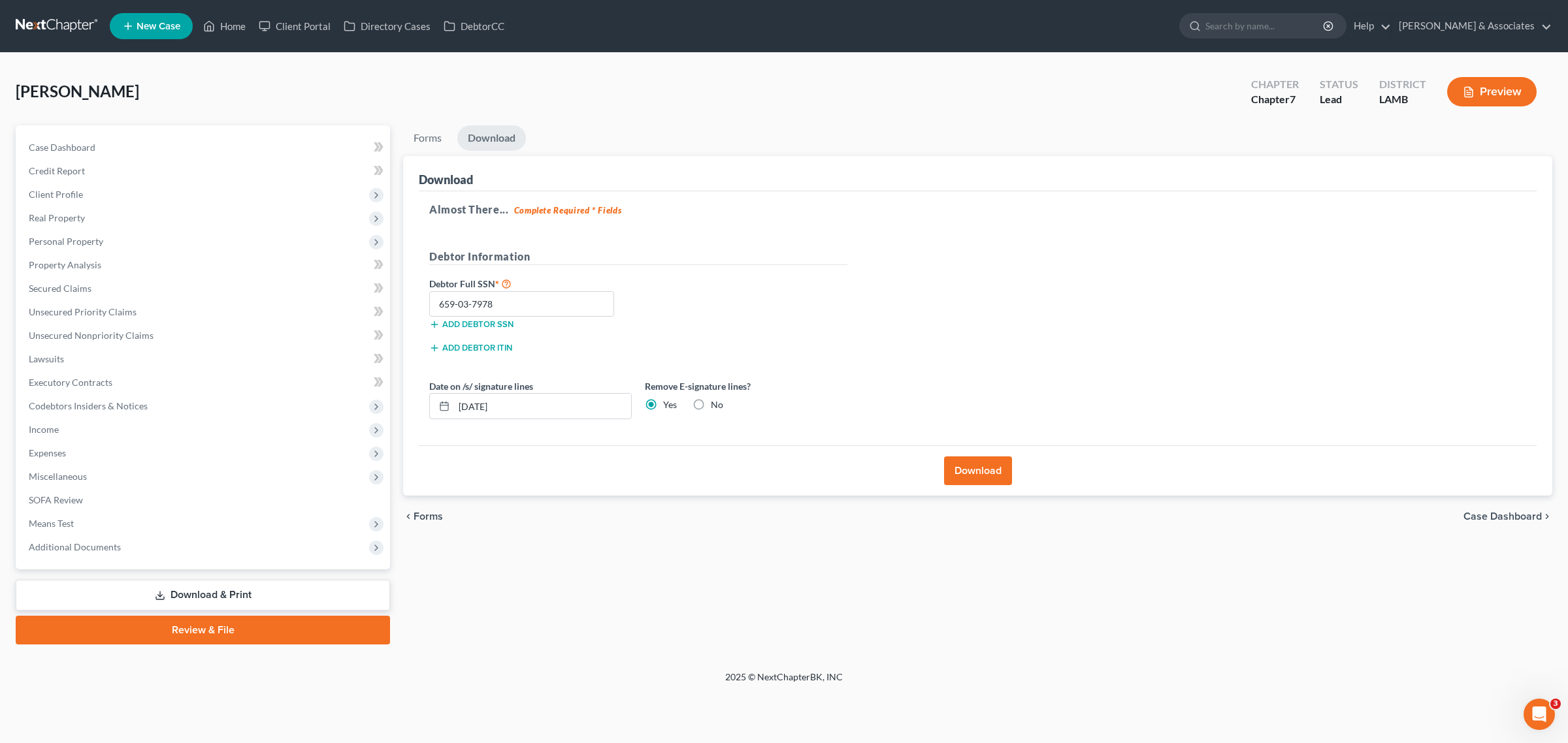
click at [156, 633] on link "Review & File" at bounding box center [202, 630] width 374 height 29
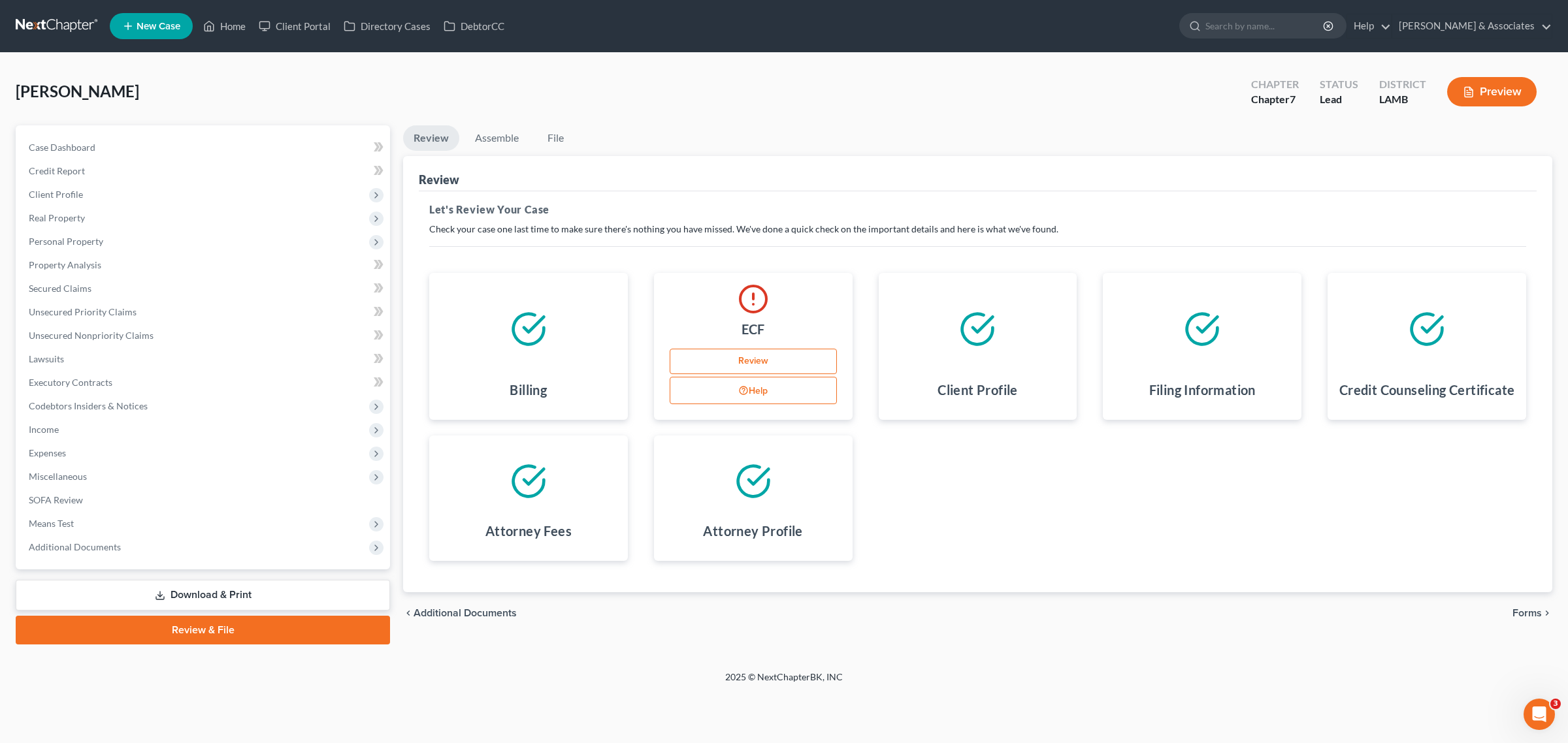
click at [763, 364] on link "Review" at bounding box center [752, 362] width 167 height 26
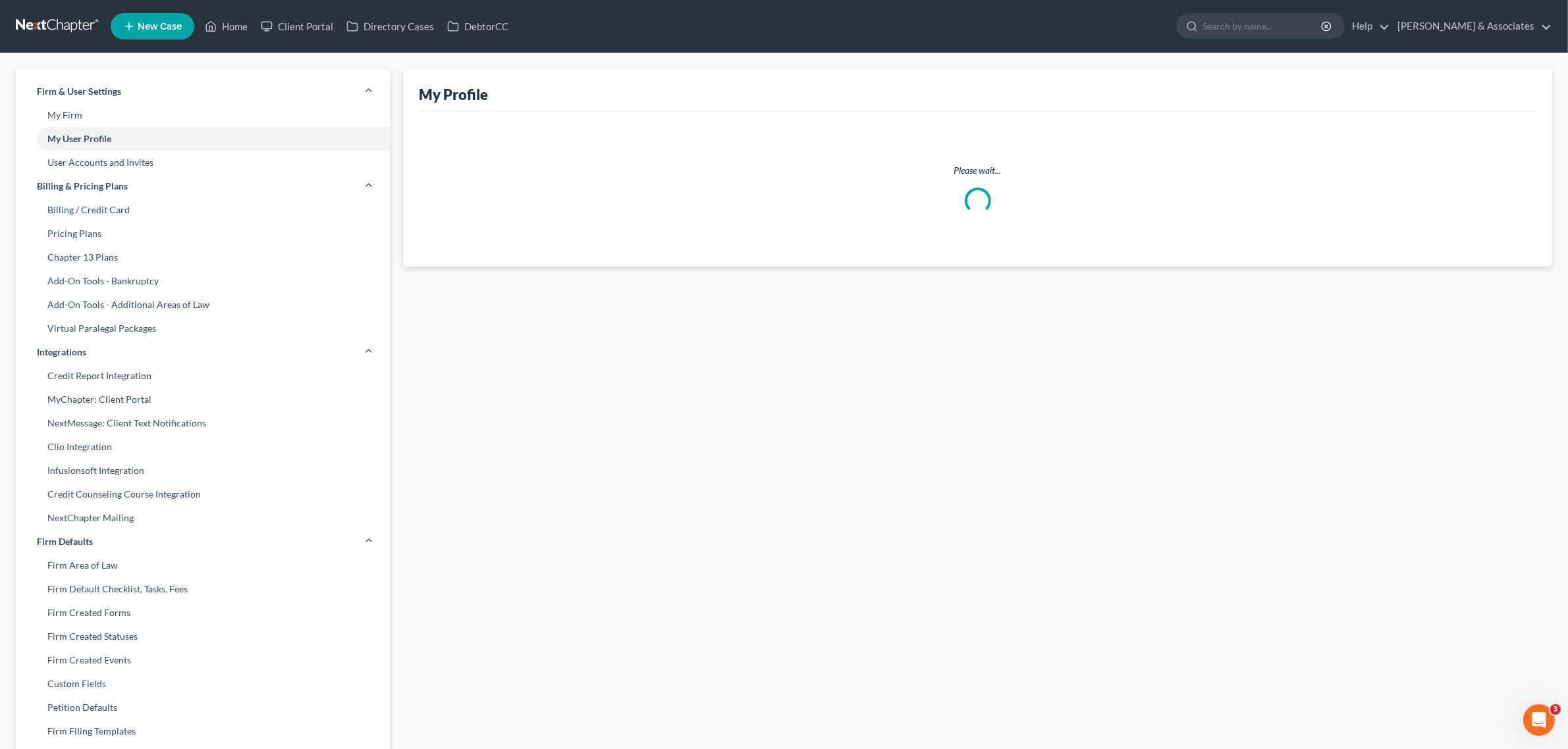
select select "1"
select select "3"
select select "paralegal"
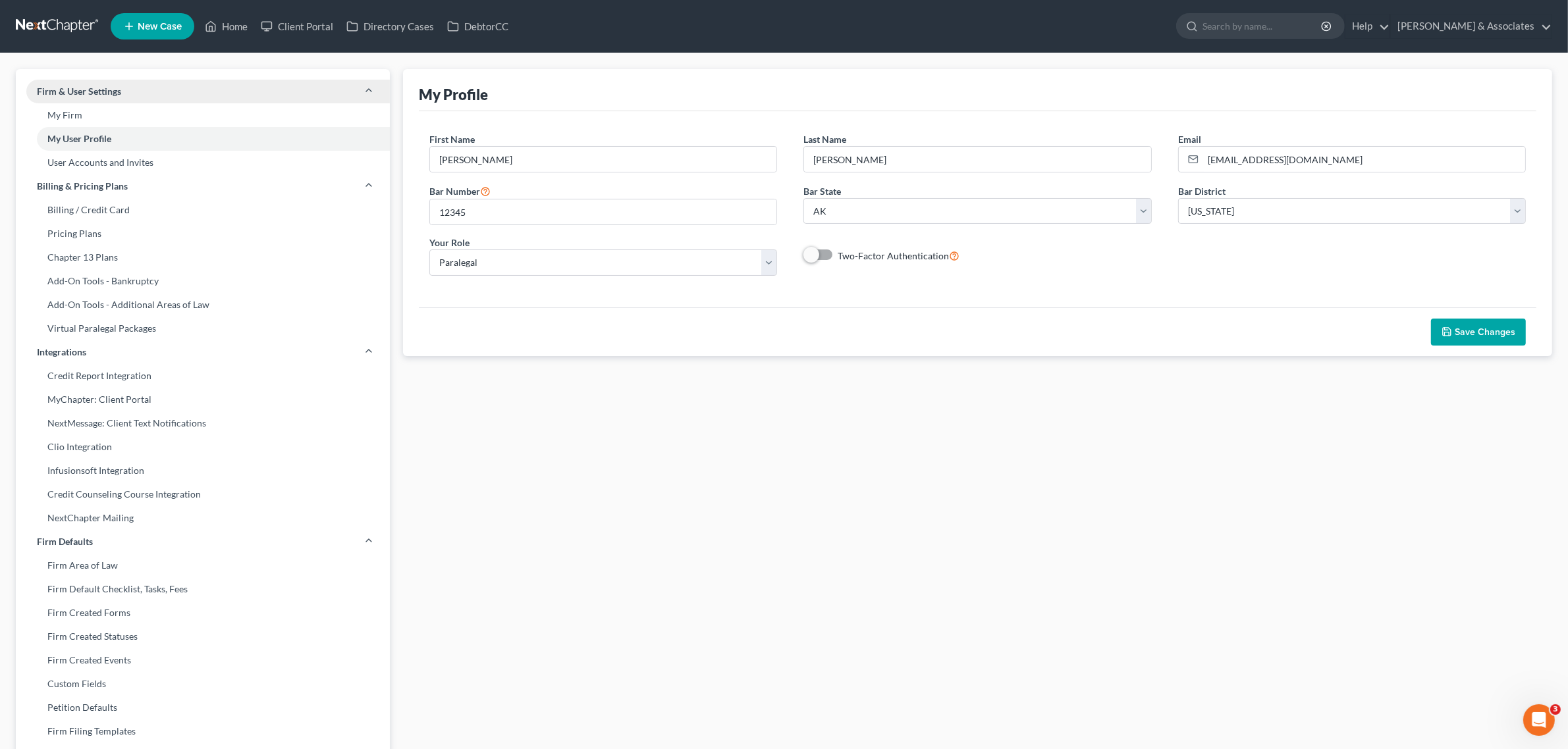
click at [73, 82] on link "Firm & User Settings" at bounding box center [202, 92] width 374 height 24
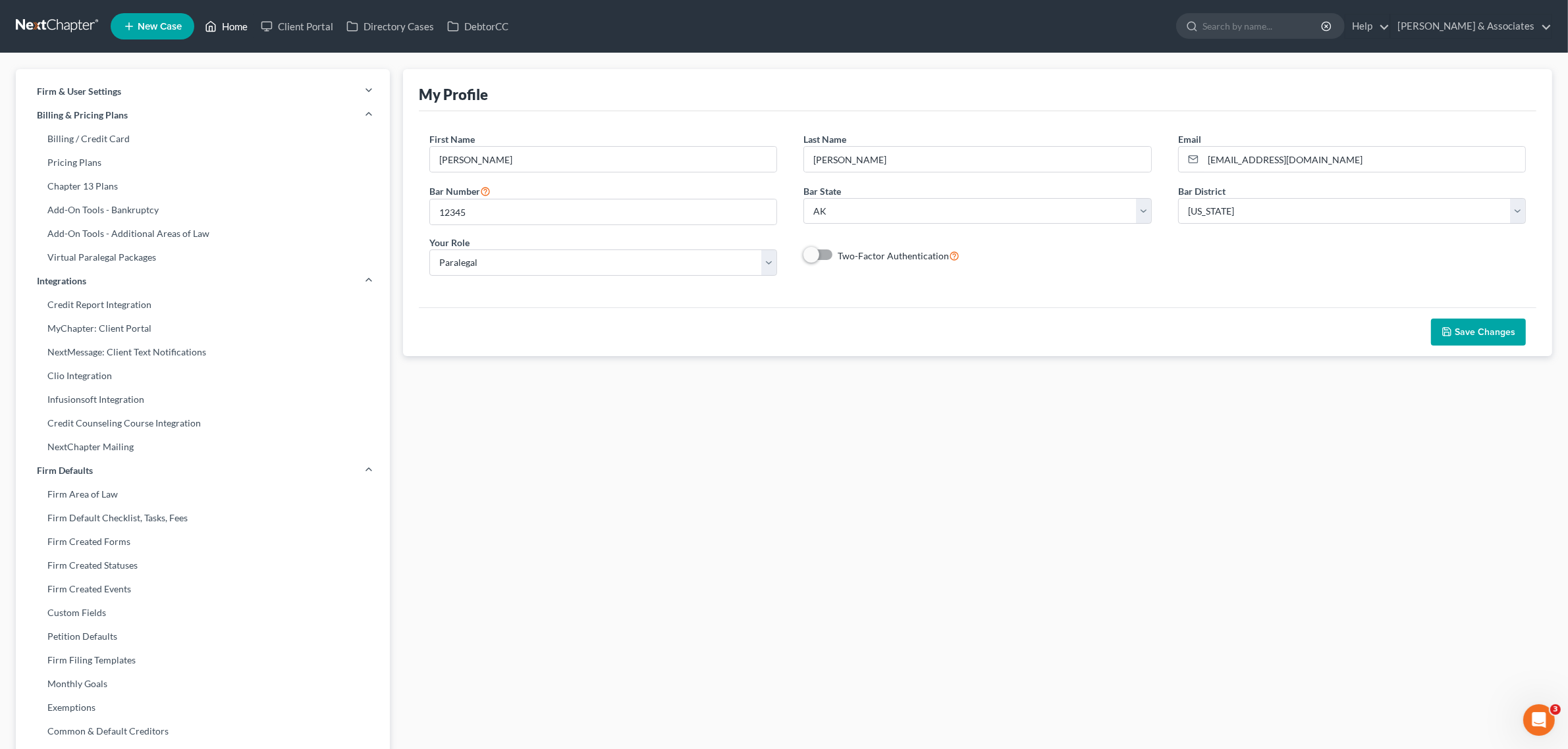
click at [218, 22] on link "Home" at bounding box center [226, 26] width 56 height 24
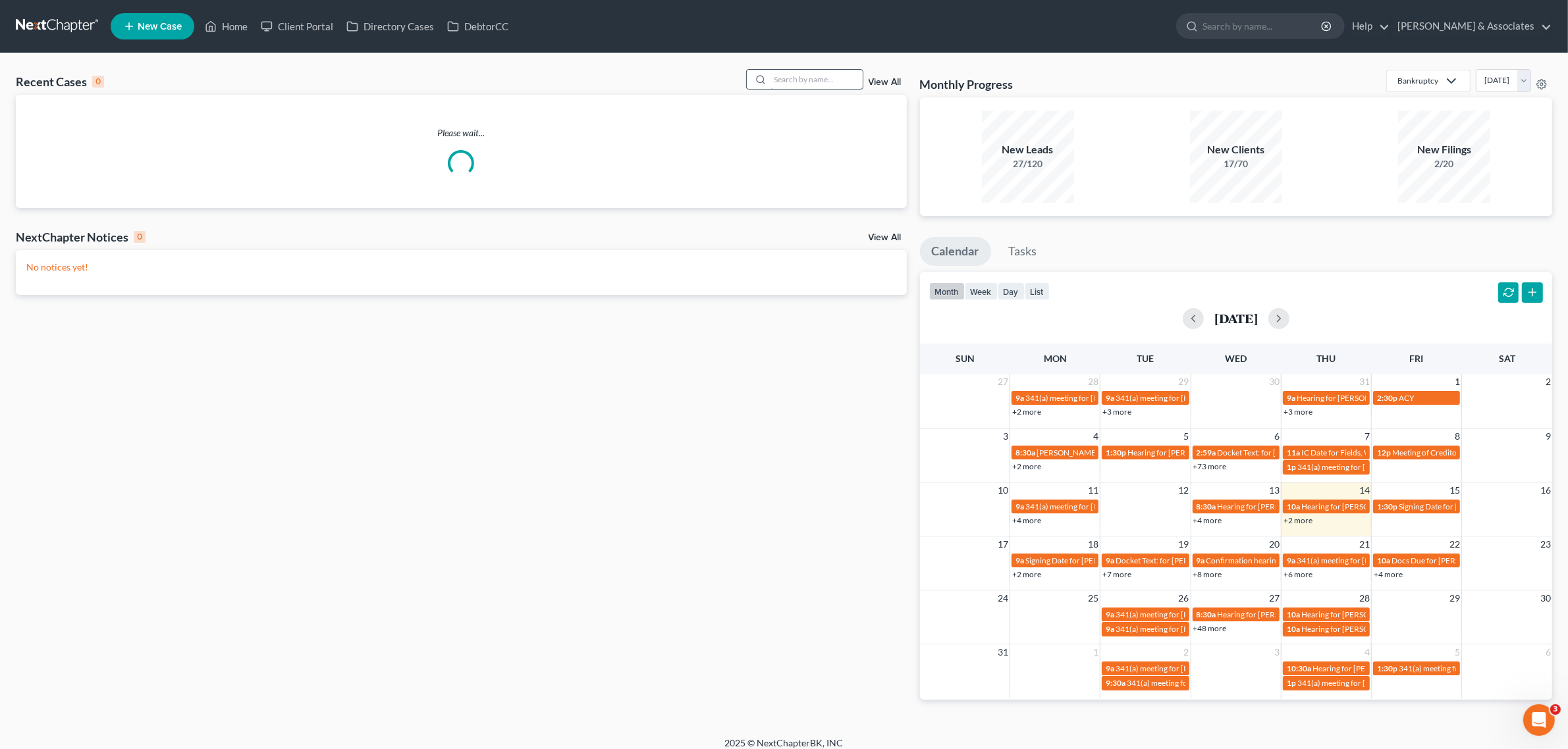
click at [811, 73] on input "search" at bounding box center [817, 79] width 93 height 19
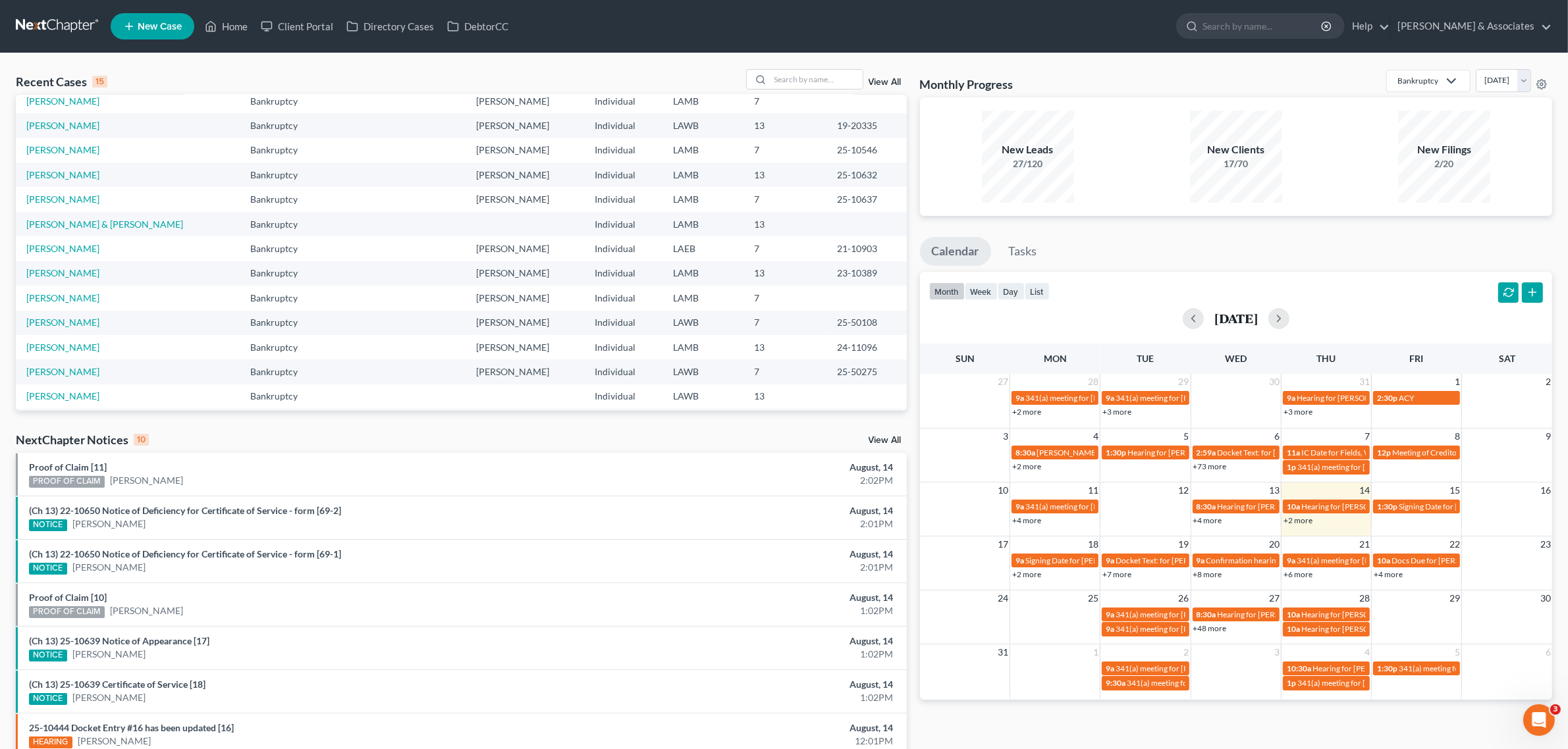
scroll to position [90, 0]
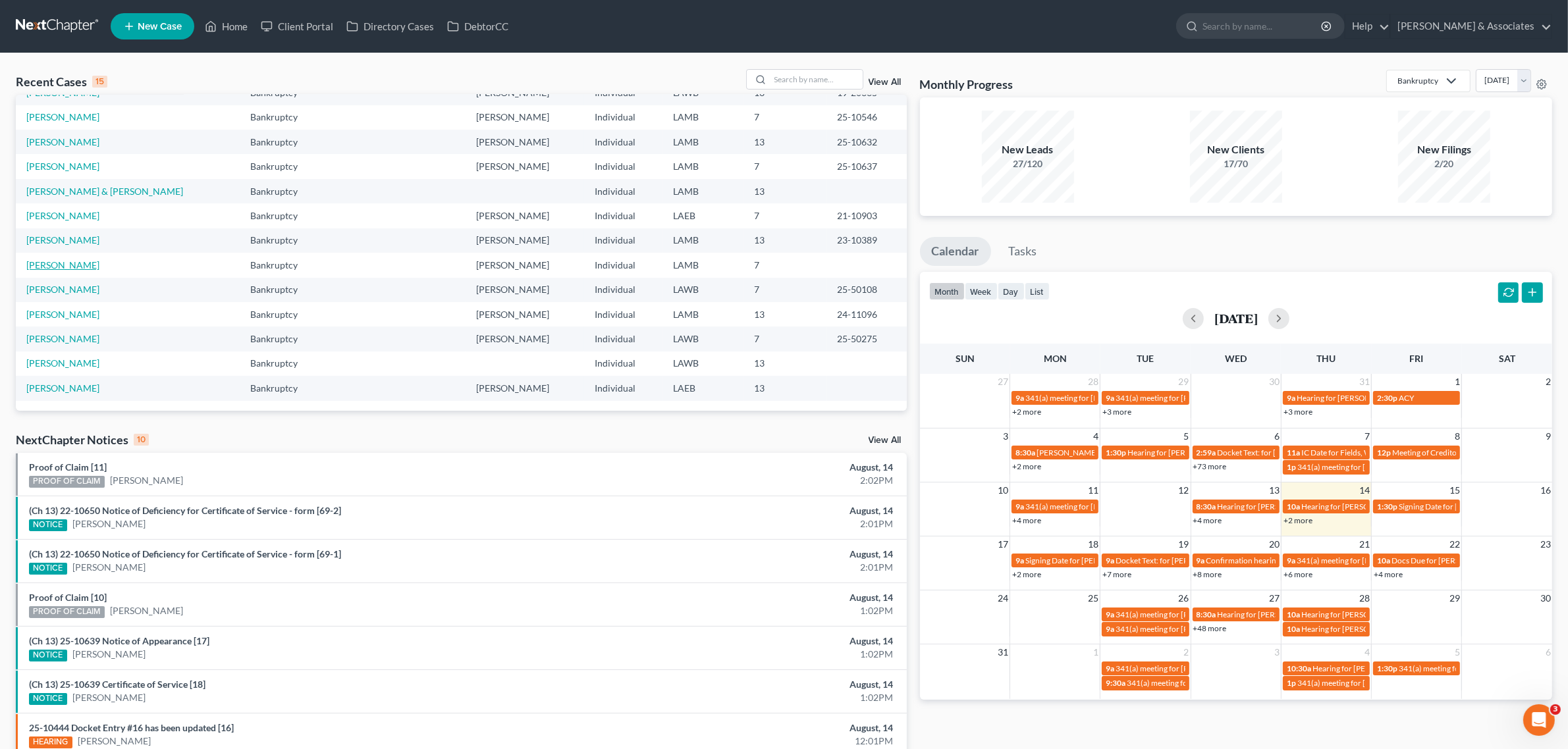
click at [49, 268] on link "[PERSON_NAME]" at bounding box center [63, 265] width 73 height 11
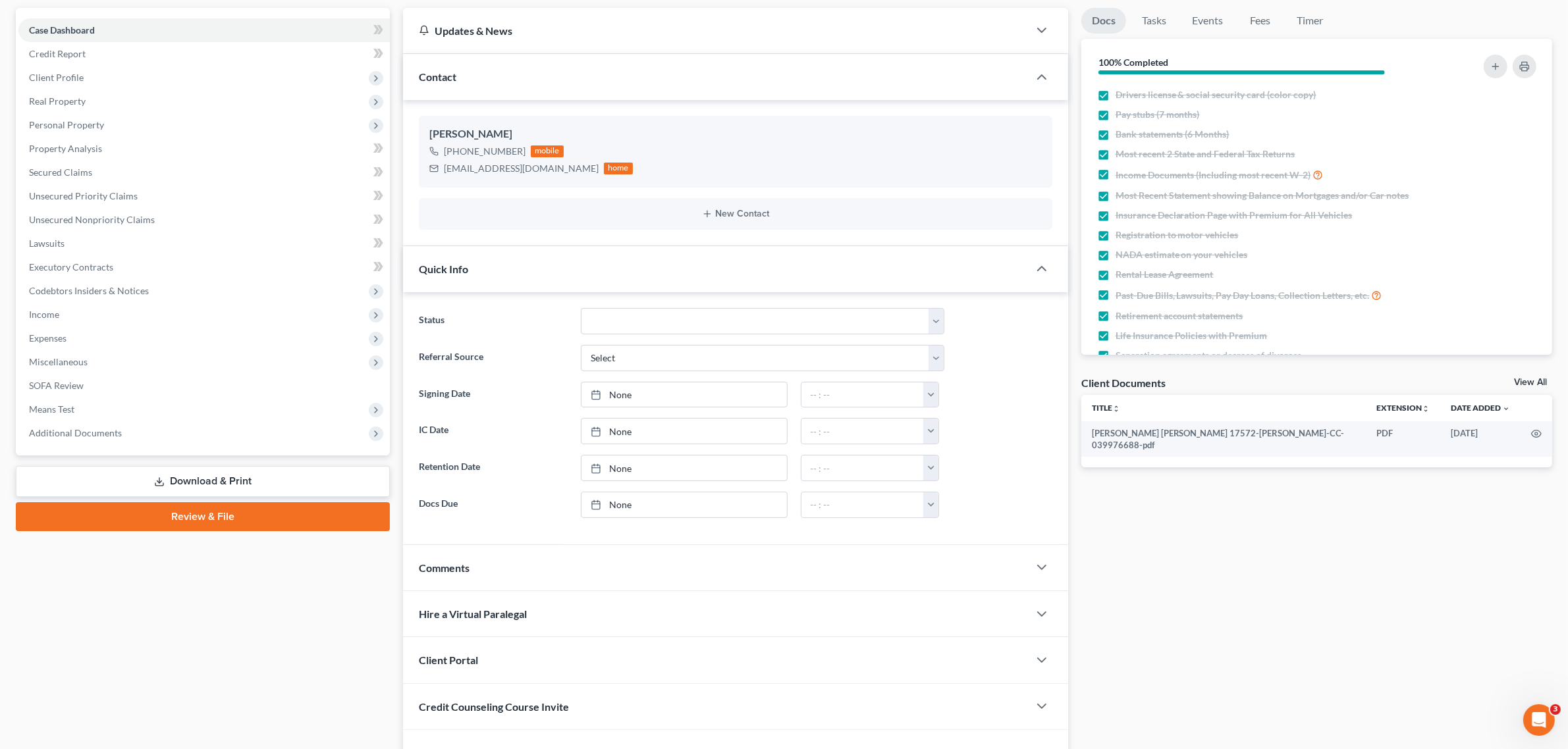
scroll to position [198, 0]
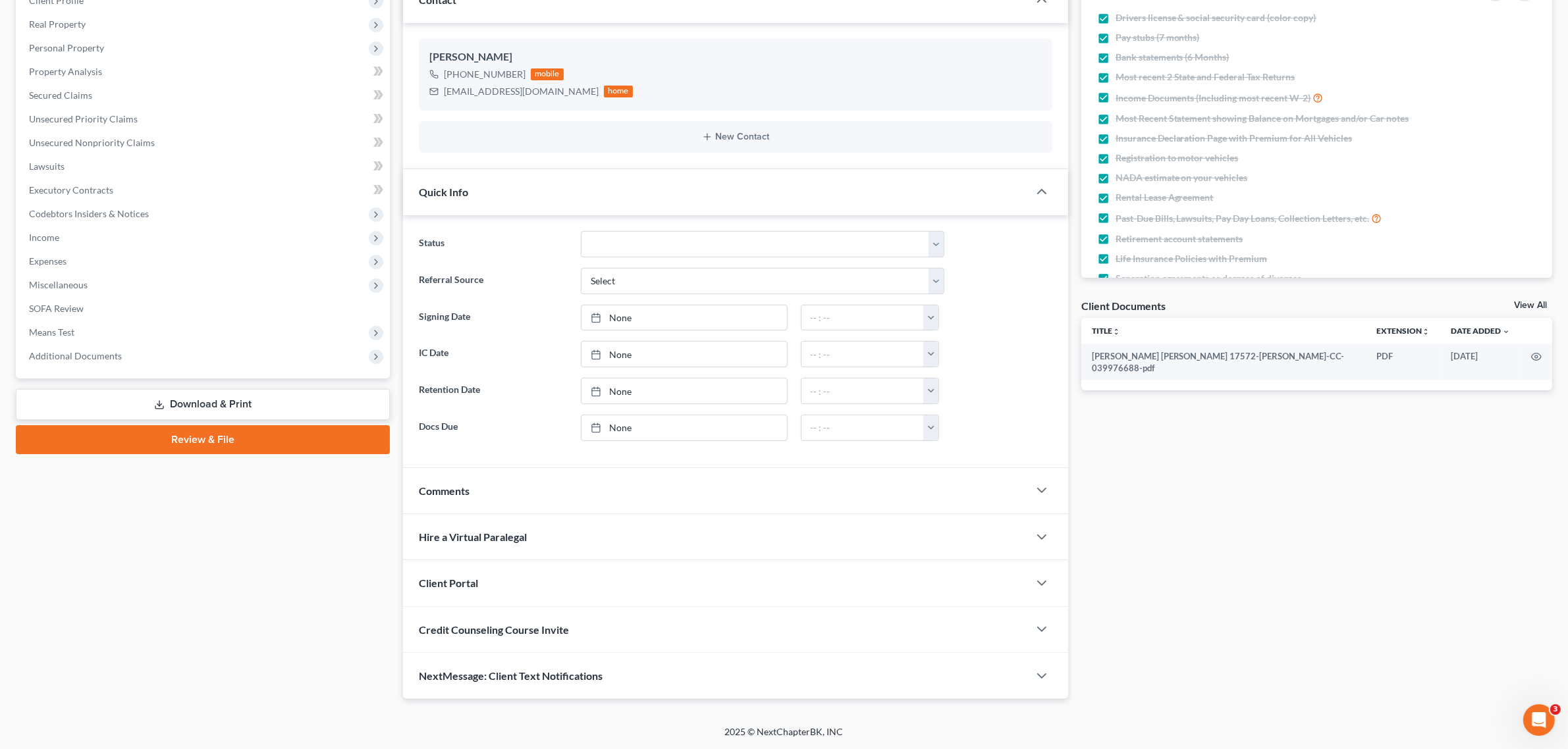
click at [178, 435] on link "Review & File" at bounding box center [202, 439] width 374 height 29
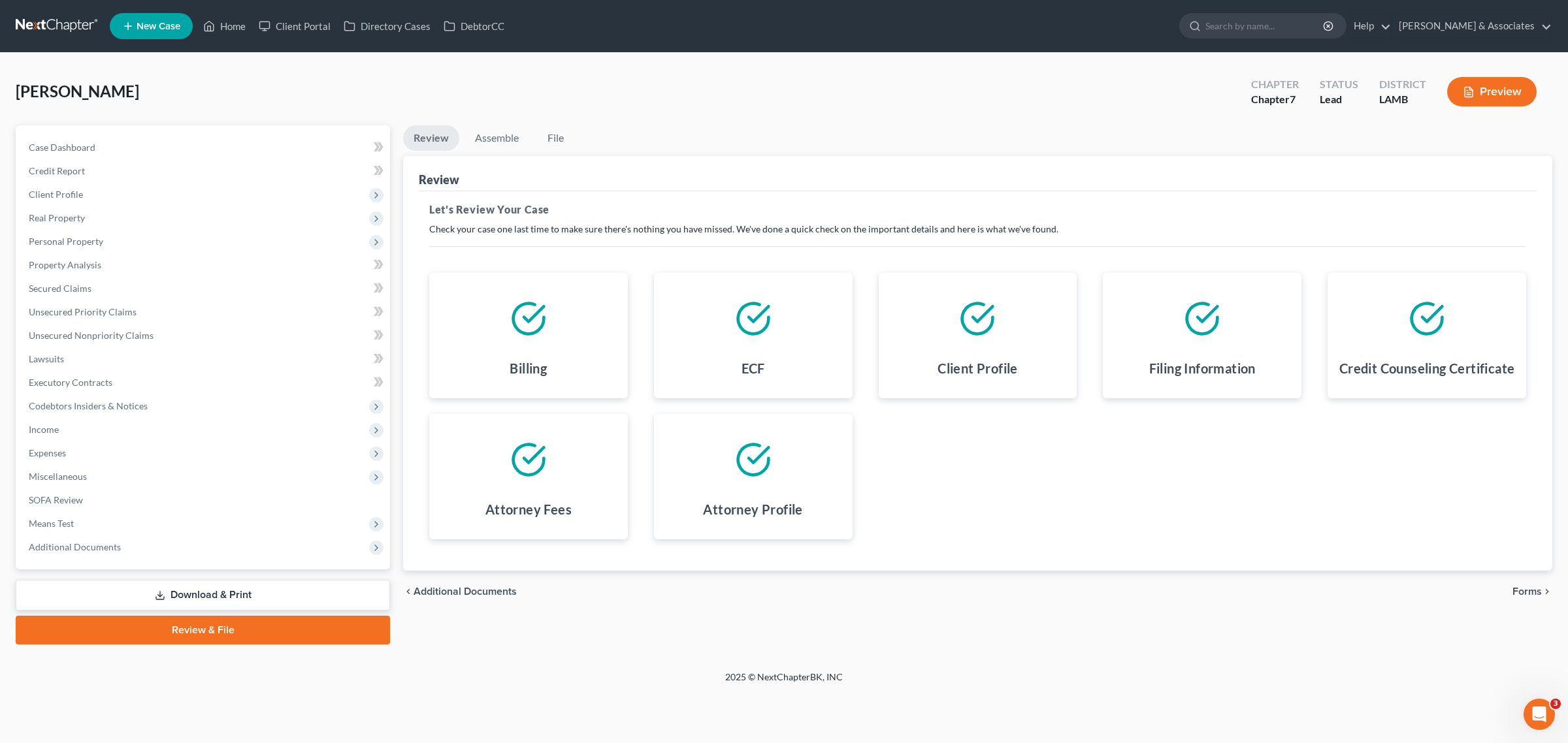
click at [759, 333] on icon at bounding box center [752, 317] width 30 height 30
click at [752, 321] on polyline at bounding box center [758, 314] width 19 height 15
click at [1521, 591] on span "Forms" at bounding box center [1527, 591] width 30 height 10
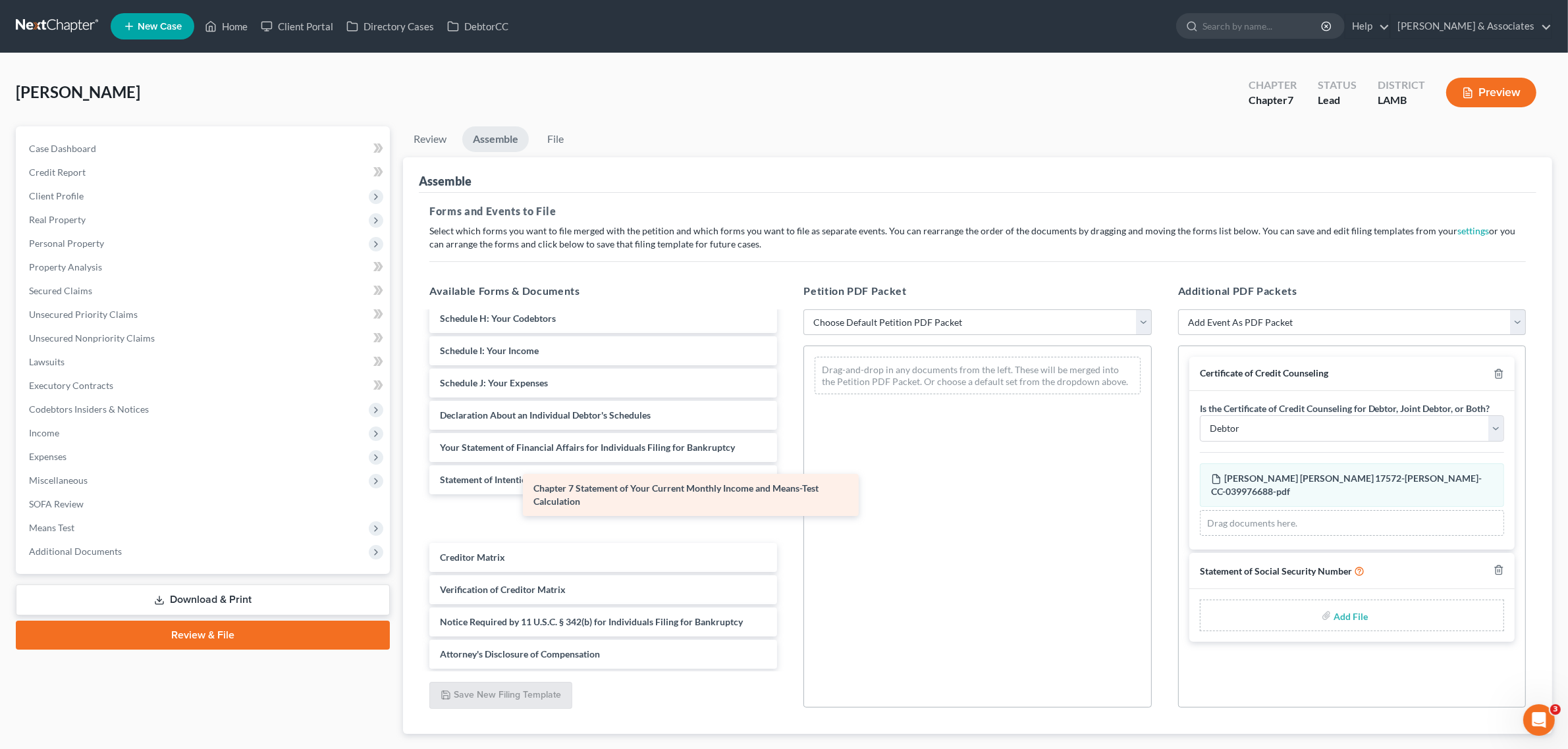
scroll to position [189, 0]
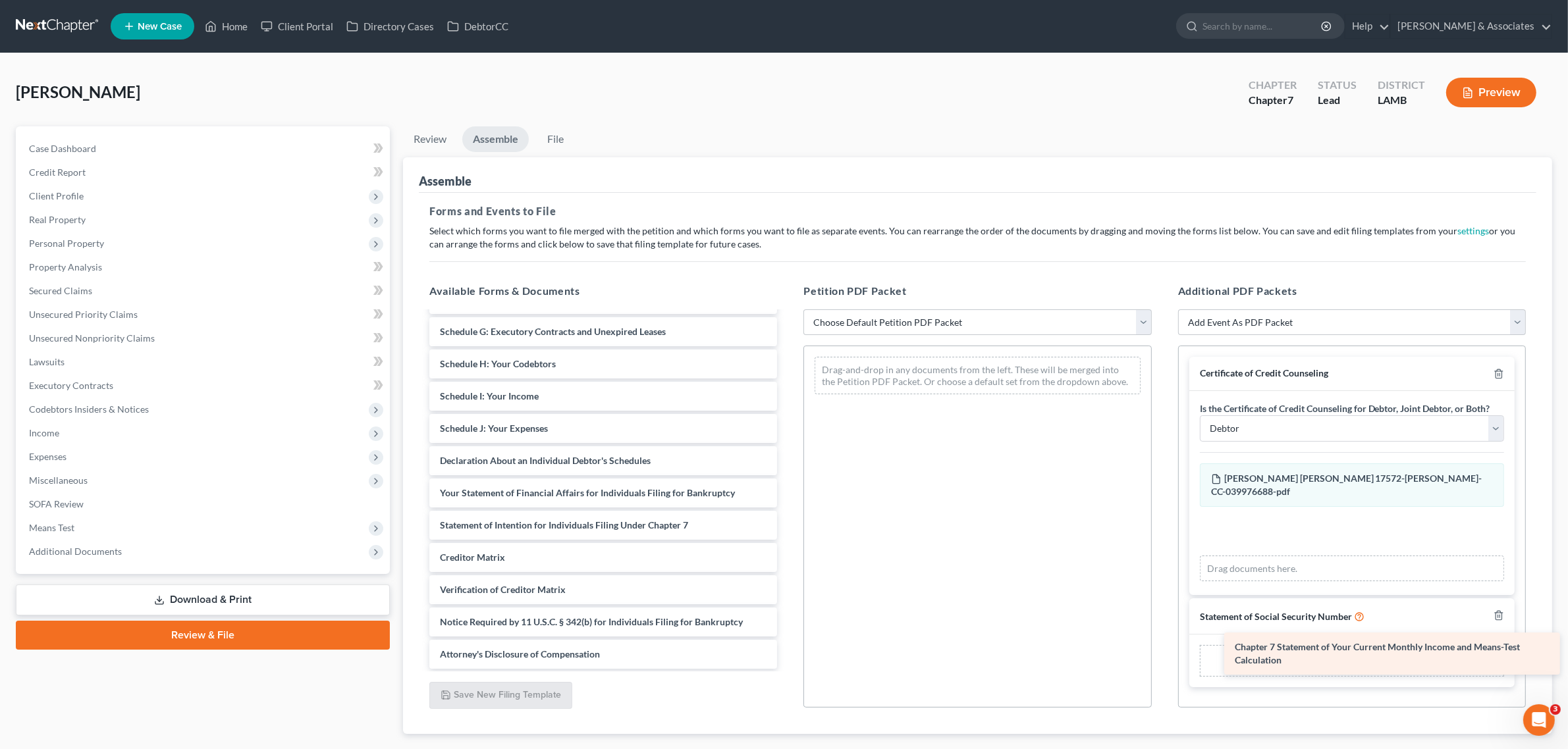
drag, startPoint x: 520, startPoint y: 514, endPoint x: 1315, endPoint y: 650, distance: 806.5
click at [788, 650] on div "Chapter 7 Statement of Your Current Monthly Income and Means-Test Calculation V…" at bounding box center [603, 396] width 369 height 545
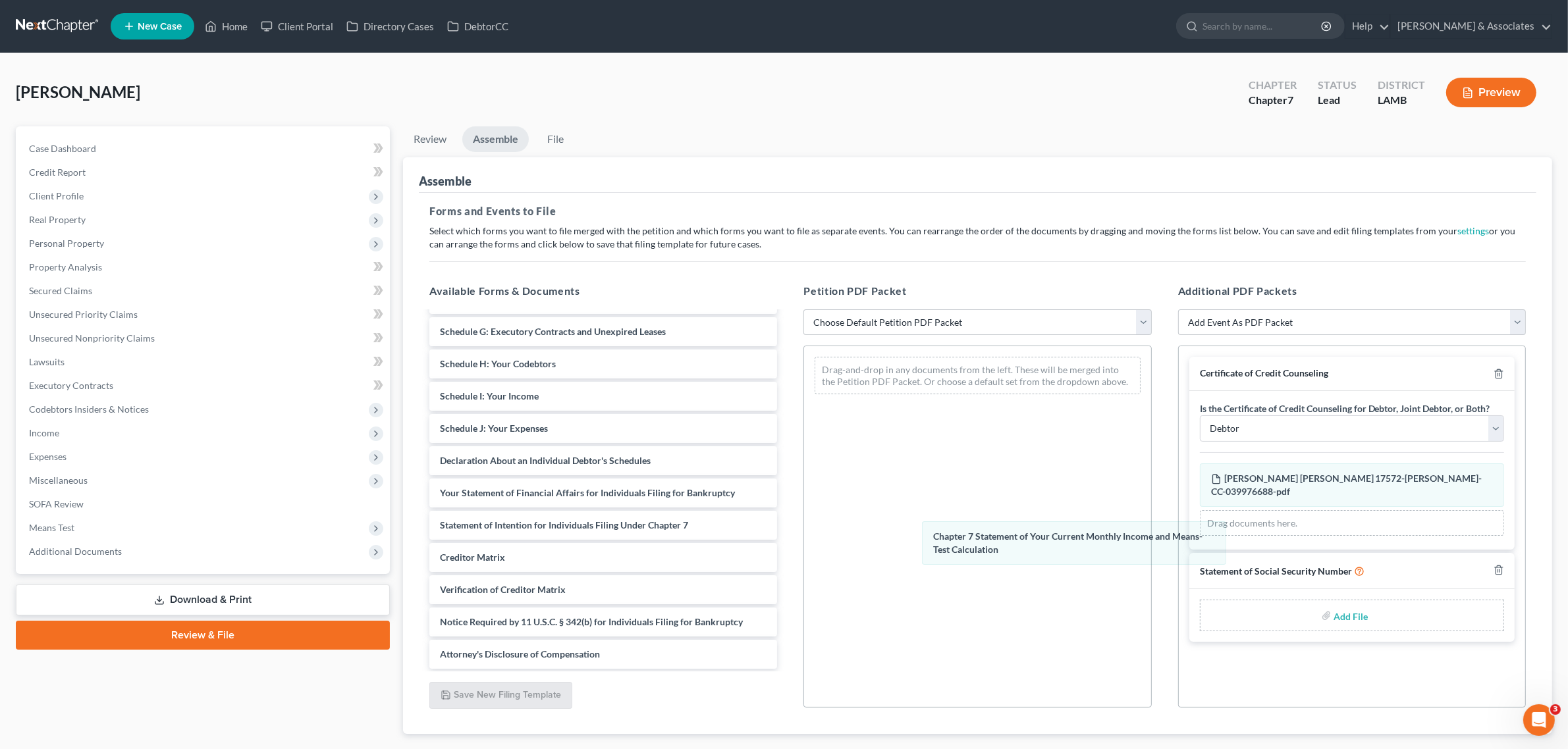
drag, startPoint x: 1287, startPoint y: 528, endPoint x: 959, endPoint y: 544, distance: 328.4
click at [1199, 536] on div "Chapter 7 Statement of Your Current Monthly Income and Means-Test Calculation A…" at bounding box center [1352, 500] width 304 height 73
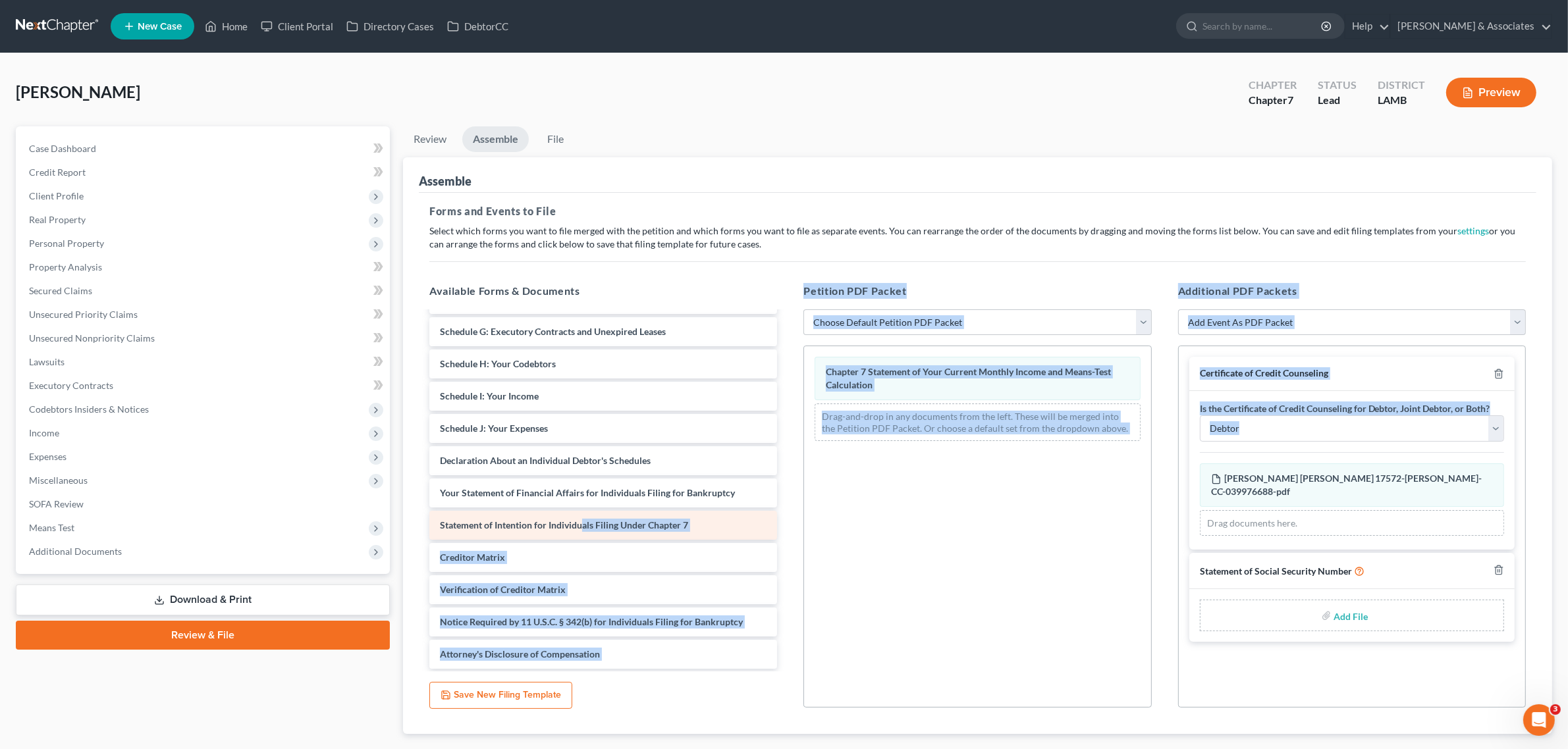
drag, startPoint x: 959, startPoint y: 544, endPoint x: 580, endPoint y: 509, distance: 380.6
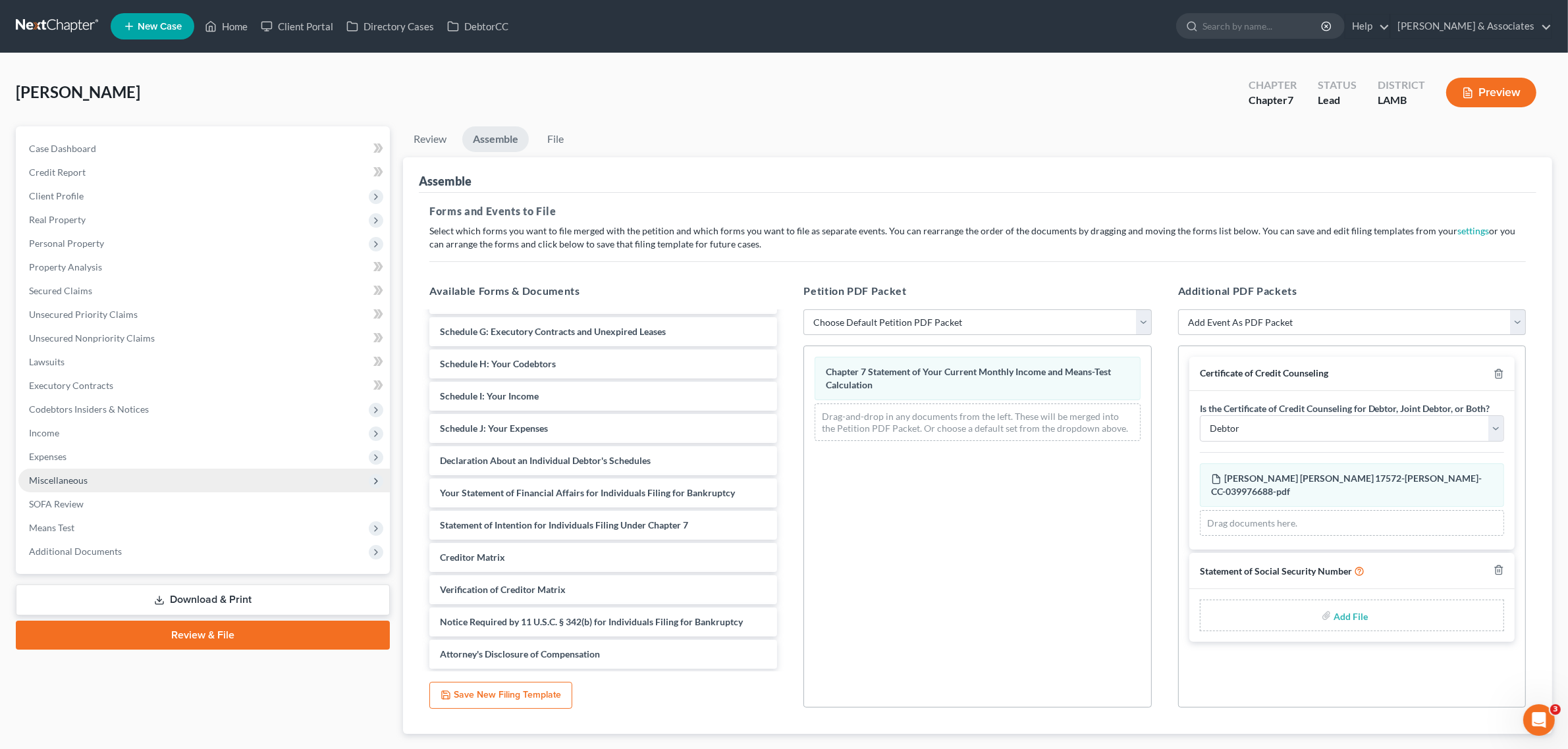
click at [89, 485] on span "Miscellaneous" at bounding box center [204, 481] width 371 height 24
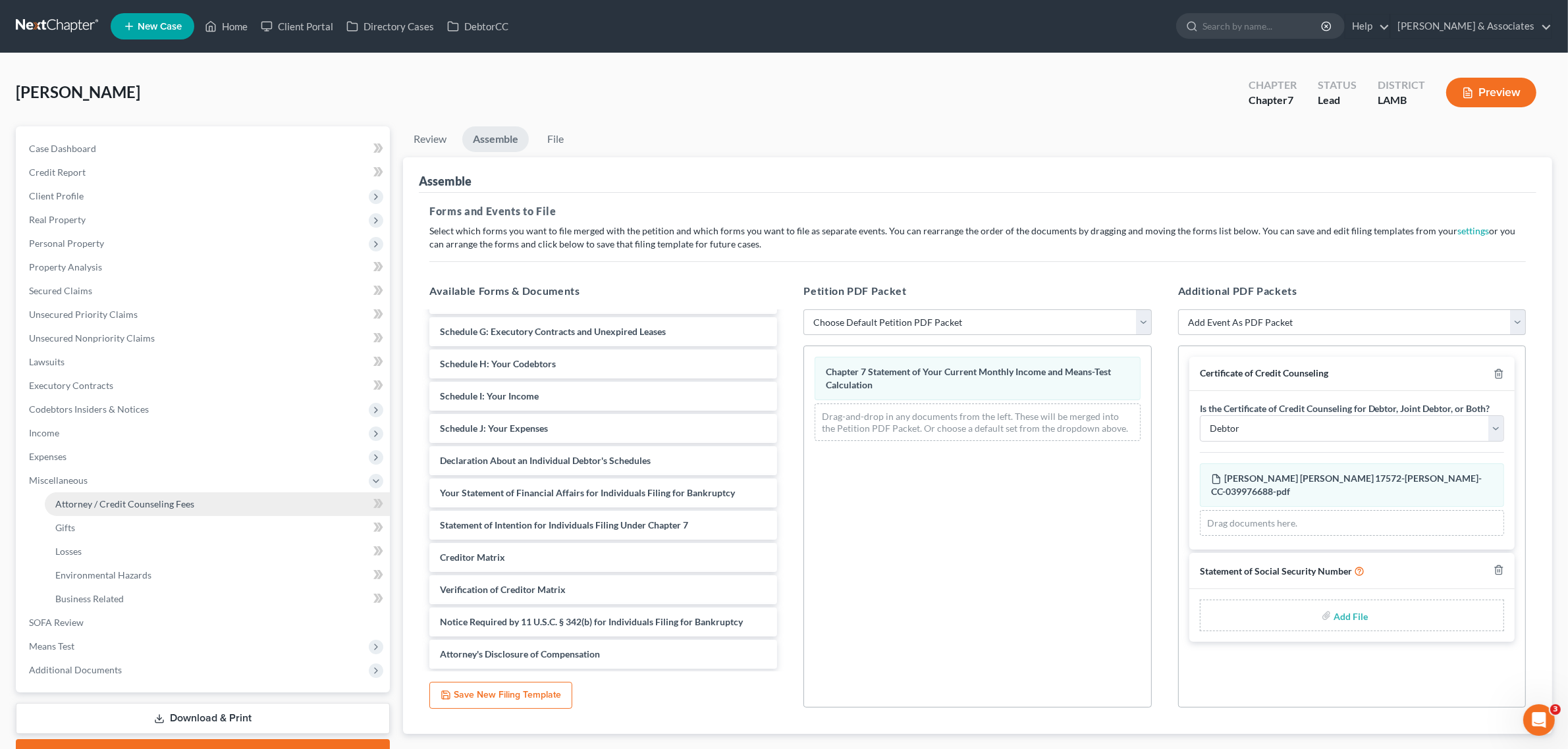
click at [97, 502] on span "Attorney / Credit Counseling Fees" at bounding box center [125, 504] width 139 height 11
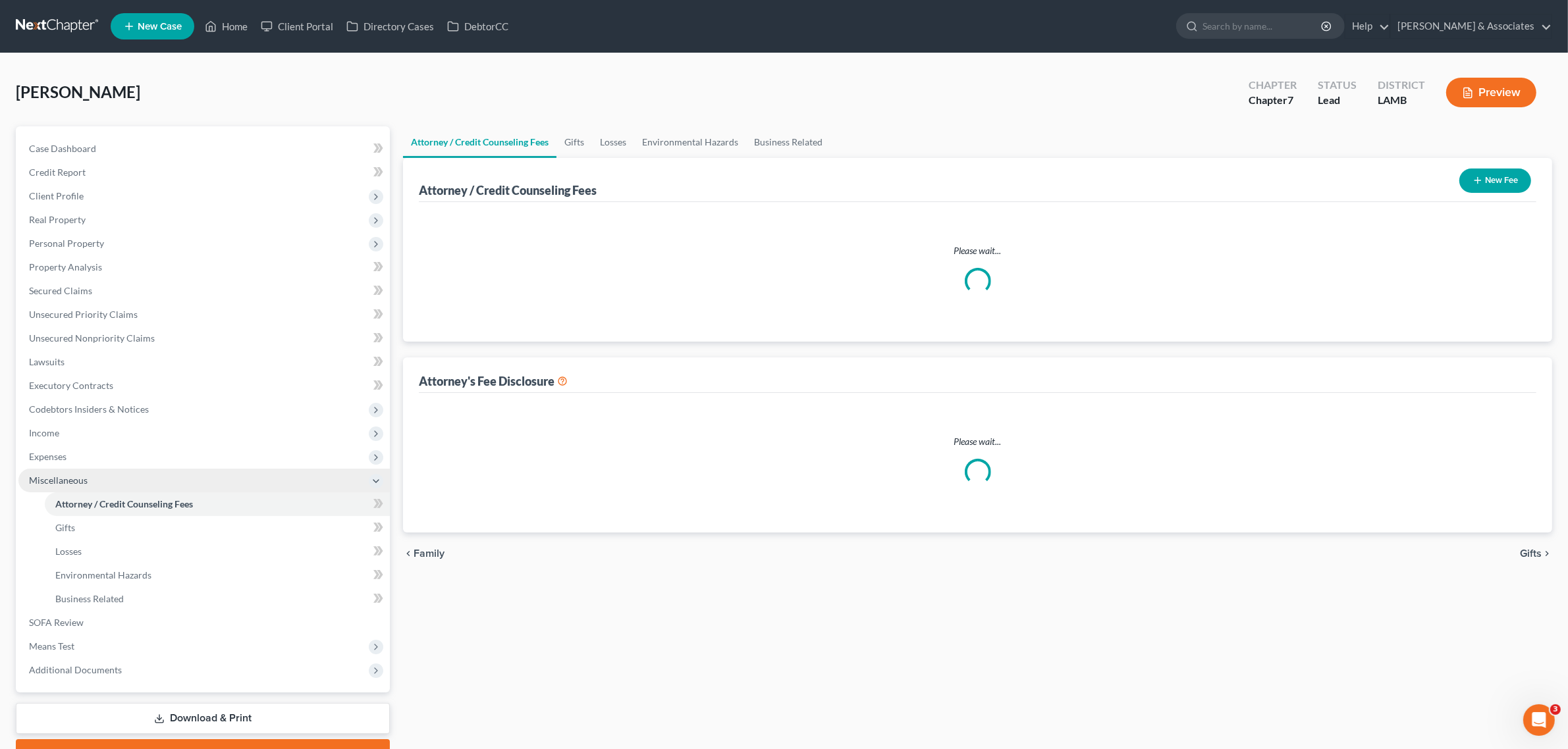
select select "4"
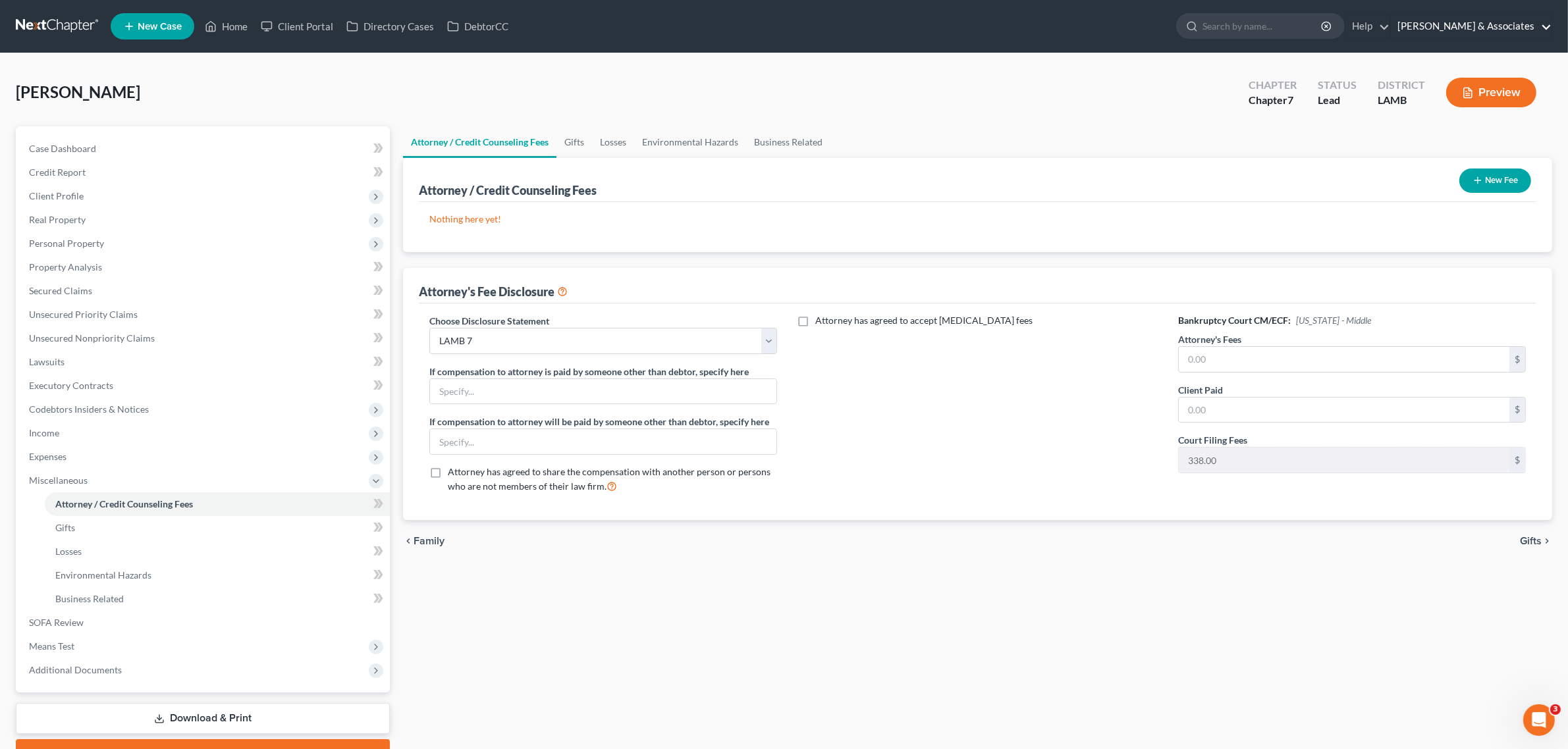
click at [1485, 31] on link "[PERSON_NAME] & Associates" at bounding box center [1471, 26] width 161 height 24
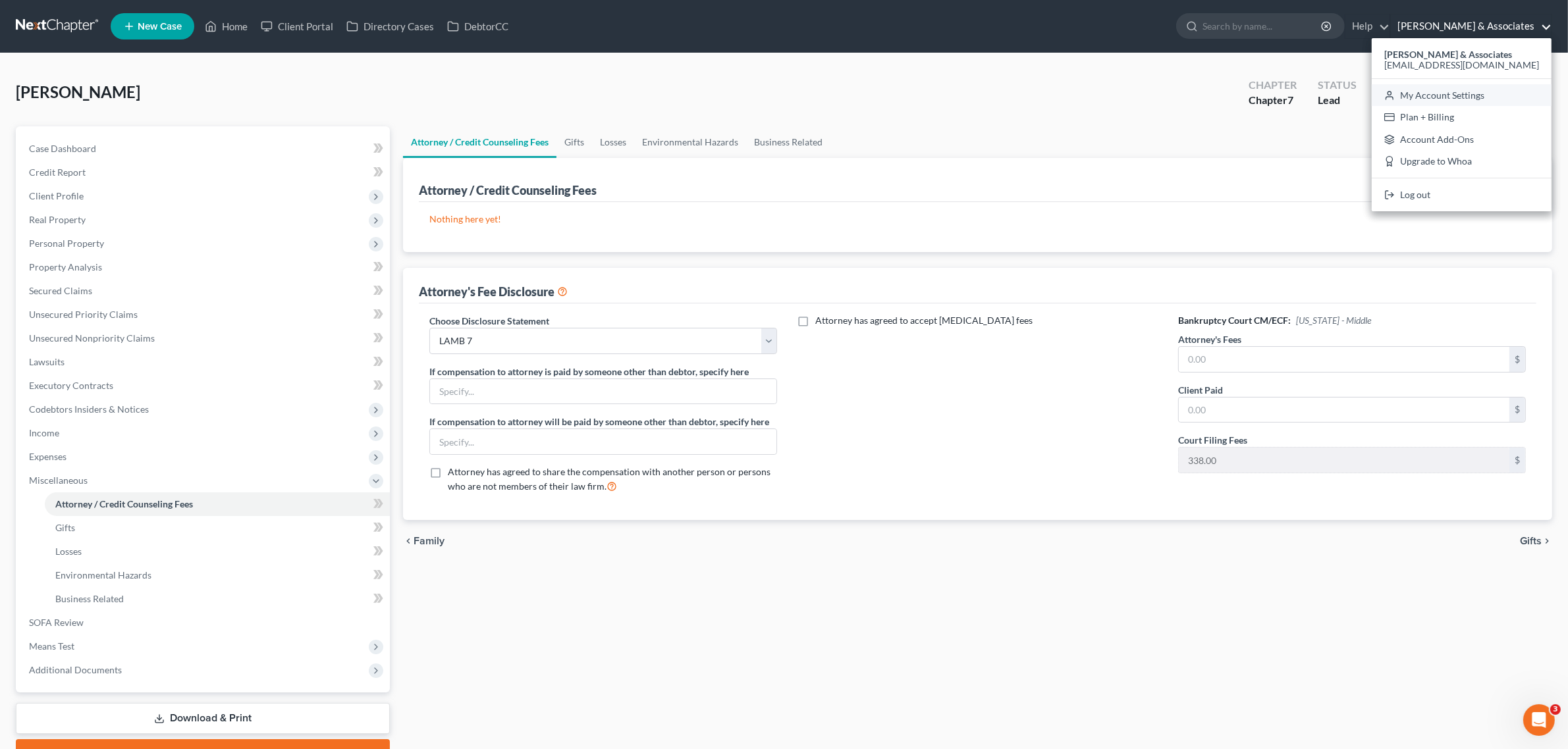
click at [1478, 99] on link "My Account Settings" at bounding box center [1461, 95] width 180 height 23
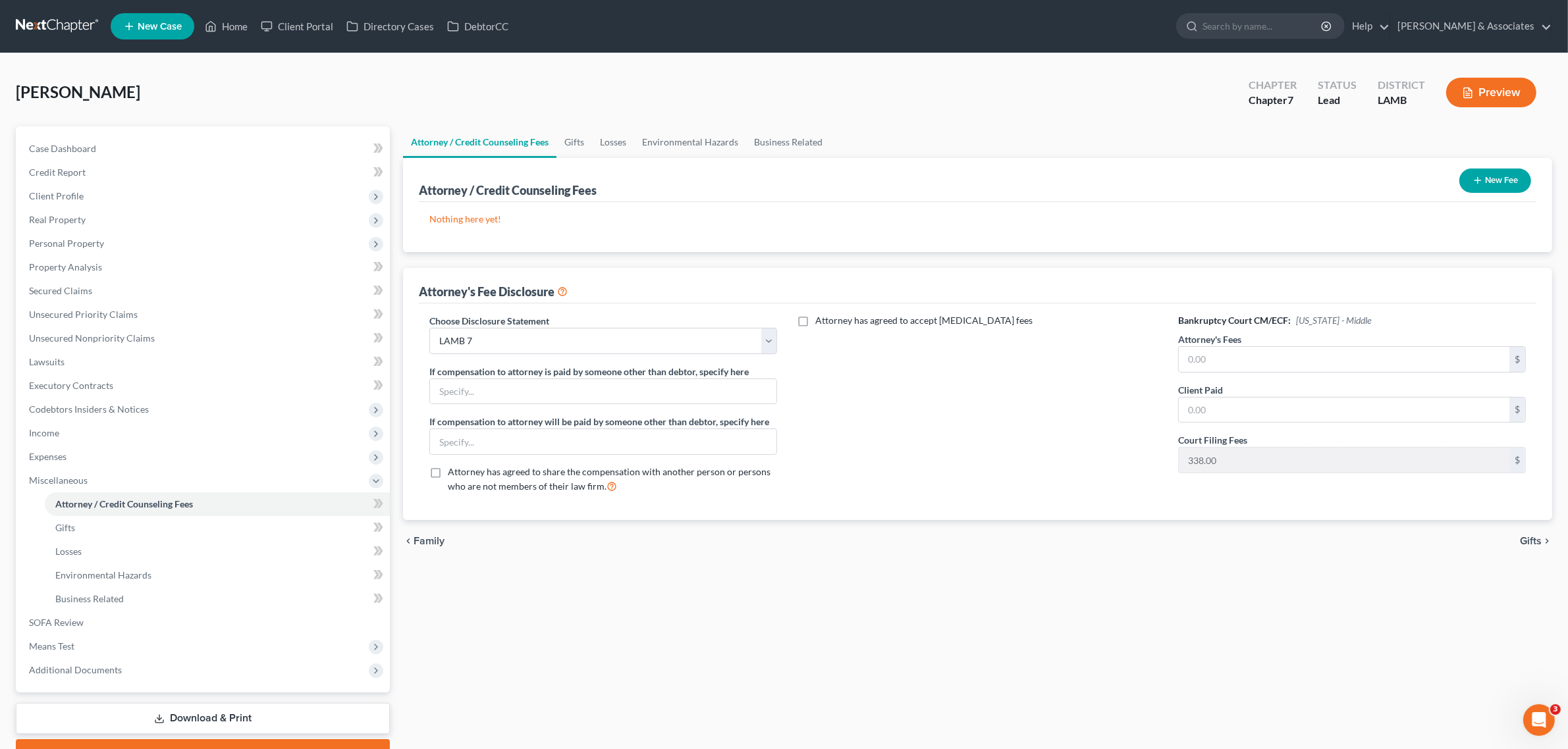
select select "35"
select select "23"
select select "19"
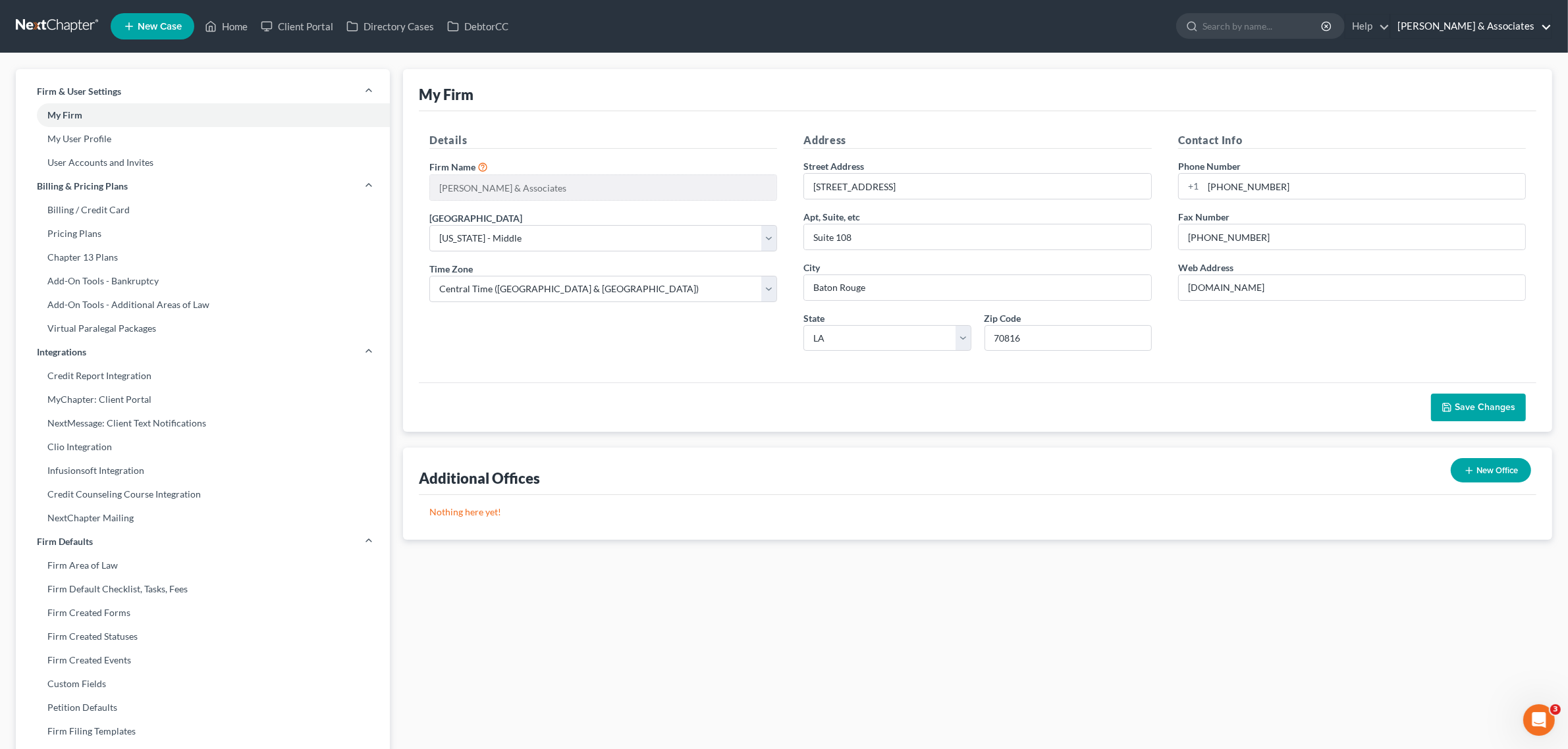
click at [1496, 25] on link "[PERSON_NAME] & Associates" at bounding box center [1471, 26] width 161 height 24
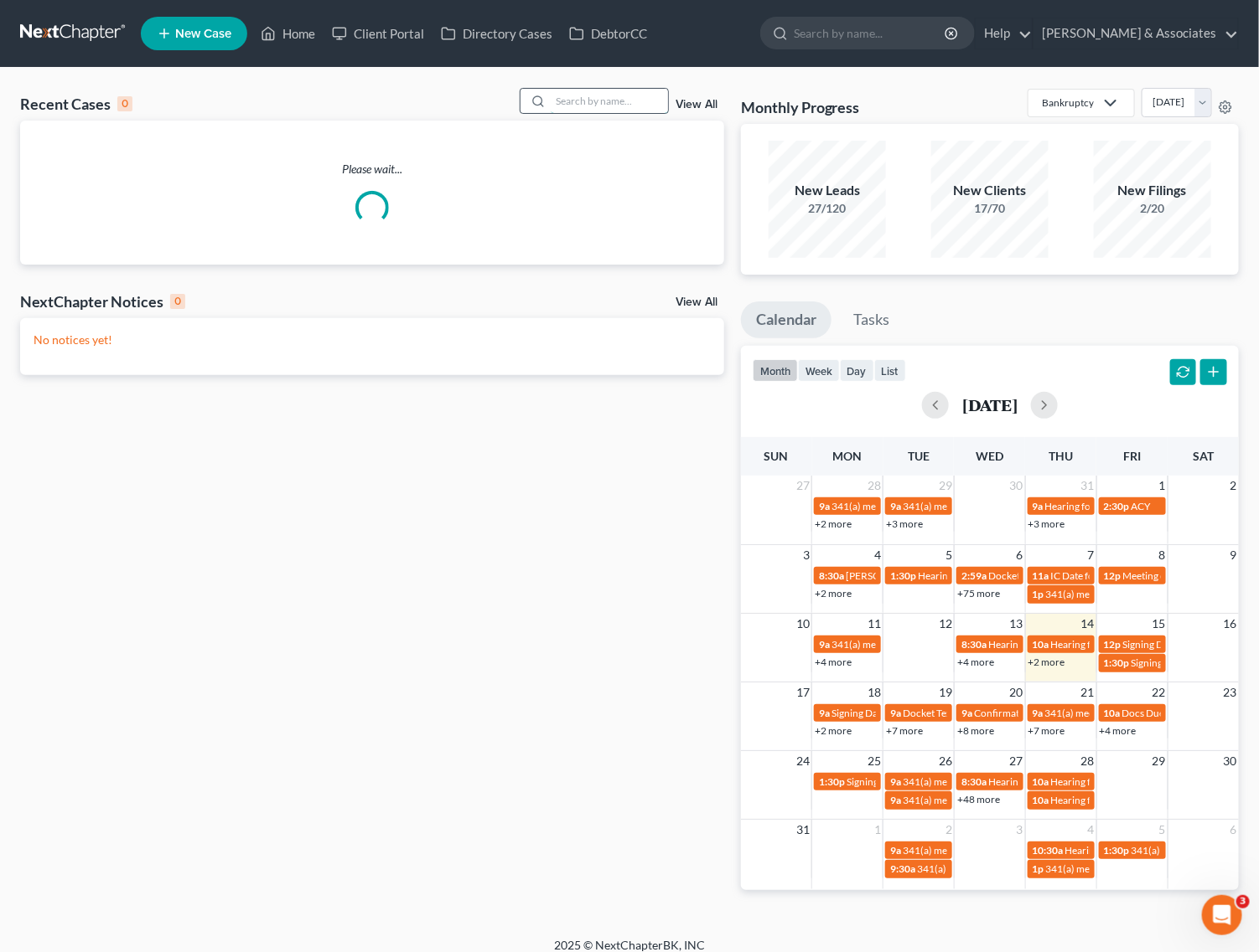
click at [596, 94] on input "search" at bounding box center [609, 101] width 118 height 24
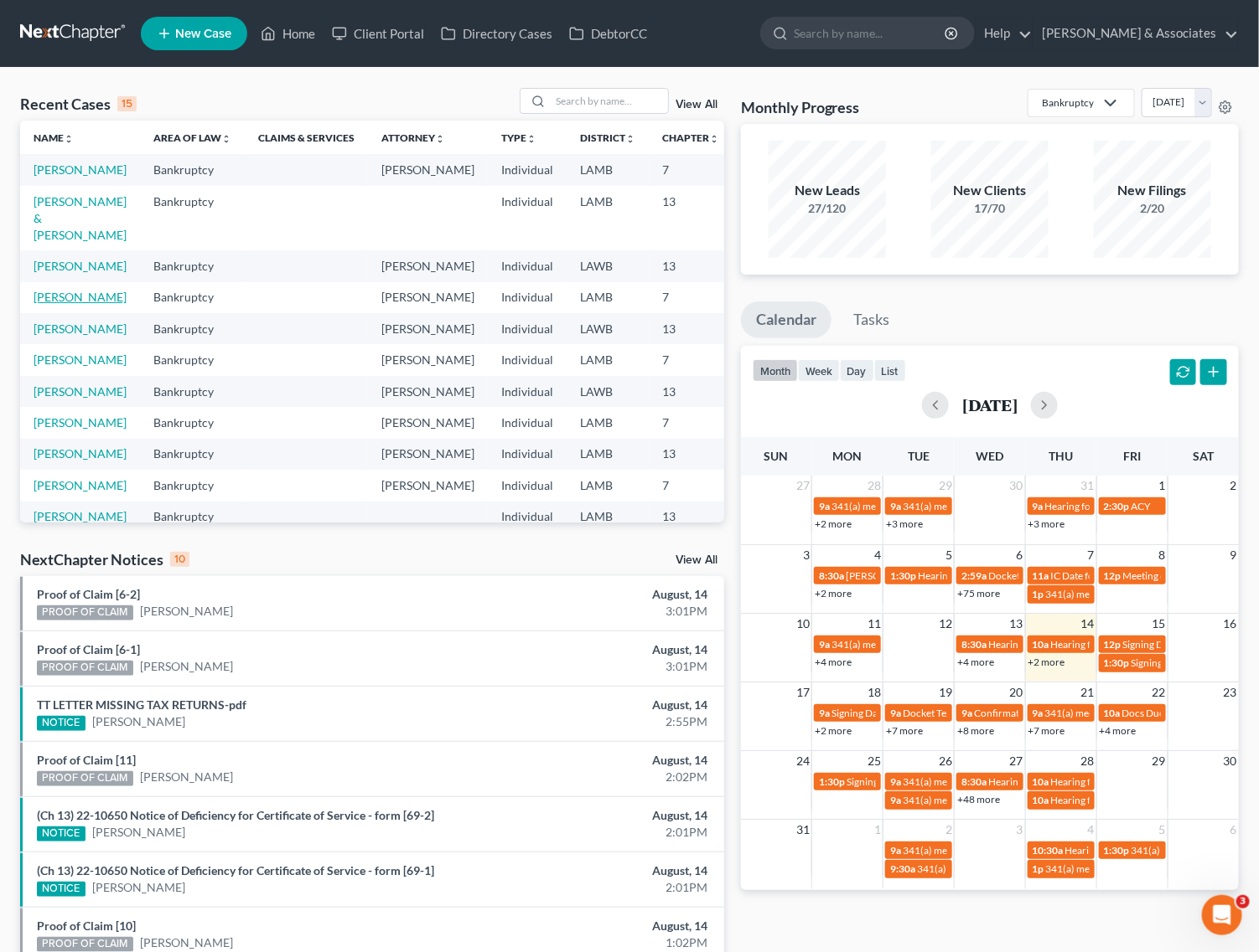
click at [39, 304] on link "[PERSON_NAME]" at bounding box center [80, 296] width 93 height 14
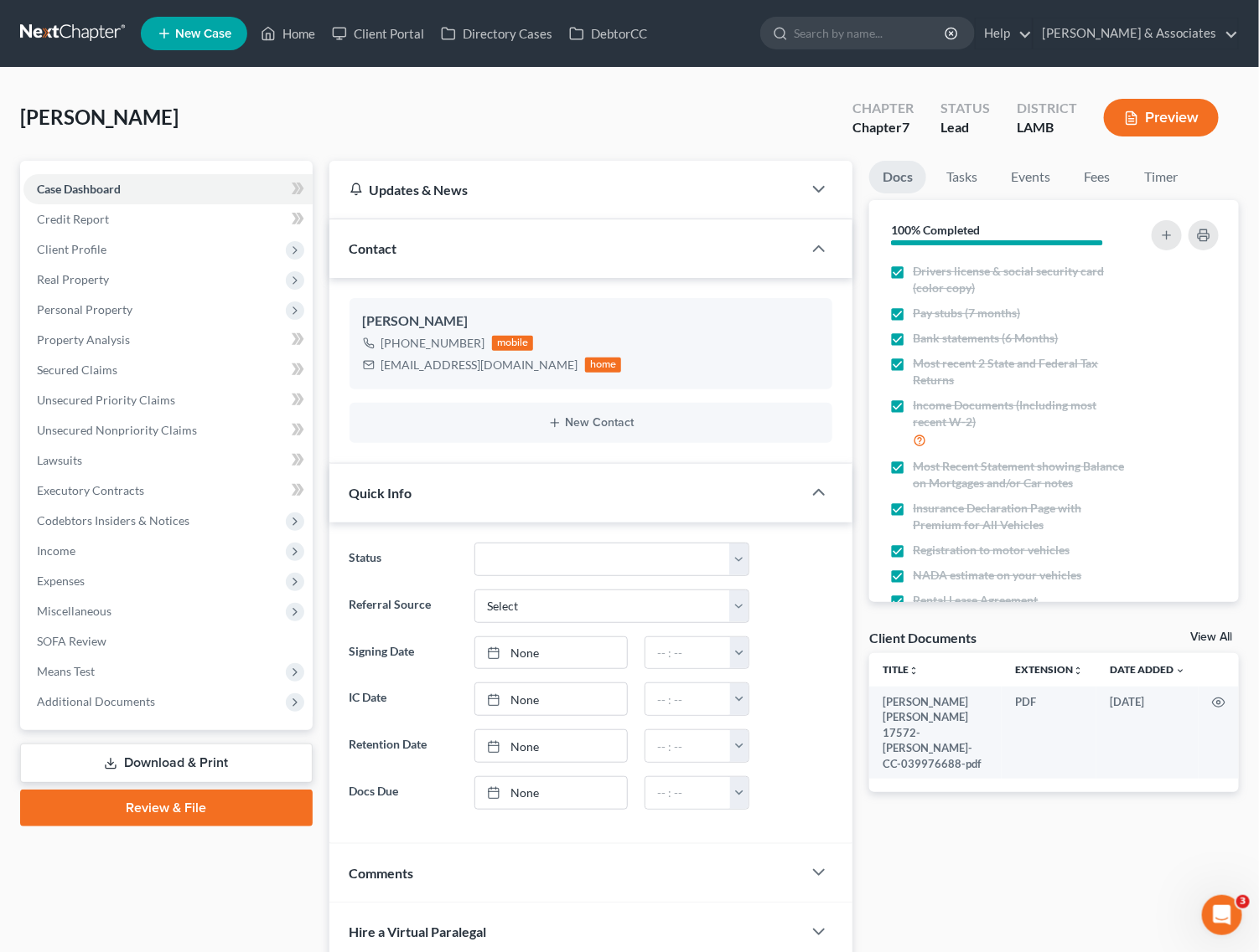
click at [115, 810] on link "Review & File" at bounding box center [166, 808] width 293 height 37
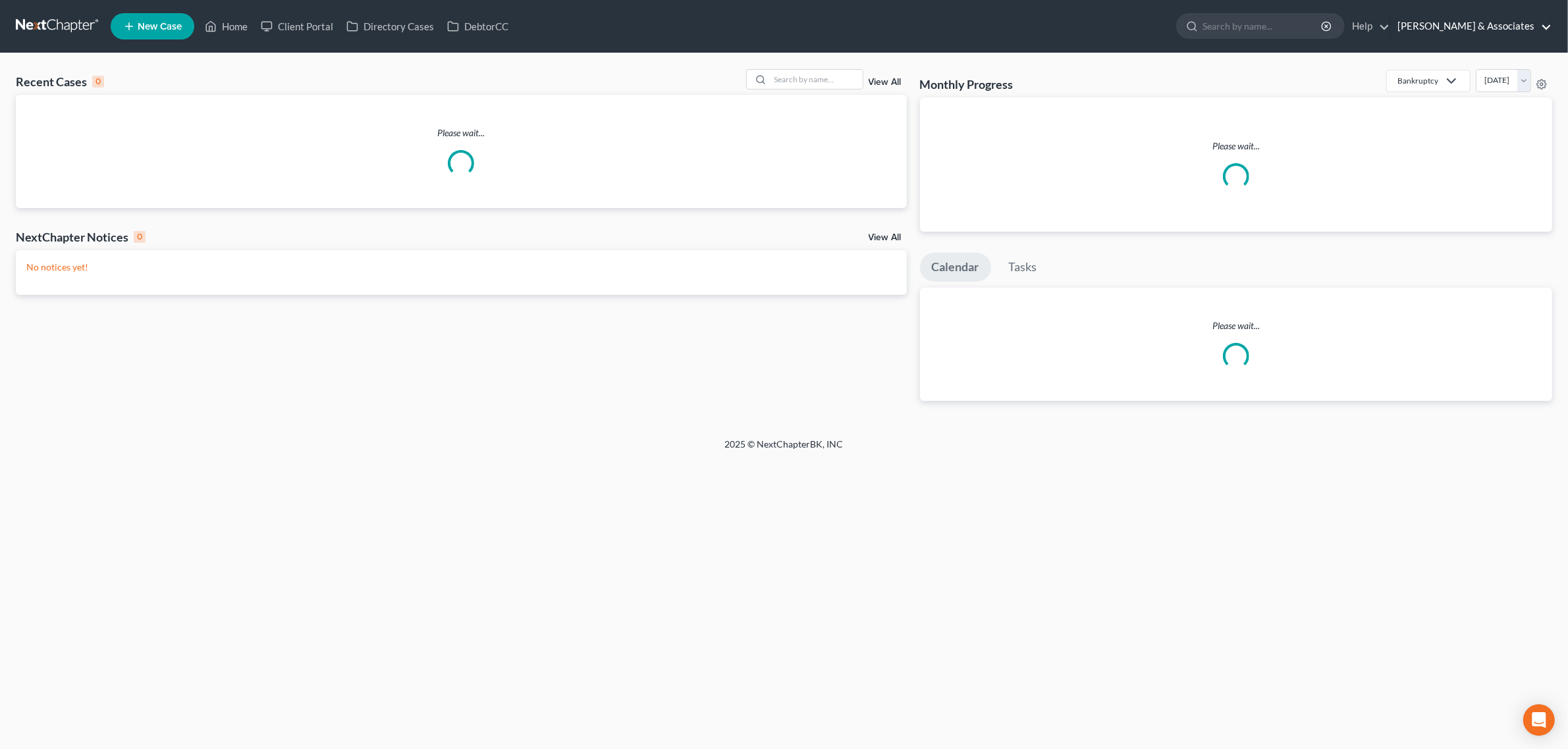
click at [1535, 14] on link "[PERSON_NAME] & Associates" at bounding box center [1471, 26] width 161 height 24
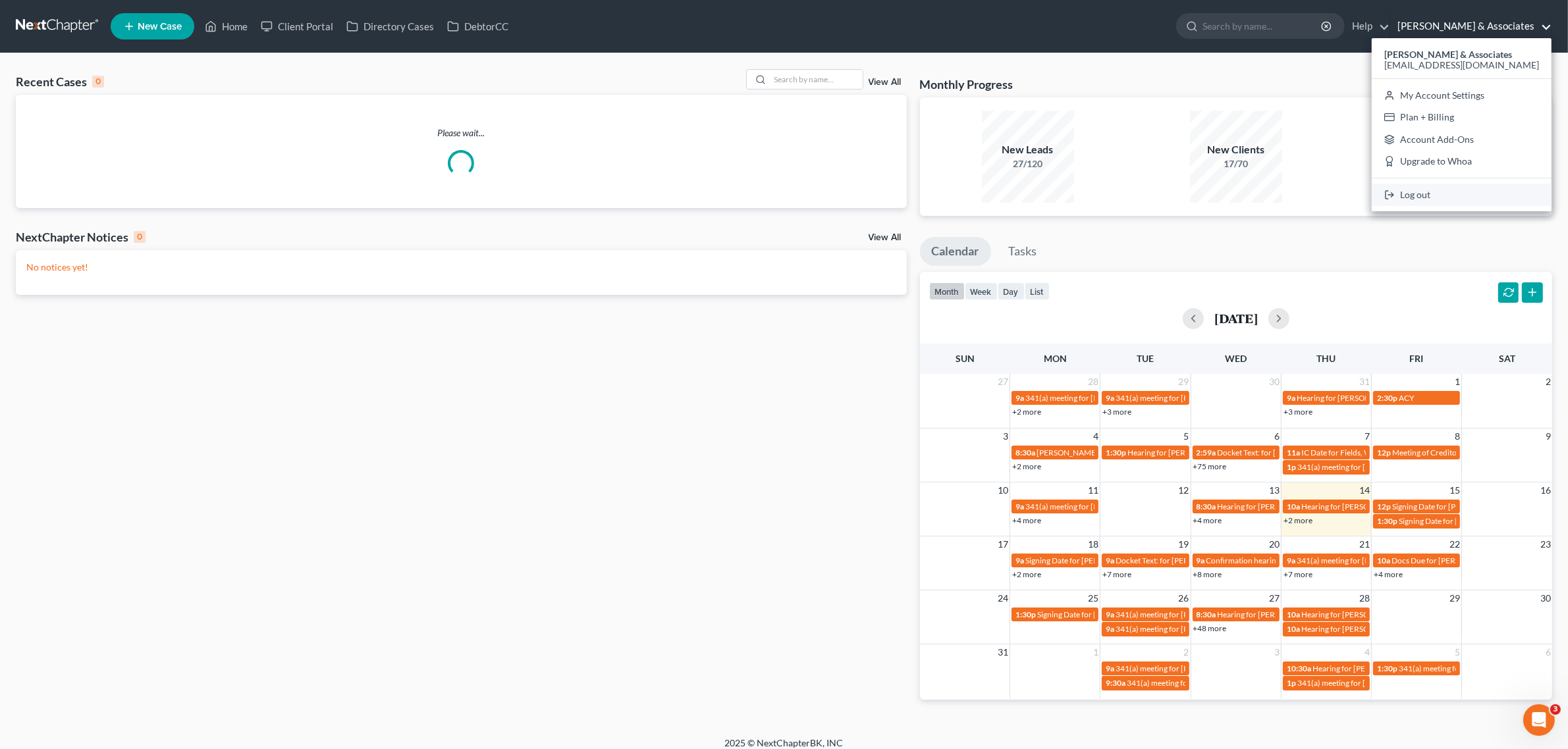
click at [1466, 193] on link "Log out" at bounding box center [1461, 195] width 180 height 23
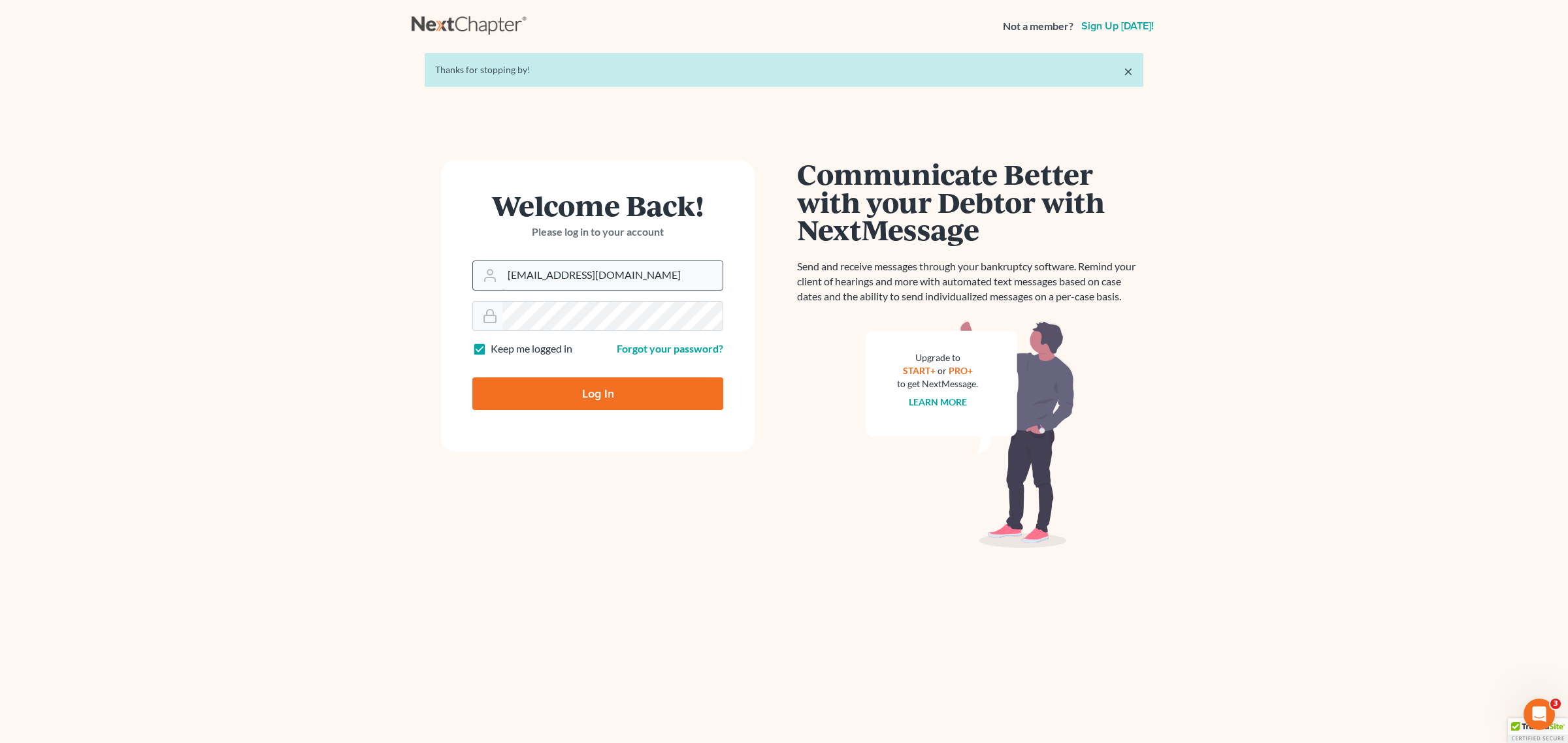
click at [609, 273] on input "[EMAIL_ADDRESS][DOMAIN_NAME]" at bounding box center [612, 275] width 220 height 29
drag, startPoint x: 634, startPoint y: 287, endPoint x: 487, endPoint y: 265, distance: 148.6
click at [487, 265] on div "[EMAIL_ADDRESS][DOMAIN_NAME]" at bounding box center [598, 275] width 251 height 30
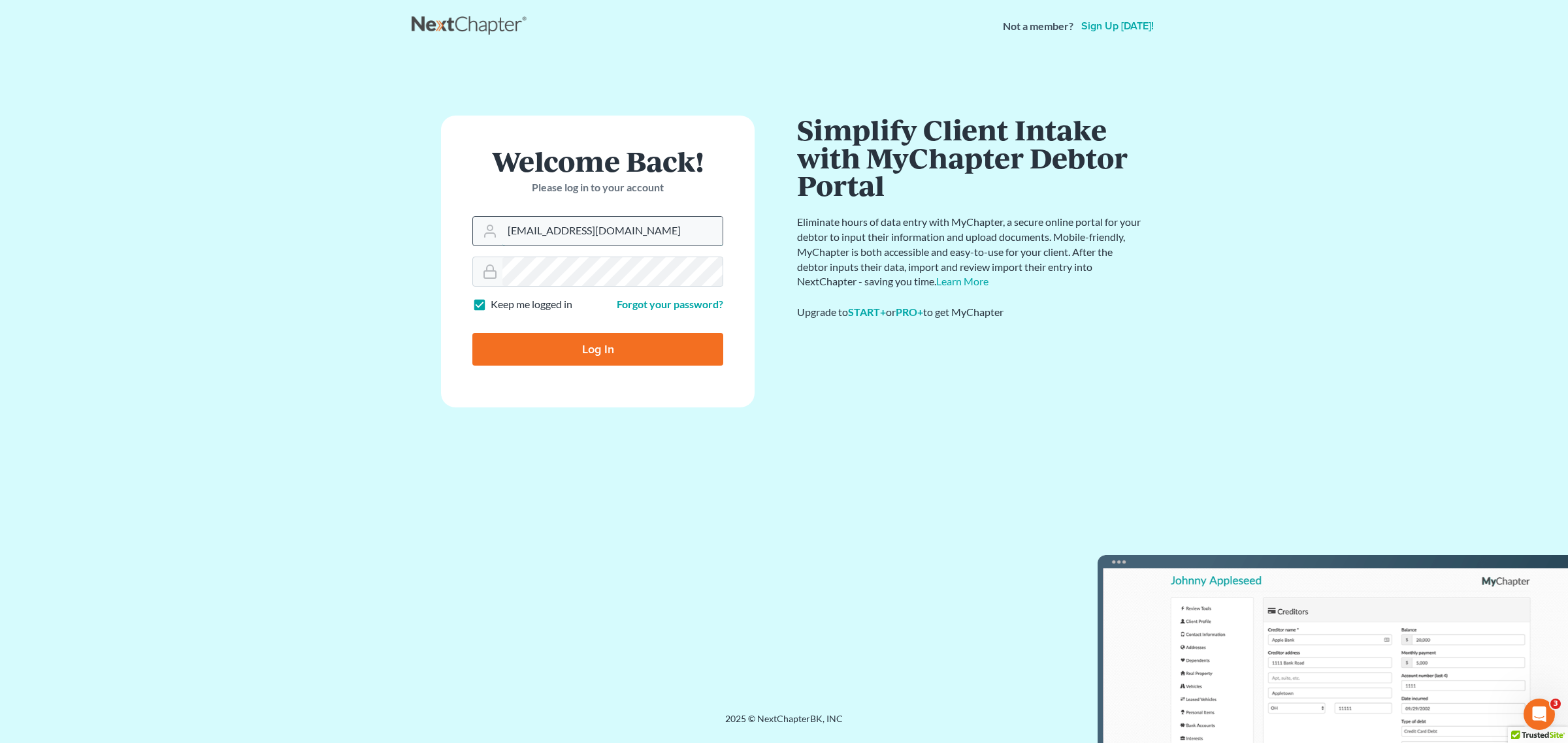
click at [532, 224] on input "[EMAIL_ADDRESS][DOMAIN_NAME]" at bounding box center [612, 231] width 220 height 29
drag, startPoint x: 528, startPoint y: 229, endPoint x: 500, endPoint y: 230, distance: 28.0
click at [500, 230] on div "[EMAIL_ADDRESS][DOMAIN_NAME]" at bounding box center [598, 231] width 251 height 30
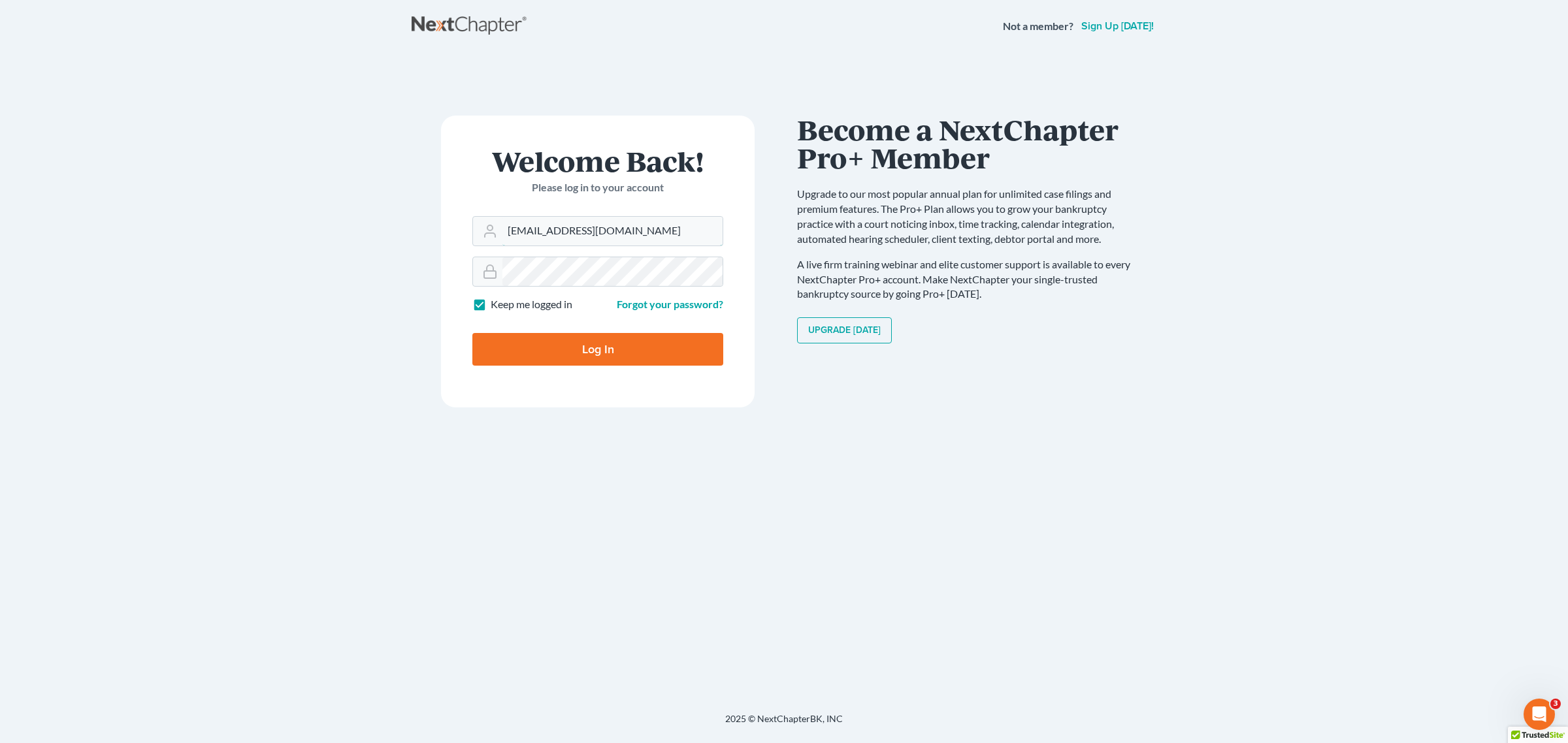
type input "[EMAIL_ADDRESS][DOMAIN_NAME]"
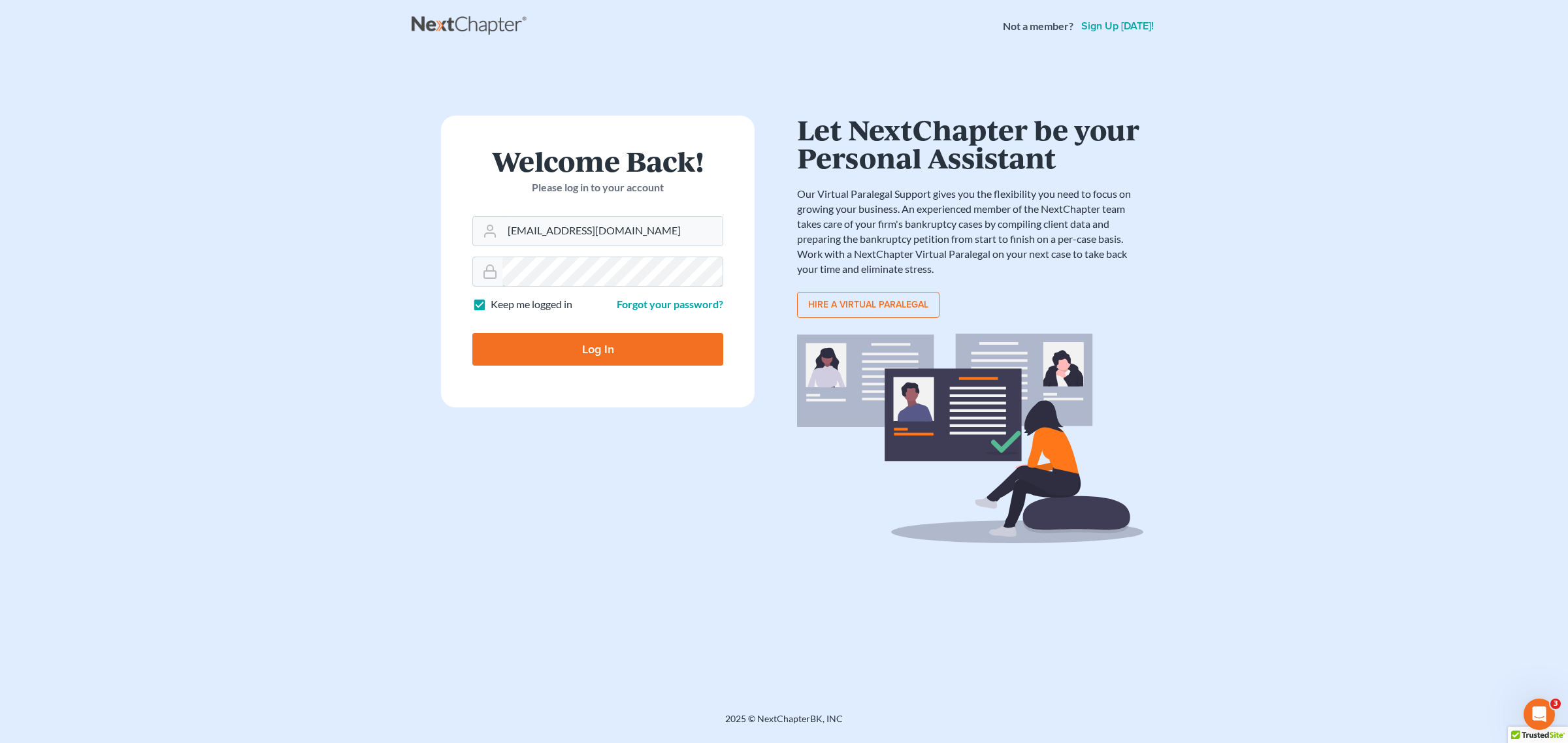
click at [472, 333] on input "Log In" at bounding box center [598, 349] width 251 height 33
type input "Thinking..."
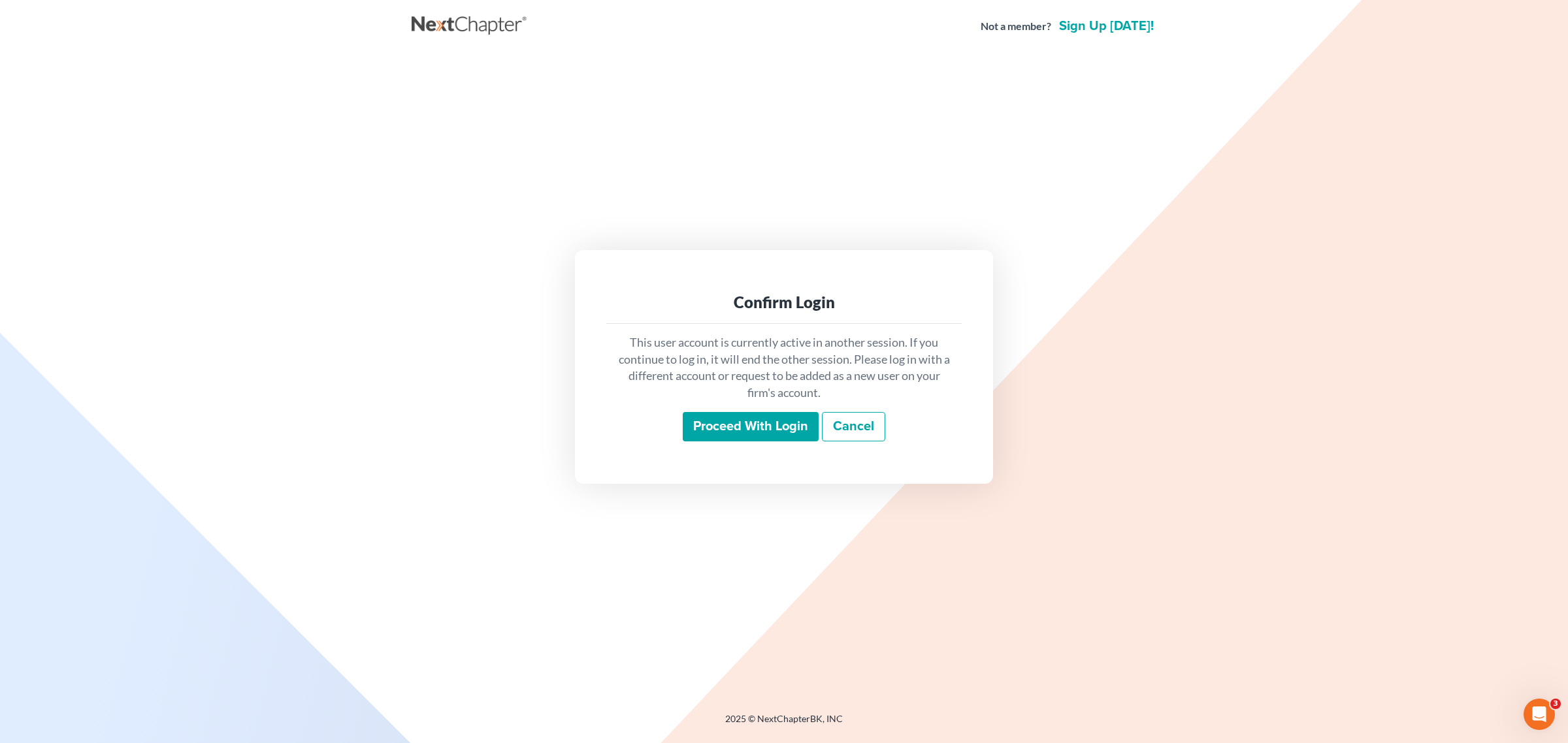
click at [730, 428] on input "Proceed with login" at bounding box center [750, 427] width 136 height 30
